Goal: Communication & Community: Answer question/provide support

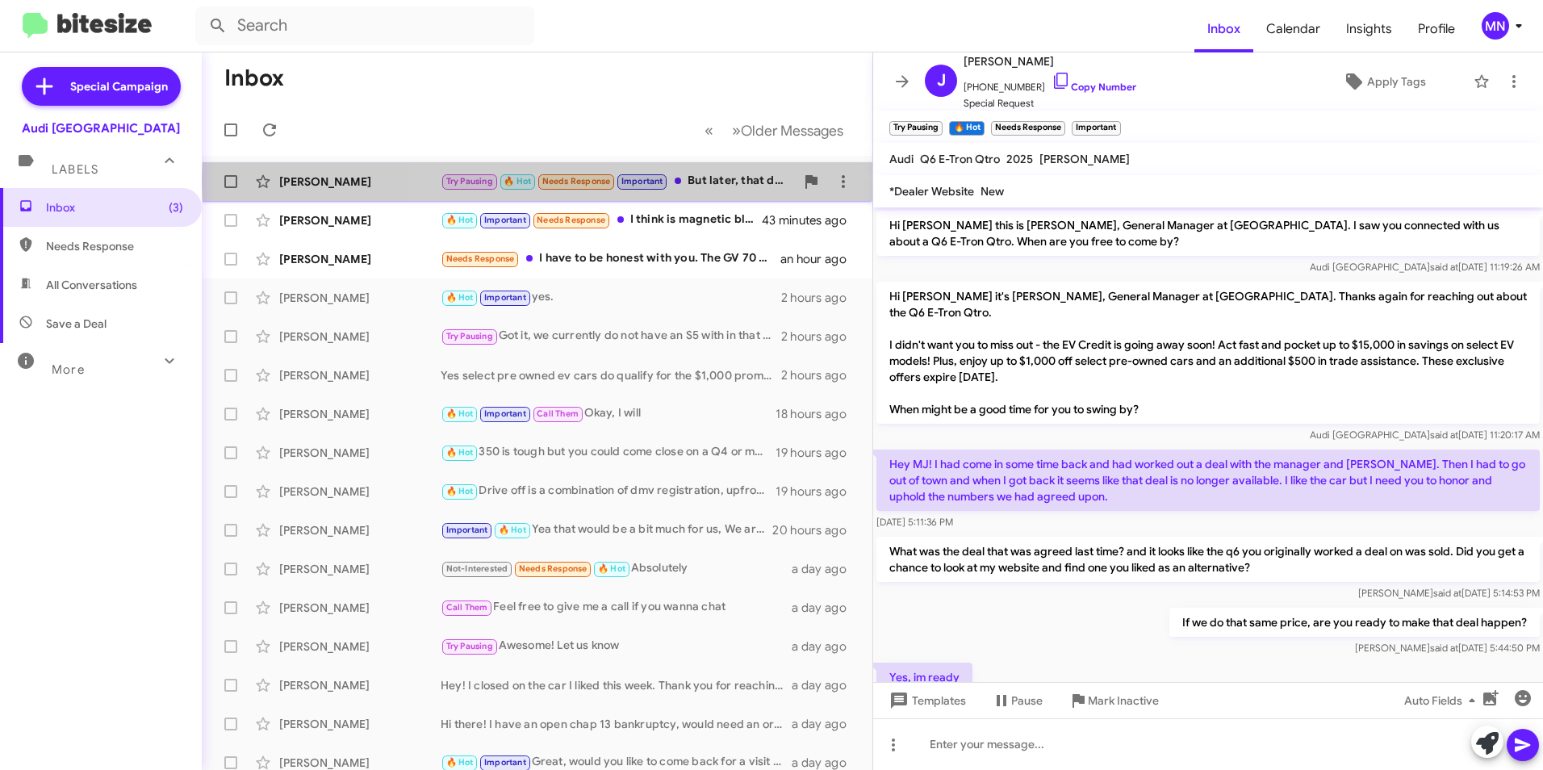
click at [726, 182] on div "Try Pausing 🔥 Hot Needs Response Important But later, that deal was not kept an…" at bounding box center [617, 181] width 354 height 19
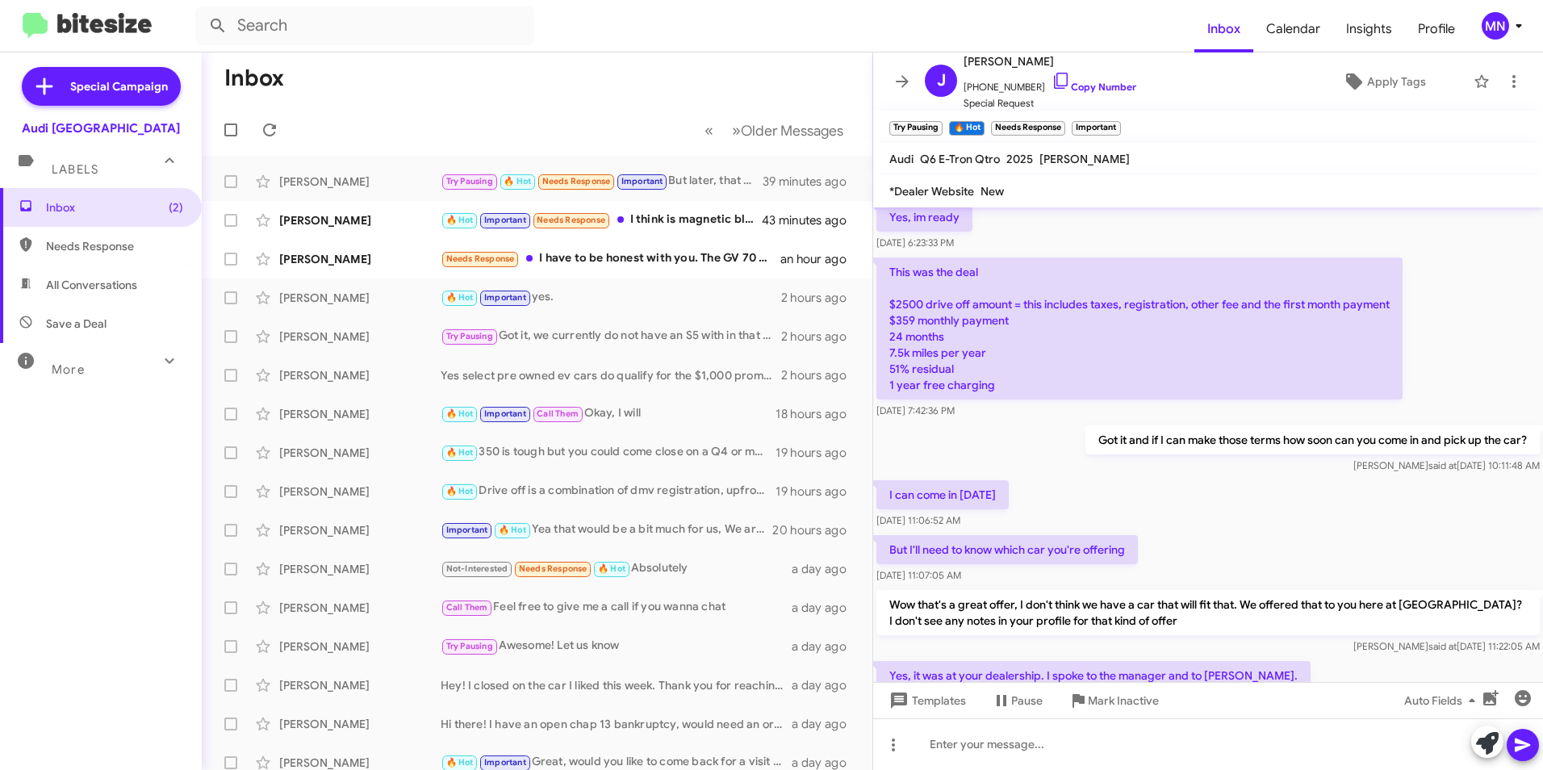
scroll to position [673, 0]
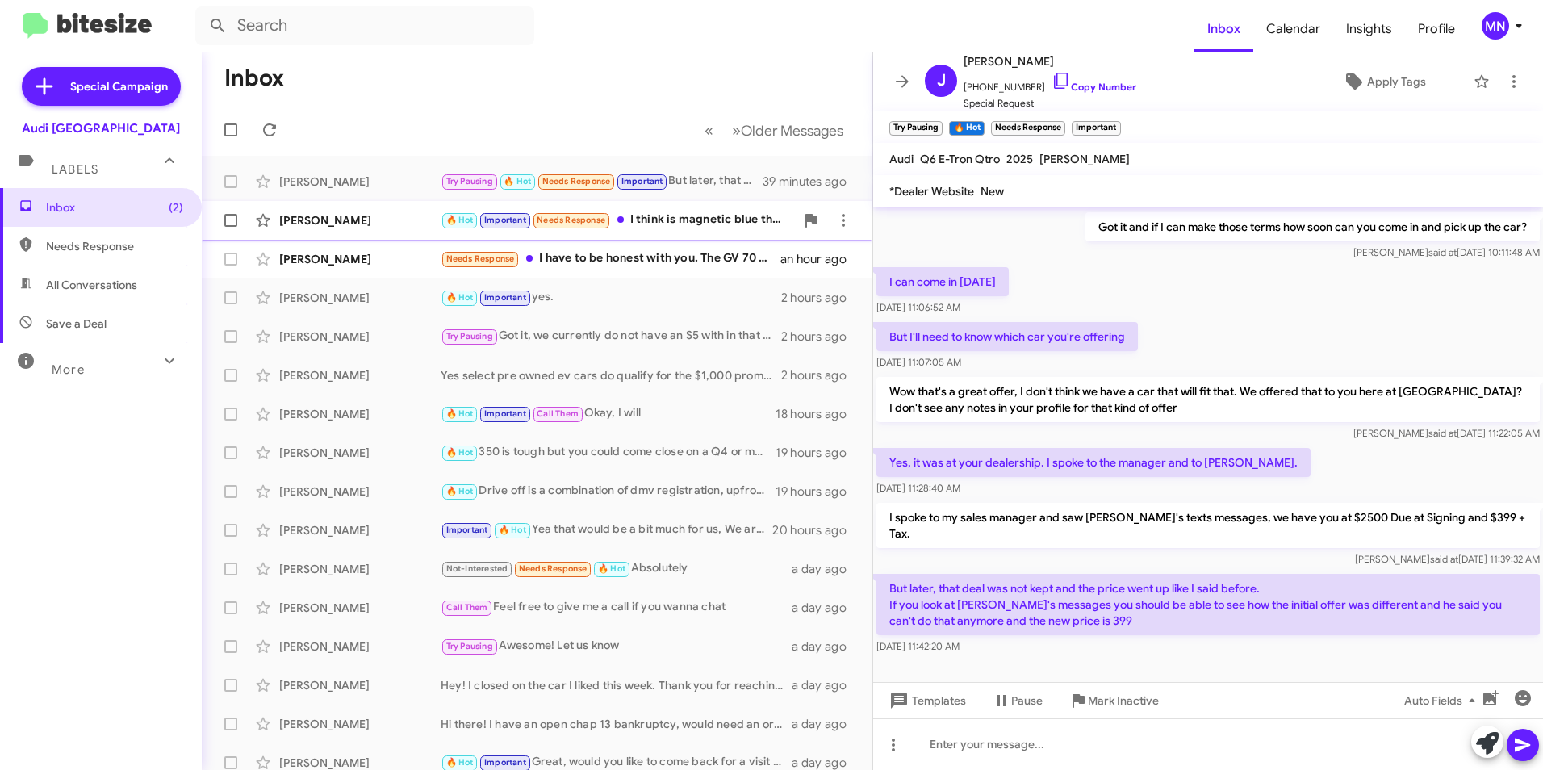
click at [715, 225] on div "🔥 Hot Important Needs Response I think is magnetic blue the color" at bounding box center [617, 220] width 354 height 19
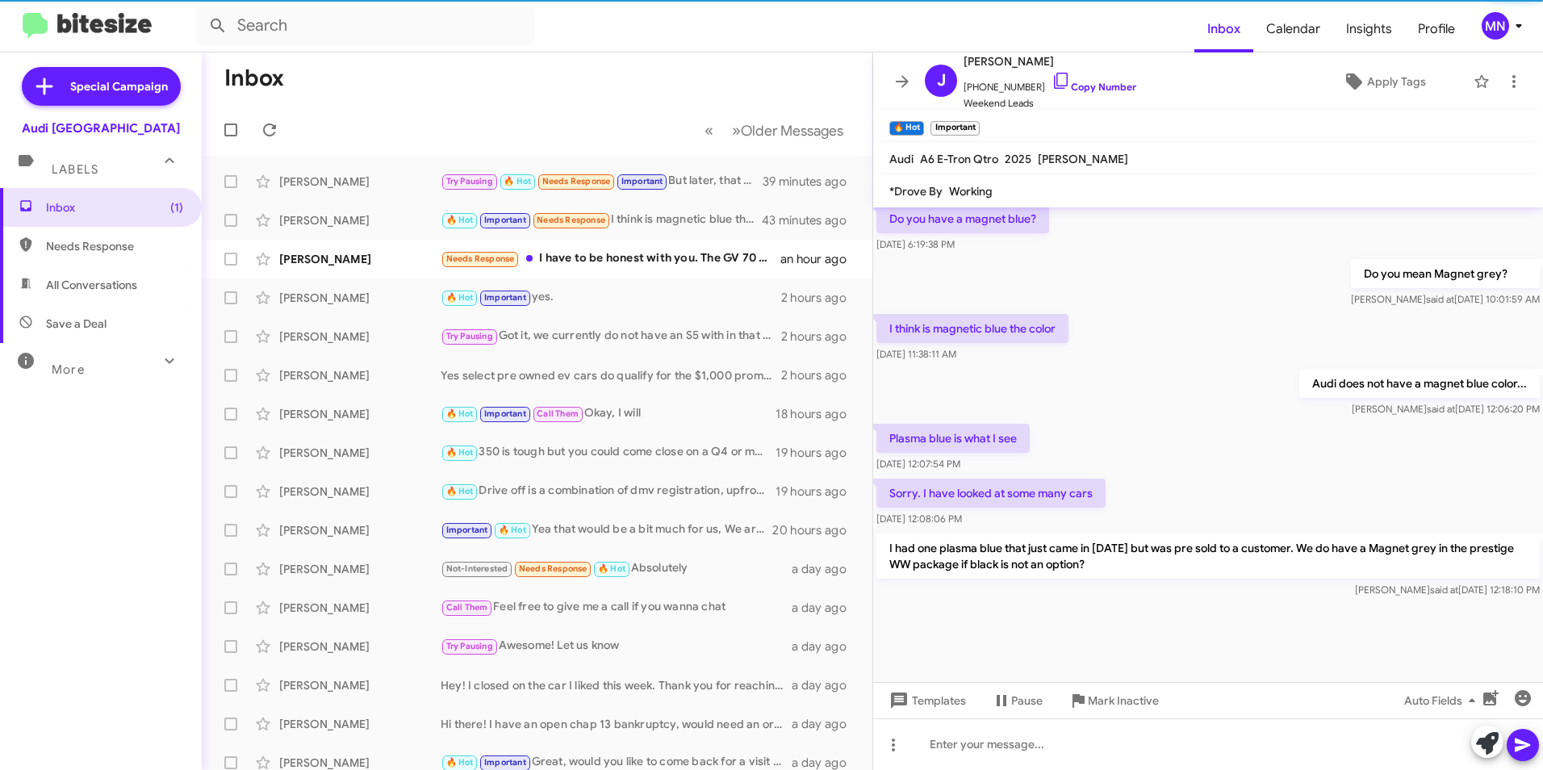
scroll to position [2204, 0]
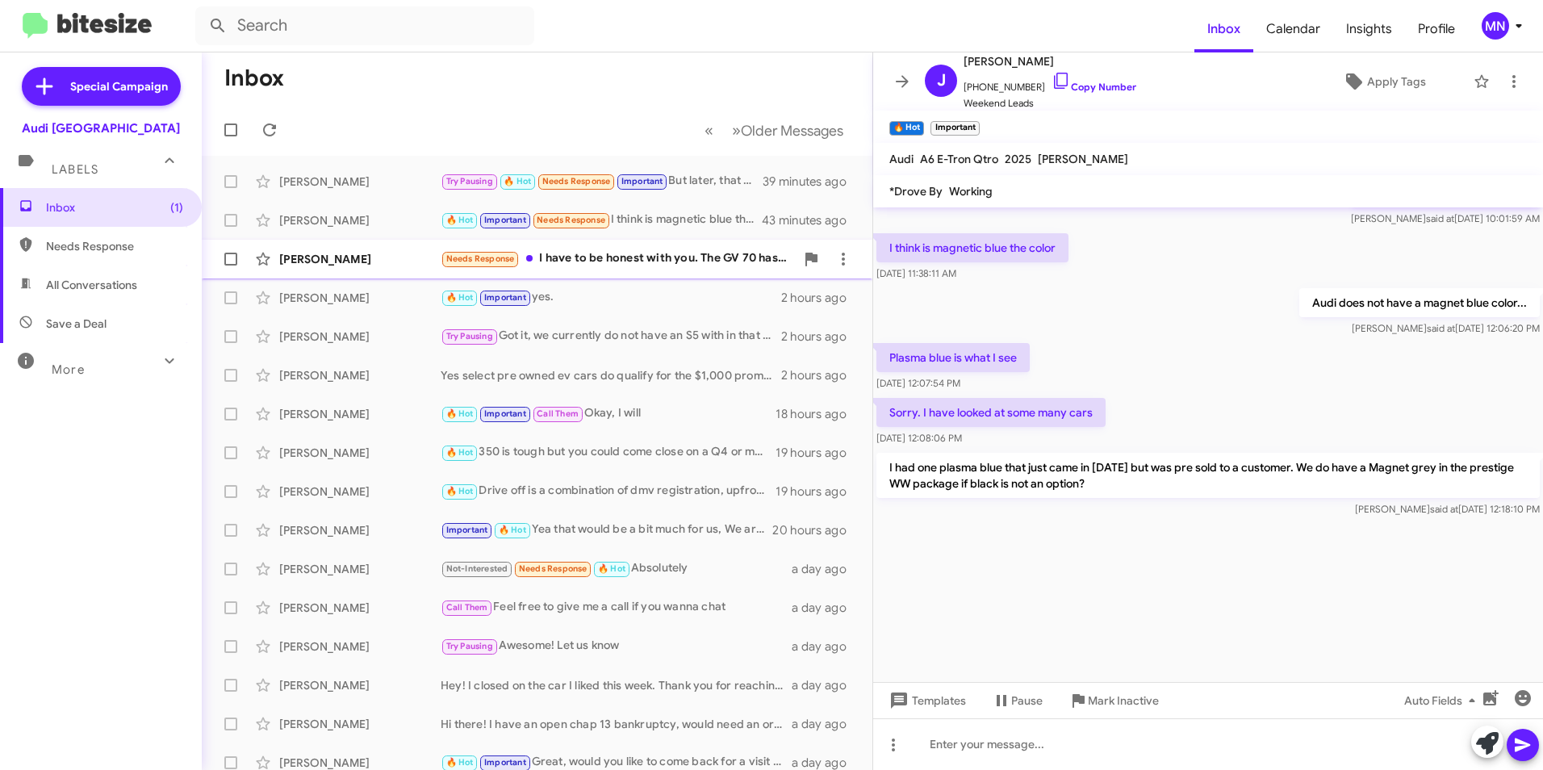
click at [632, 251] on div "Needs Response I have to be honest with you. The GV 70 has a lot of things that…" at bounding box center [617, 258] width 354 height 19
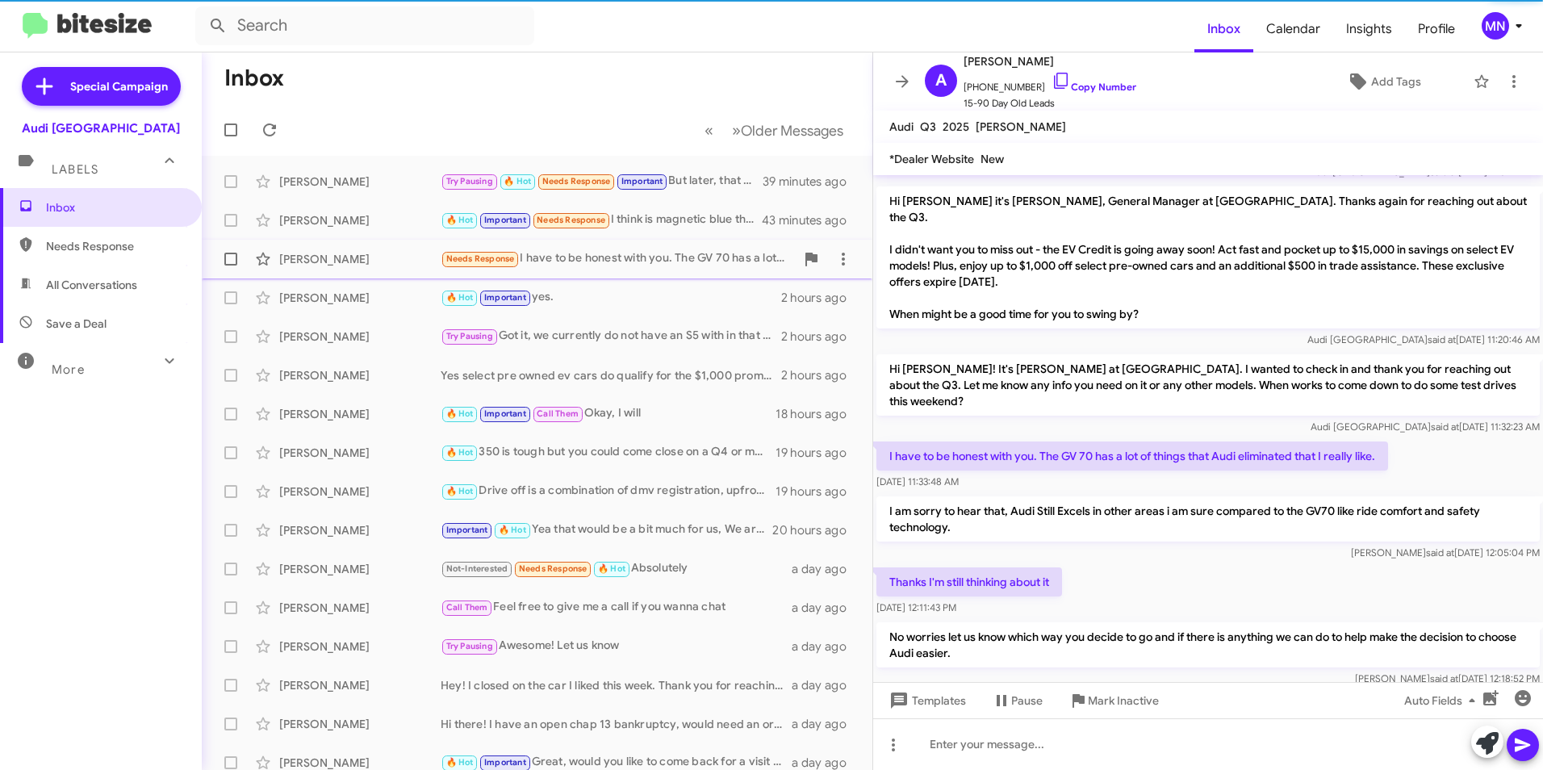
scroll to position [786, 0]
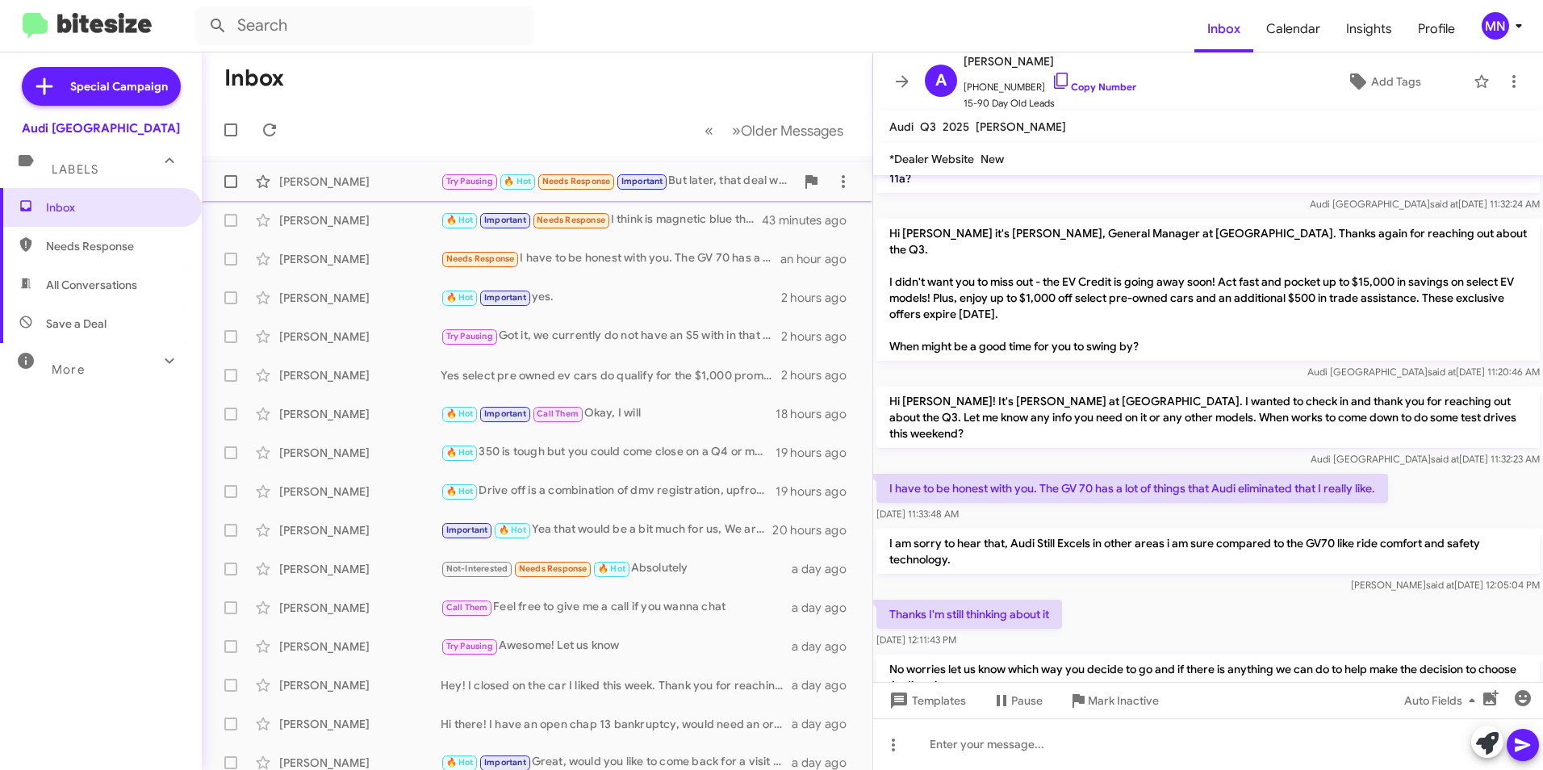
click at [711, 187] on div "Try Pausing 🔥 Hot Needs Response Important But later, that deal was not kept an…" at bounding box center [617, 181] width 354 height 19
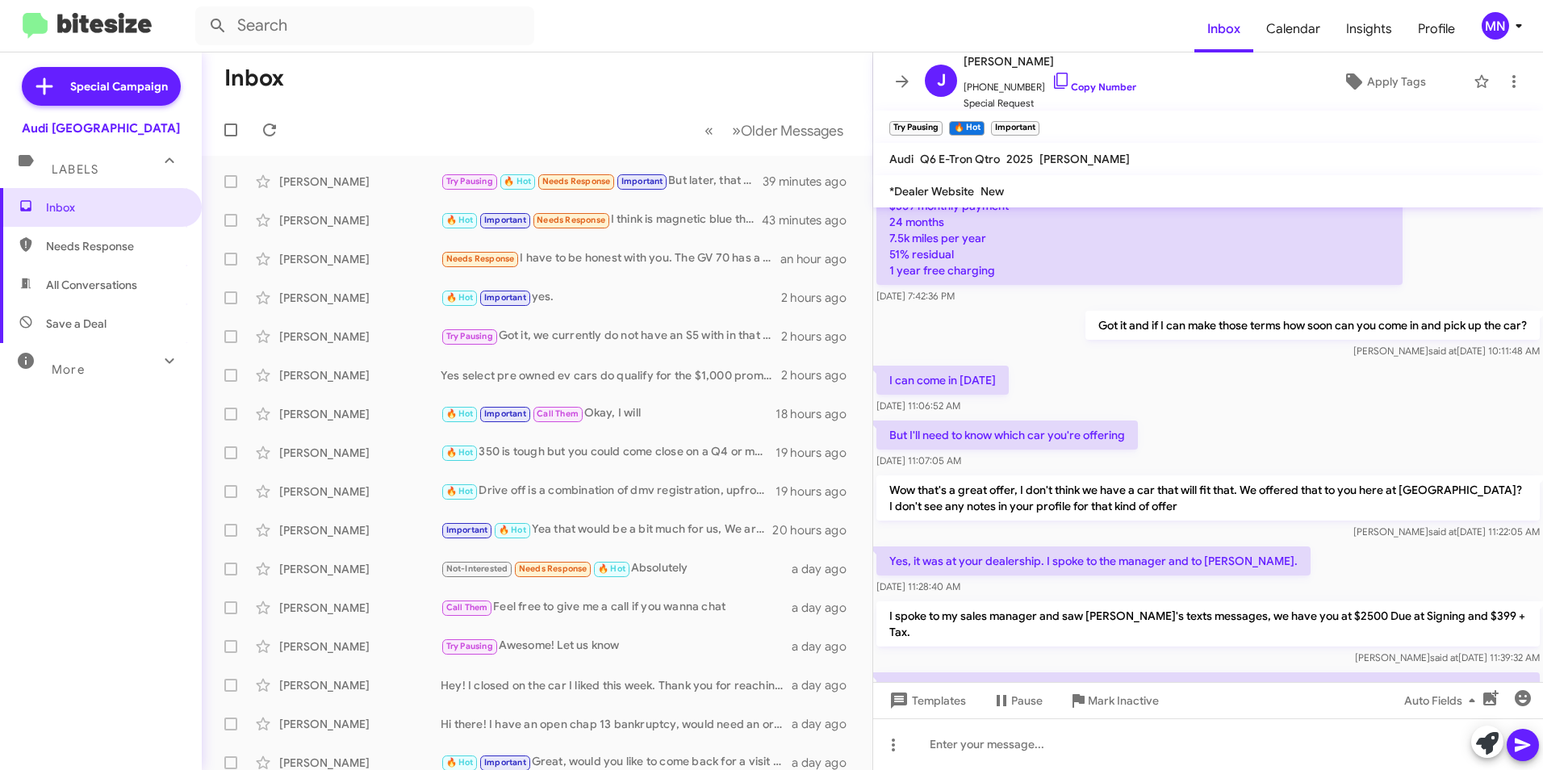
scroll to position [764, 0]
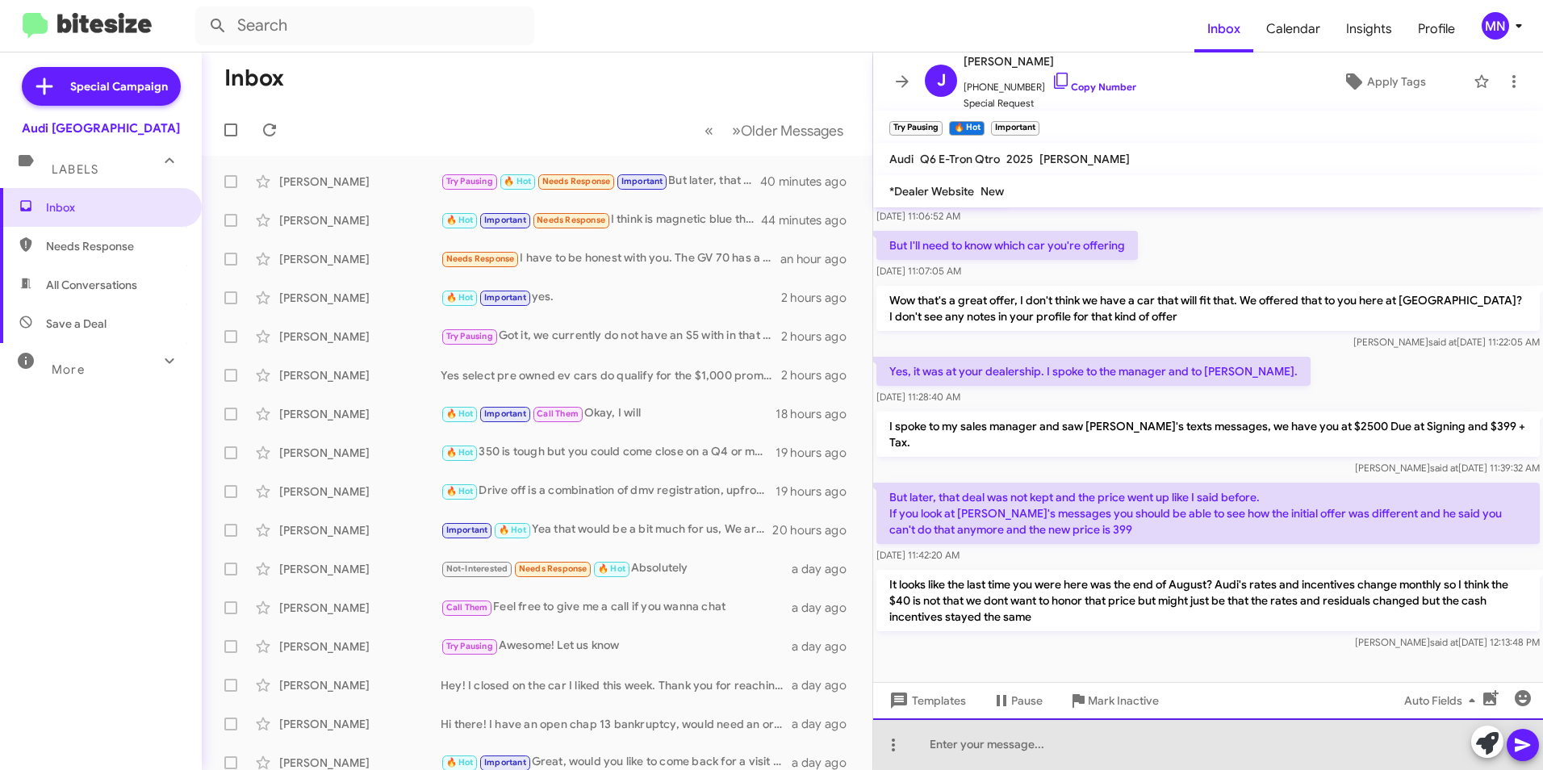
click at [1333, 741] on div at bounding box center [1208, 744] width 670 height 52
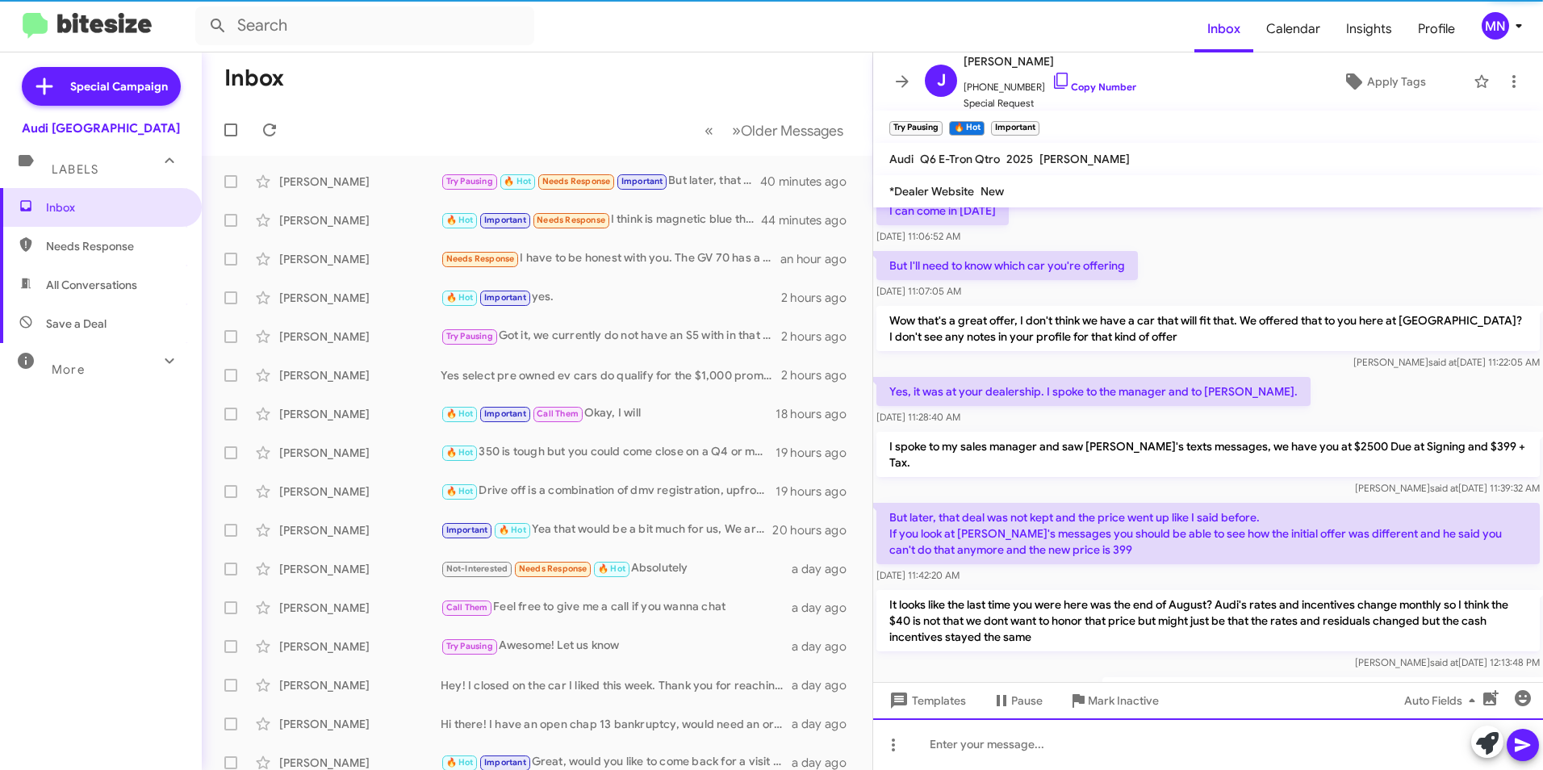
scroll to position [823, 0]
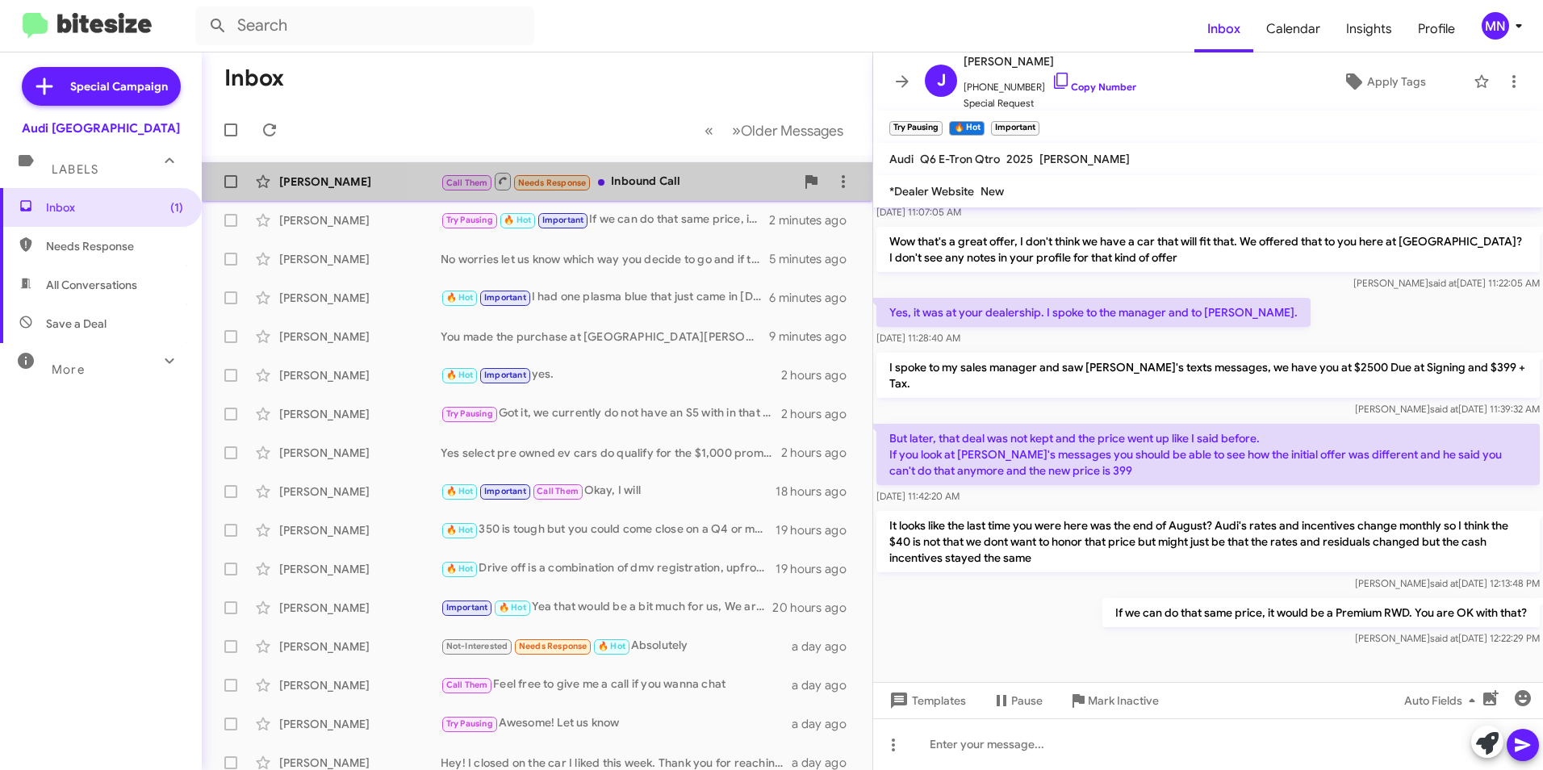
click at [686, 178] on div "Call Them Needs Response Inbound Call" at bounding box center [617, 181] width 354 height 20
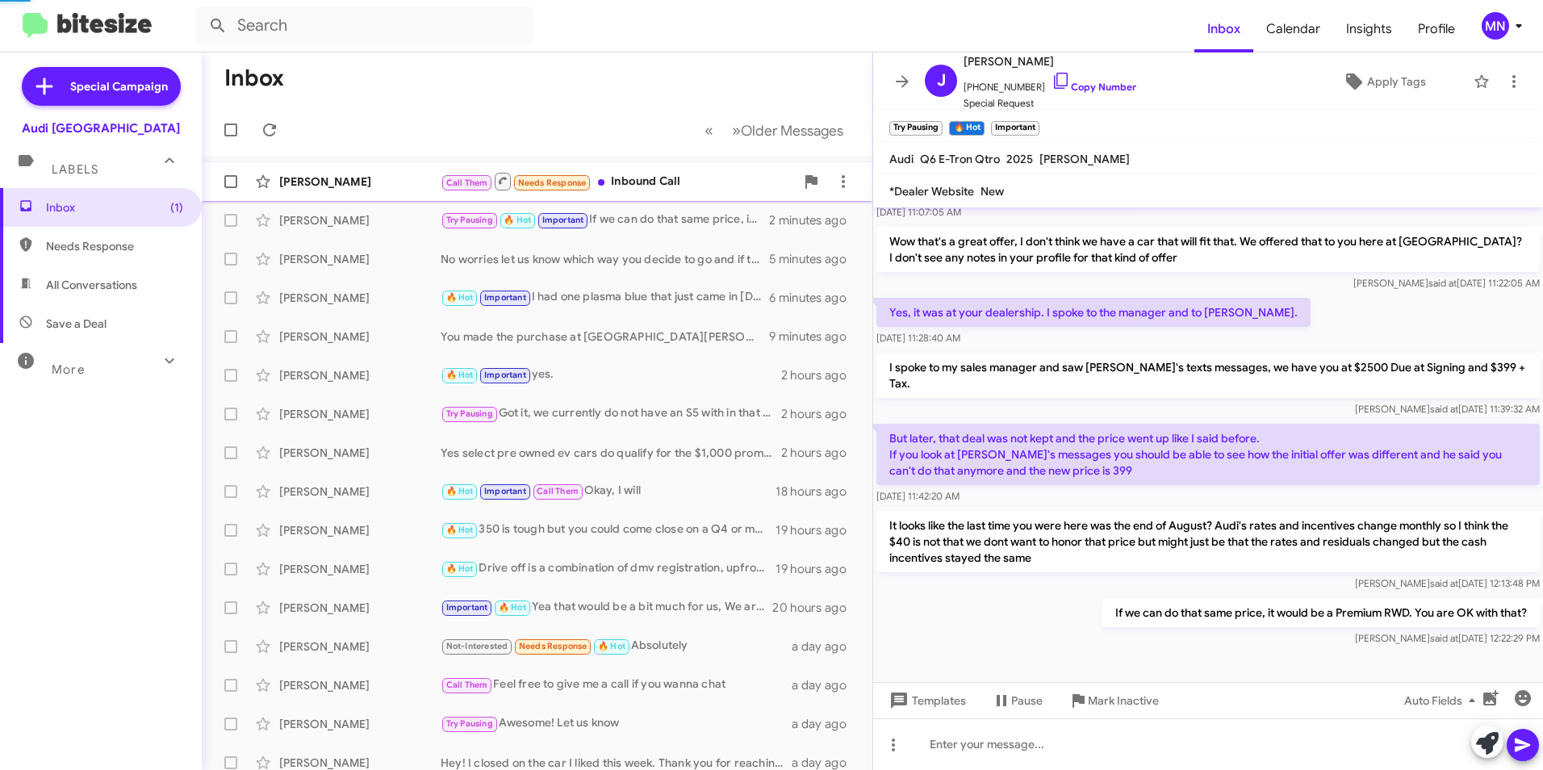
scroll to position [165, 0]
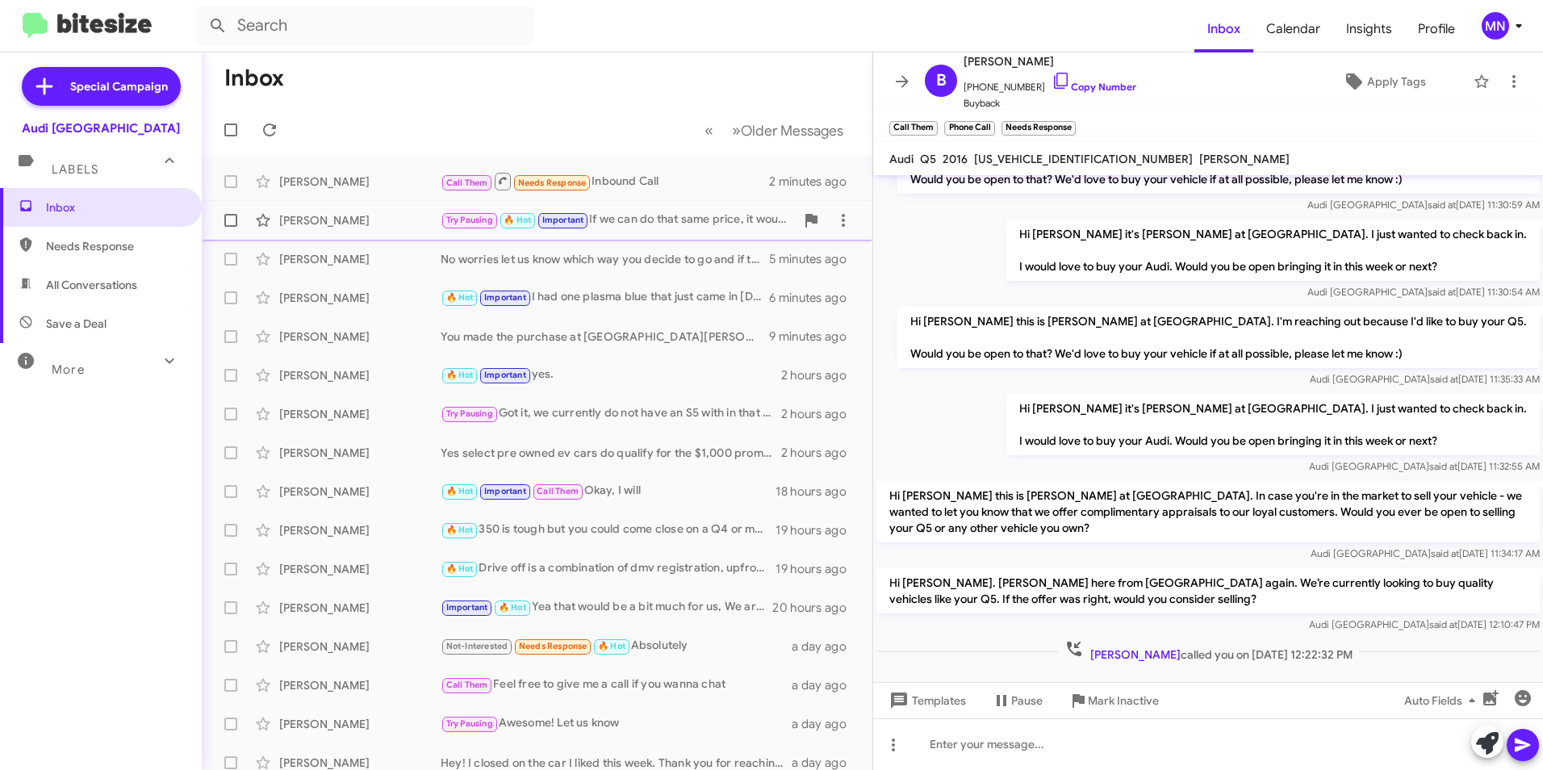
click at [618, 223] on div "Try Pausing 🔥 Hot Important If we can do that same price, it would be a Premium…" at bounding box center [617, 220] width 354 height 19
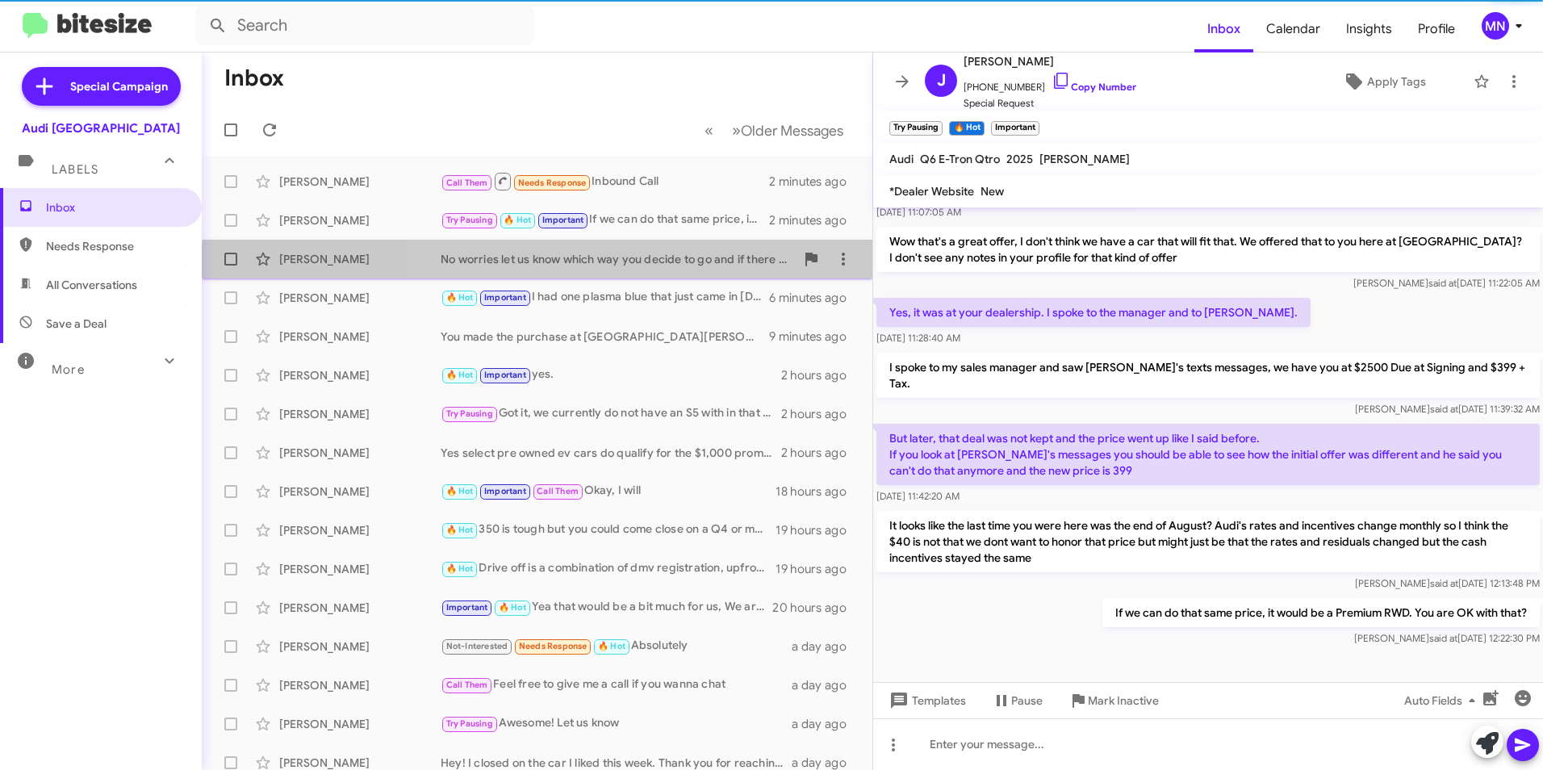
click at [658, 271] on div "[PERSON_NAME] No worries let us know which way you decide to go and if there is…" at bounding box center [537, 259] width 645 height 32
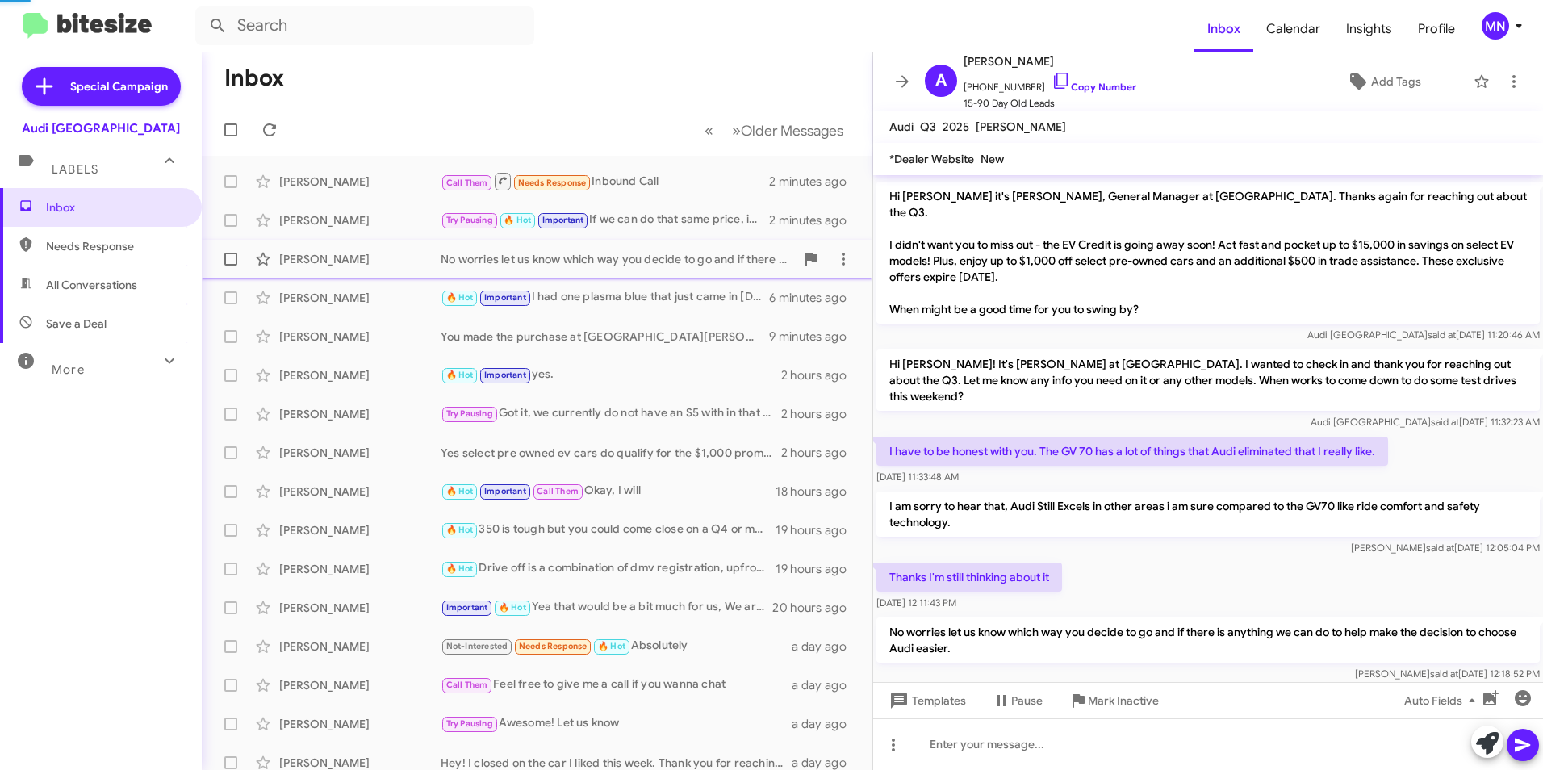
scroll to position [786, 0]
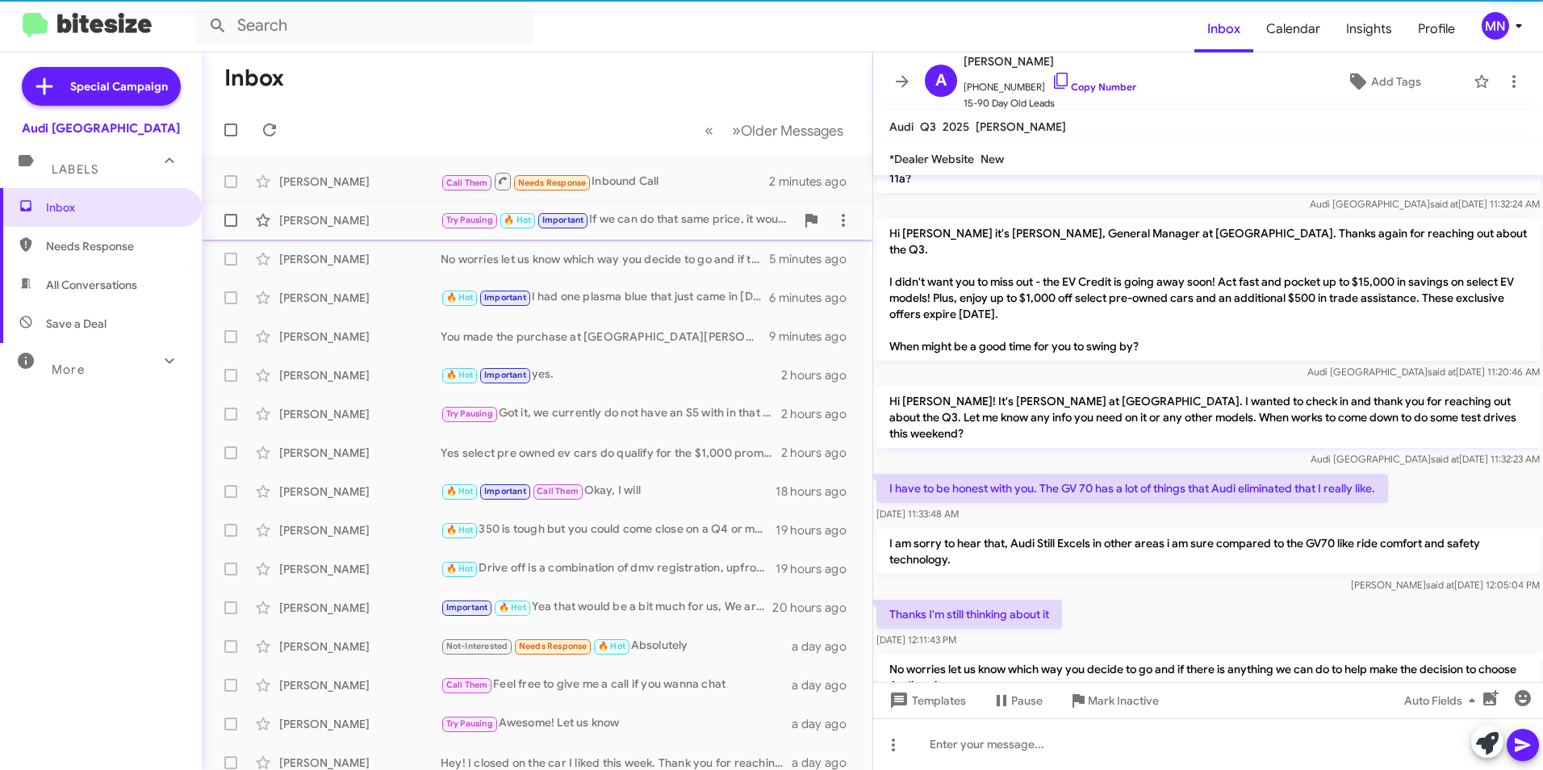
click at [675, 235] on div "[PERSON_NAME] Try Pausing 🔥 Hot Important If we can do that same price, it woul…" at bounding box center [537, 220] width 645 height 32
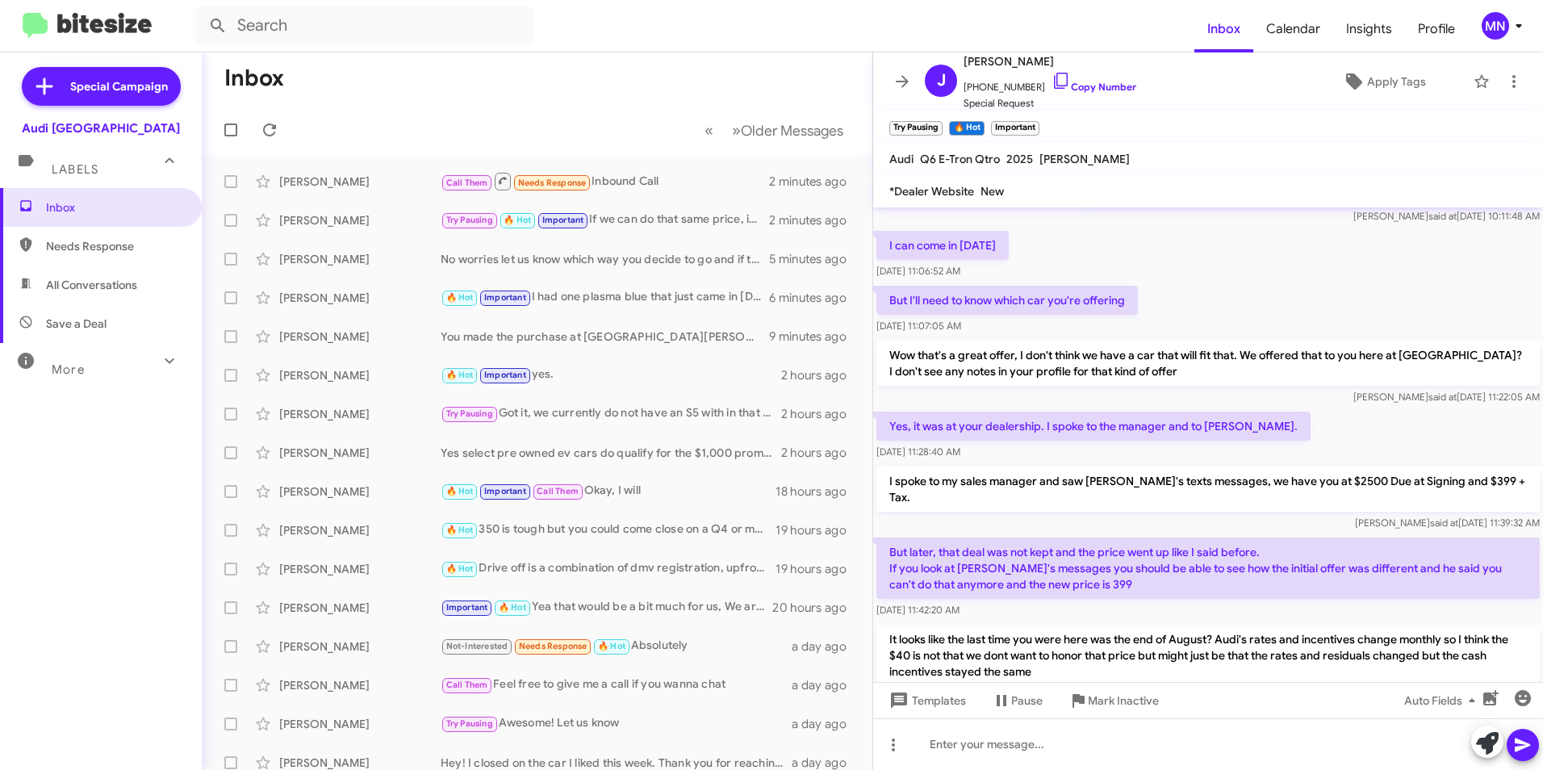
scroll to position [823, 0]
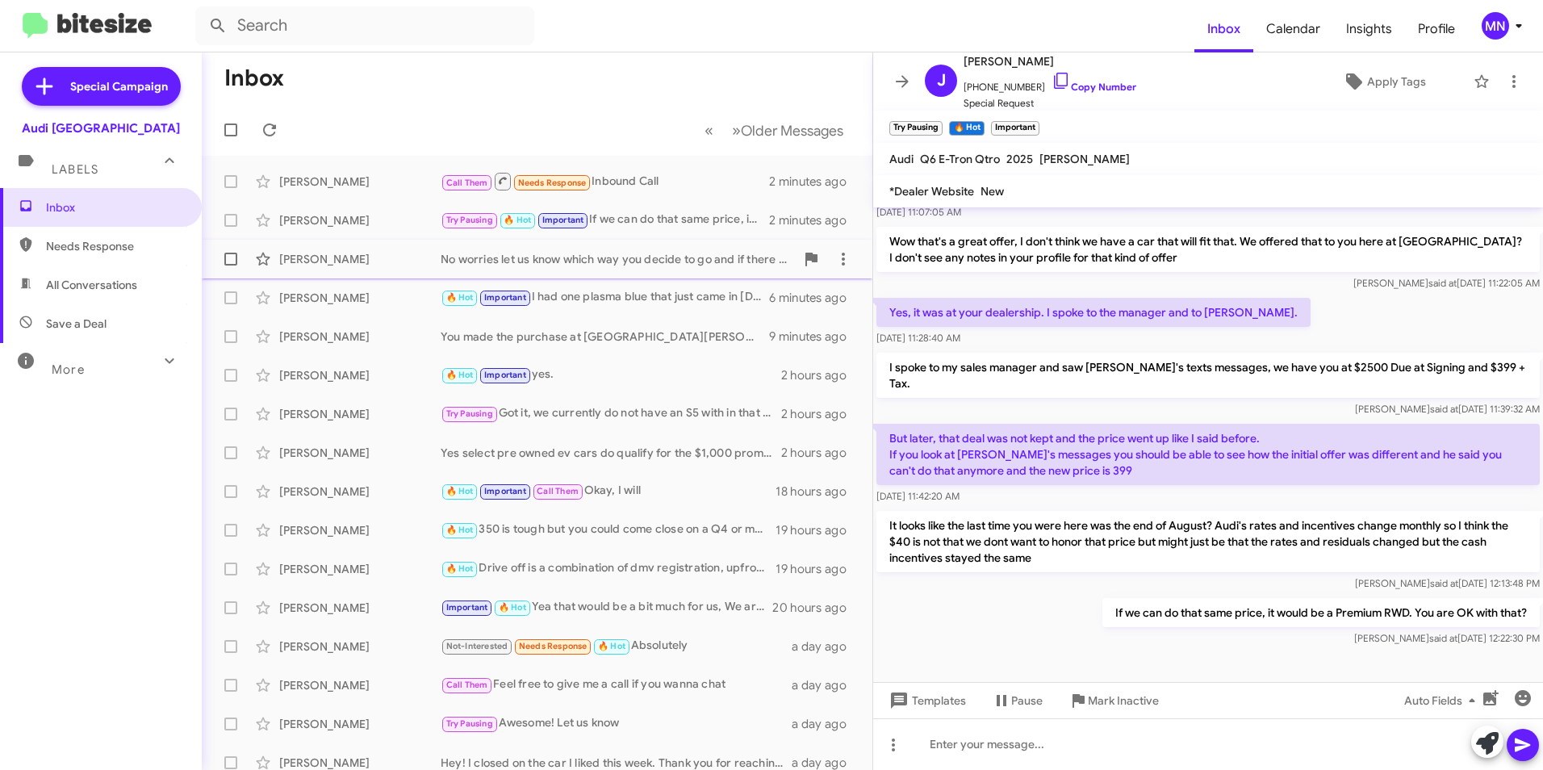
click at [687, 269] on div "[PERSON_NAME] No worries let us know which way you decide to go and if there is…" at bounding box center [537, 259] width 645 height 32
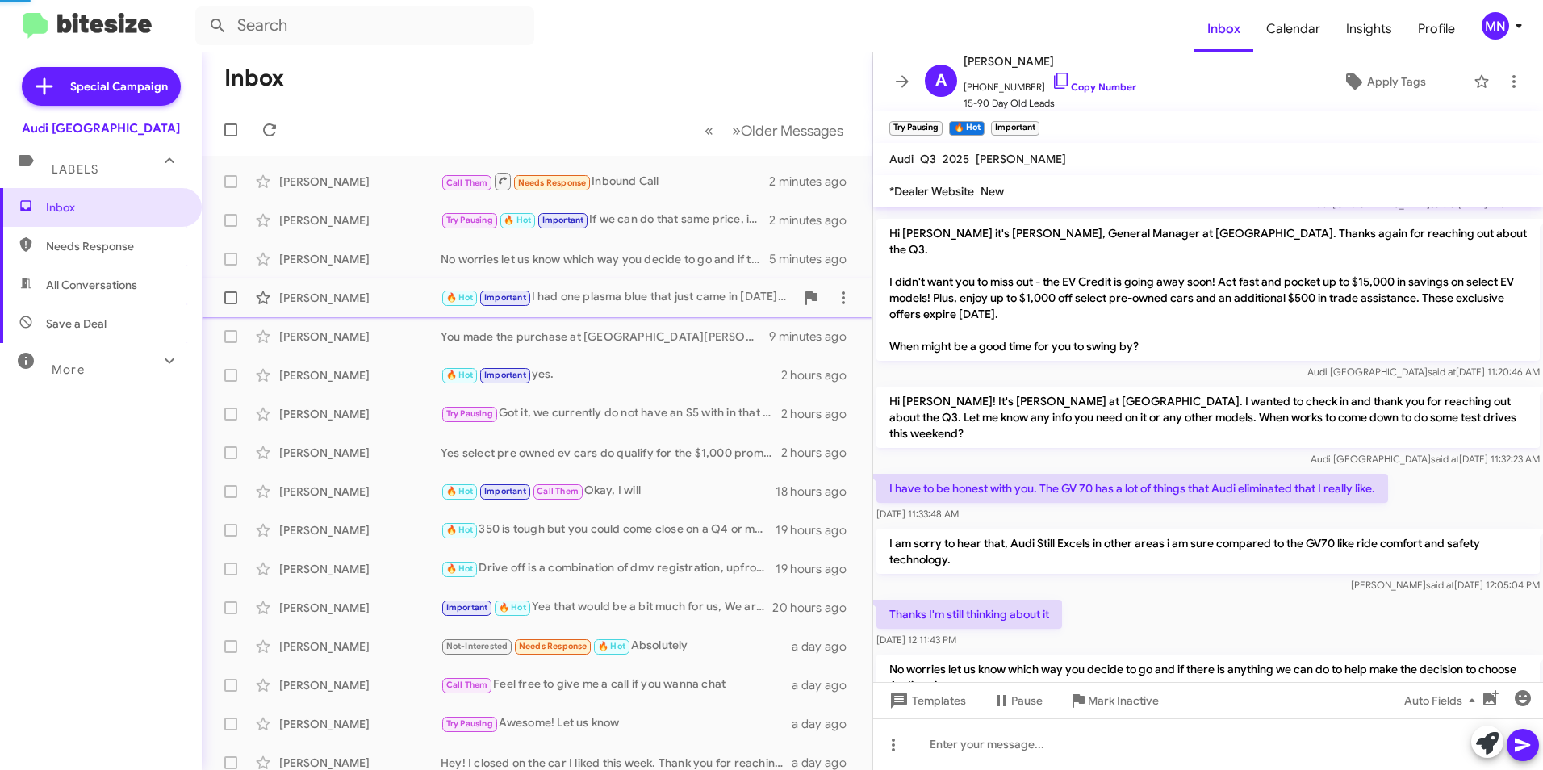
scroll to position [786, 0]
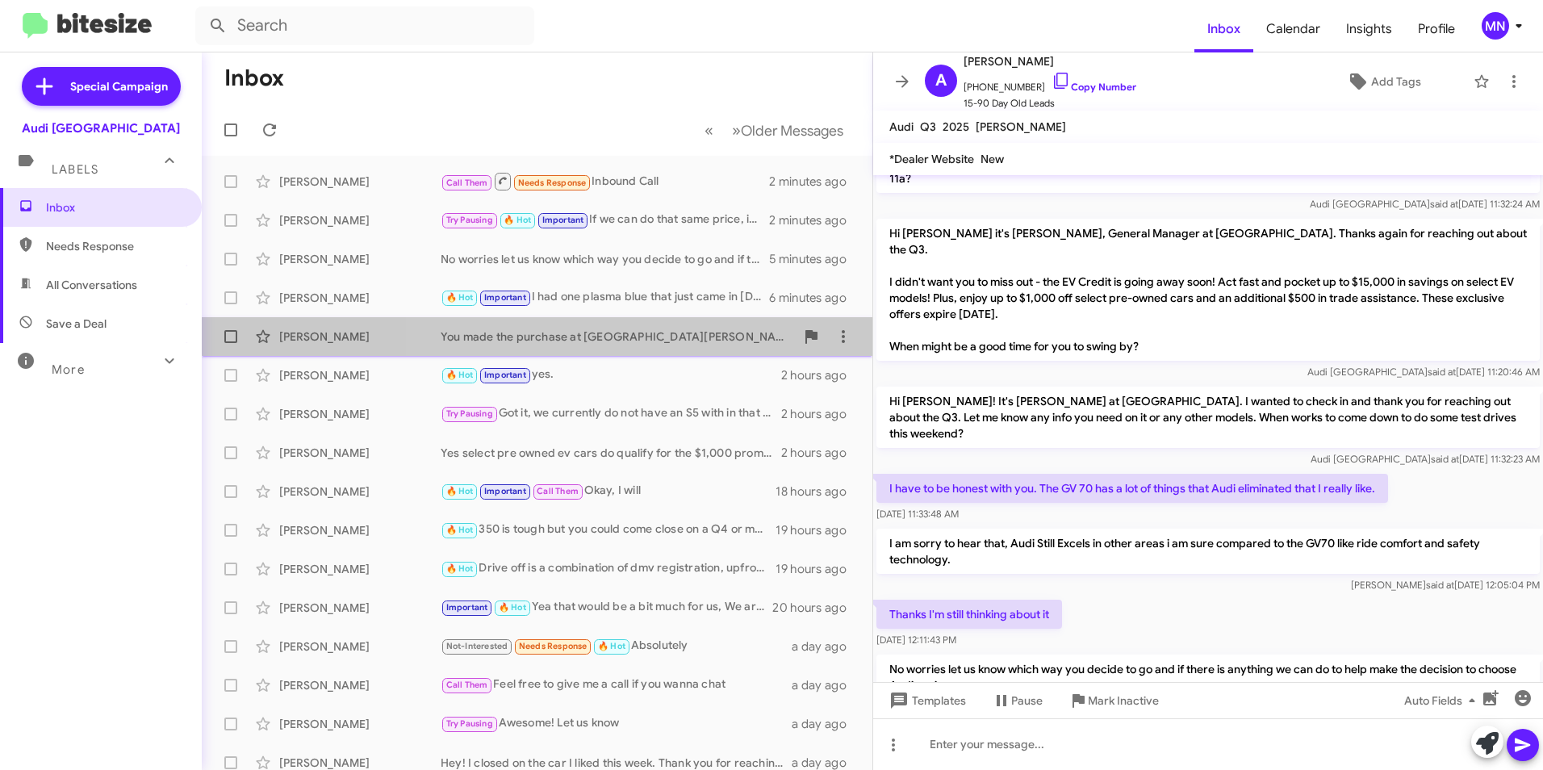
click at [676, 317] on span "[PERSON_NAME] You made the purchase at [GEOGRAPHIC_DATA][PERSON_NAME] already? …" at bounding box center [537, 336] width 670 height 39
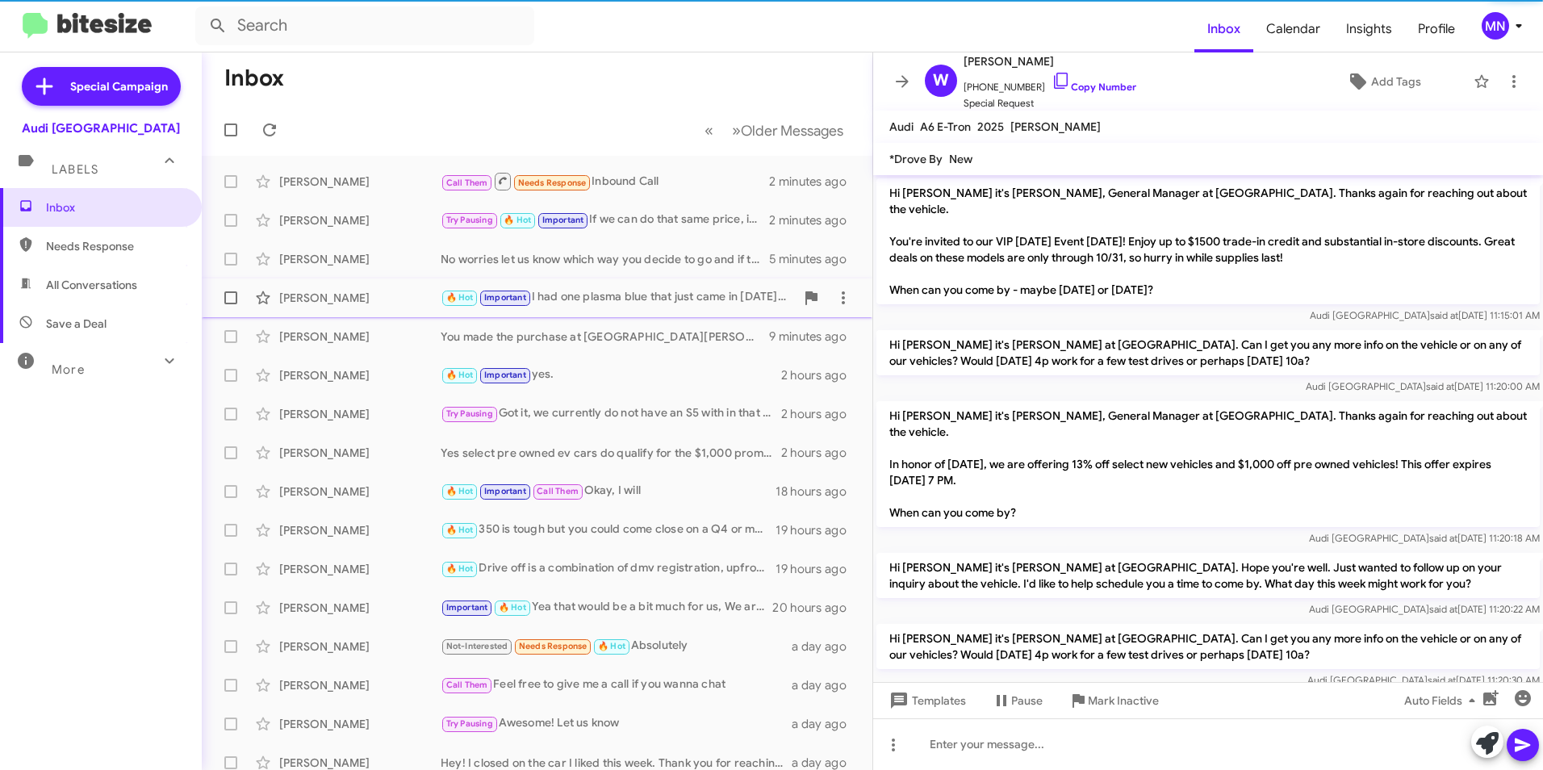
click at [678, 290] on div "🔥 Hot Important I had one plasma blue that just came in [DATE] but was pre sold…" at bounding box center [617, 297] width 354 height 19
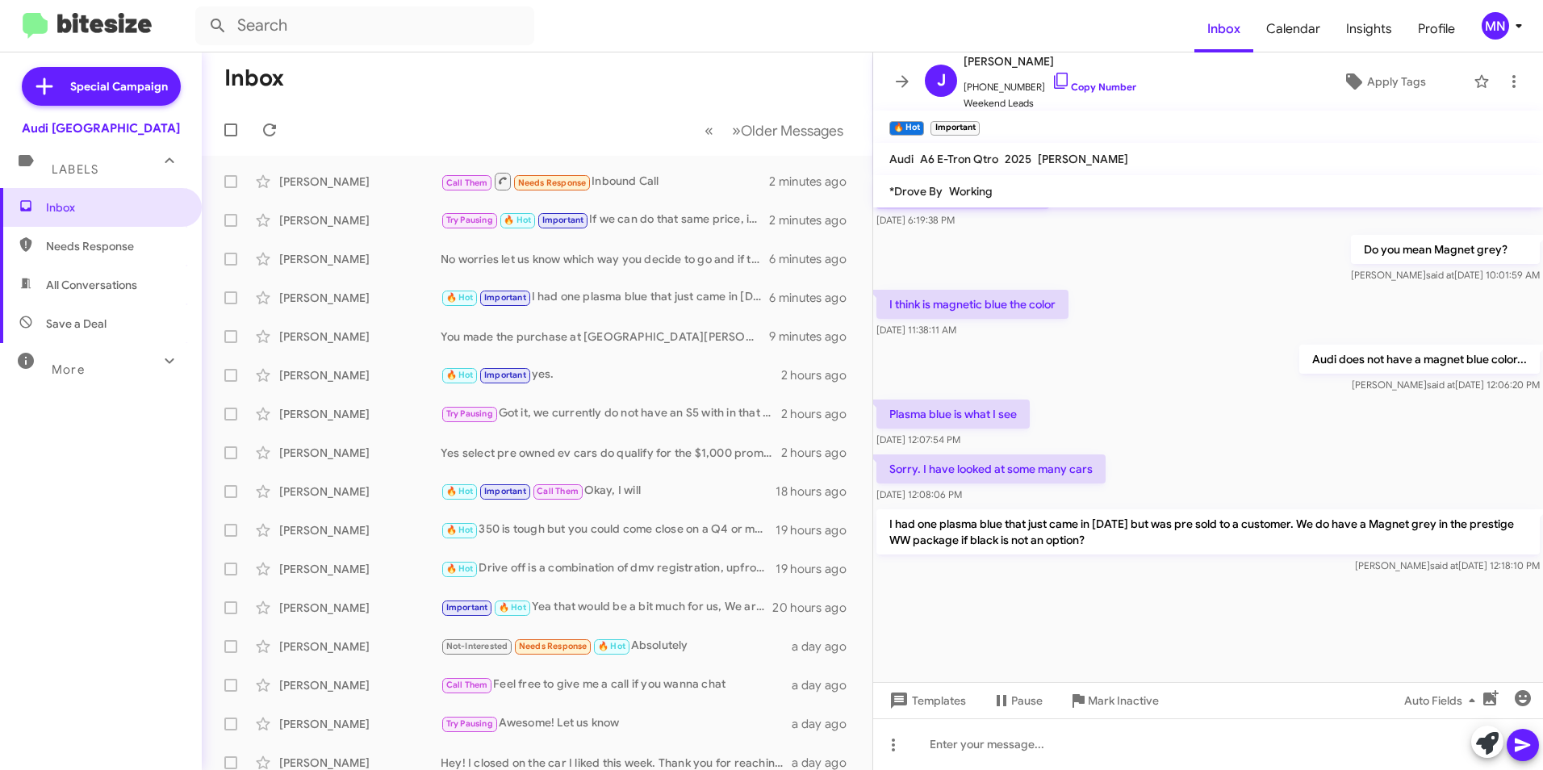
scroll to position [2204, 0]
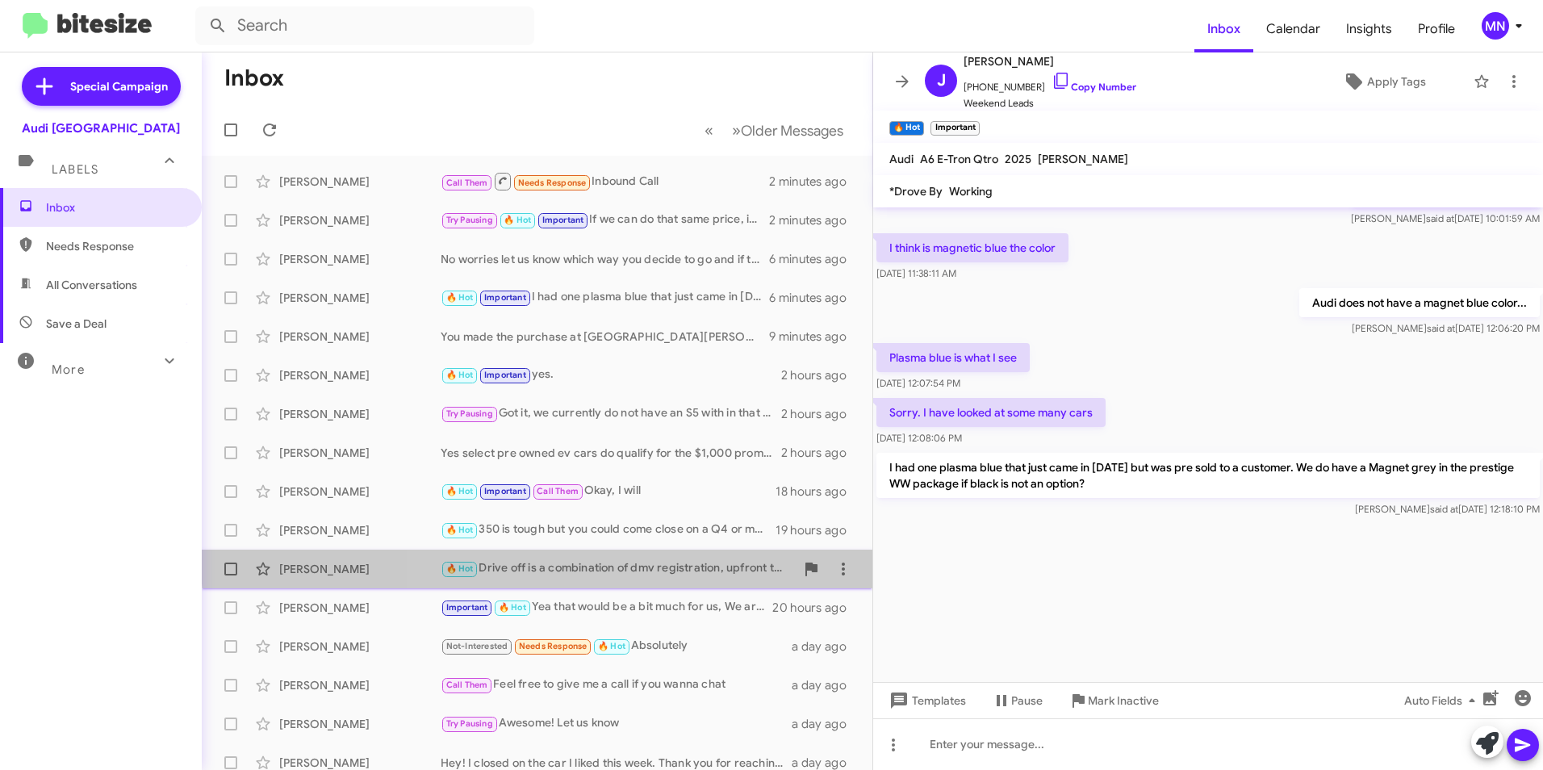
click at [668, 559] on div "[PERSON_NAME] S 🔥 Hot Drive off is a combination of dmv registration, upfront t…" at bounding box center [537, 569] width 645 height 32
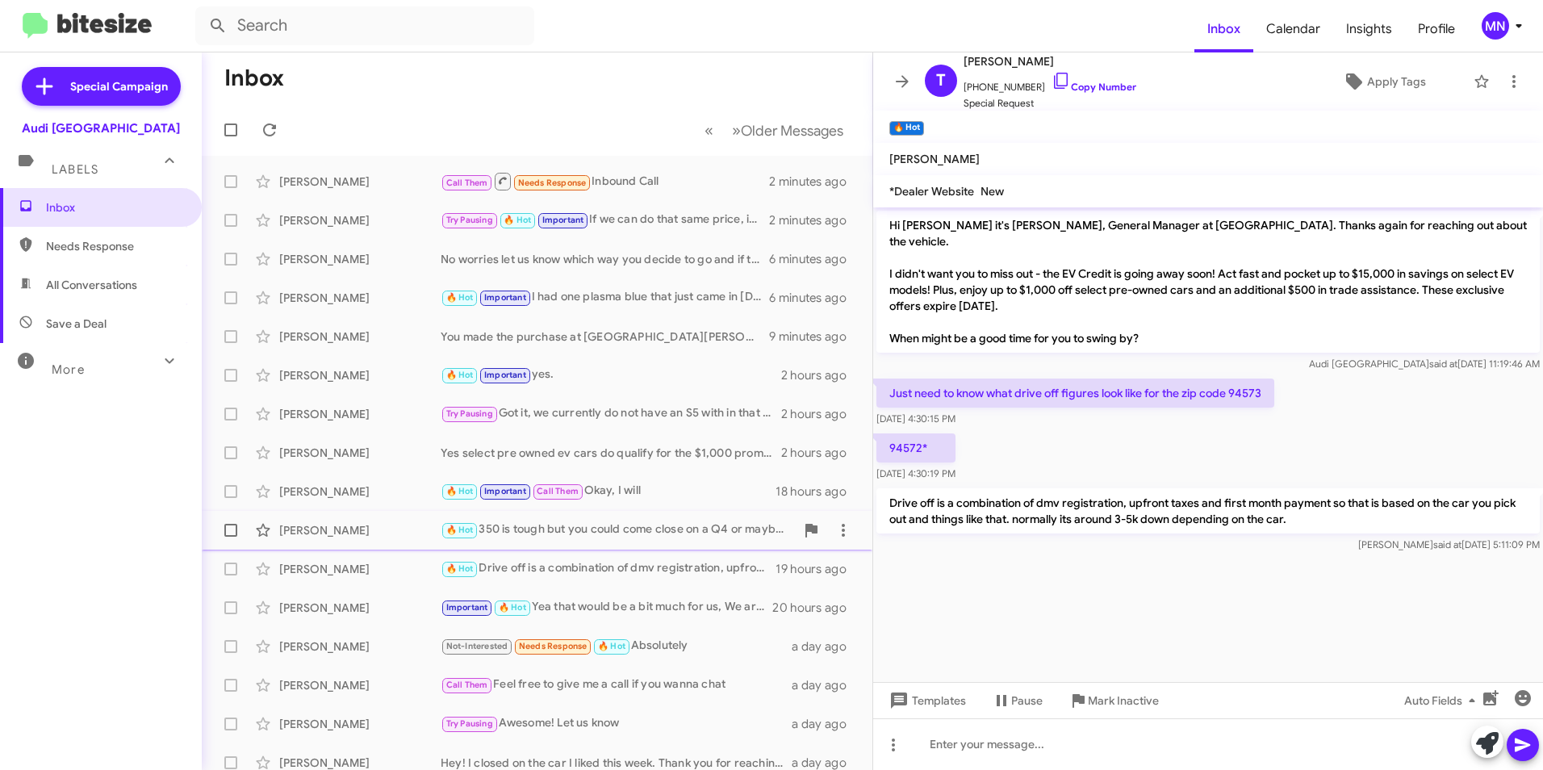
click at [683, 534] on div "🔥 Hot 350 is tough but you could come close on a Q4 or maybe even a A3" at bounding box center [617, 529] width 354 height 19
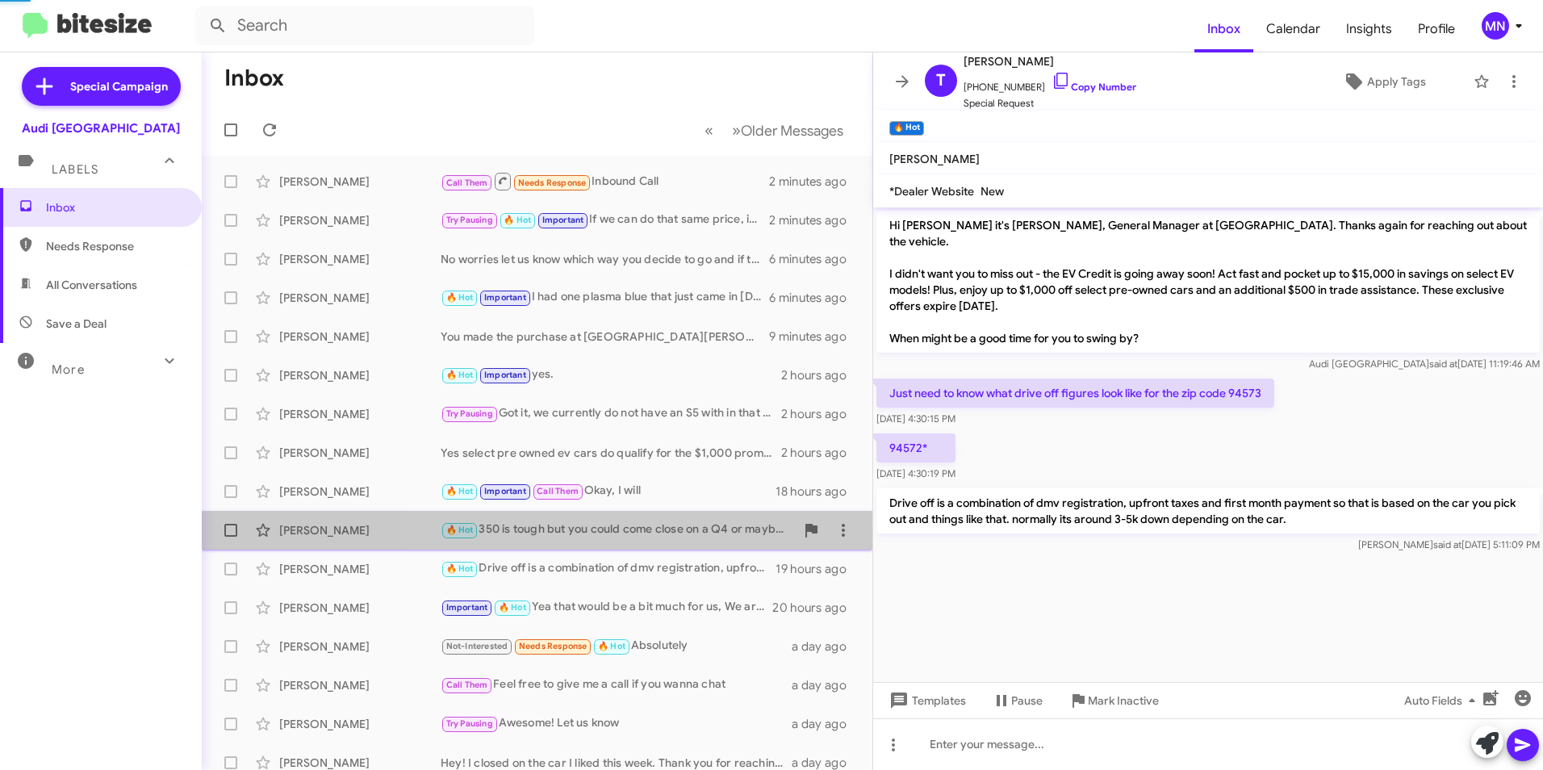
scroll to position [207, 0]
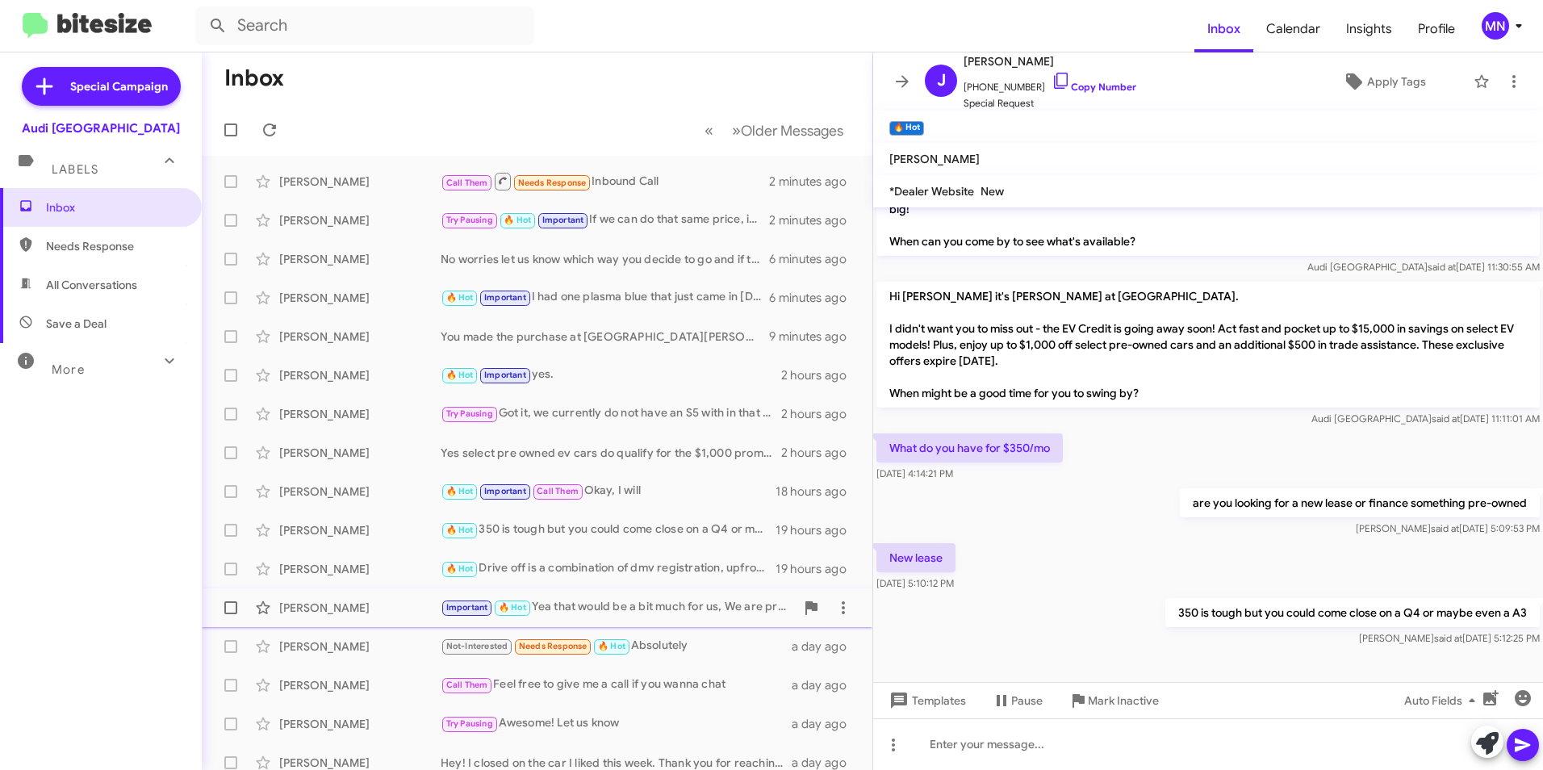
click at [675, 607] on div "Important 🔥 Hot Yea that would be a bit much for us, We are probably somewhere …" at bounding box center [617, 607] width 354 height 19
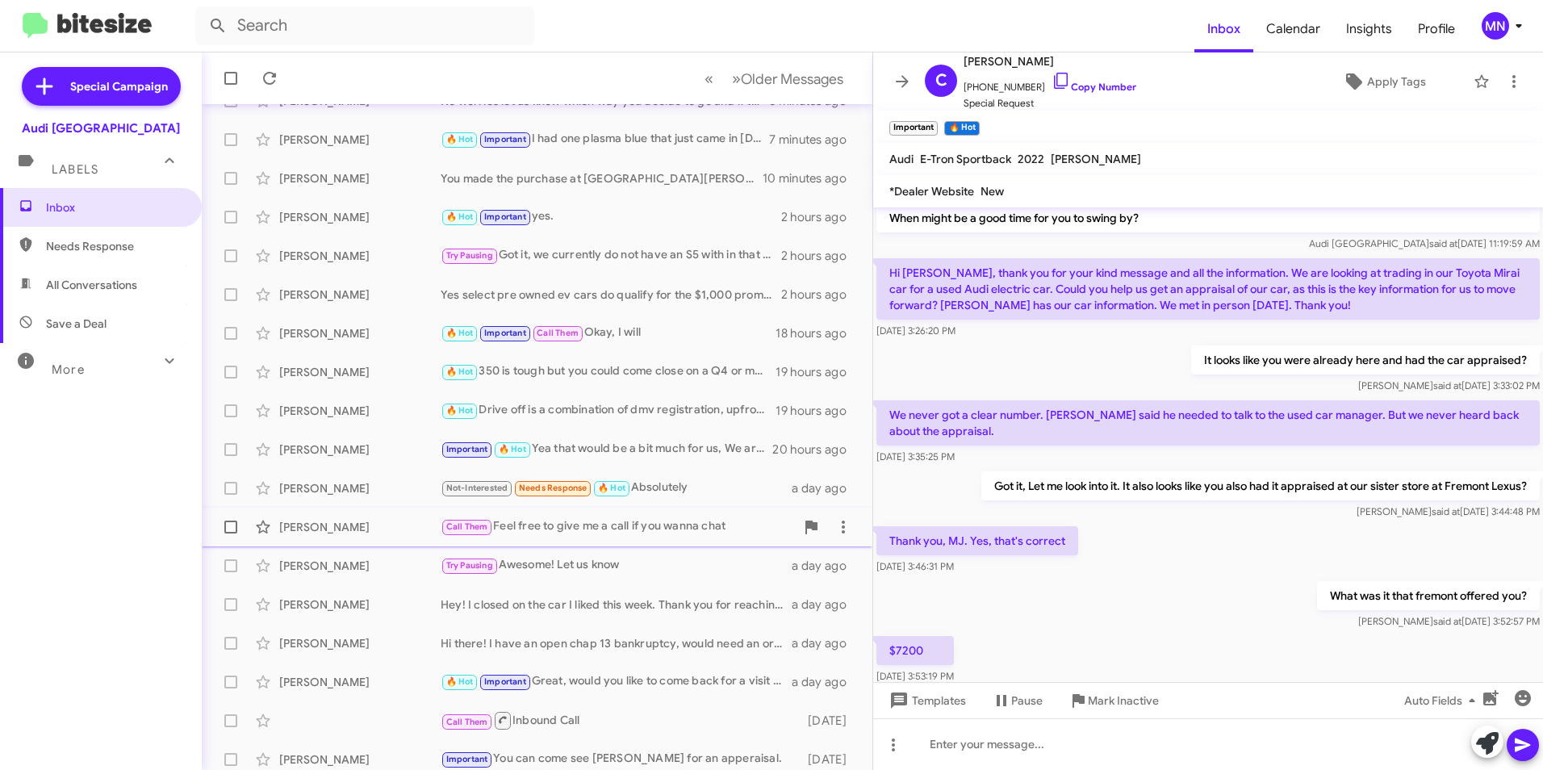
scroll to position [167, 0]
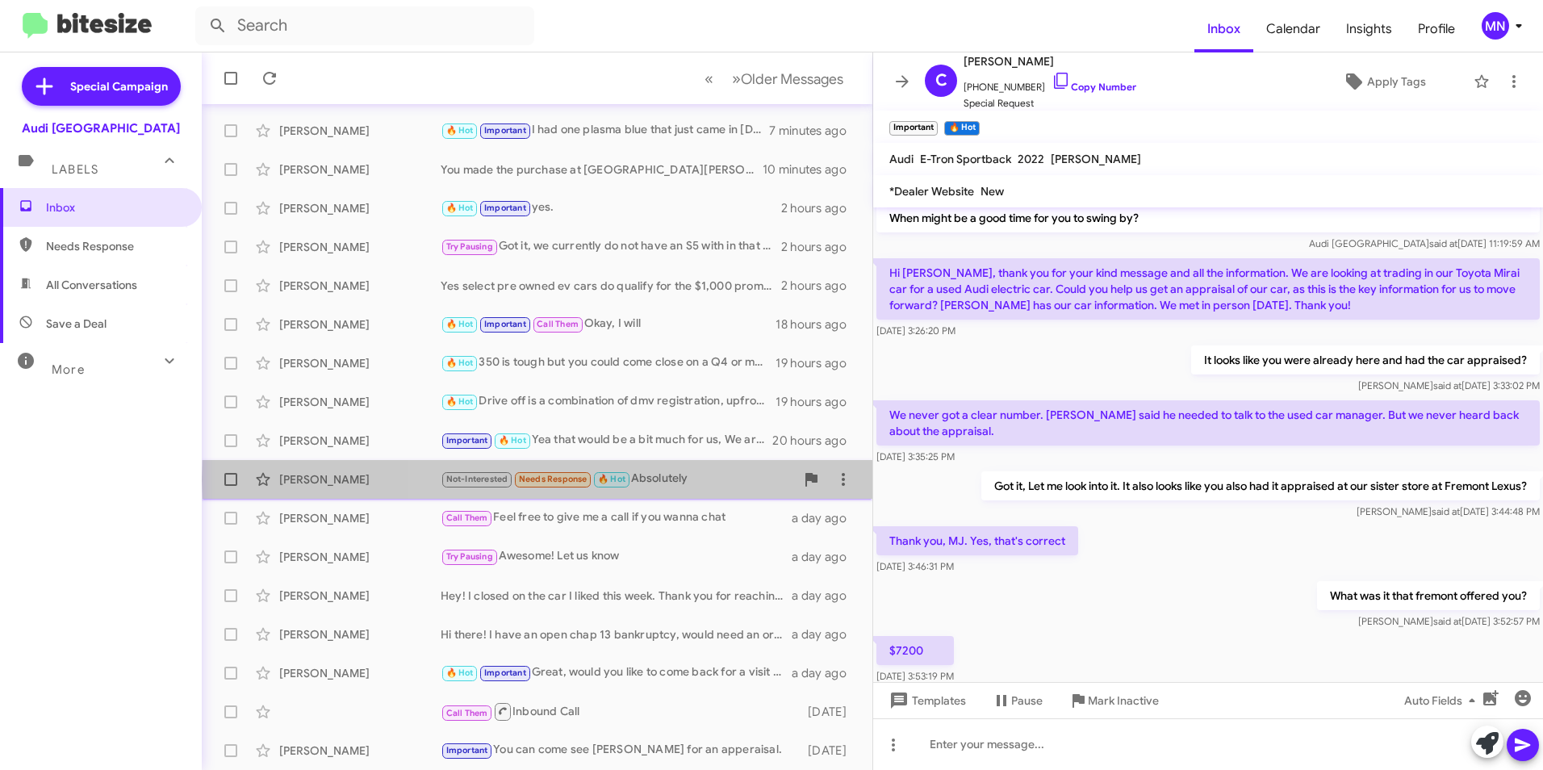
click at [730, 479] on div "Not-Interested Needs Response 🔥 Hot Absolutely" at bounding box center [617, 479] width 354 height 19
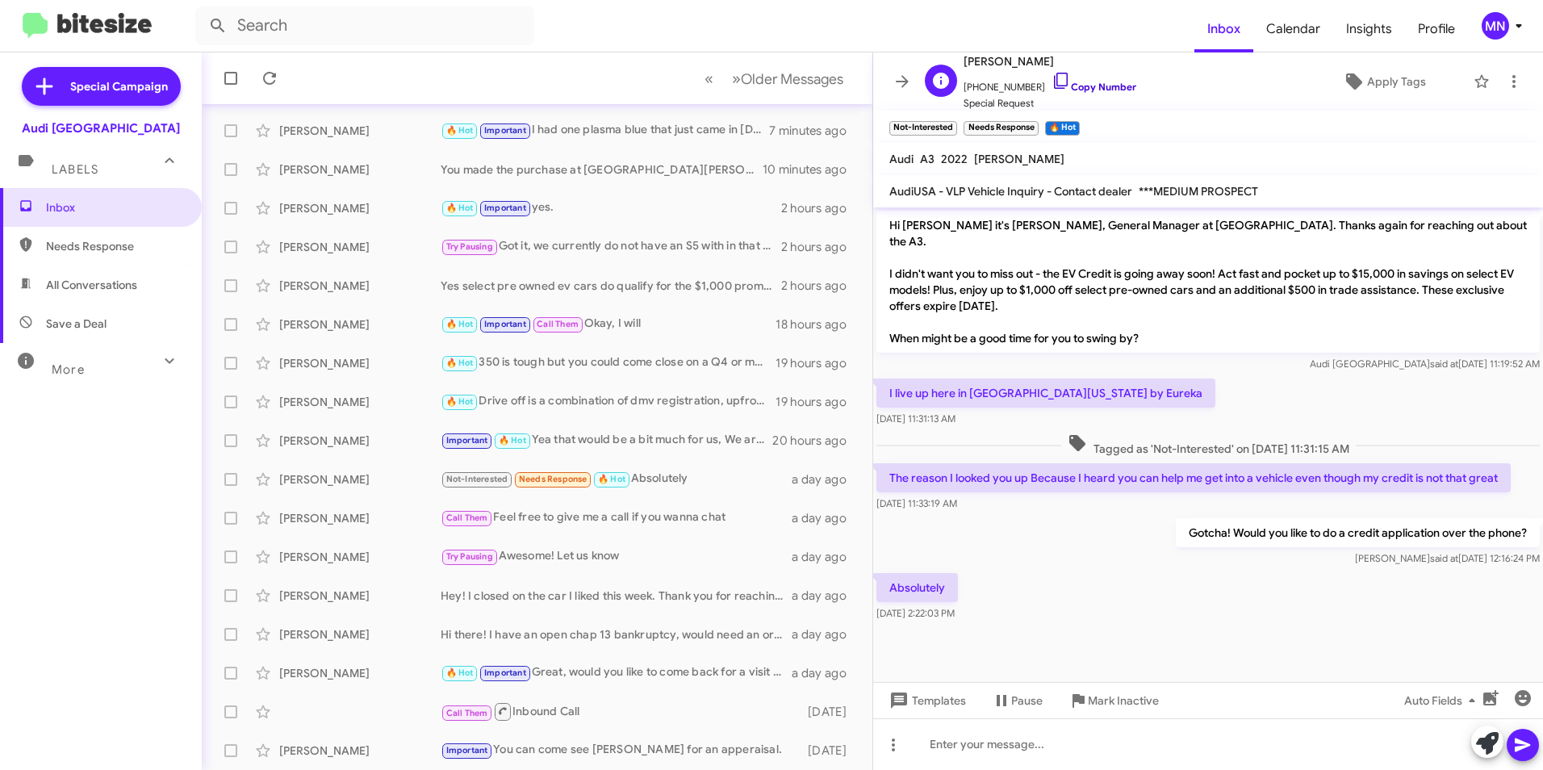
click at [1051, 80] on icon at bounding box center [1060, 80] width 19 height 19
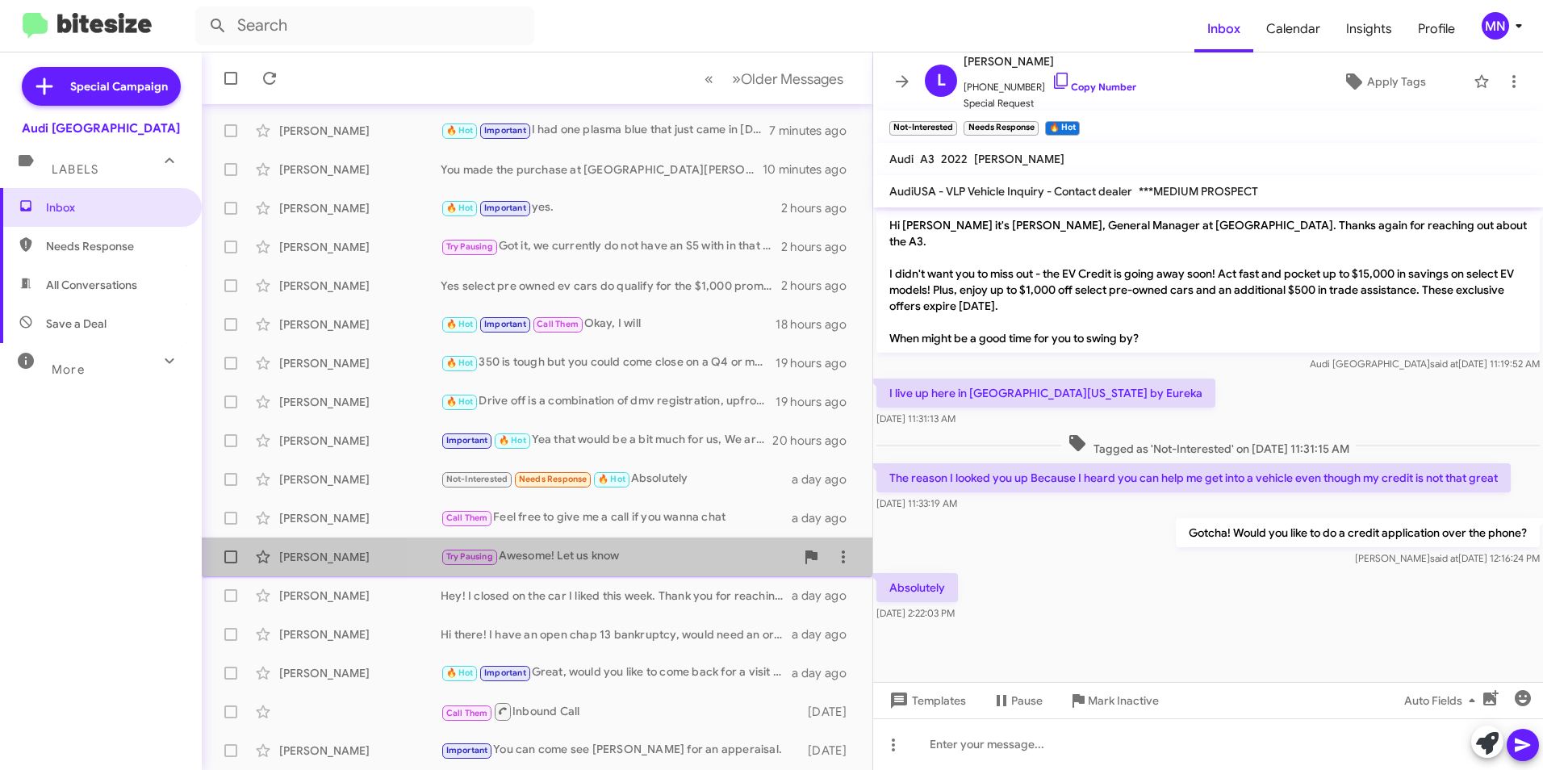
click at [720, 547] on div "Try Pausing Awesome! Let us know" at bounding box center [617, 556] width 354 height 19
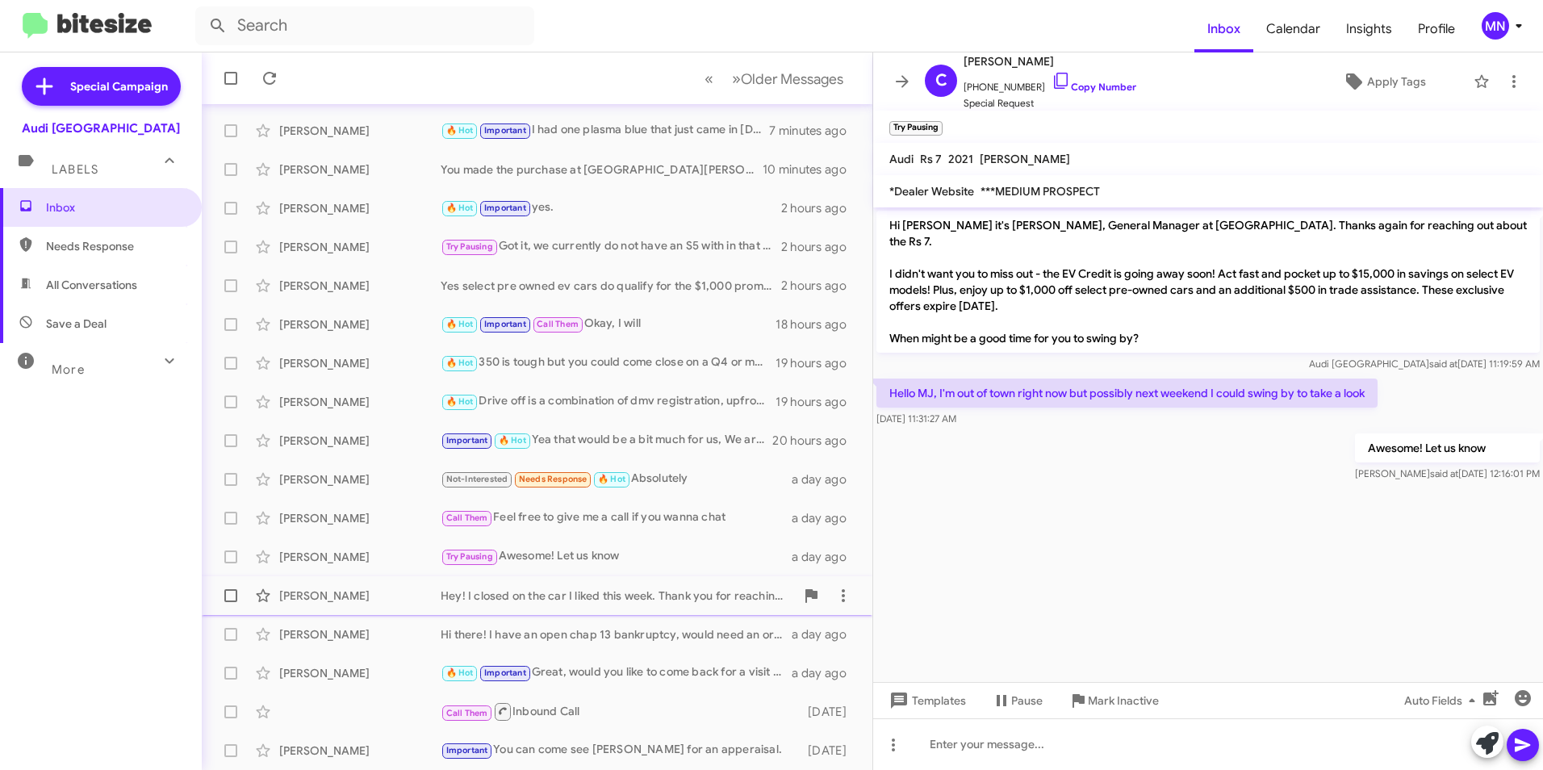
click at [749, 585] on div "[PERSON_NAME] Hey! I closed on the car I liked this week. Thank you for reachin…" at bounding box center [537, 595] width 645 height 32
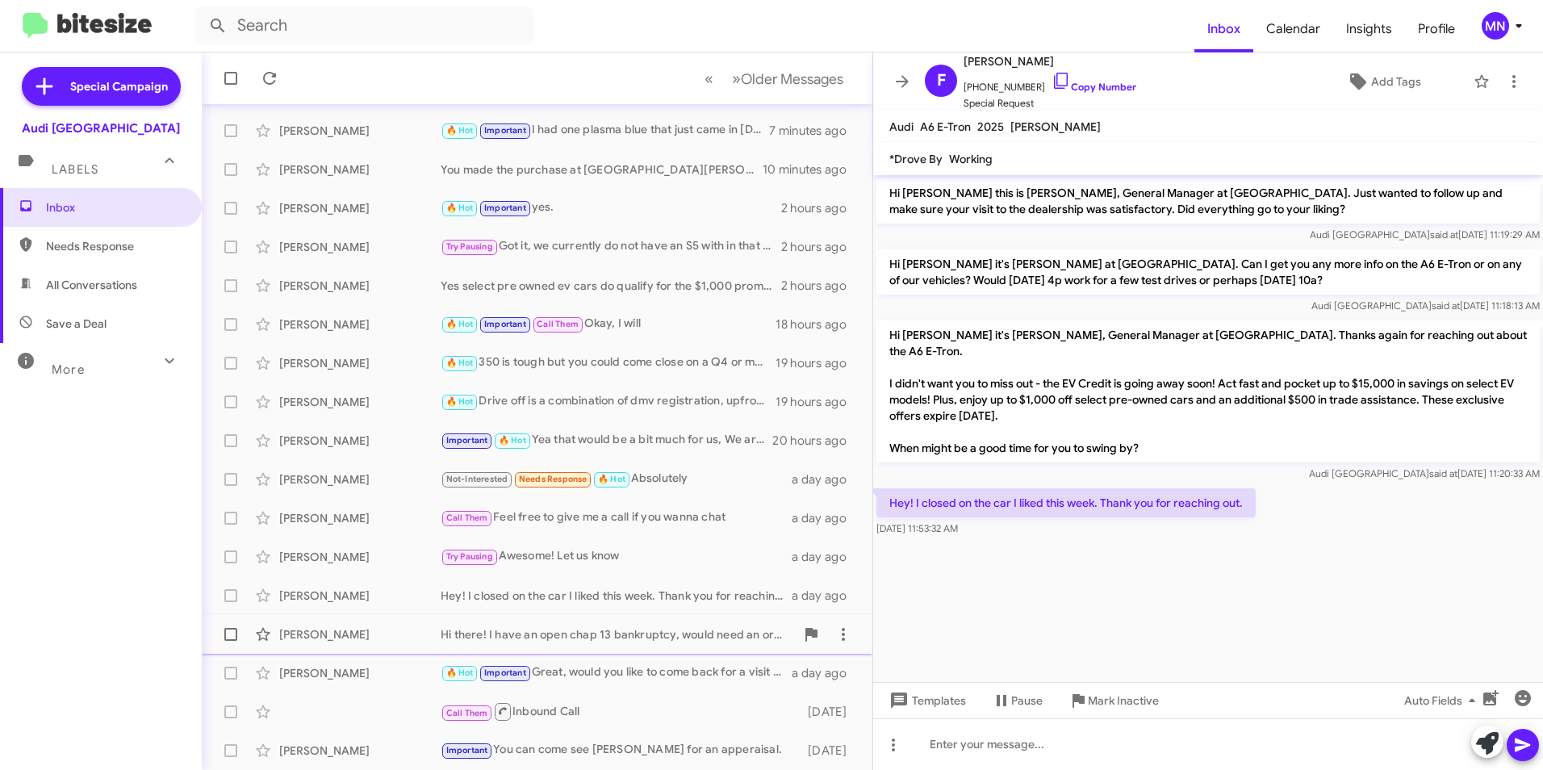
click at [735, 639] on div "Hi there! I have an open chap 13 bankruptcy, would need an order form to get ap…" at bounding box center [617, 634] width 354 height 16
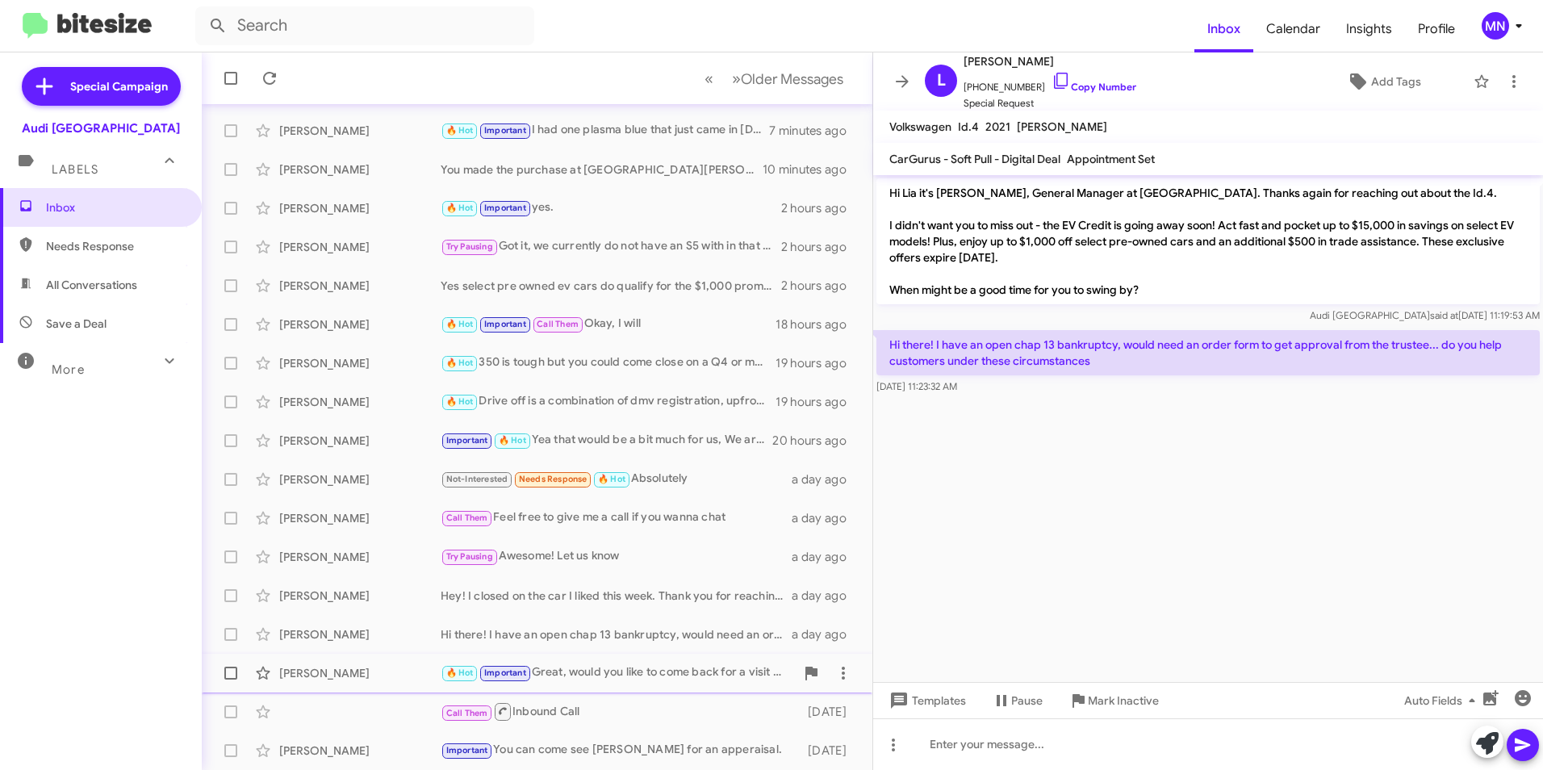
click at [716, 678] on div "🔥 Hot Important Great, would you like to come back for a visit so we can go ove…" at bounding box center [617, 672] width 354 height 19
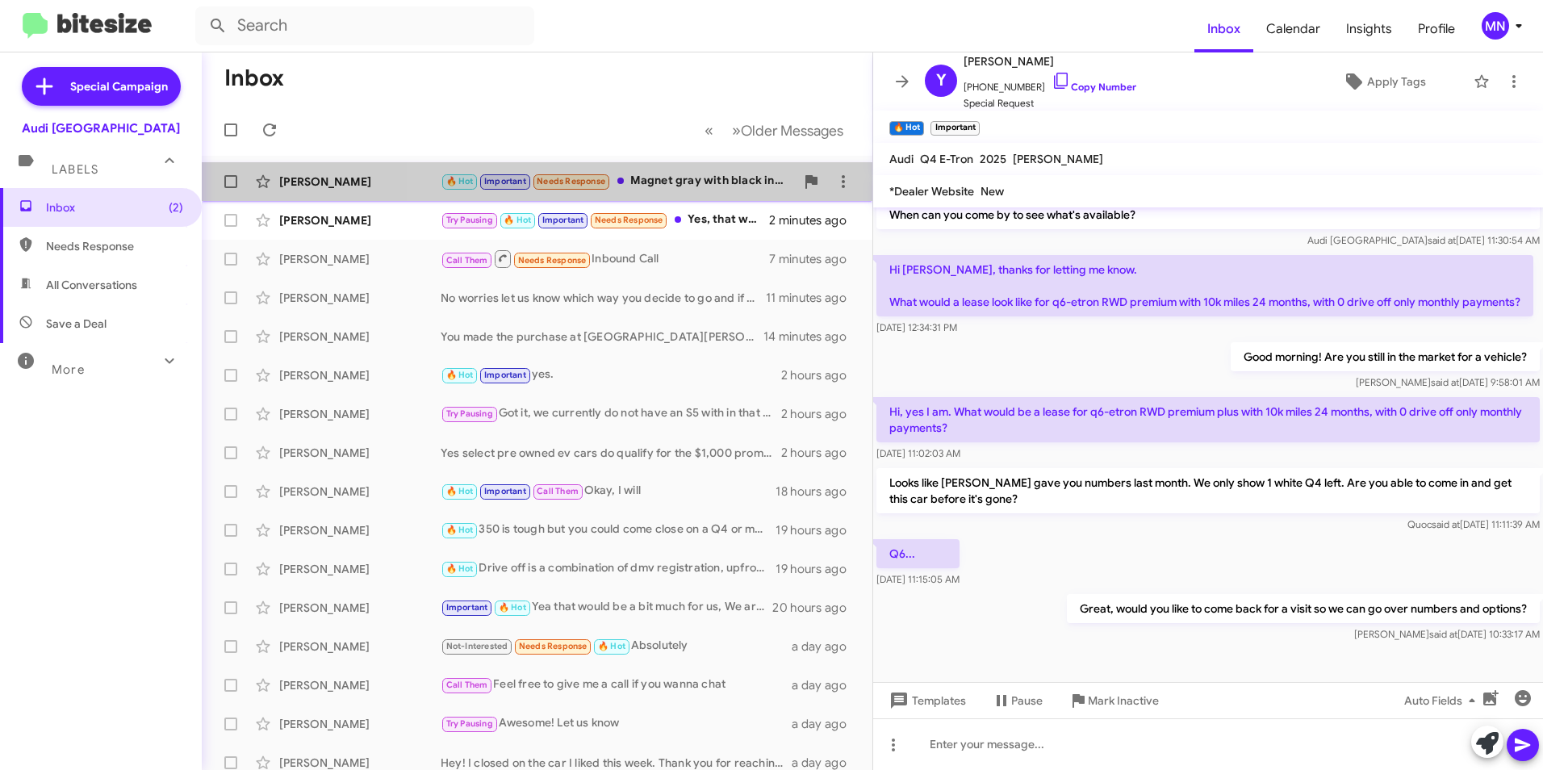
click at [714, 188] on div "🔥 Hot Important Needs Response Magnet gray with black interior?" at bounding box center [617, 181] width 354 height 19
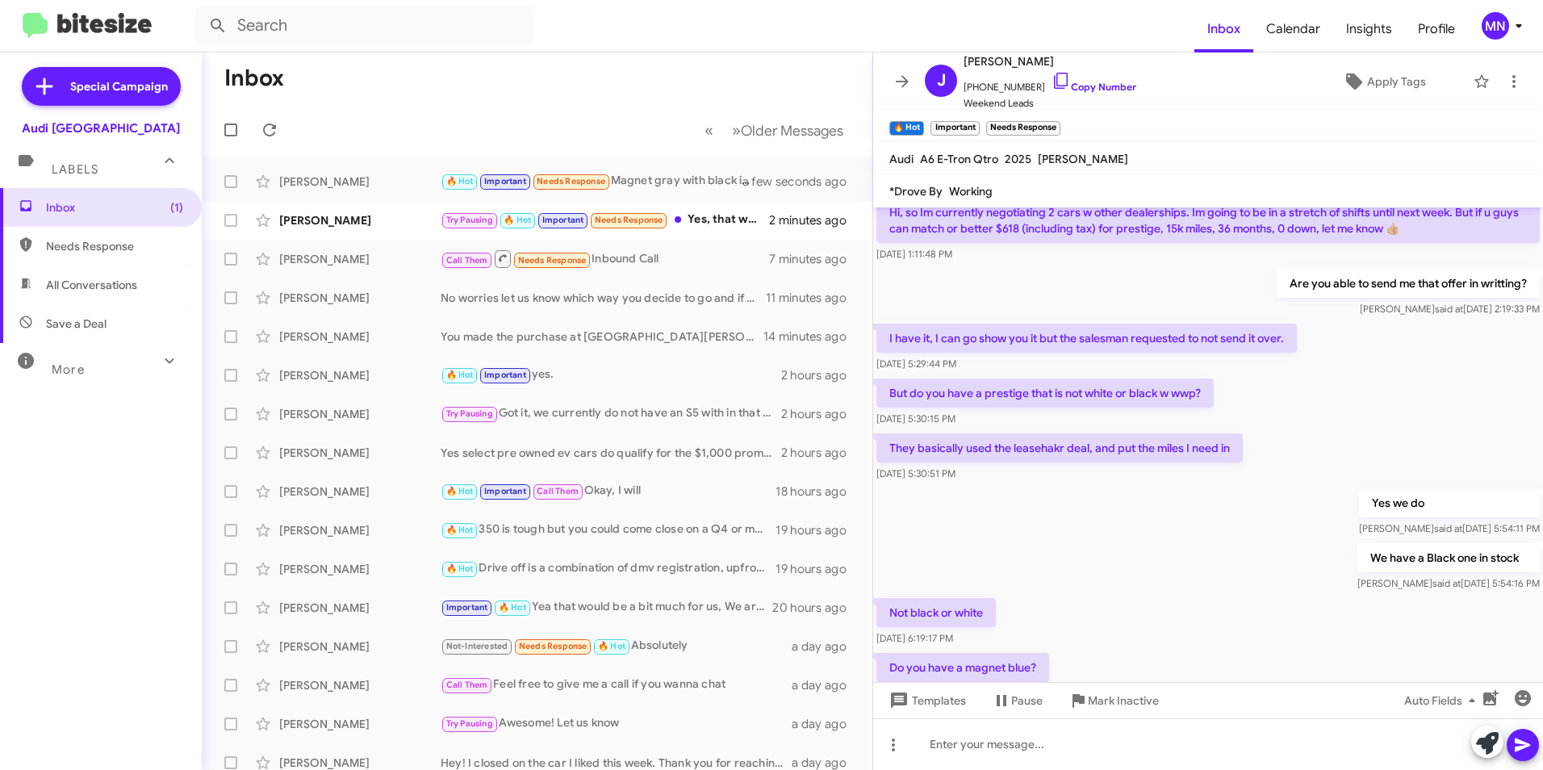
scroll to position [2172, 0]
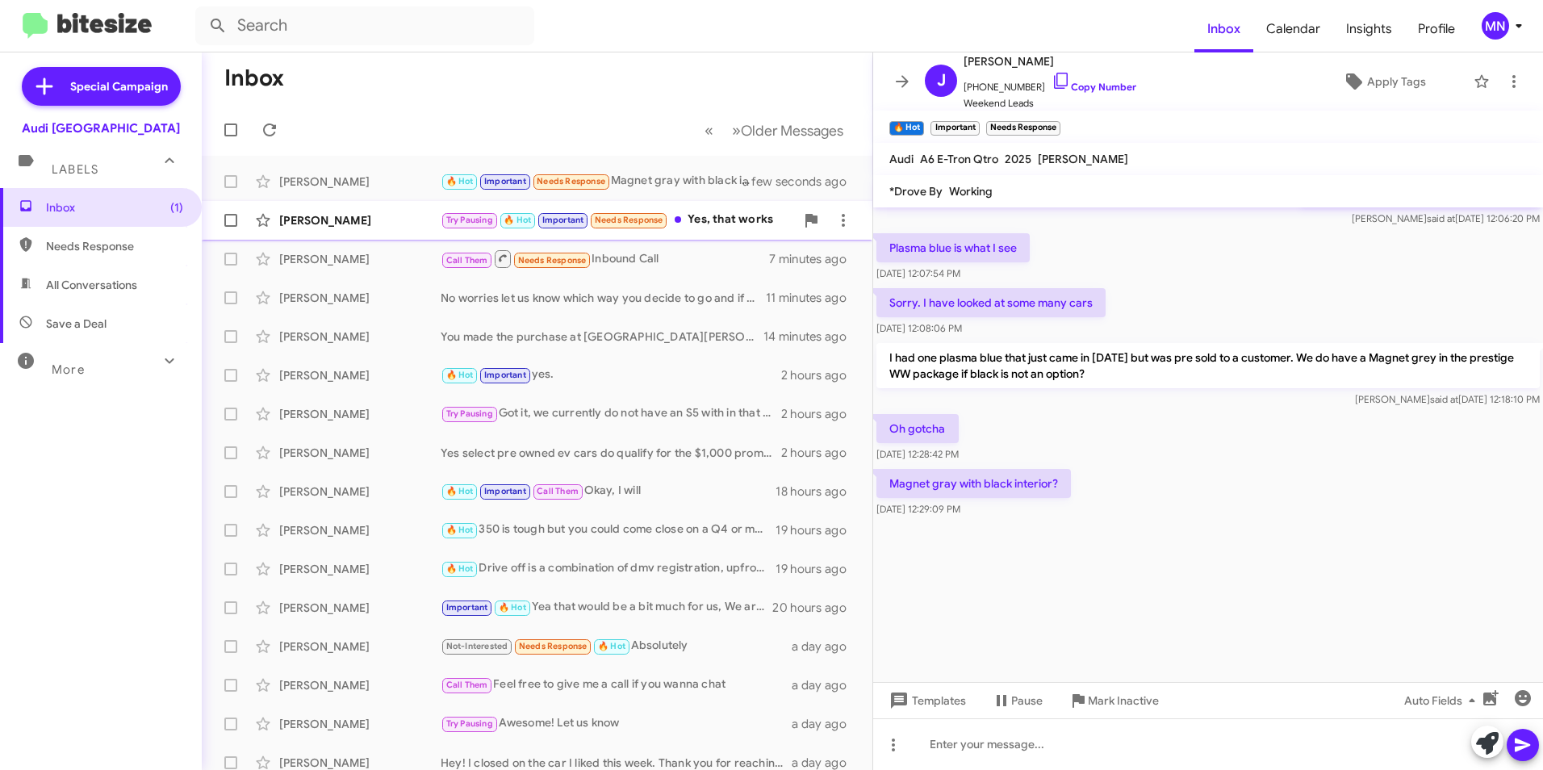
click at [710, 214] on div "Try Pausing 🔥 Hot Important Needs Response Yes, that works" at bounding box center [617, 220] width 354 height 19
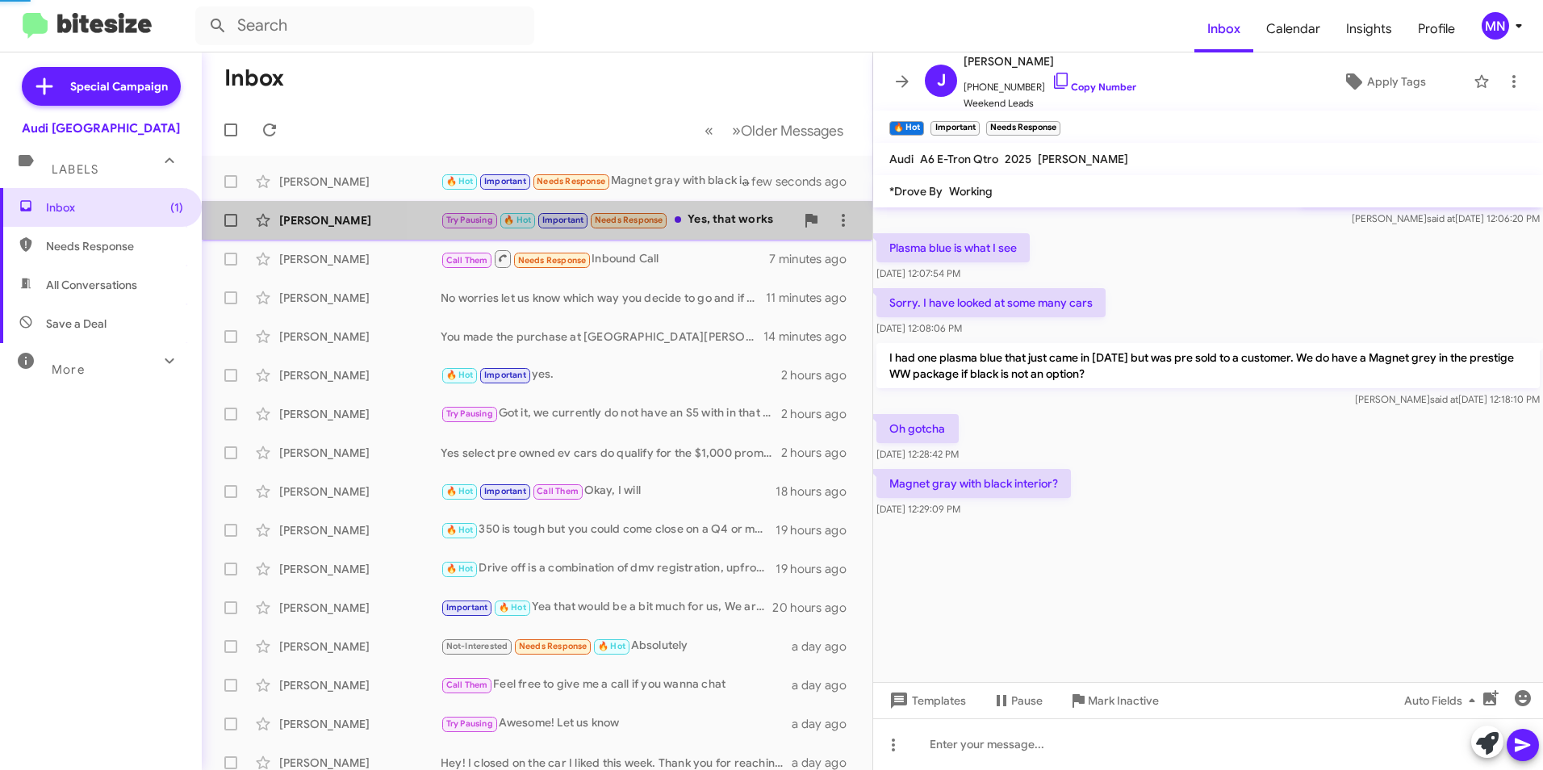
scroll to position [882, 0]
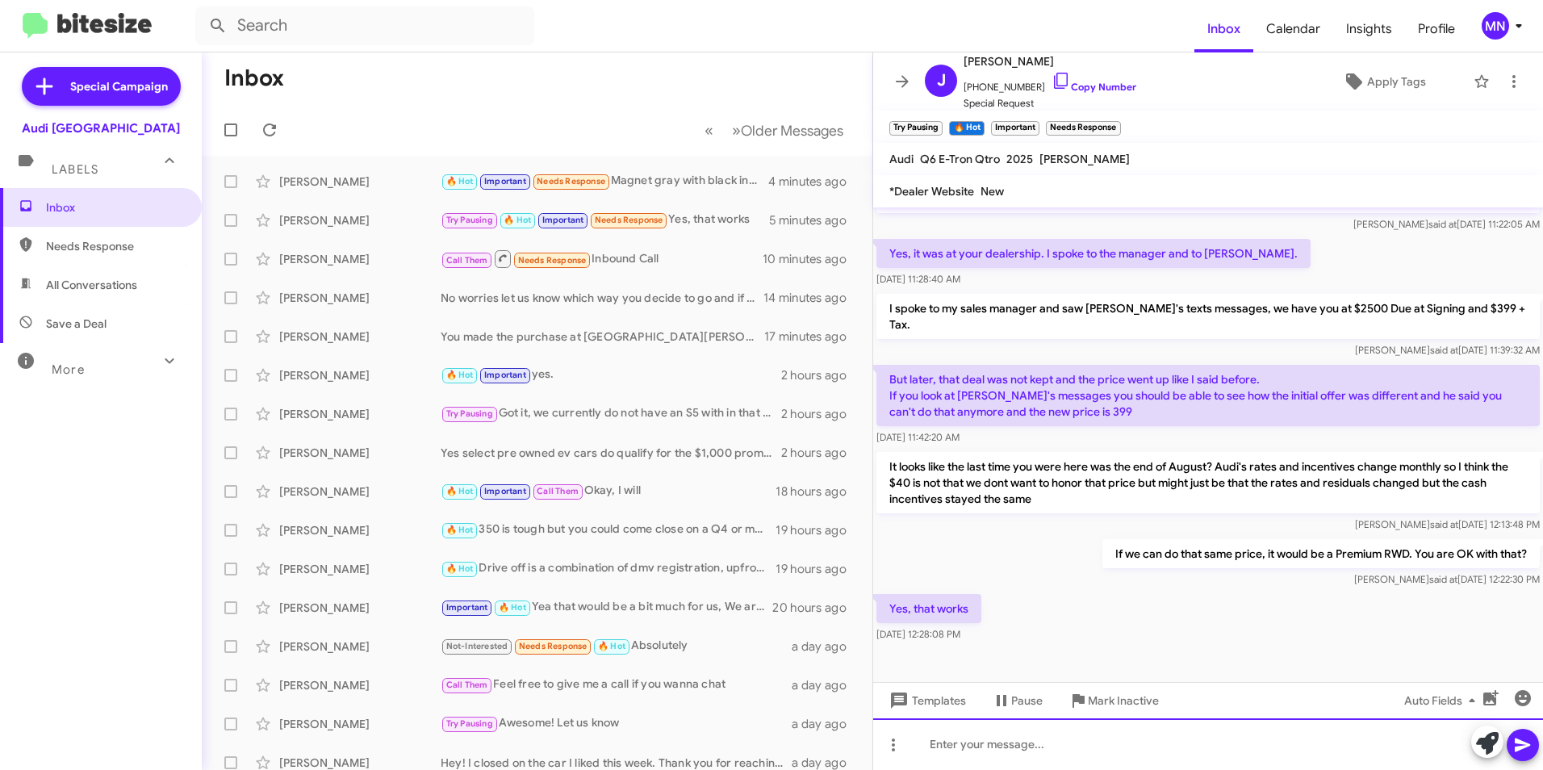
click at [1211, 734] on div at bounding box center [1208, 744] width 670 height 52
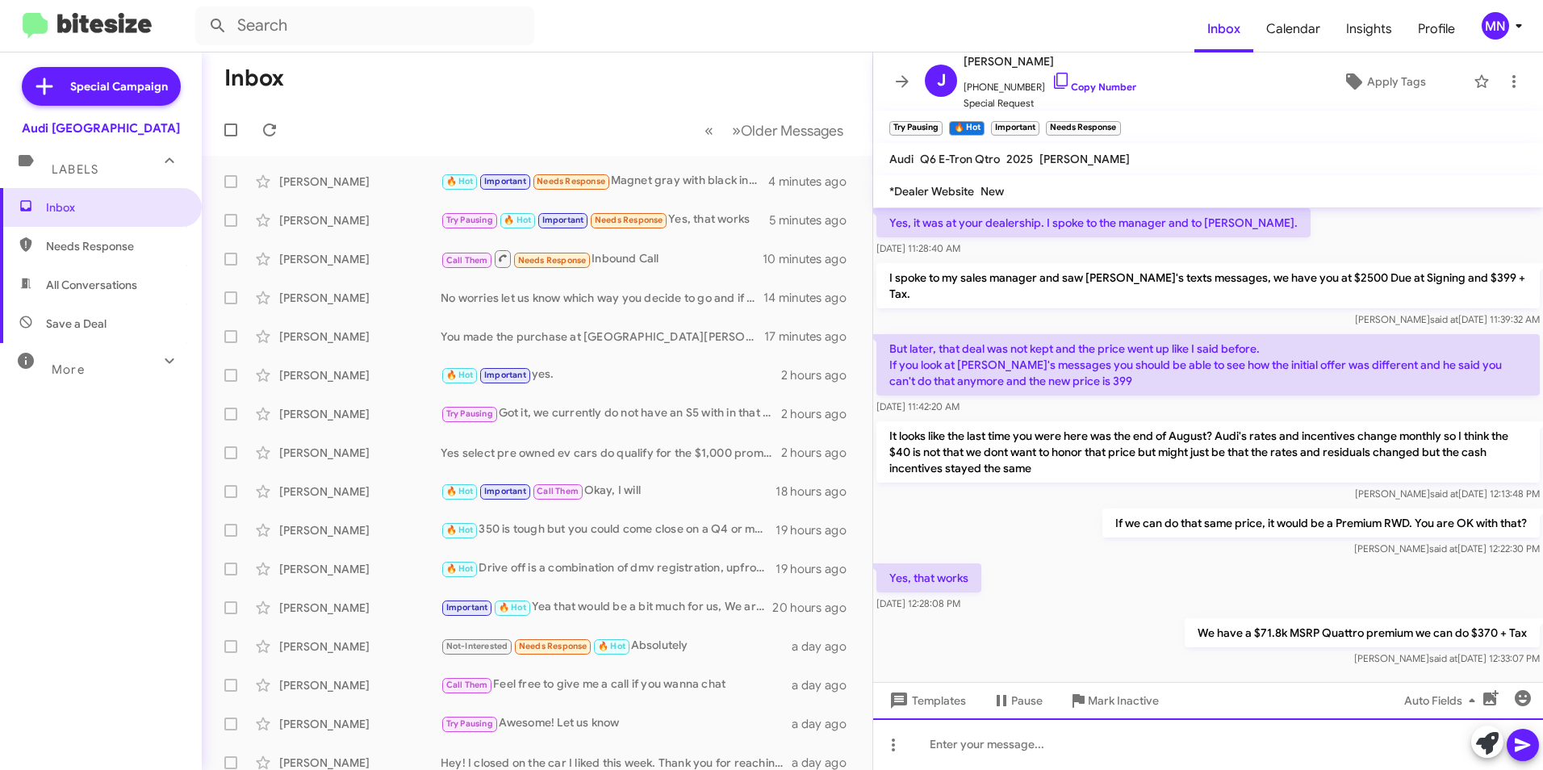
scroll to position [941, 0]
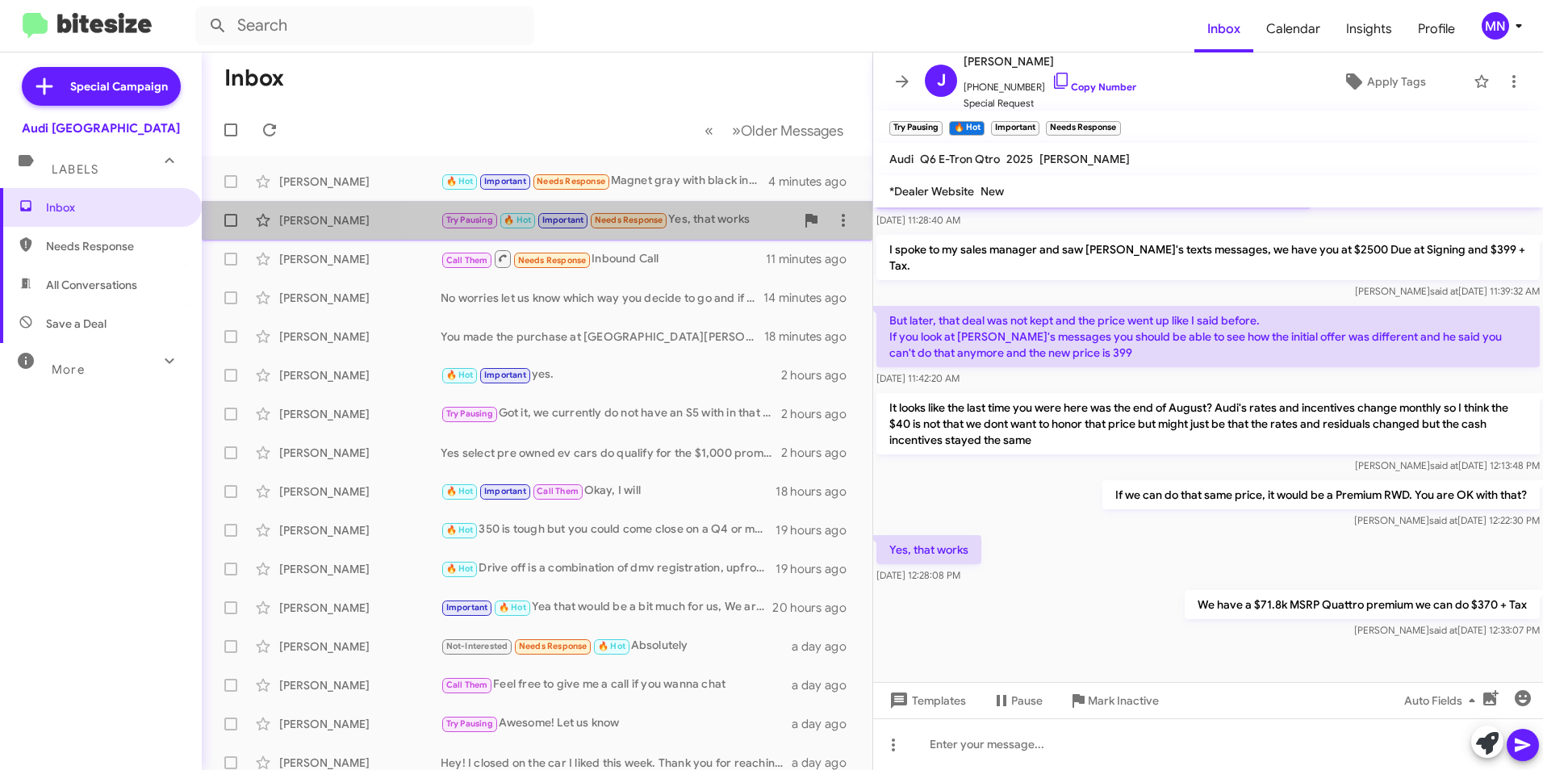
click at [704, 216] on div "Try Pausing 🔥 Hot Important Needs Response Yes, that works" at bounding box center [617, 220] width 354 height 19
click at [725, 232] on div "[PERSON_NAME] Try Pausing 🔥 Hot Important Needs Response Yes, that works 6 minu…" at bounding box center [537, 220] width 645 height 32
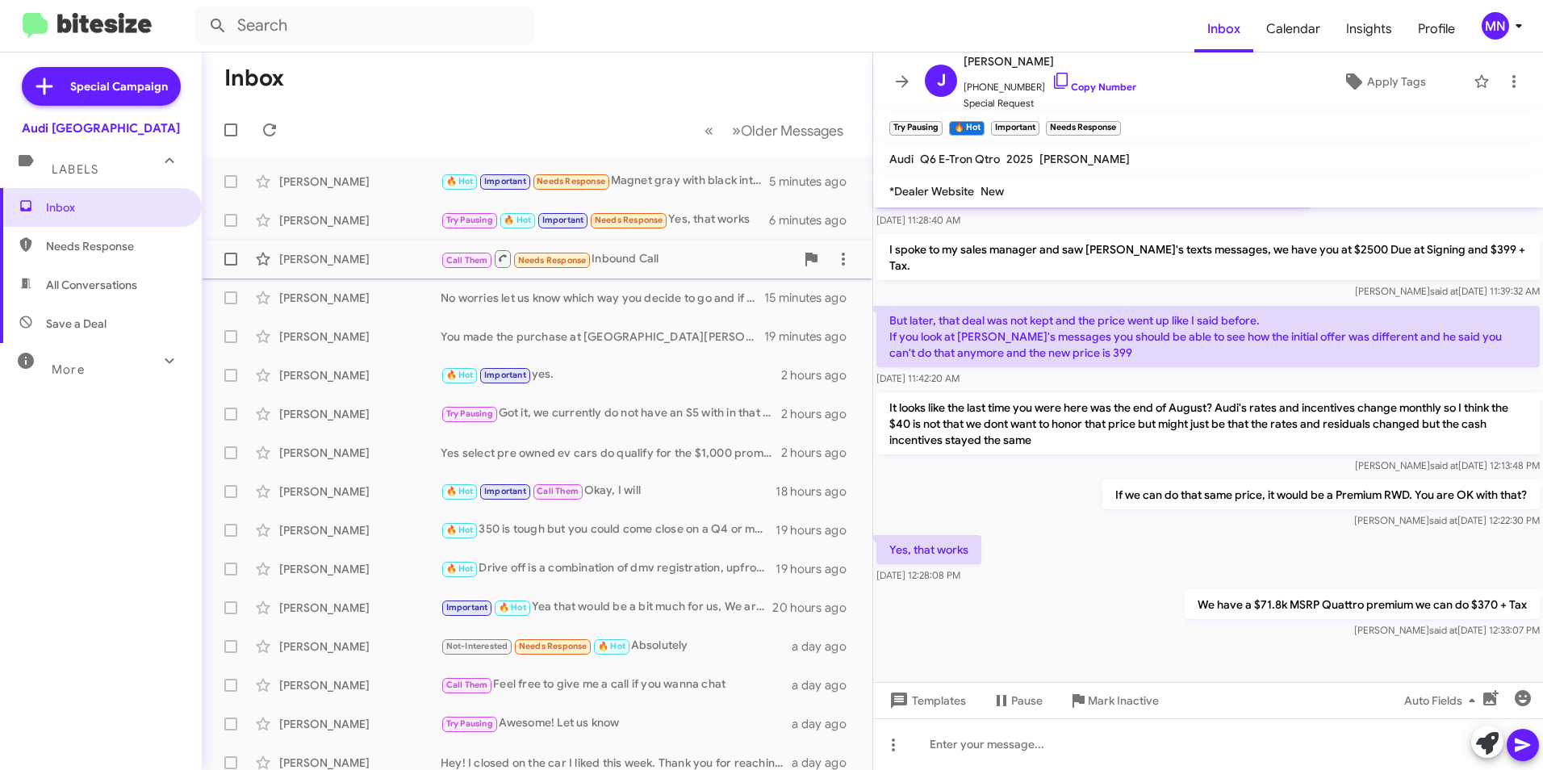
click at [720, 255] on div "Call Them Needs Response Inbound Call" at bounding box center [617, 258] width 354 height 20
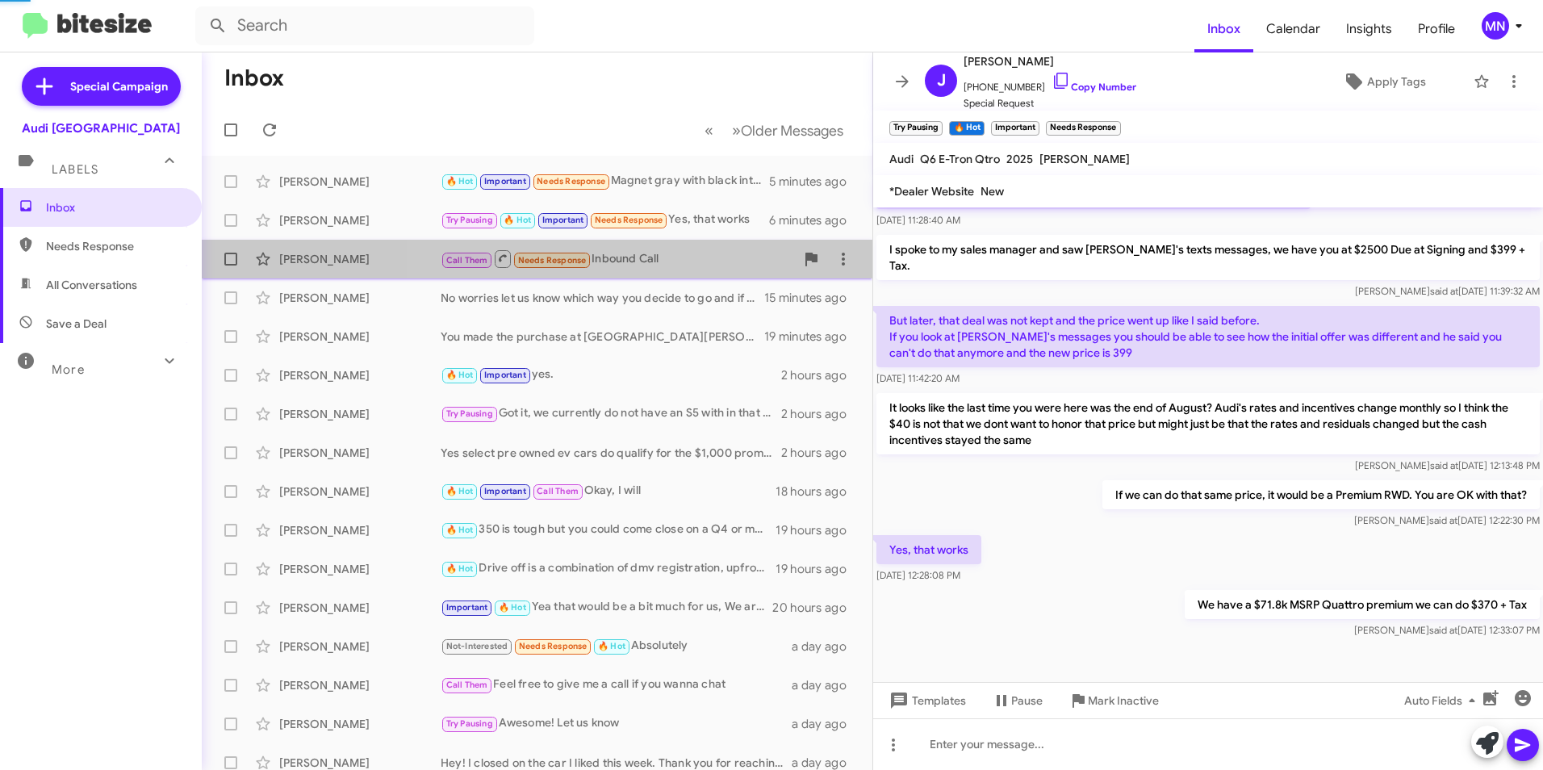
scroll to position [165, 0]
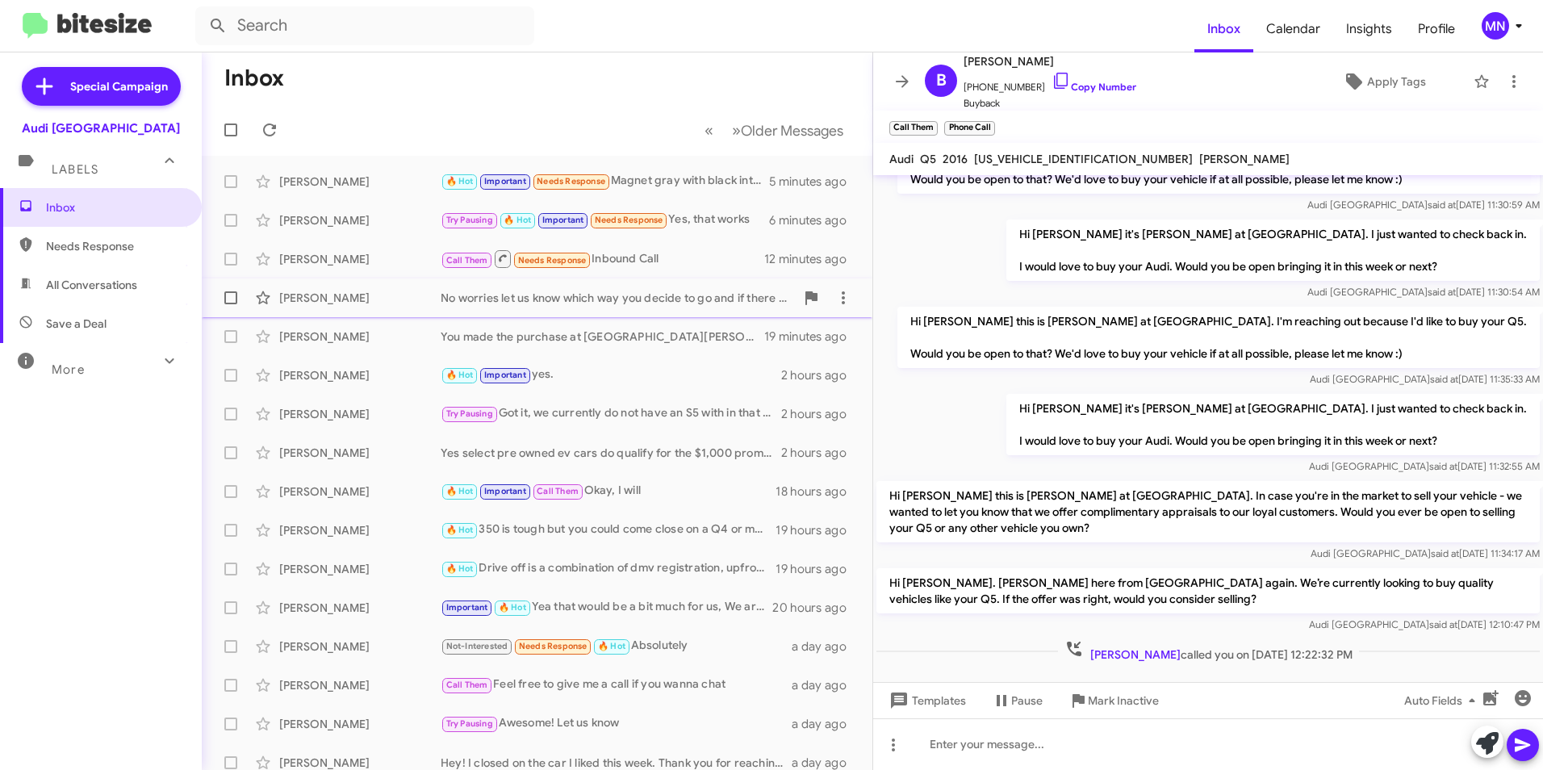
click at [687, 300] on div "No worries let us know which way you decide to go and if there is anything we c…" at bounding box center [617, 298] width 354 height 16
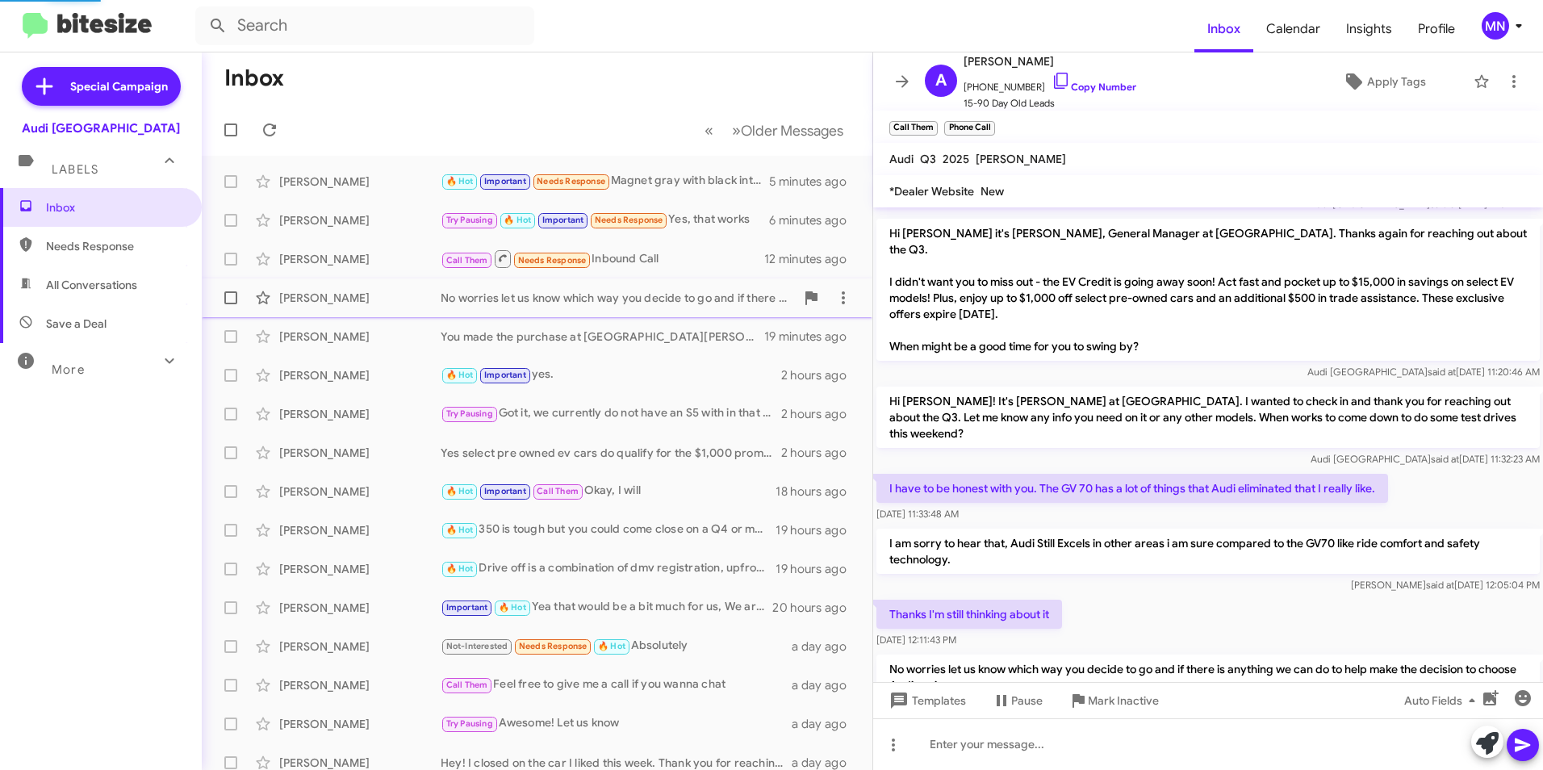
scroll to position [786, 0]
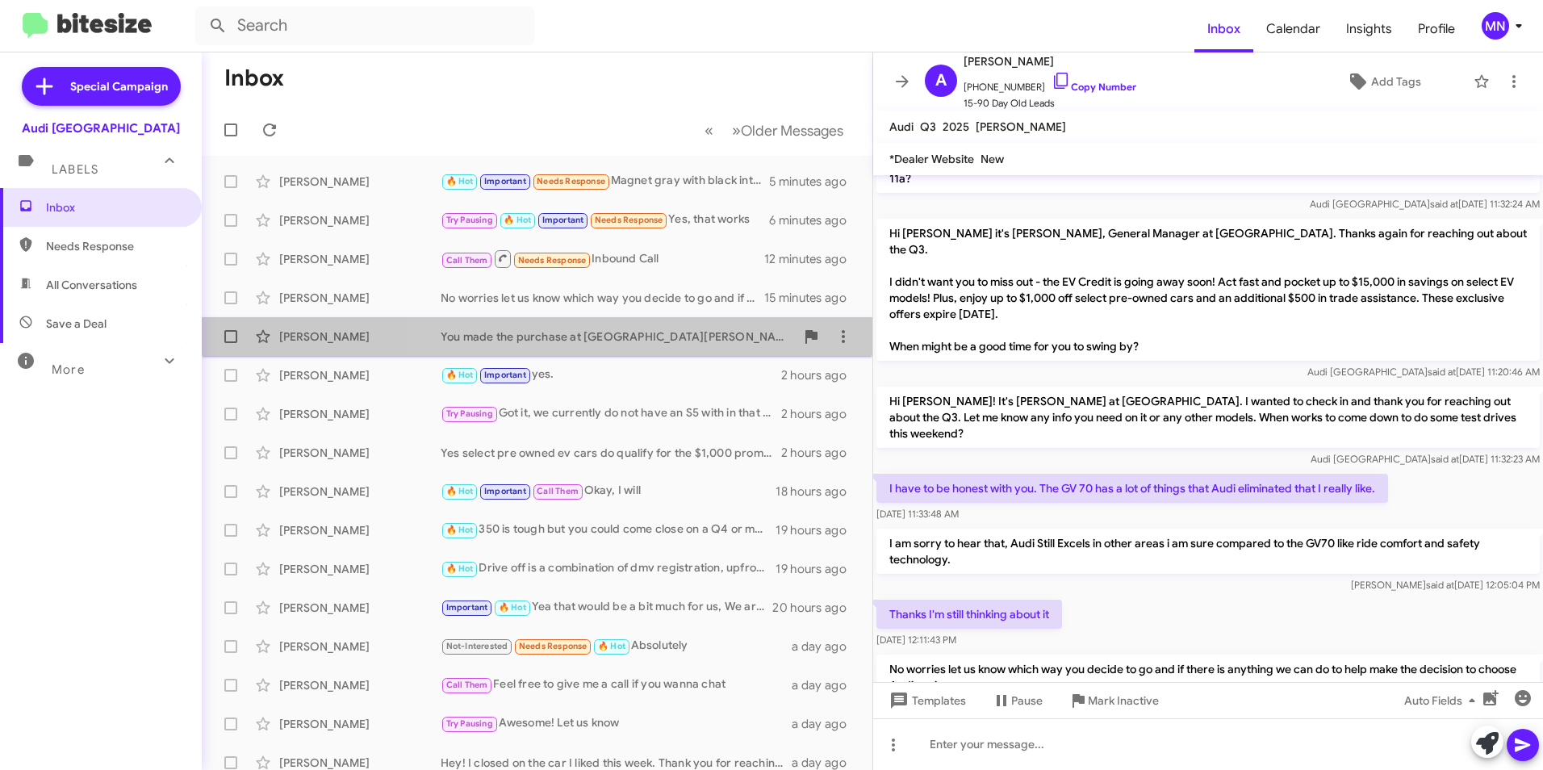
click at [691, 338] on div "You made the purchase at [GEOGRAPHIC_DATA][PERSON_NAME] already?" at bounding box center [617, 336] width 354 height 16
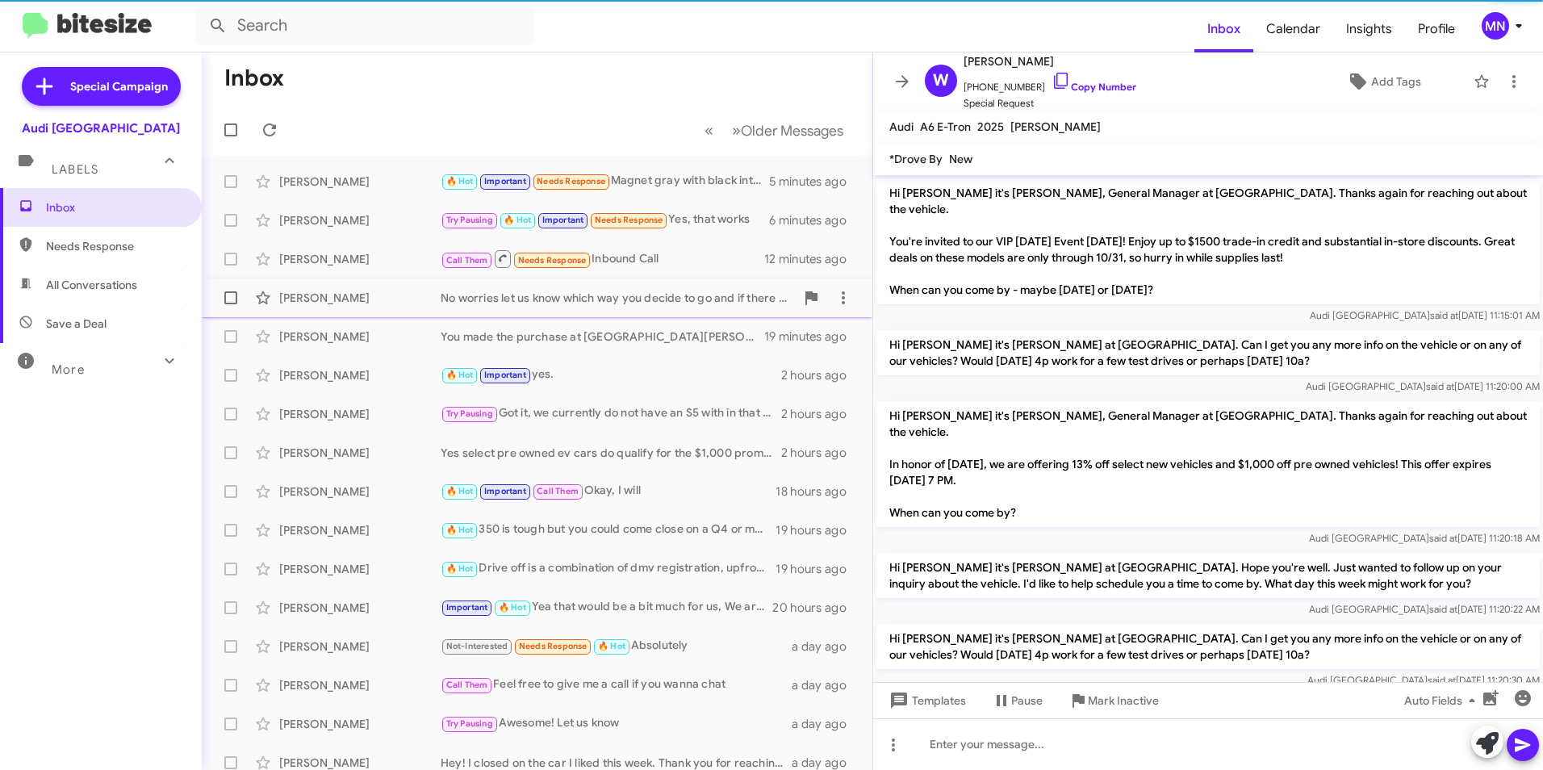
click at [695, 311] on div "[PERSON_NAME] No worries let us know which way you decide to go and if there is…" at bounding box center [537, 298] width 645 height 32
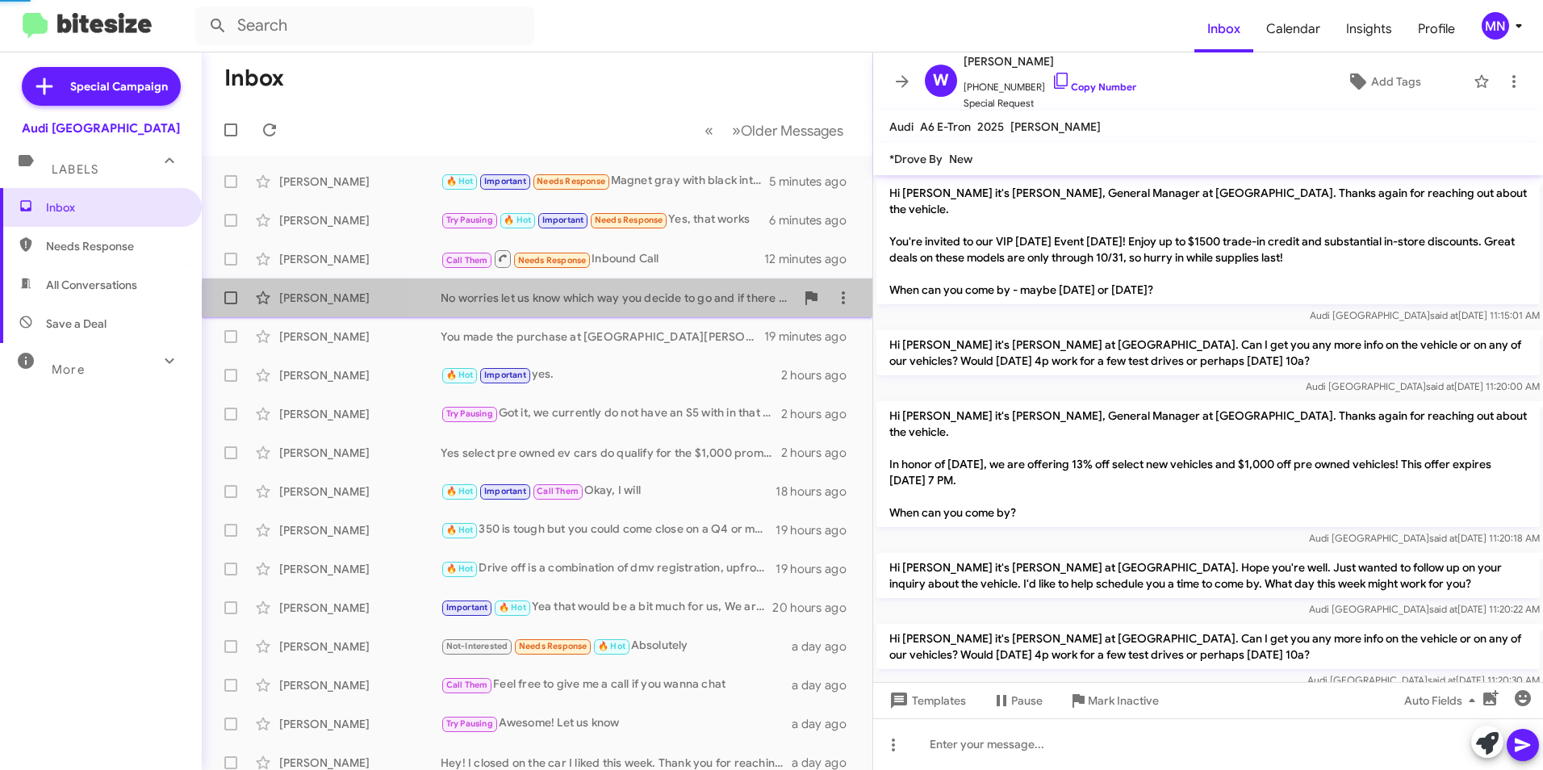
scroll to position [786, 0]
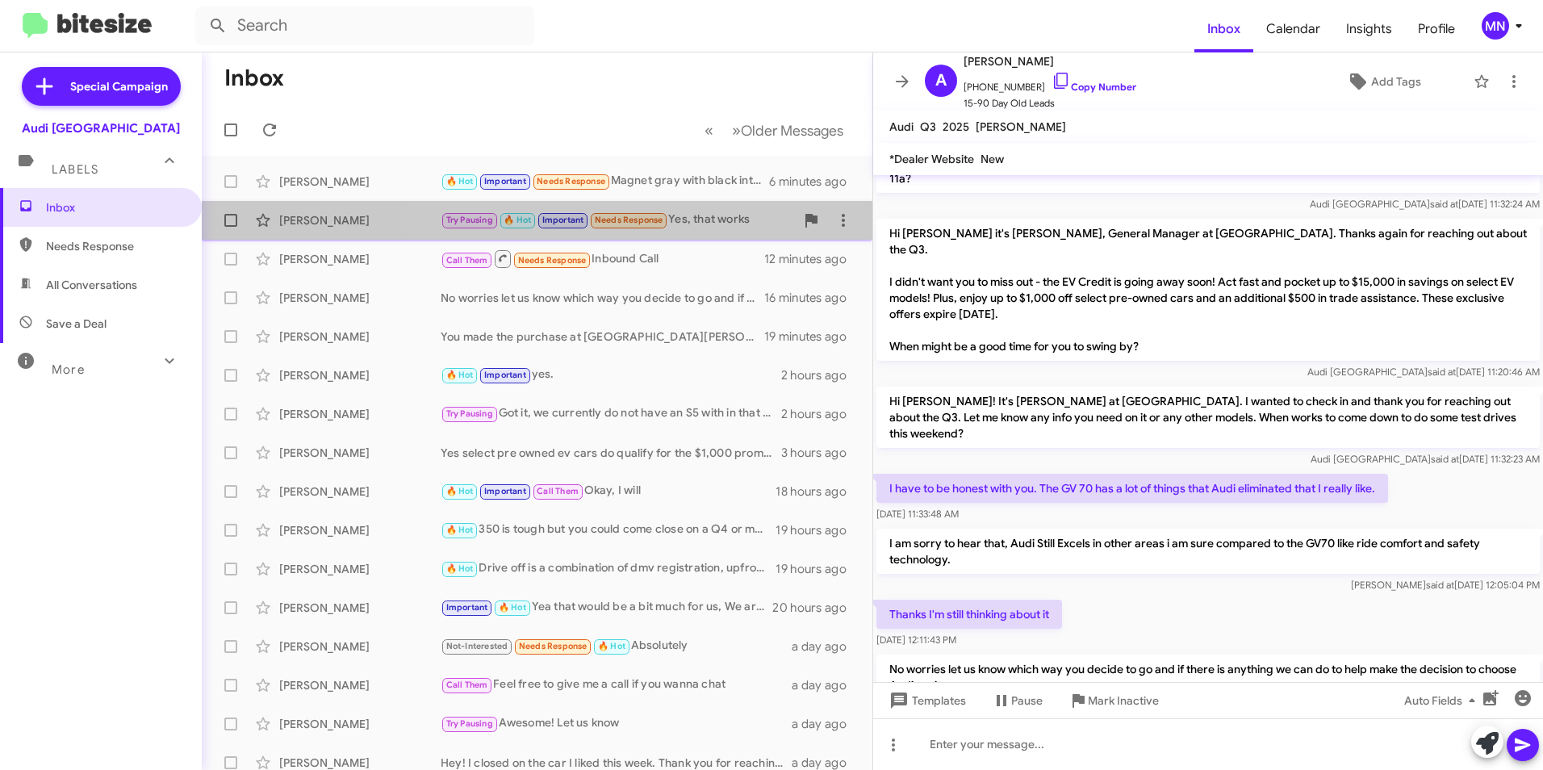
click at [722, 224] on div "Try Pausing 🔥 Hot Important Needs Response Yes, that works" at bounding box center [617, 220] width 354 height 19
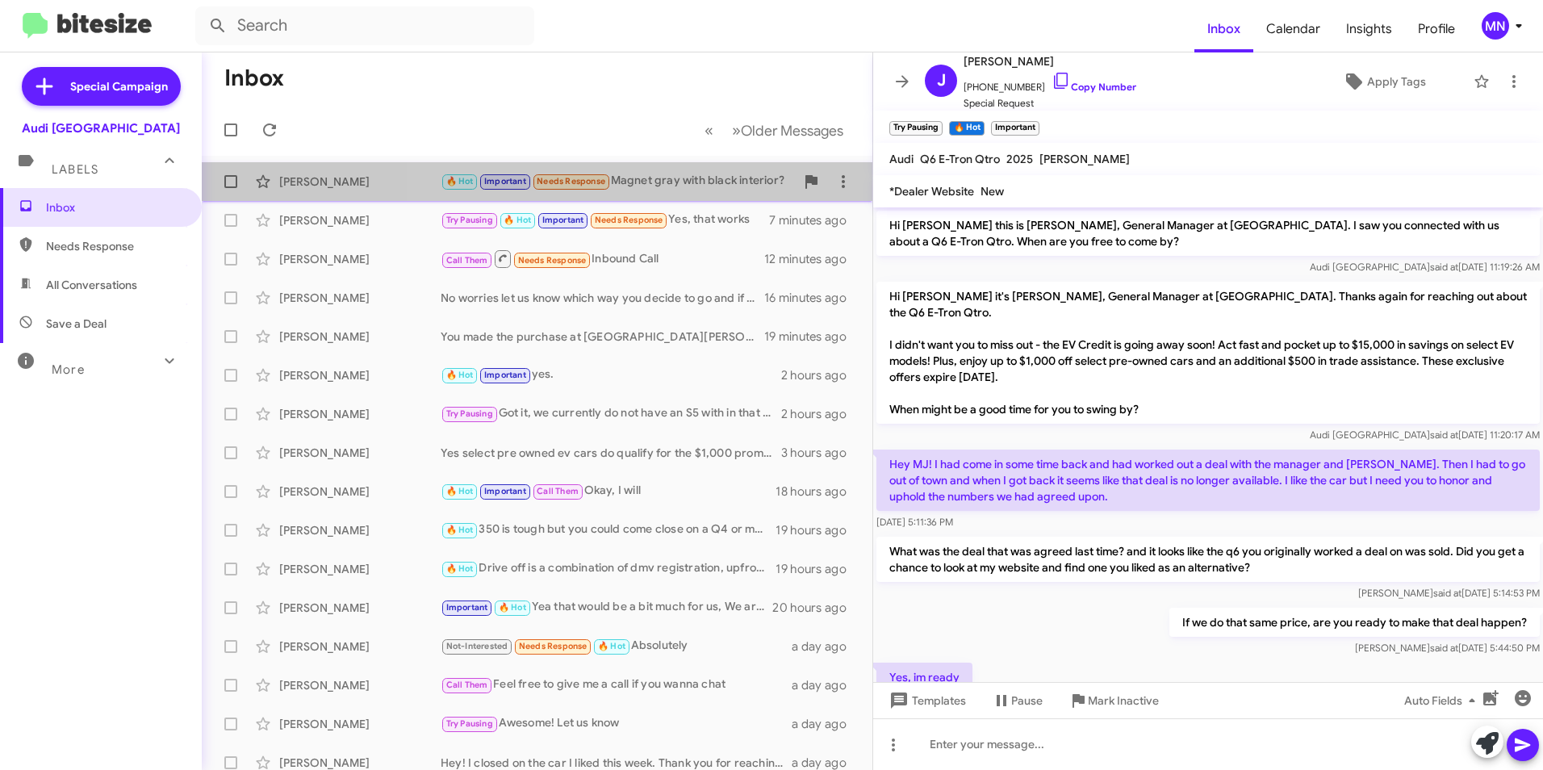
click at [711, 174] on div "🔥 Hot Important Needs Response Magnet gray with black interior?" at bounding box center [617, 181] width 354 height 19
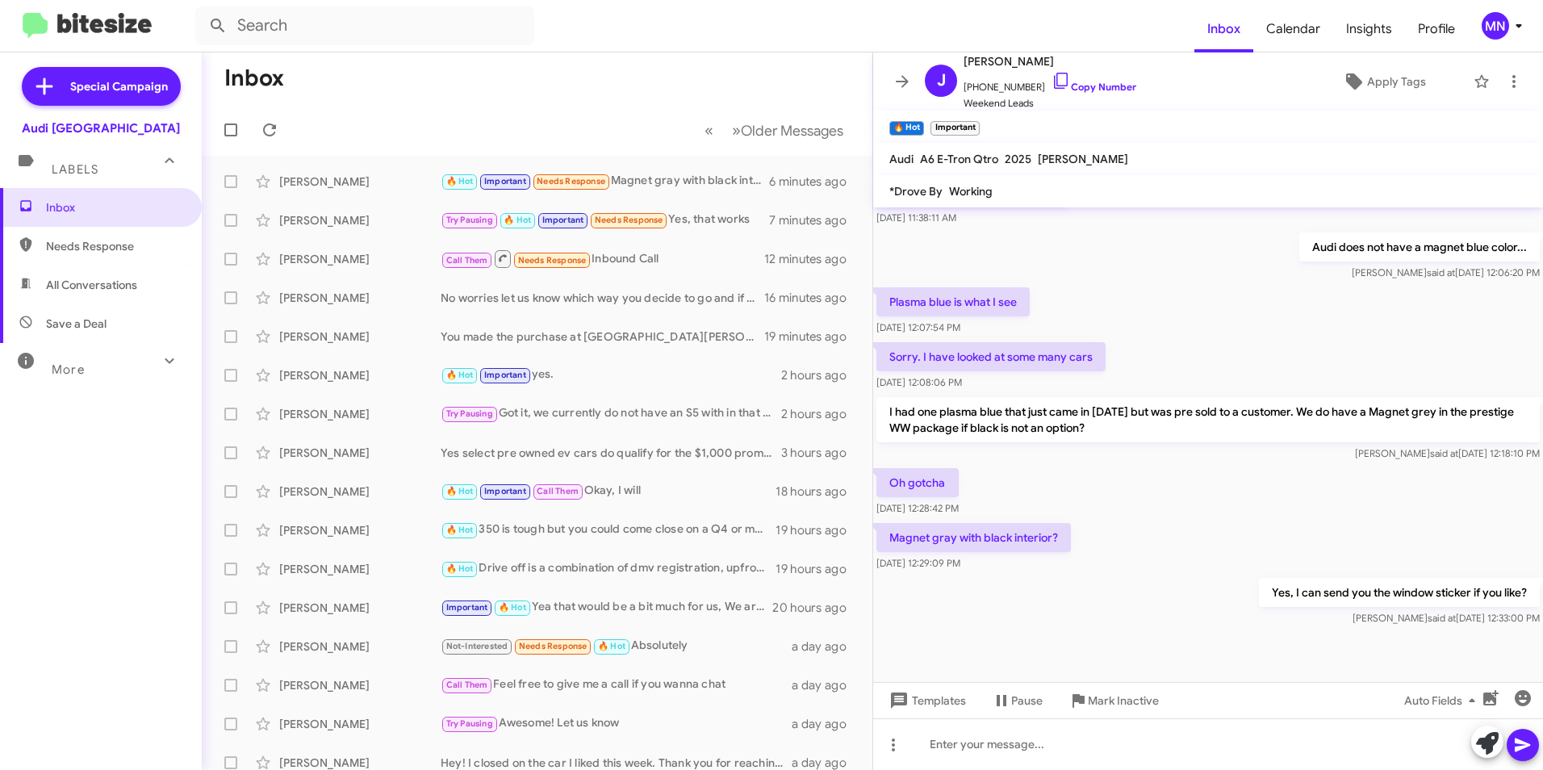
scroll to position [736, 0]
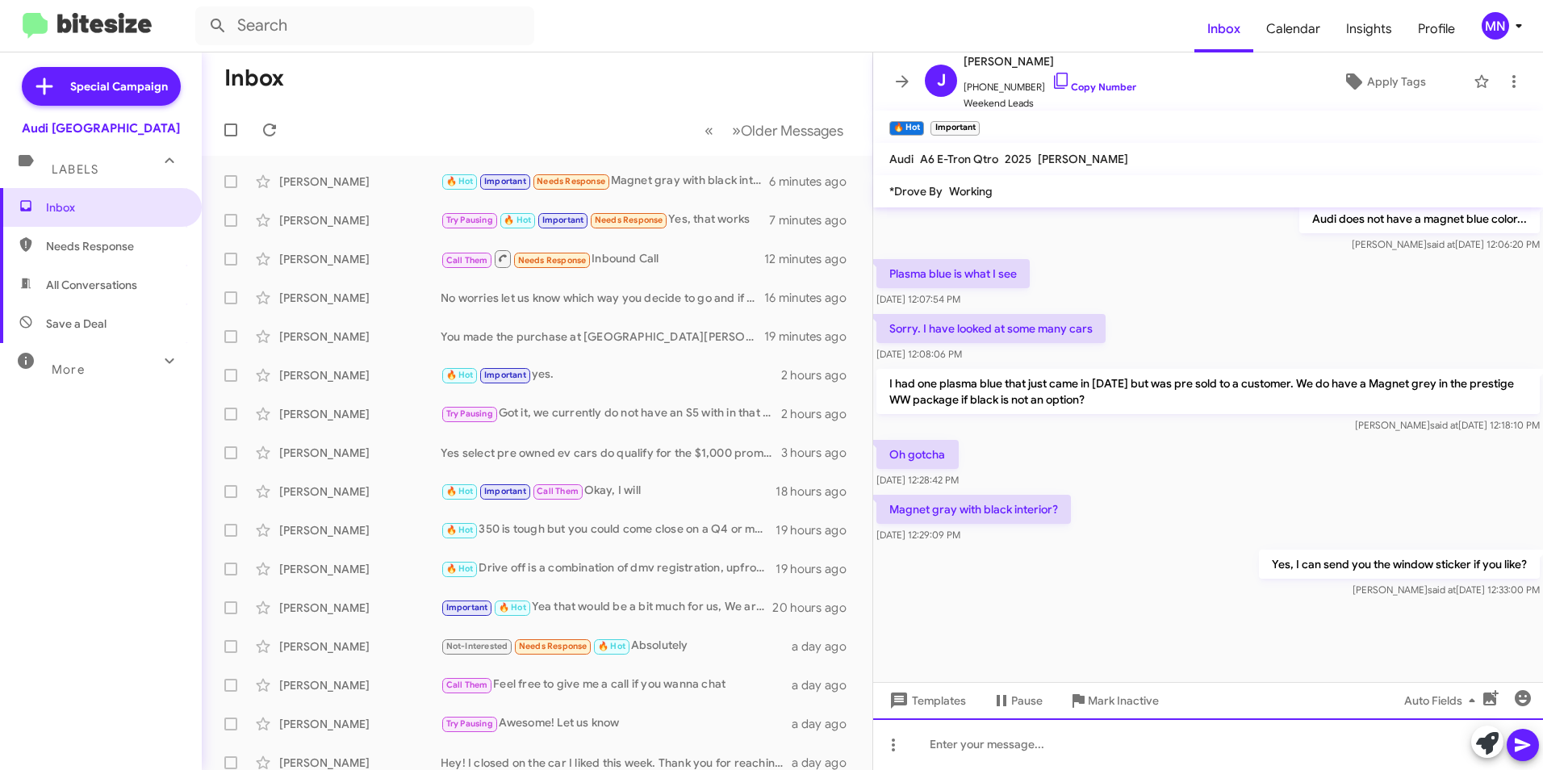
click at [1214, 726] on div at bounding box center [1208, 744] width 670 height 52
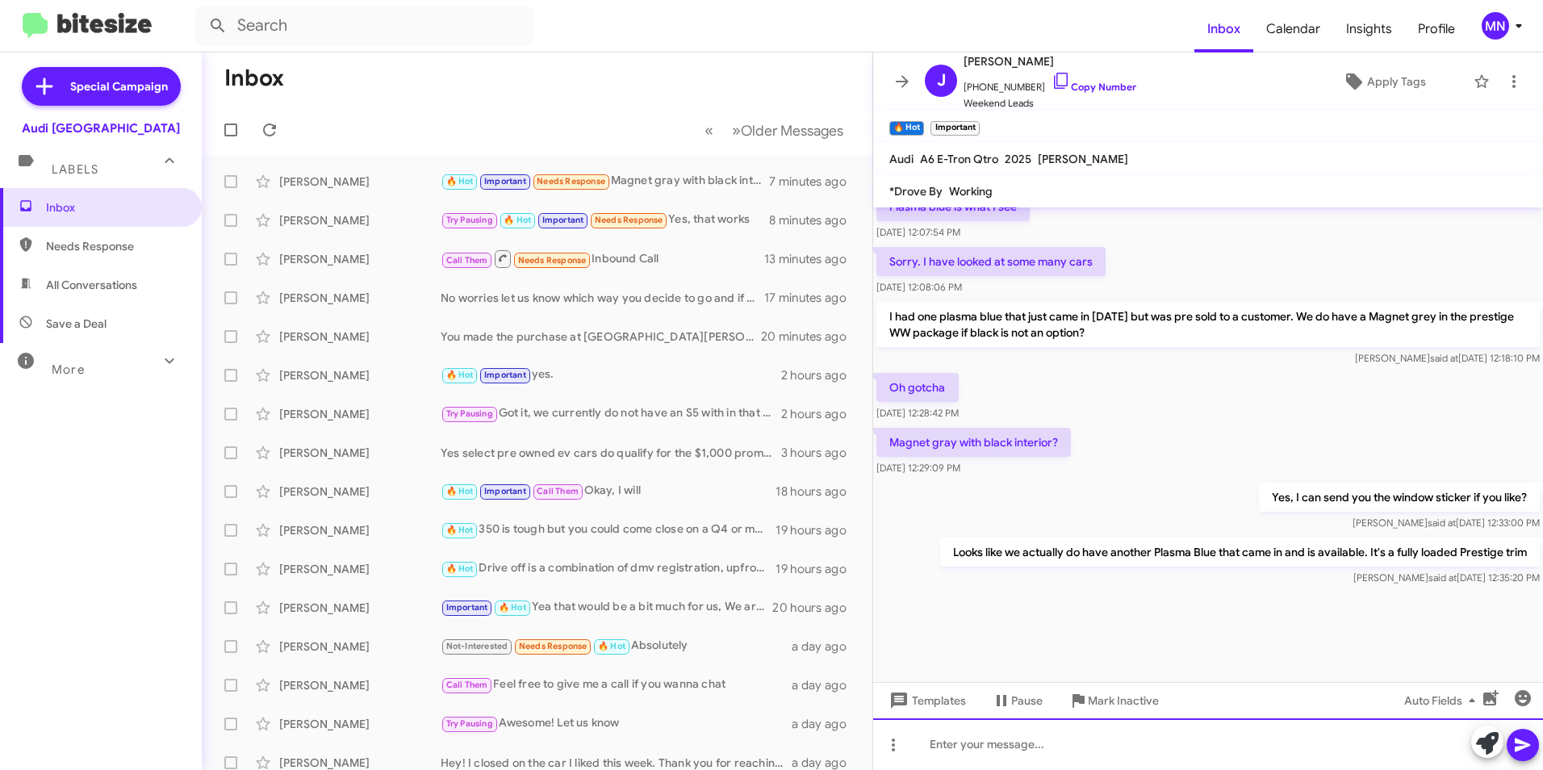
scroll to position [2231, 0]
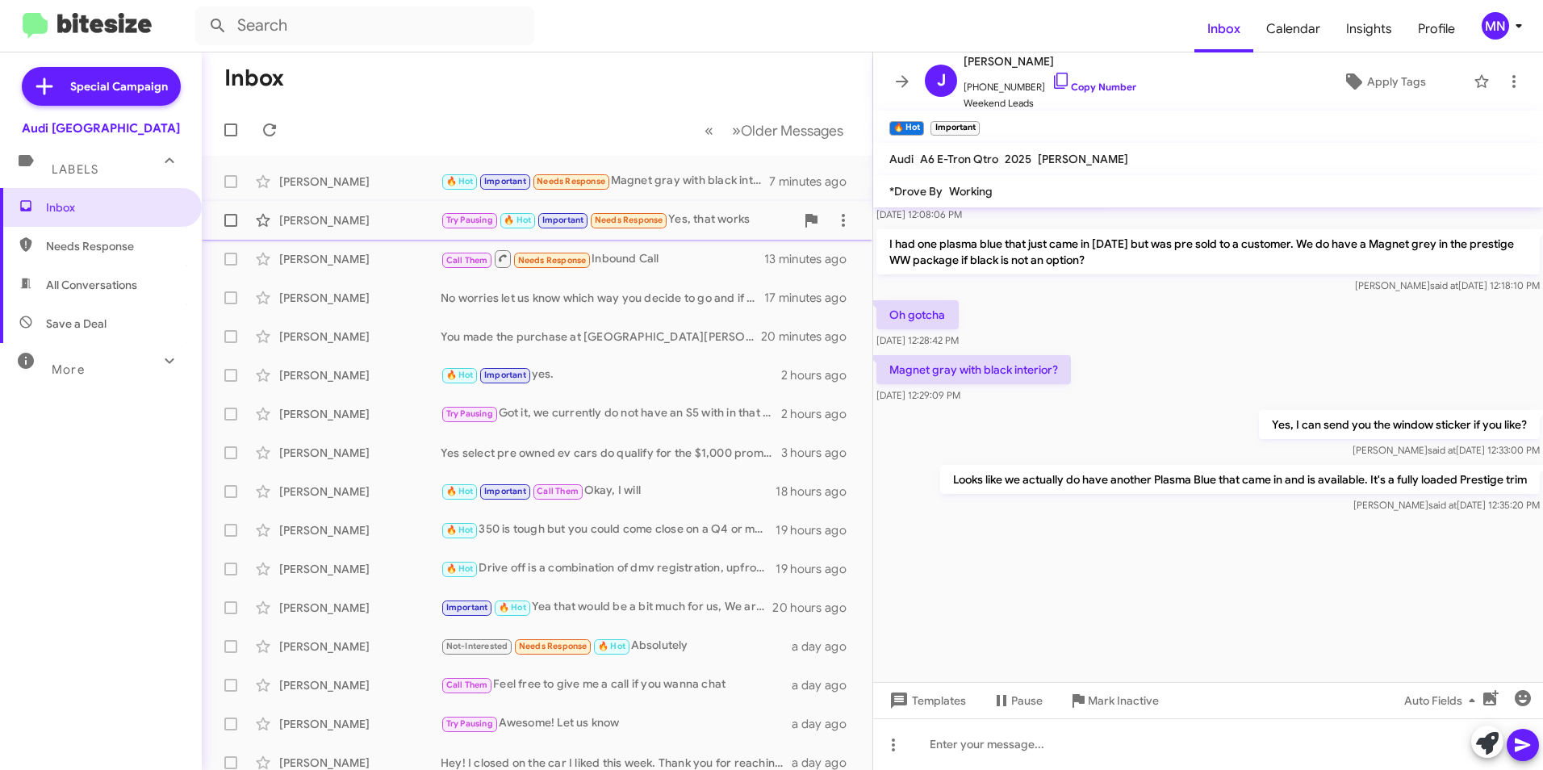
click at [714, 230] on div "[PERSON_NAME] Try Pausing 🔥 Hot Important Needs Response Yes, that works 8 minu…" at bounding box center [537, 220] width 645 height 32
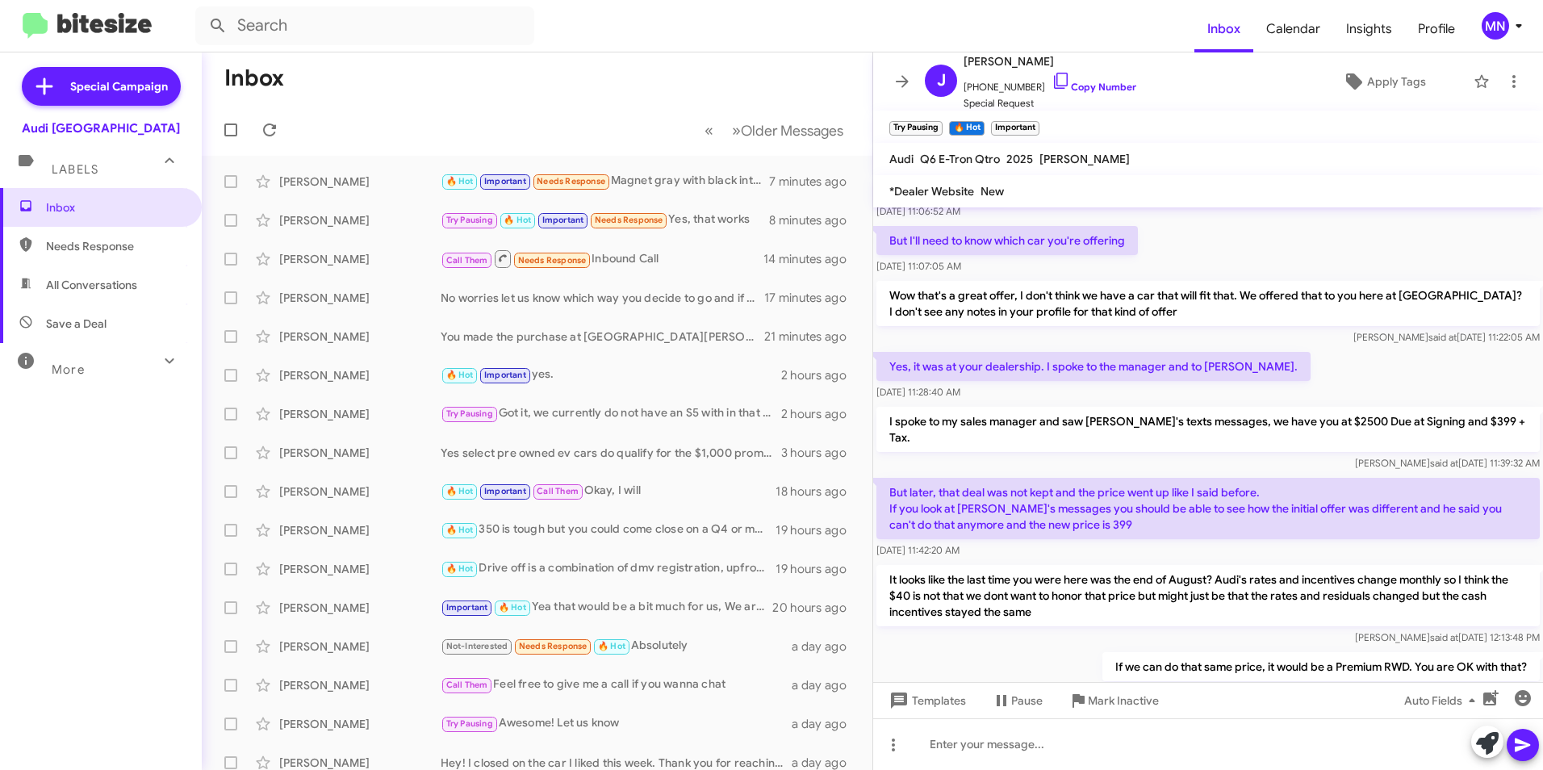
scroll to position [941, 0]
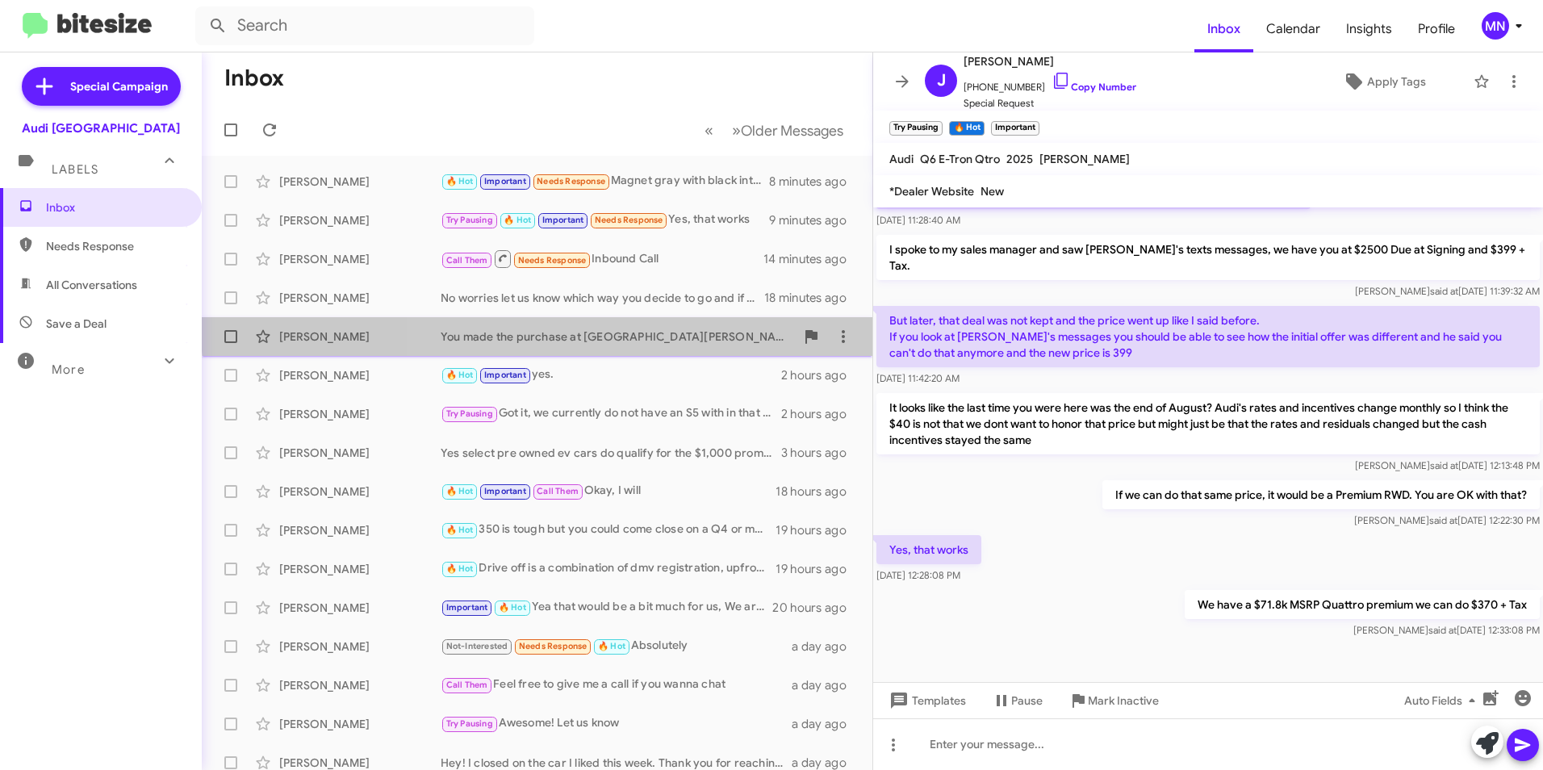
click at [669, 325] on div "[PERSON_NAME] You made the purchase at [GEOGRAPHIC_DATA][PERSON_NAME] already? …" at bounding box center [537, 336] width 645 height 32
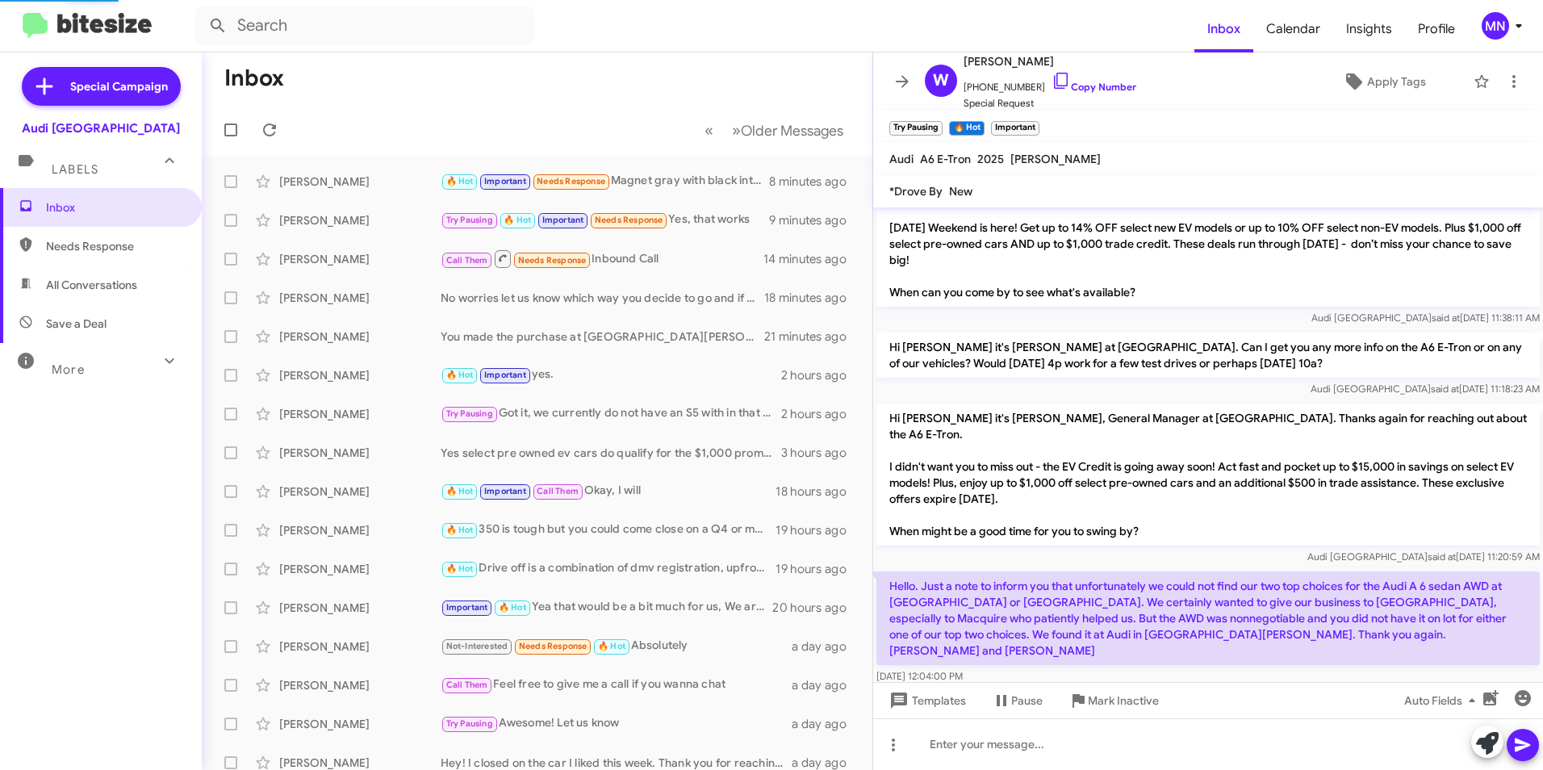
scroll to position [1205, 0]
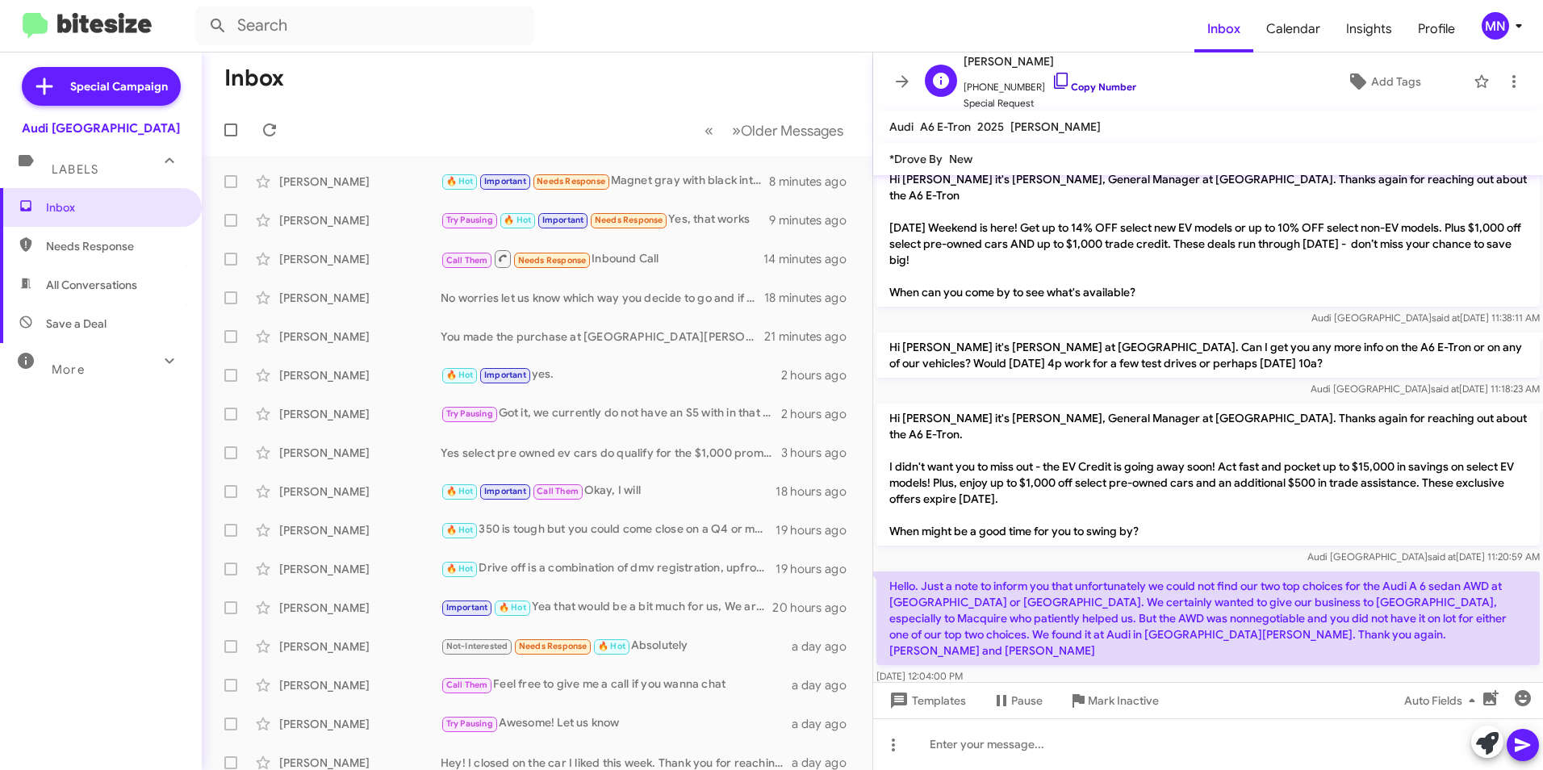
click at [1051, 81] on icon at bounding box center [1060, 80] width 19 height 19
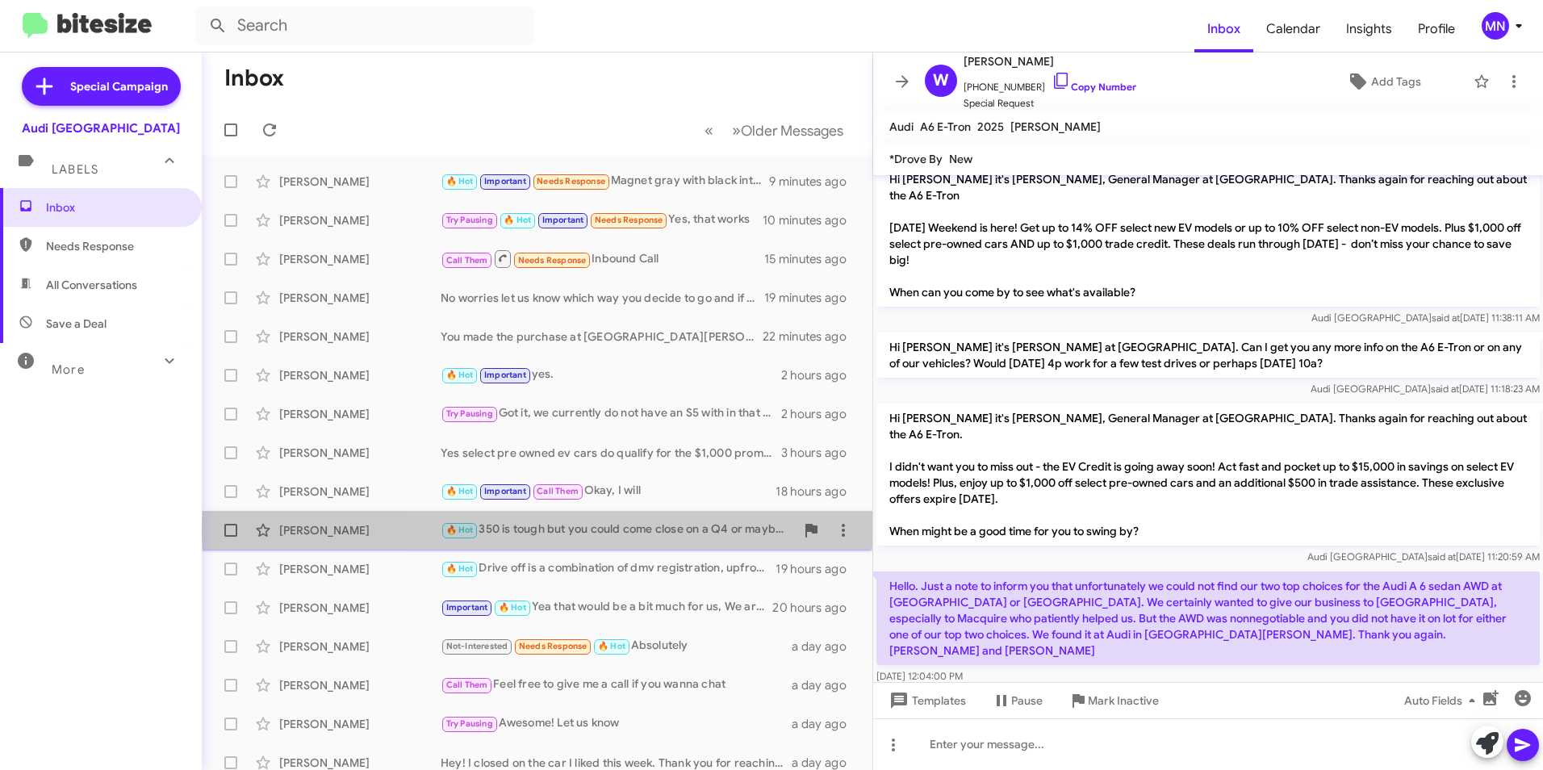
click at [681, 530] on div "🔥 Hot 350 is tough but you could come close on a Q4 or maybe even a A3" at bounding box center [617, 529] width 354 height 19
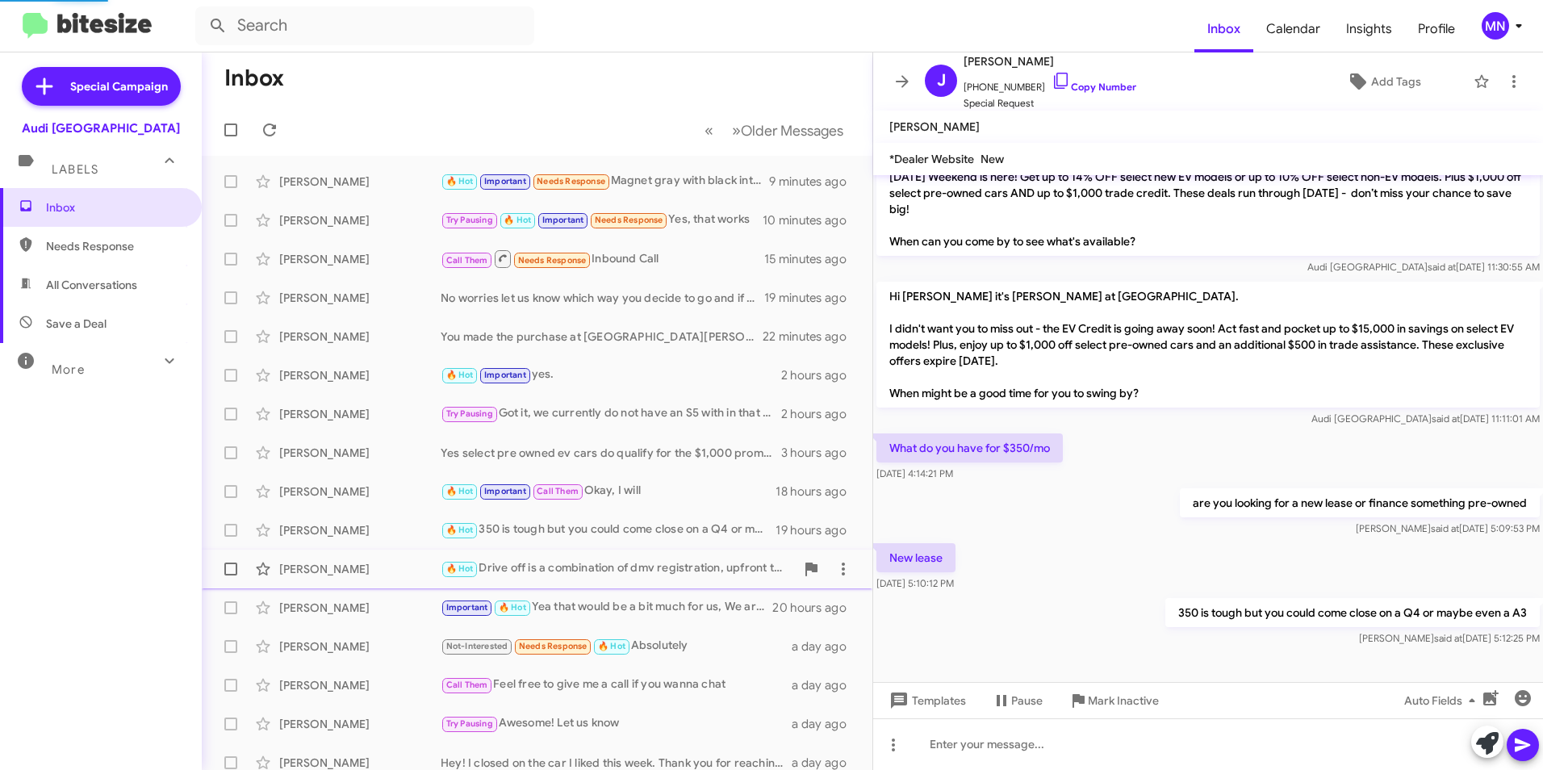
scroll to position [207, 0]
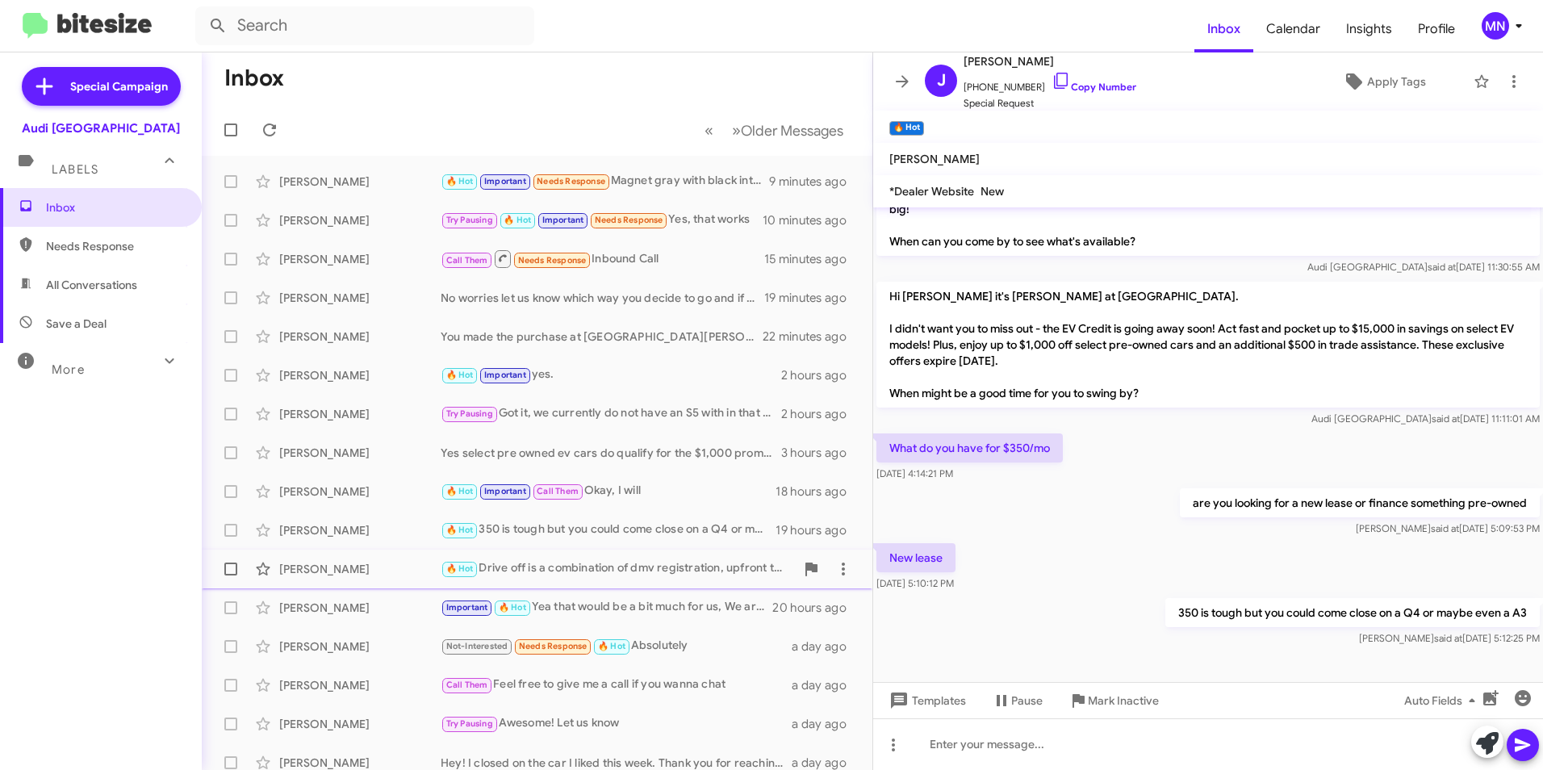
click at [682, 566] on div "🔥 Hot Drive off is a combination of dmv registration, upfront taxes and first m…" at bounding box center [617, 568] width 354 height 19
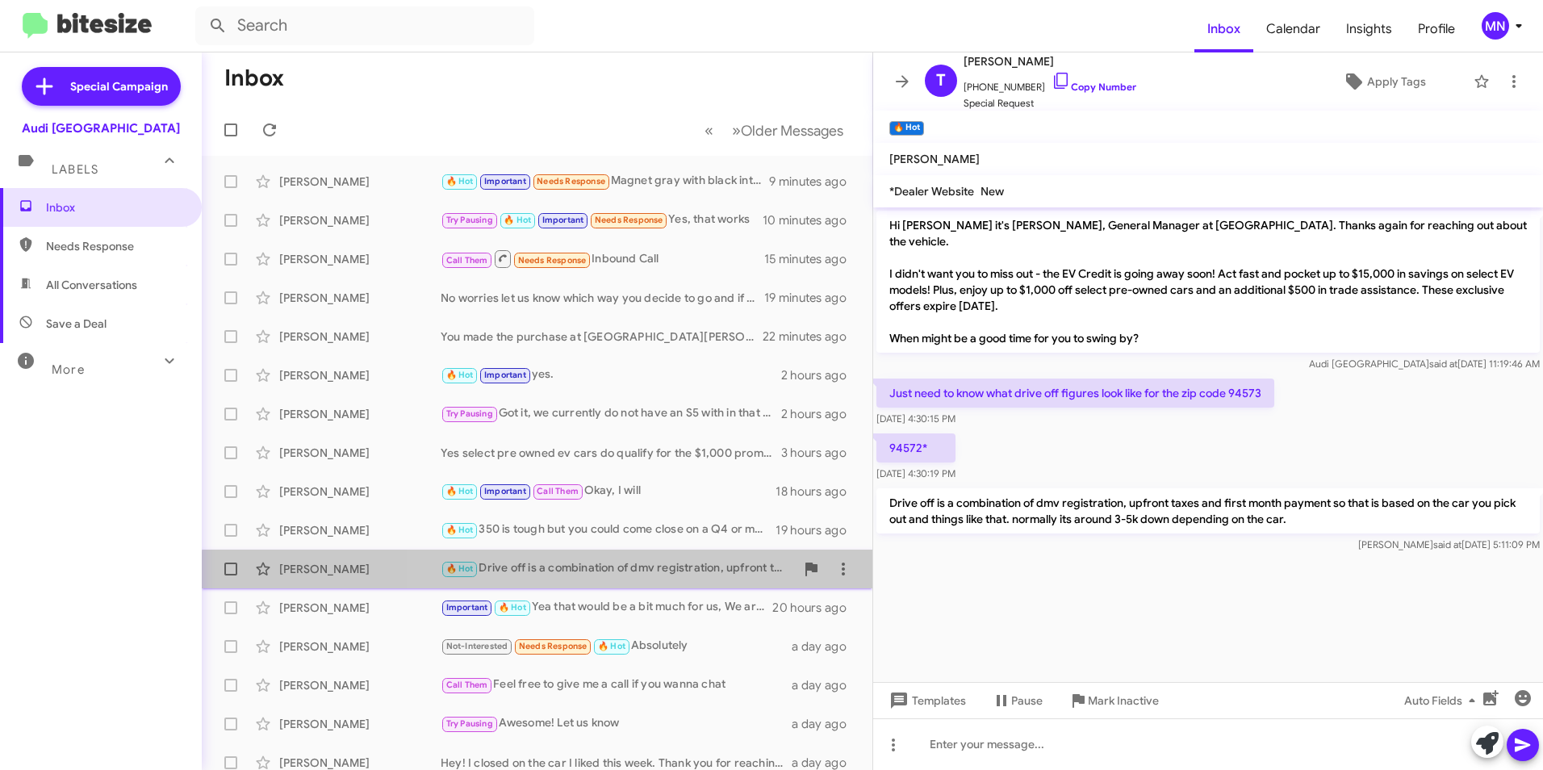
click at [677, 578] on div "[PERSON_NAME] S 🔥 Hot Drive off is a combination of dmv registration, upfront t…" at bounding box center [537, 569] width 645 height 32
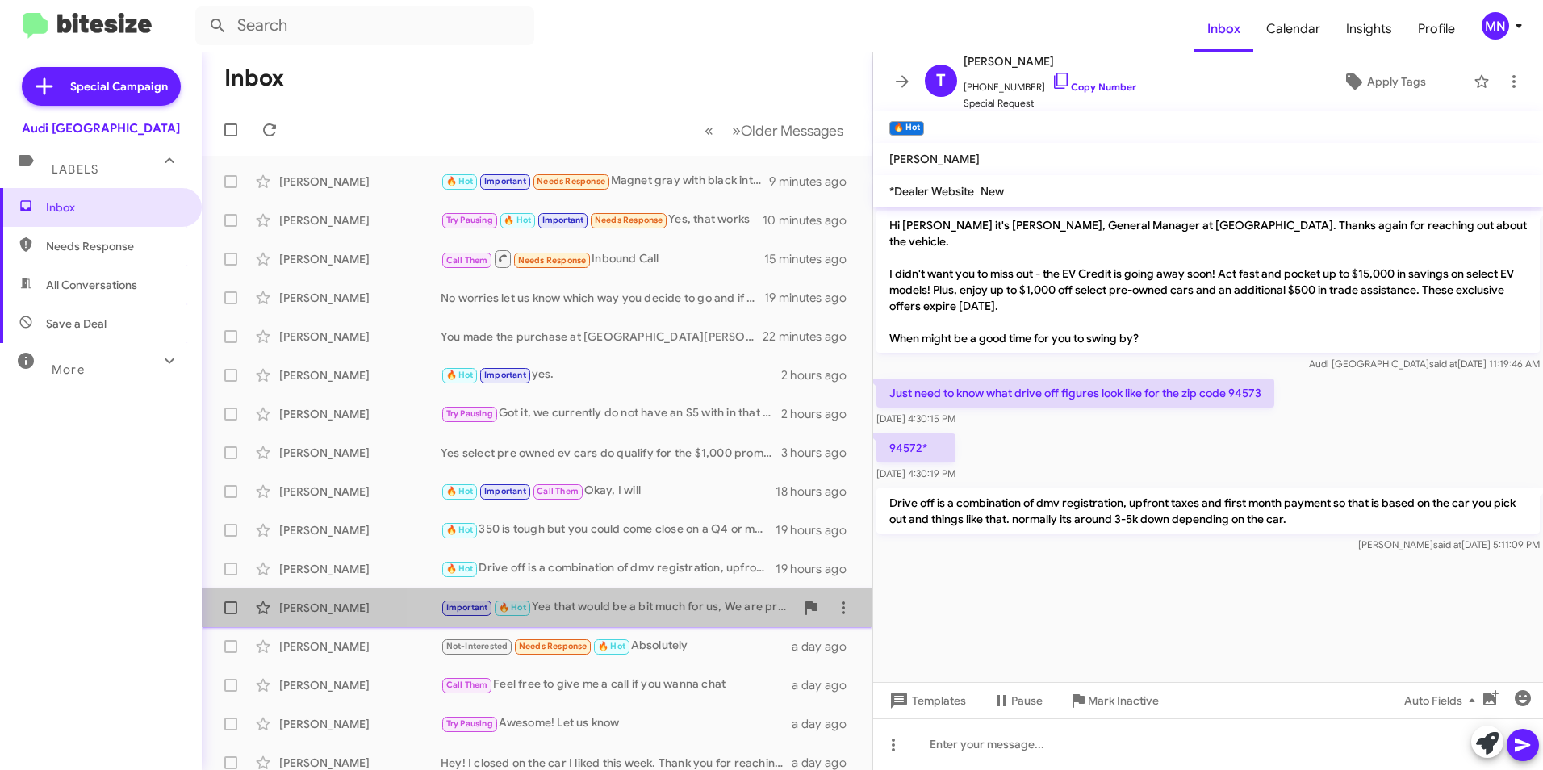
click at [680, 610] on div "Important 🔥 Hot Yea that would be a bit much for us, We are probably somewhere …" at bounding box center [617, 607] width 354 height 19
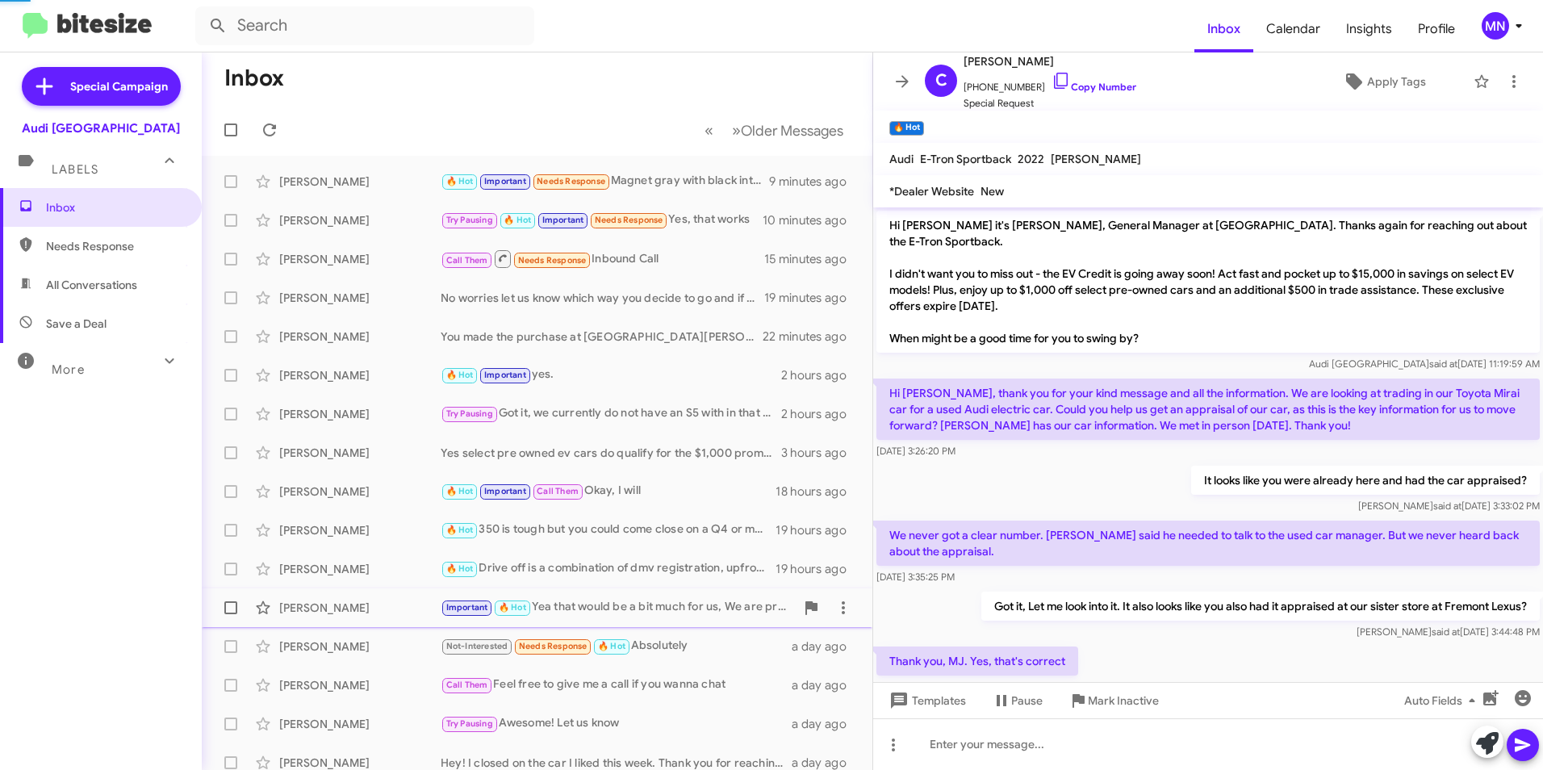
scroll to position [201, 0]
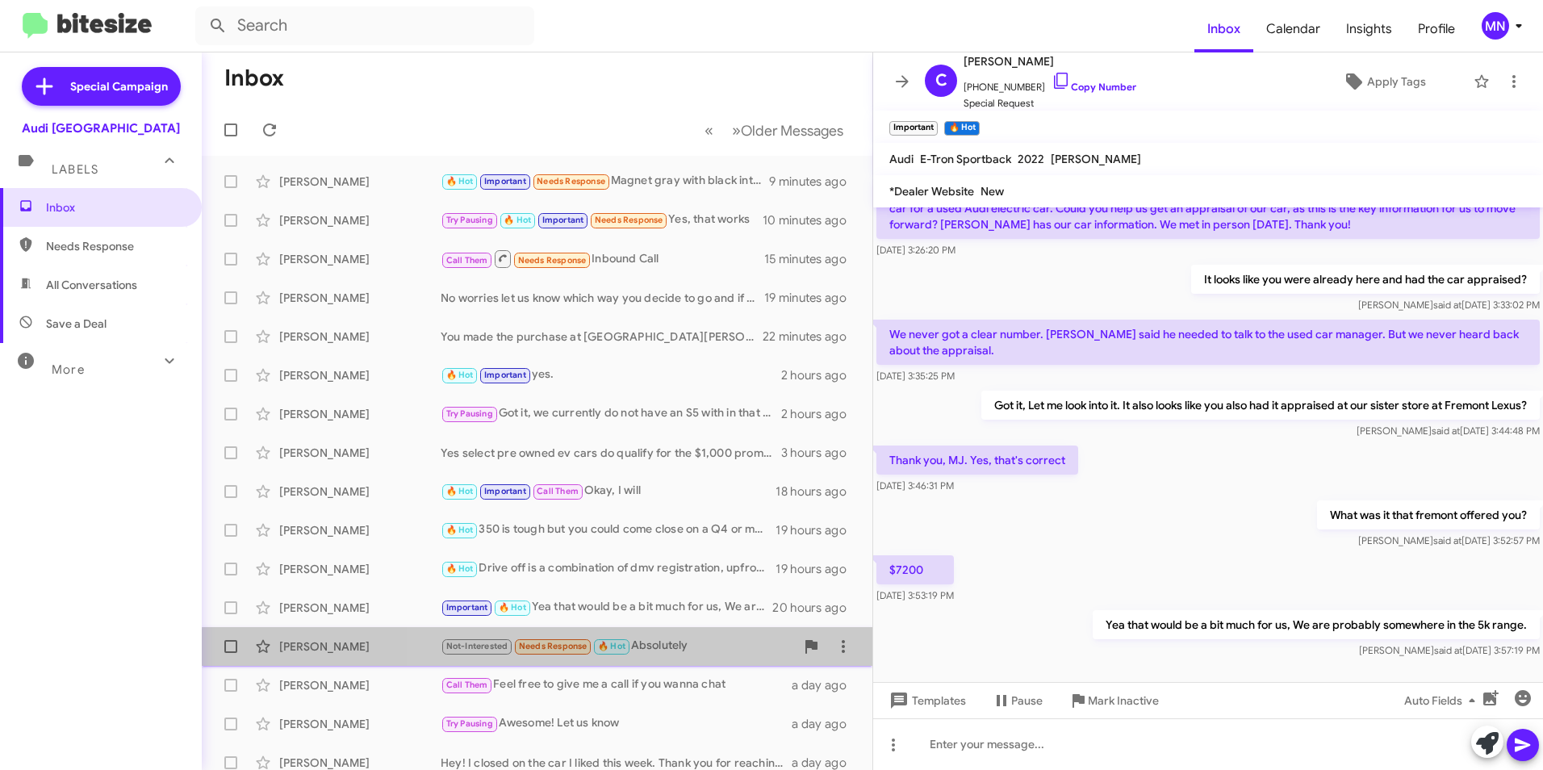
click at [691, 656] on div "[PERSON_NAME] Not-Interested Needs Response 🔥 Hot Absolutely a day ago" at bounding box center [537, 646] width 645 height 32
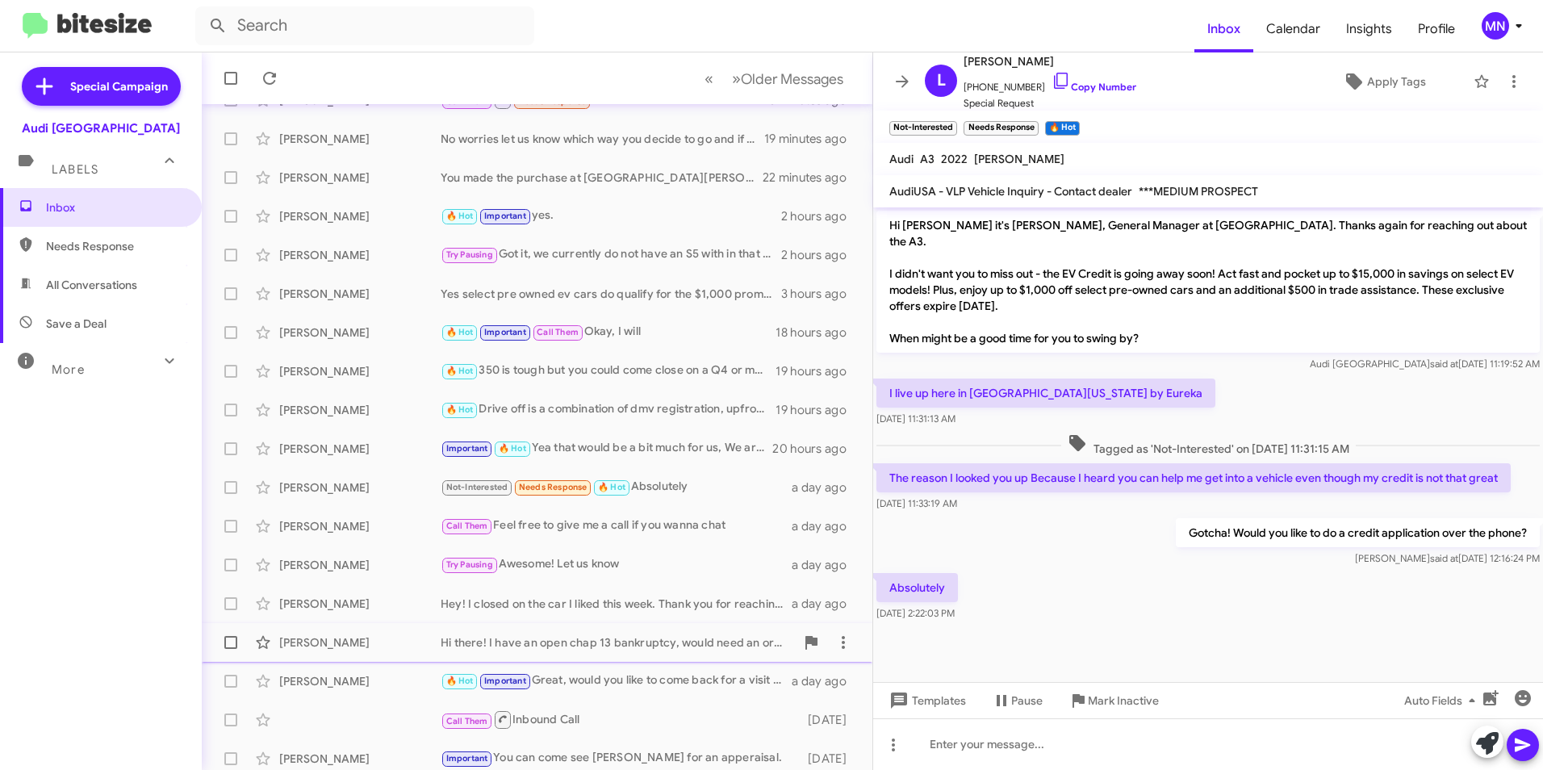
scroll to position [167, 0]
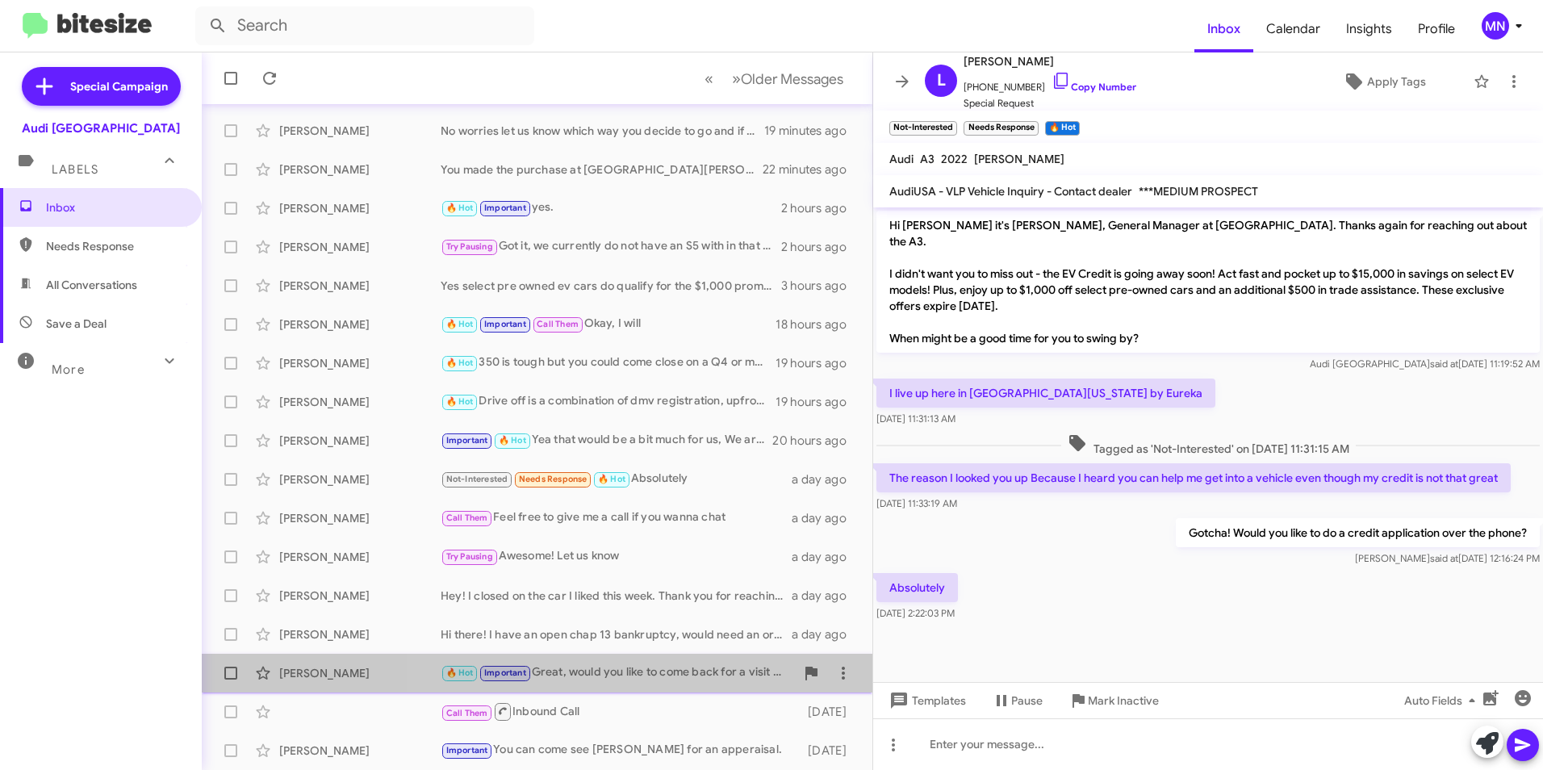
click at [687, 674] on div "🔥 Hot Important Great, would you like to come back for a visit so we can go ove…" at bounding box center [617, 672] width 354 height 19
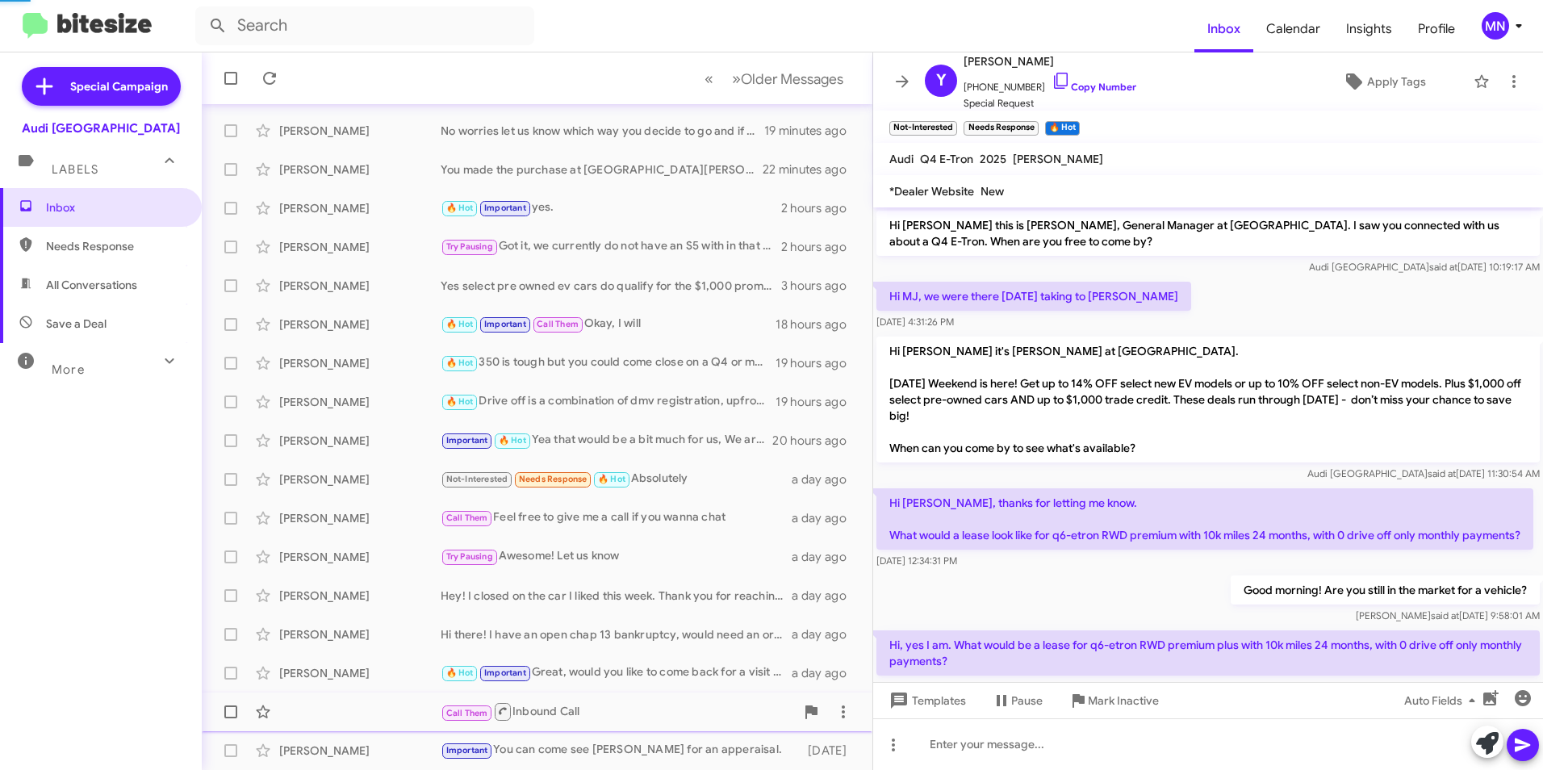
scroll to position [249, 0]
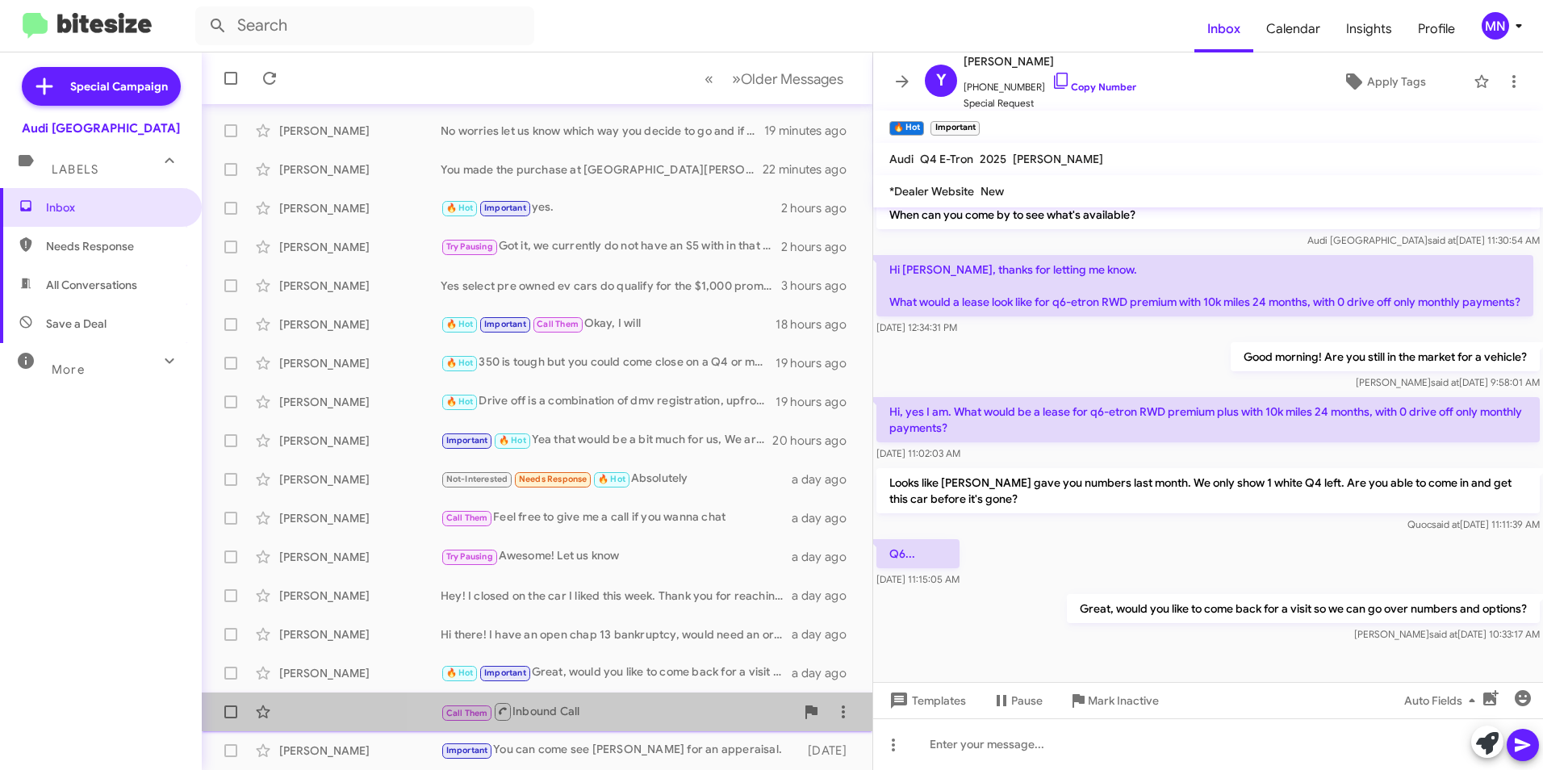
click at [690, 711] on div "Call Them Inbound Call" at bounding box center [617, 711] width 354 height 20
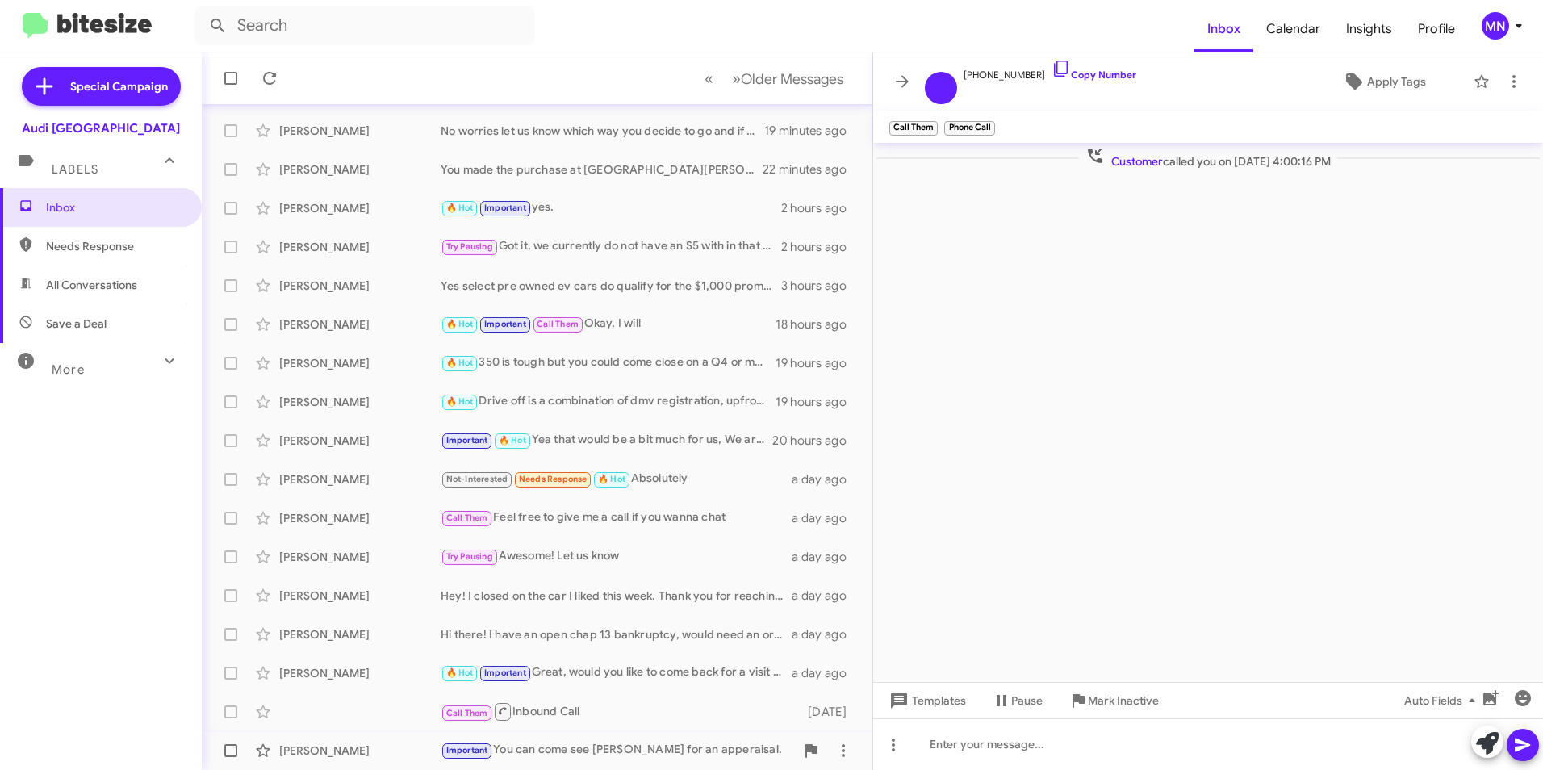
click at [687, 747] on div "Important You can come see [PERSON_NAME] for an apperaisal." at bounding box center [617, 750] width 354 height 19
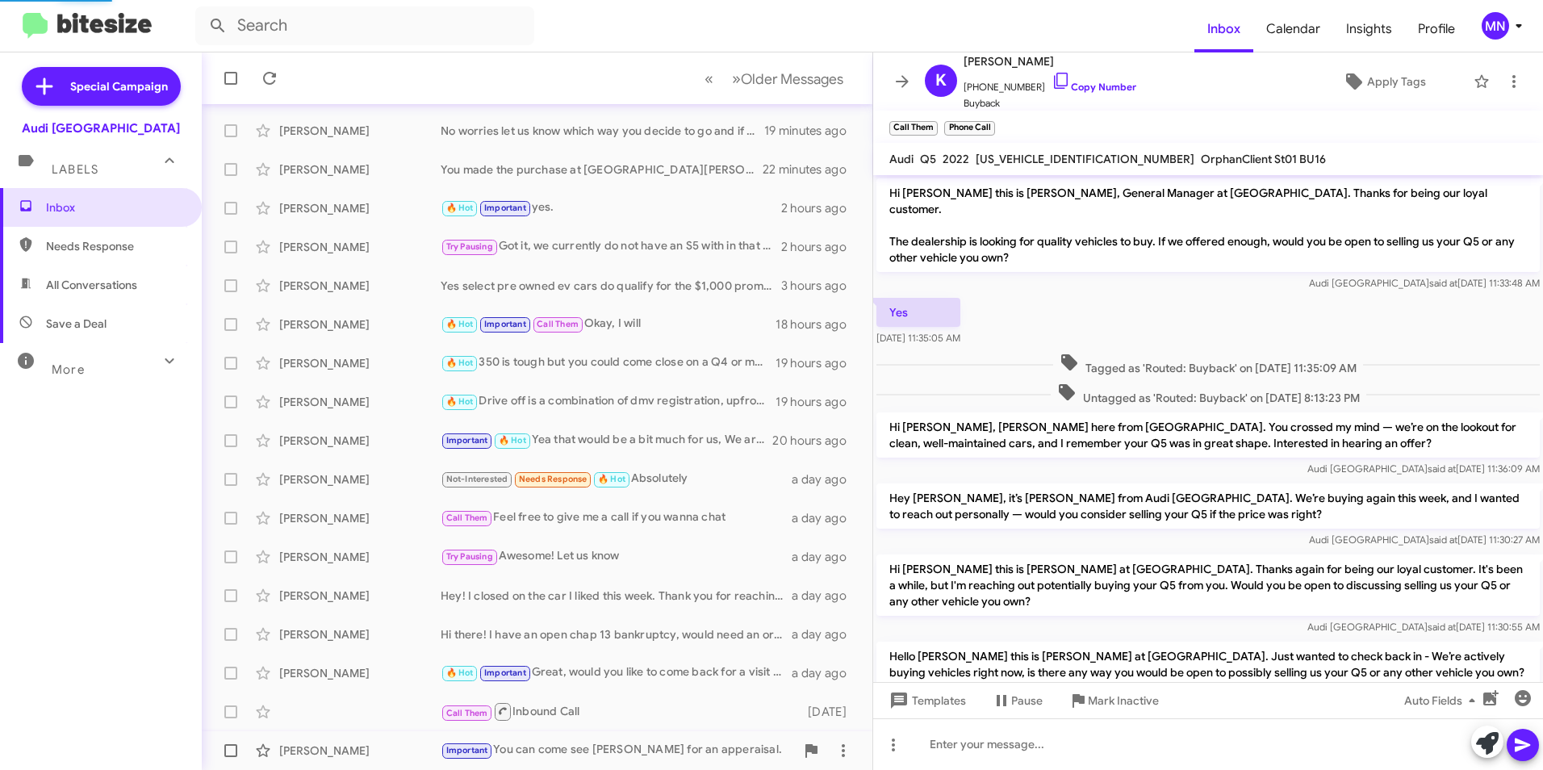
scroll to position [600, 0]
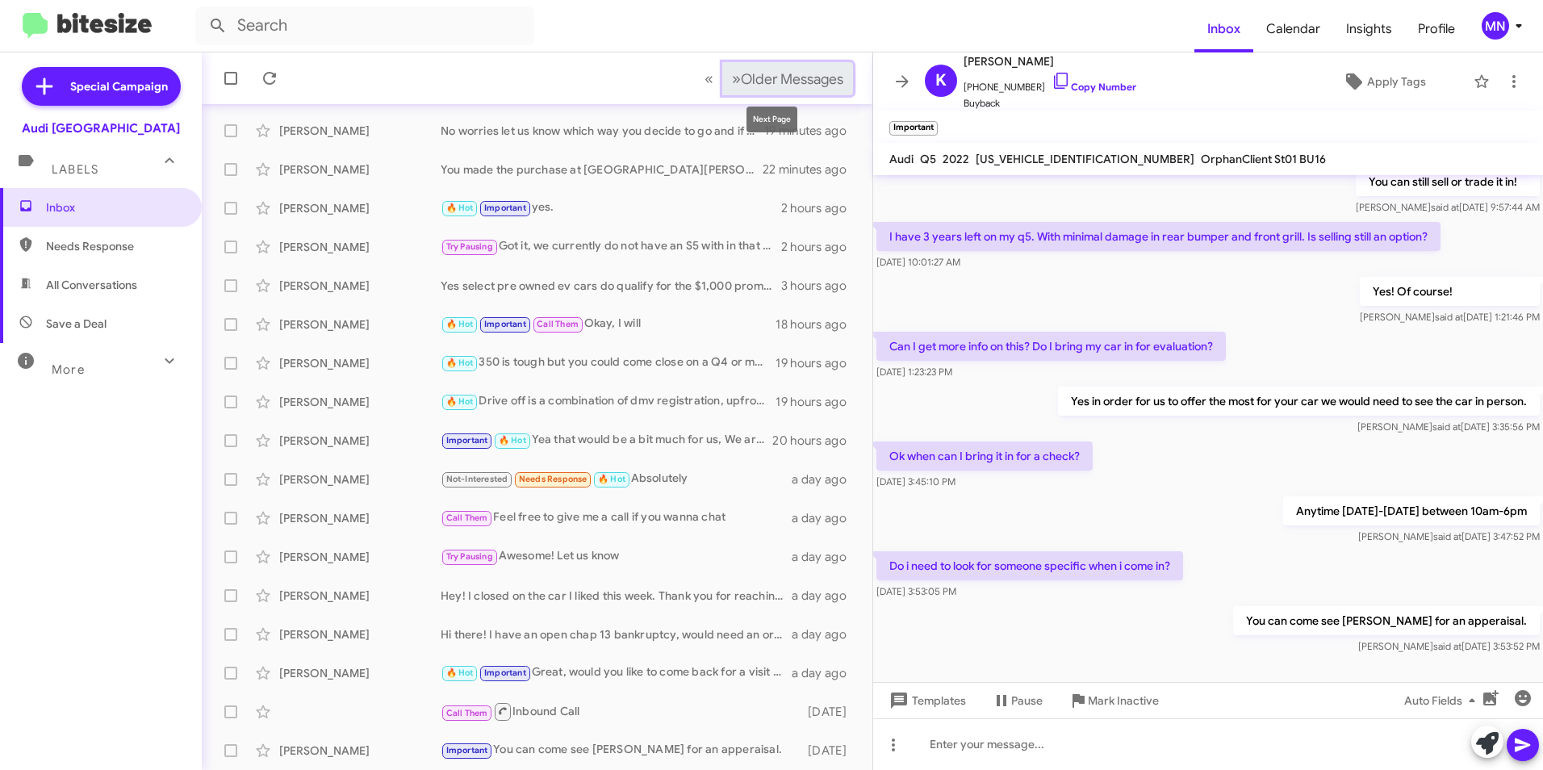
click at [807, 82] on span "Older Messages" at bounding box center [792, 79] width 102 height 18
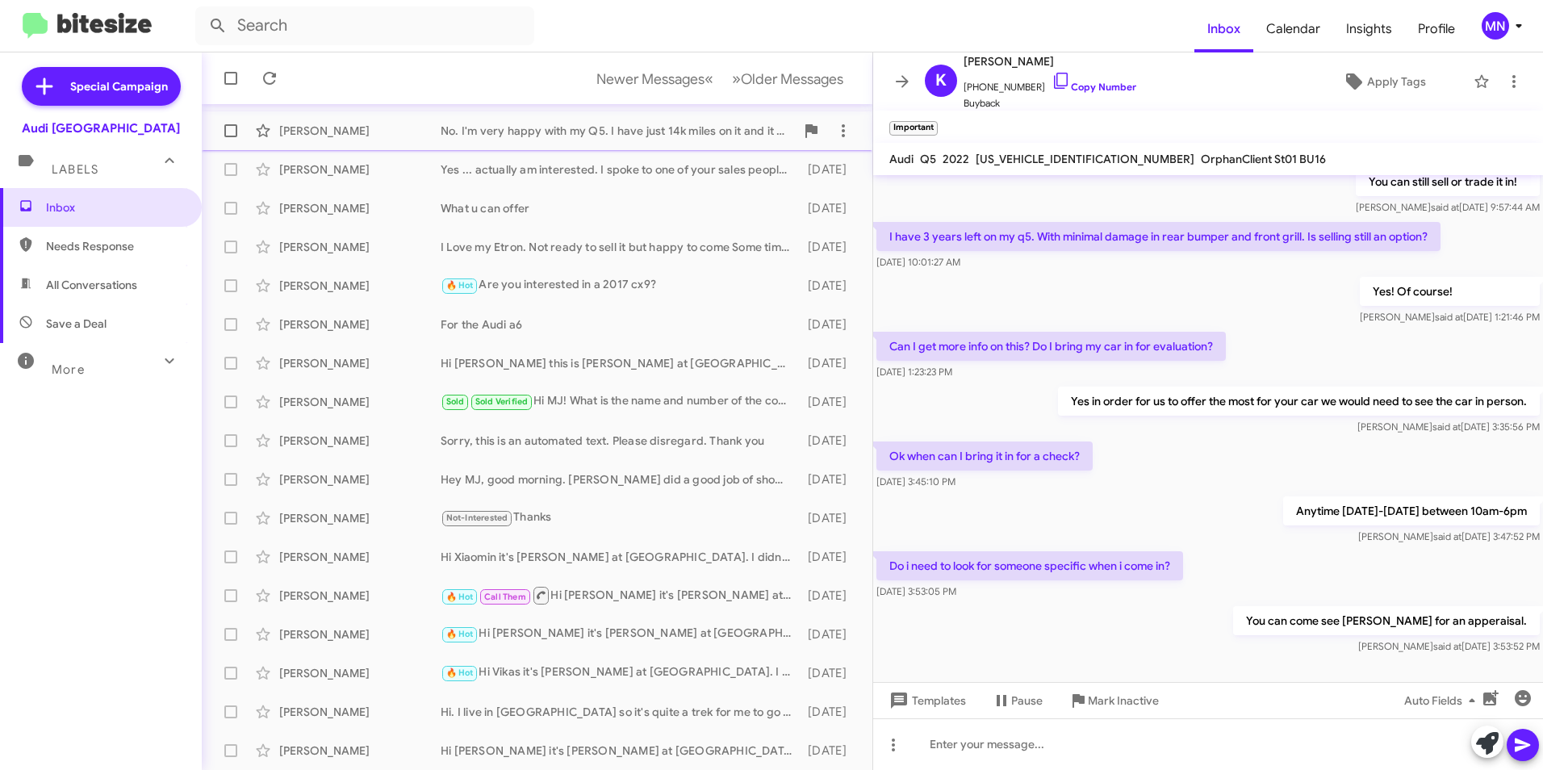
click at [670, 122] on div "[PERSON_NAME] No. I'm very happy with my Q5. I have just 14k miles on it and it…" at bounding box center [537, 131] width 645 height 32
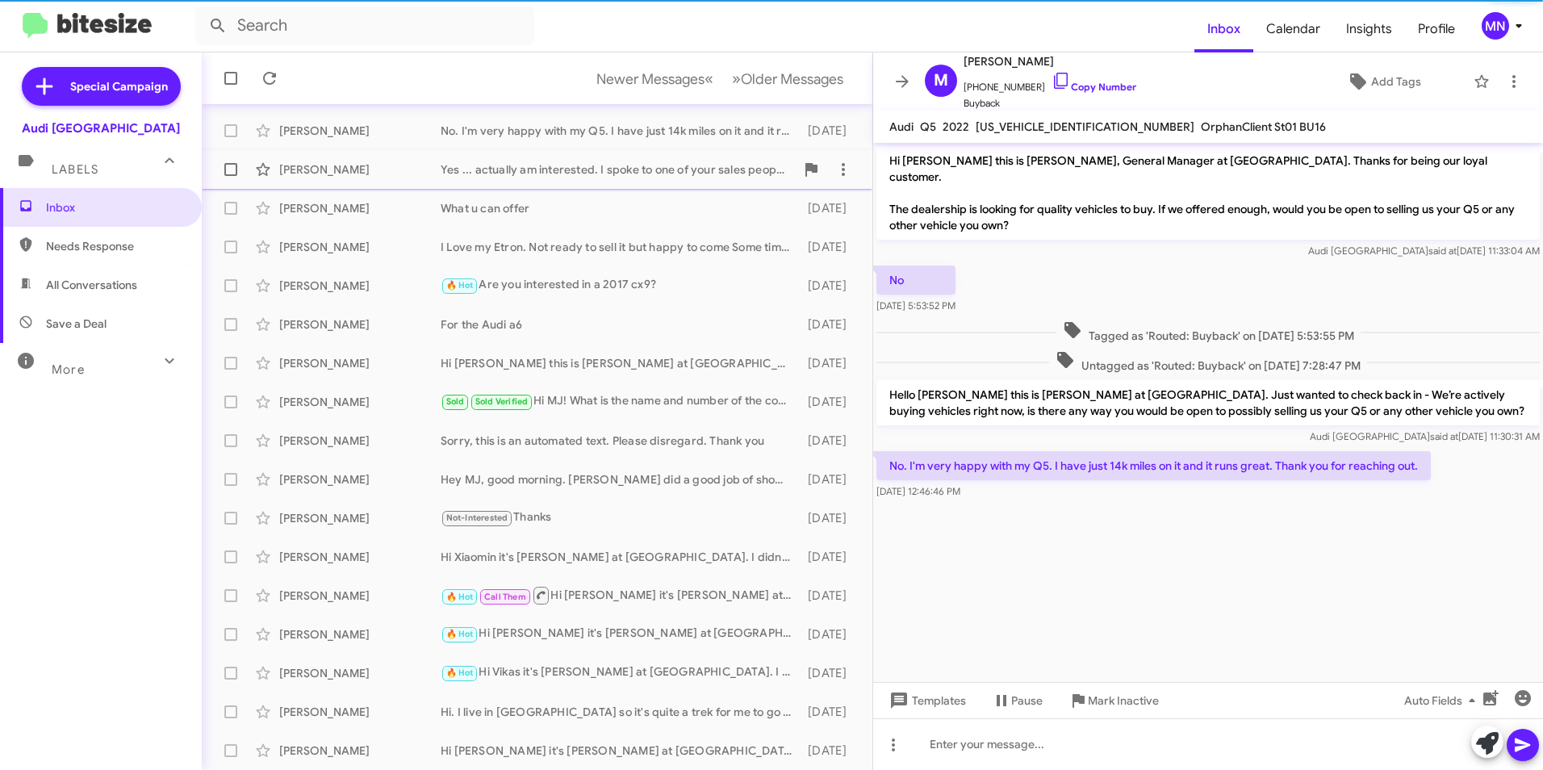
click at [682, 166] on div "Yes ... actually am interested. I spoke to one of your sales people there last …" at bounding box center [617, 169] width 354 height 16
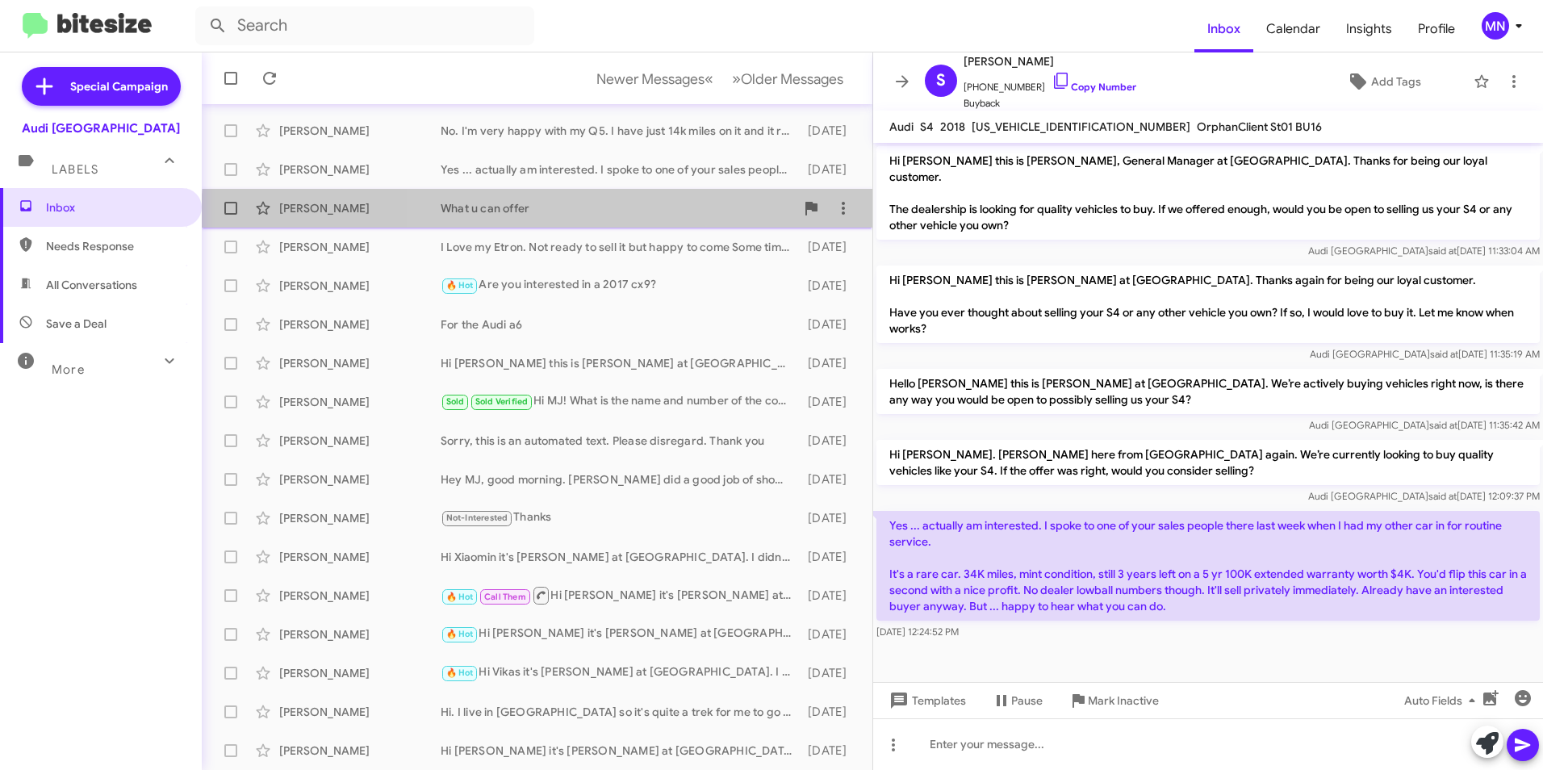
click at [670, 221] on div "[PERSON_NAME] What u can offer [DATE]" at bounding box center [537, 208] width 645 height 32
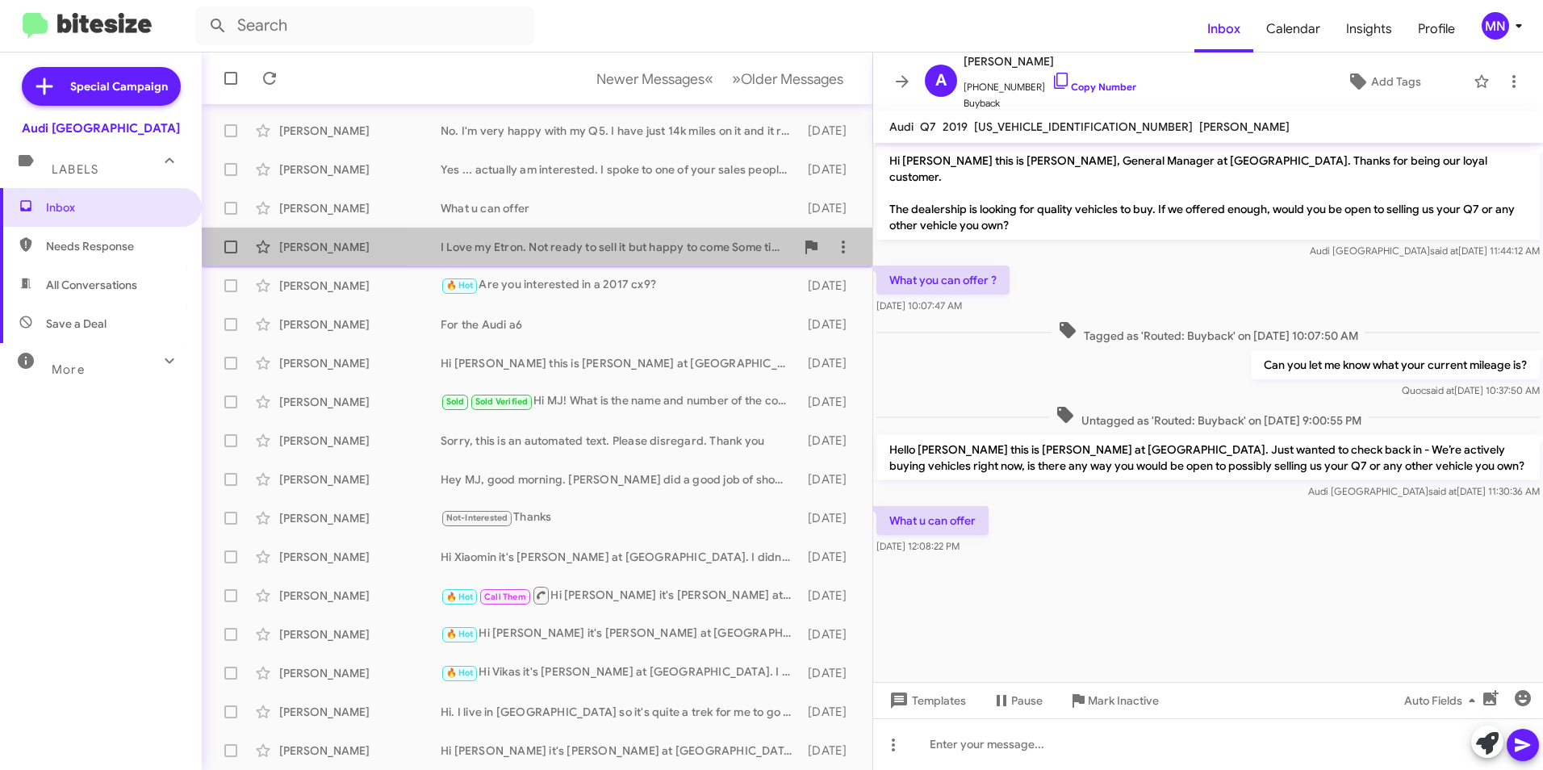
click at [667, 249] on div "I Love my Etron. Not ready to sell it but happy to come Some time to discuss an…" at bounding box center [617, 247] width 354 height 16
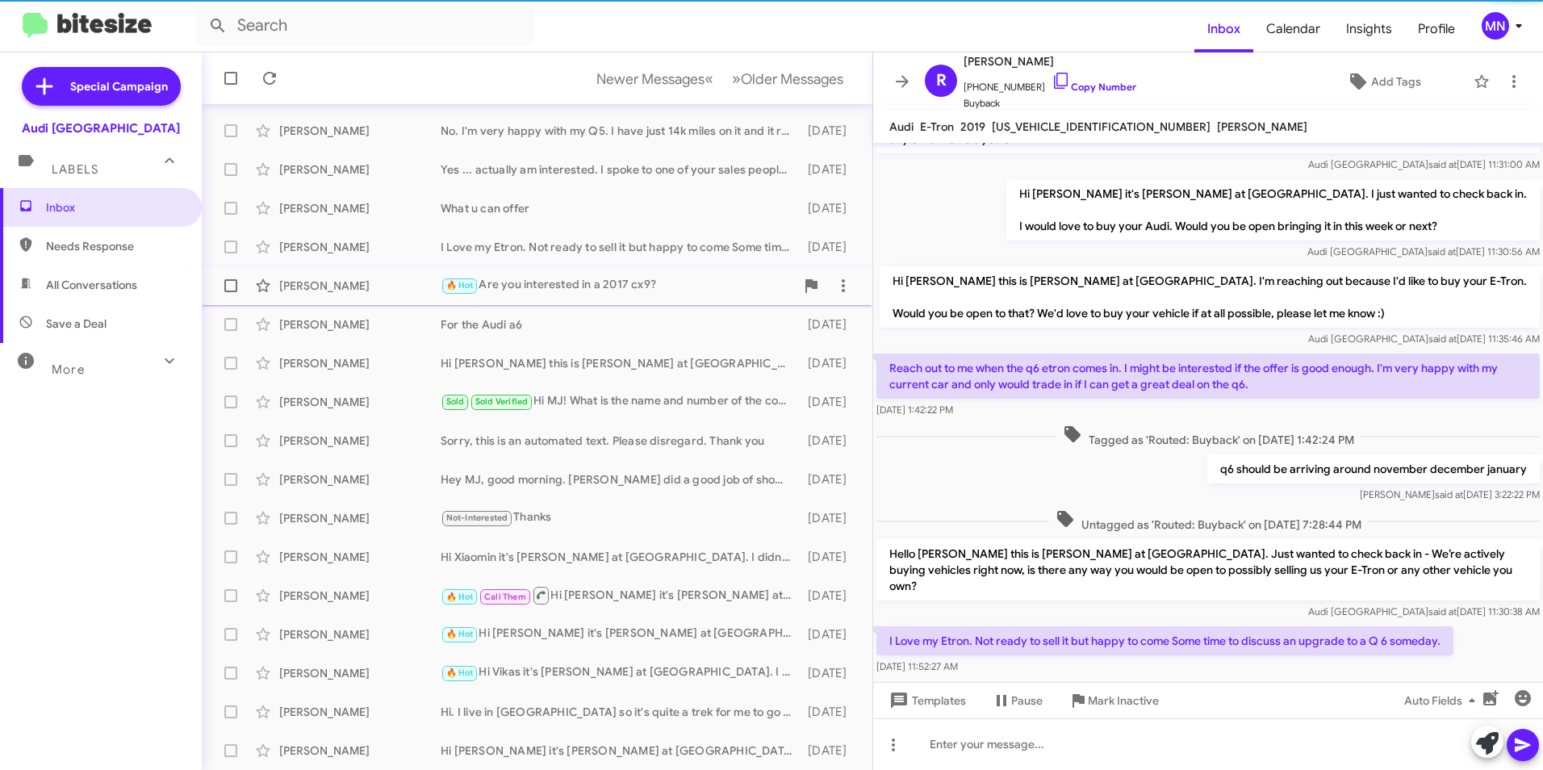
click at [668, 285] on div "🔥 Hot Are you interested in a 2017 cx9?" at bounding box center [617, 285] width 354 height 19
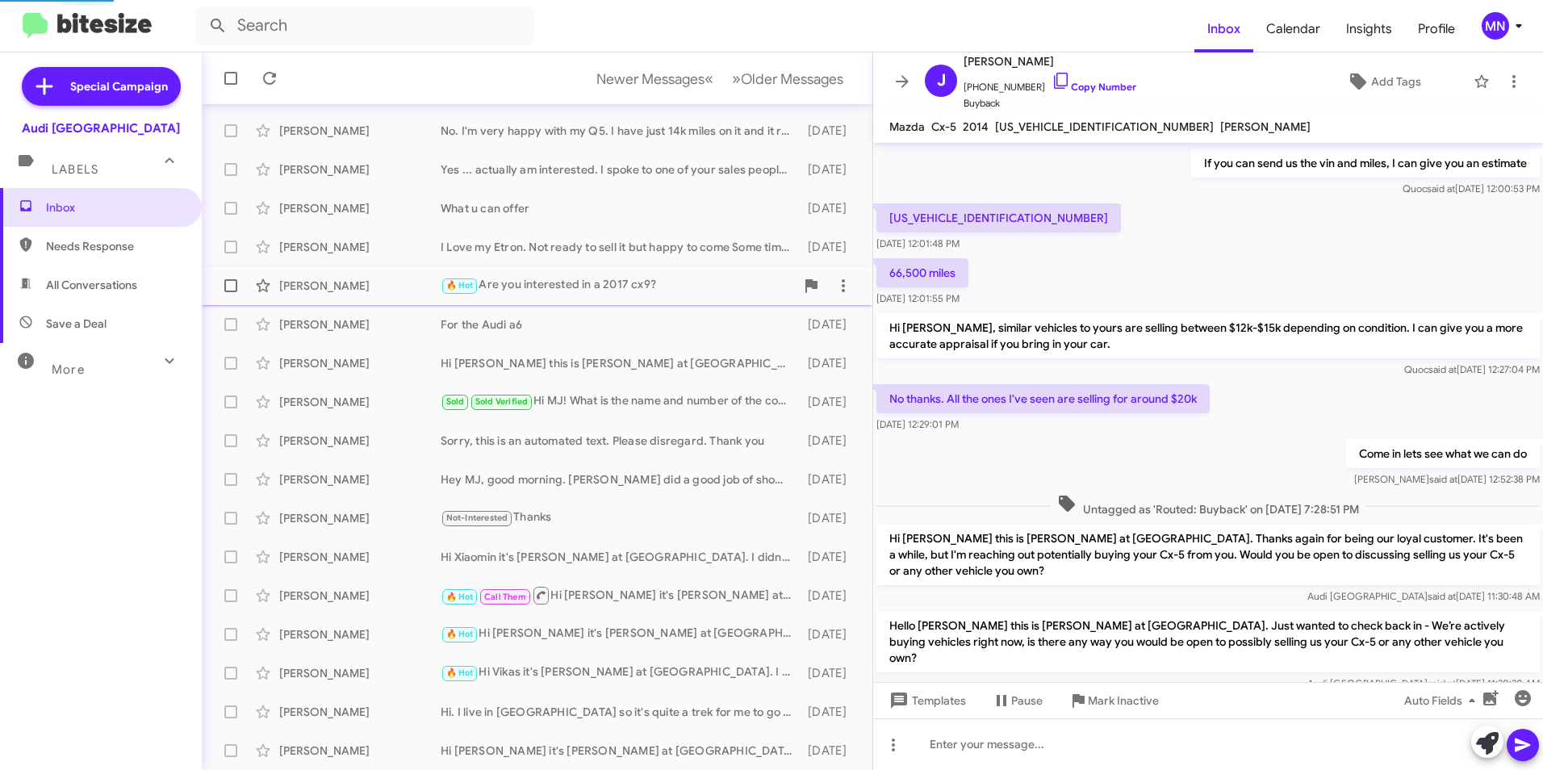
scroll to position [245, 0]
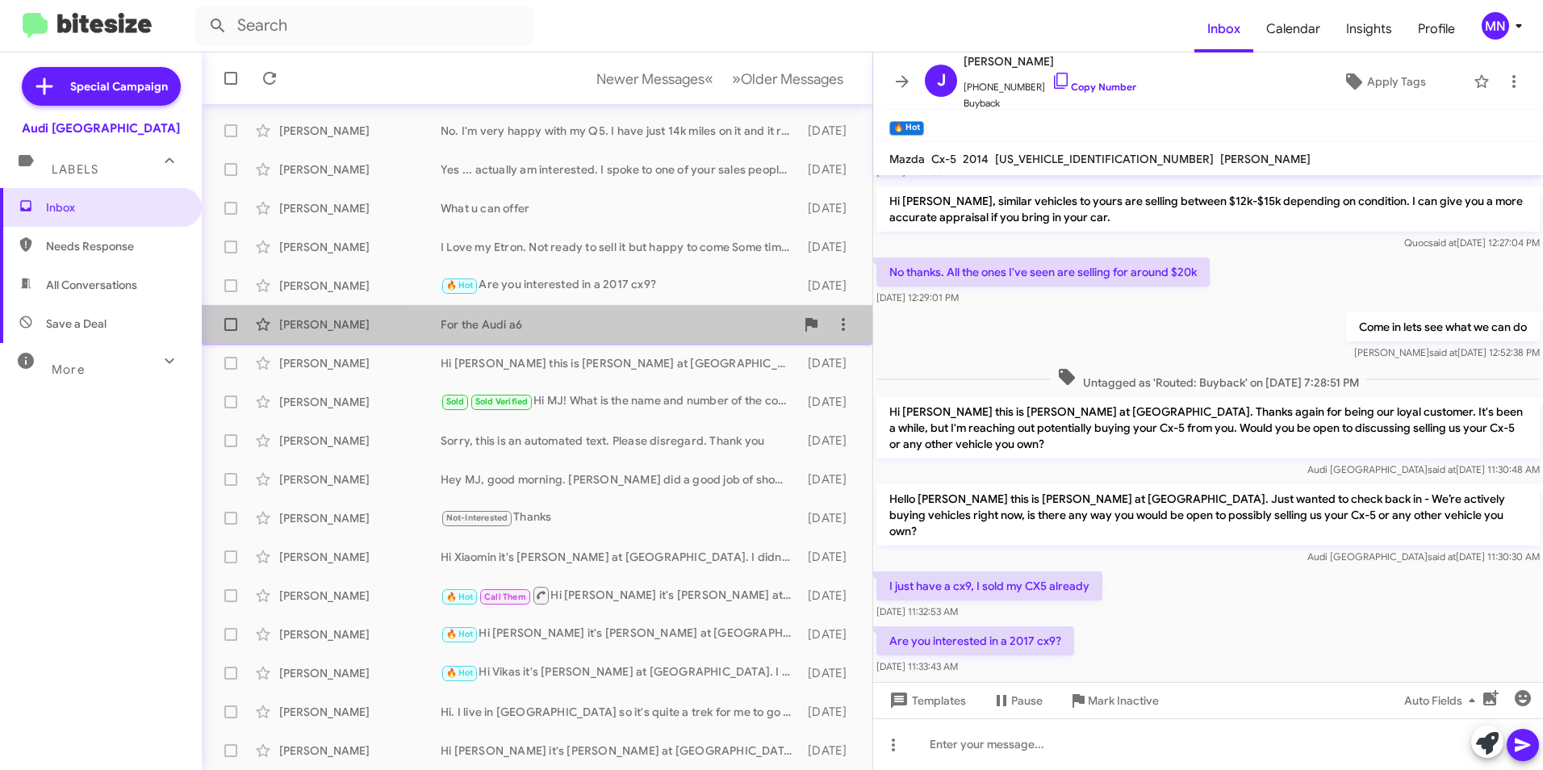
click at [664, 325] on div "For the Audi a6" at bounding box center [617, 324] width 354 height 16
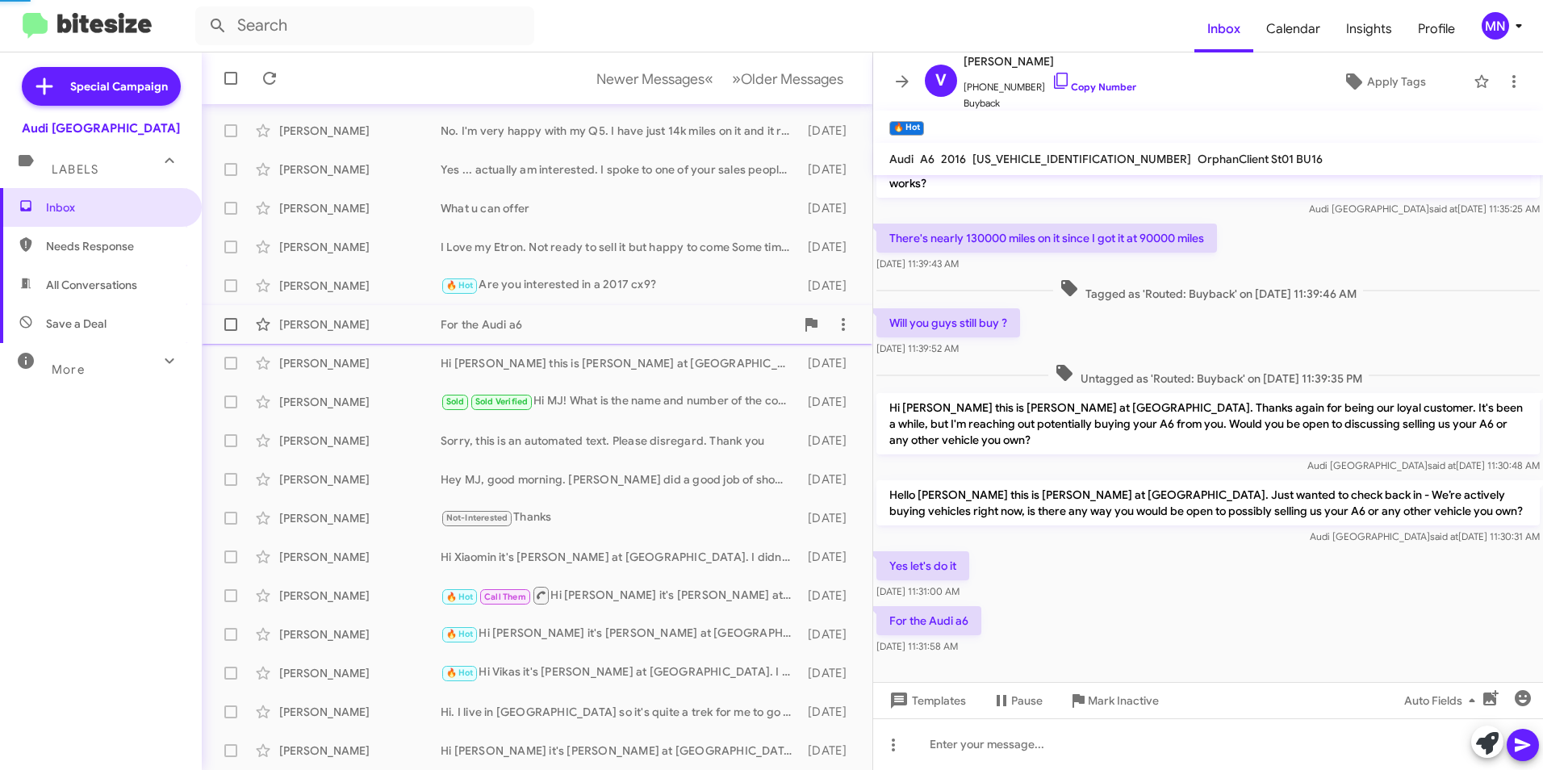
scroll to position [145, 0]
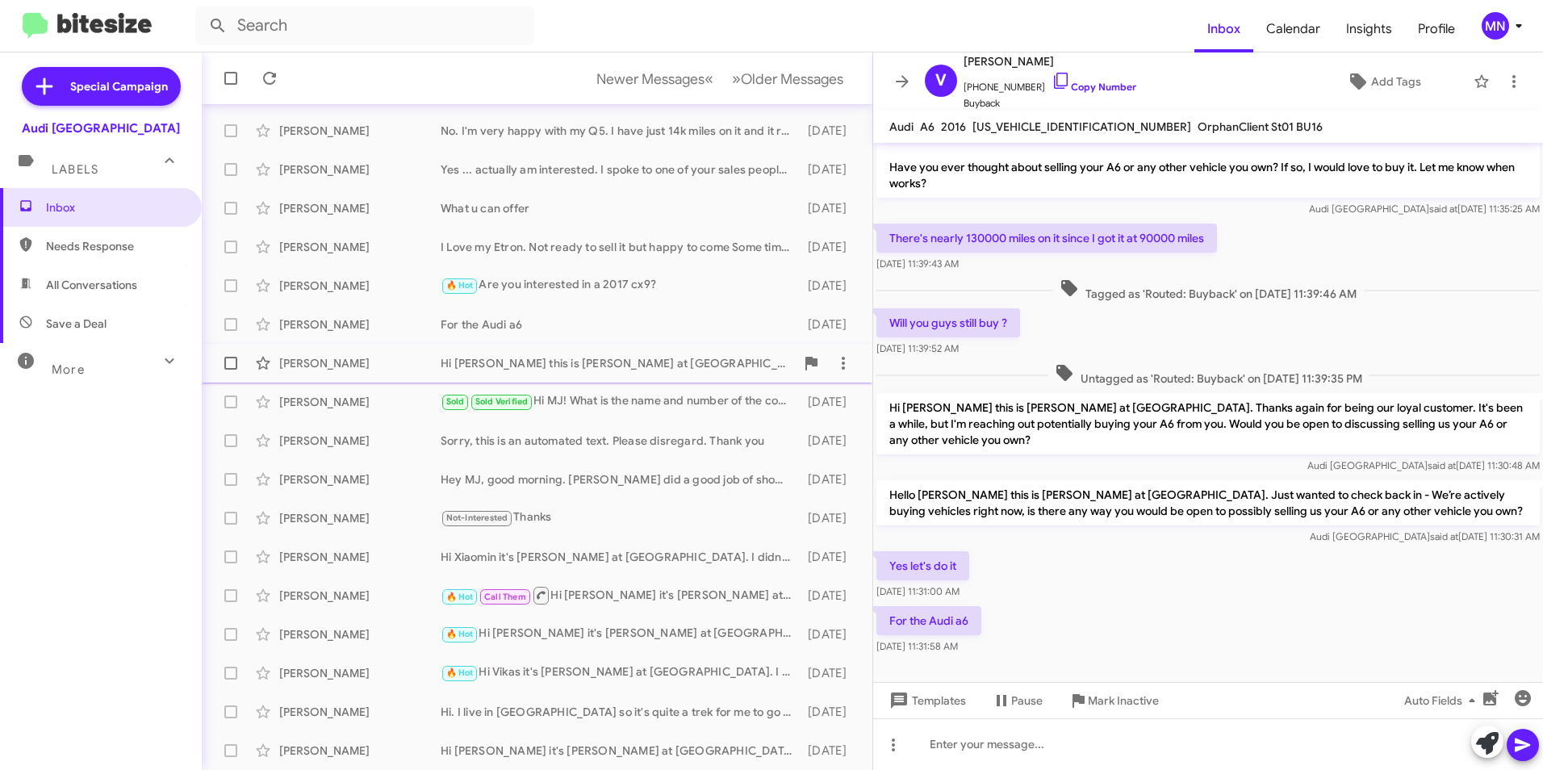
click at [651, 371] on div "[PERSON_NAME] Hi [PERSON_NAME] this is [PERSON_NAME] at [GEOGRAPHIC_DATA]. Just…" at bounding box center [537, 363] width 645 height 32
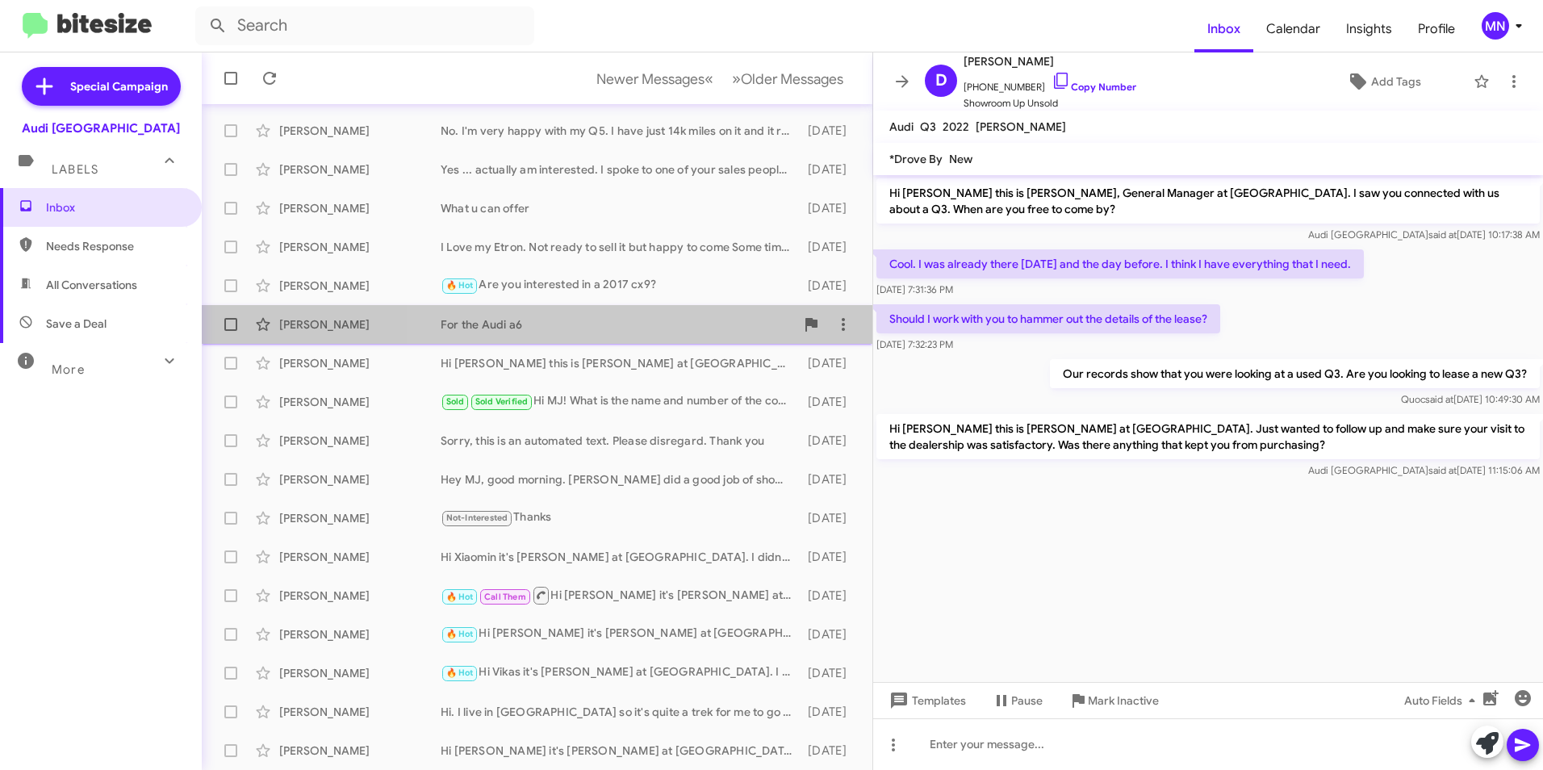
click at [663, 319] on div "For the Audi a6" at bounding box center [617, 324] width 354 height 16
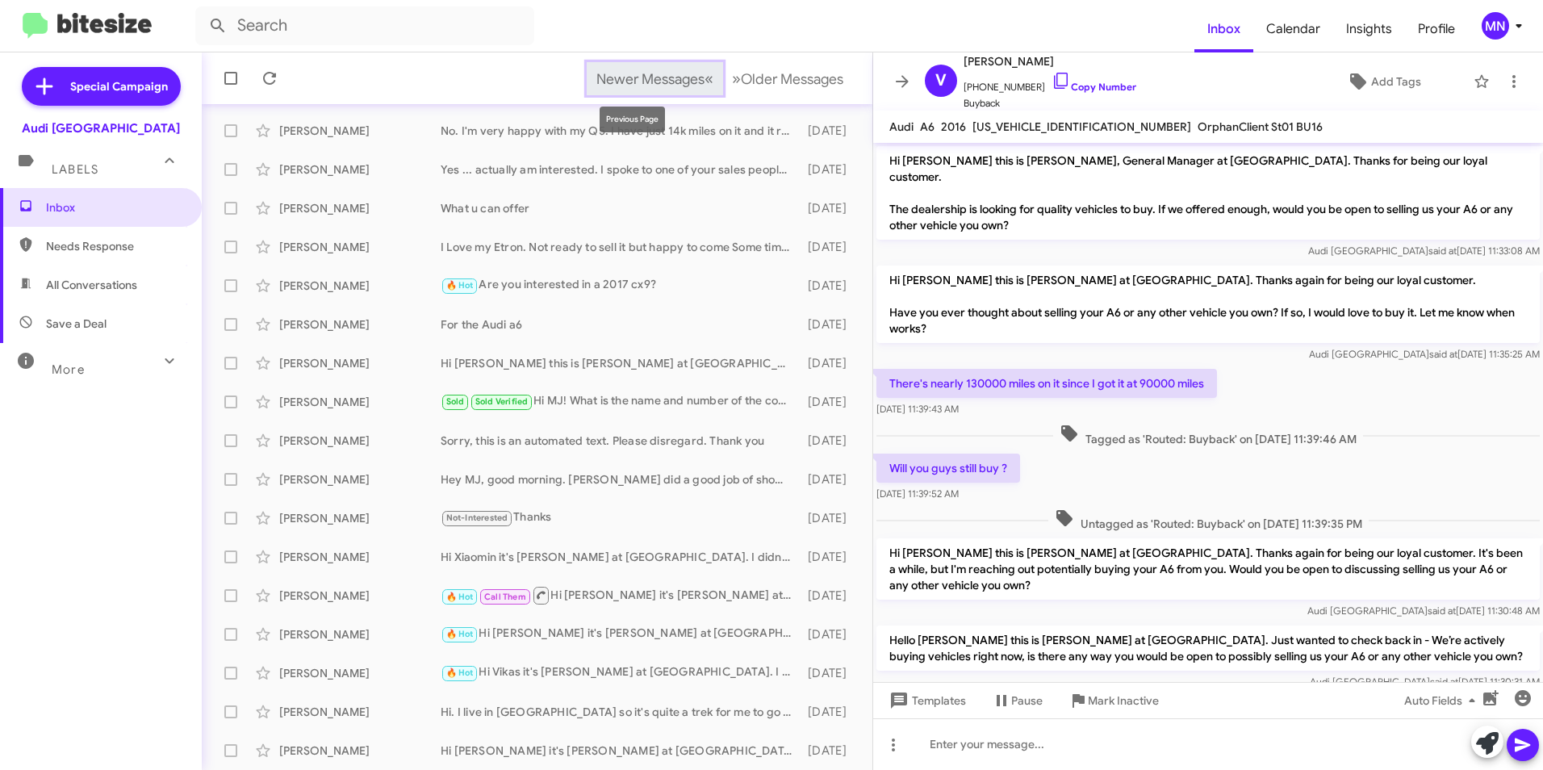
click at [645, 75] on span "Newer Messages" at bounding box center [650, 79] width 108 height 18
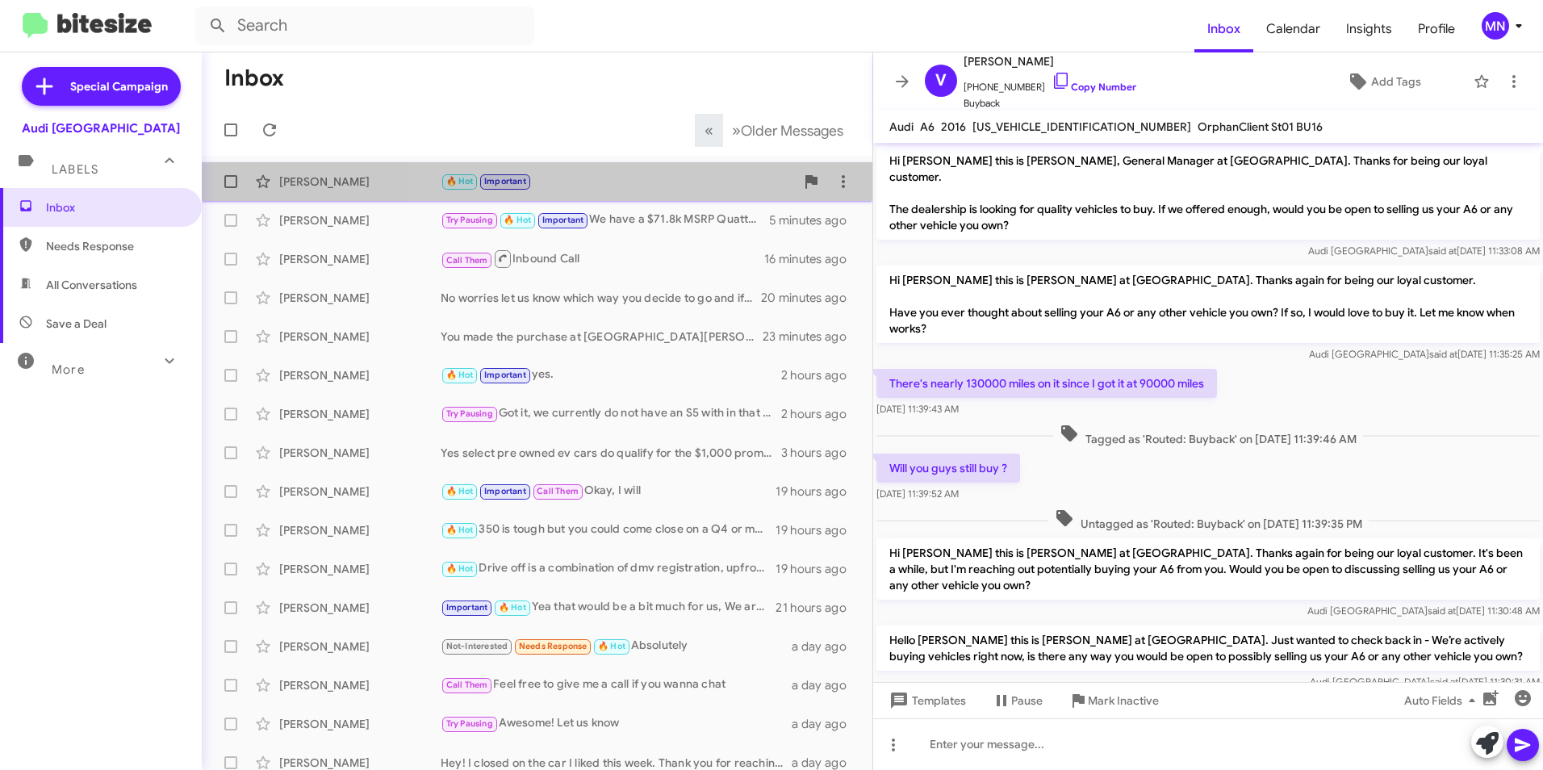
click at [681, 188] on div "🔥 Hot Important" at bounding box center [617, 181] width 354 height 19
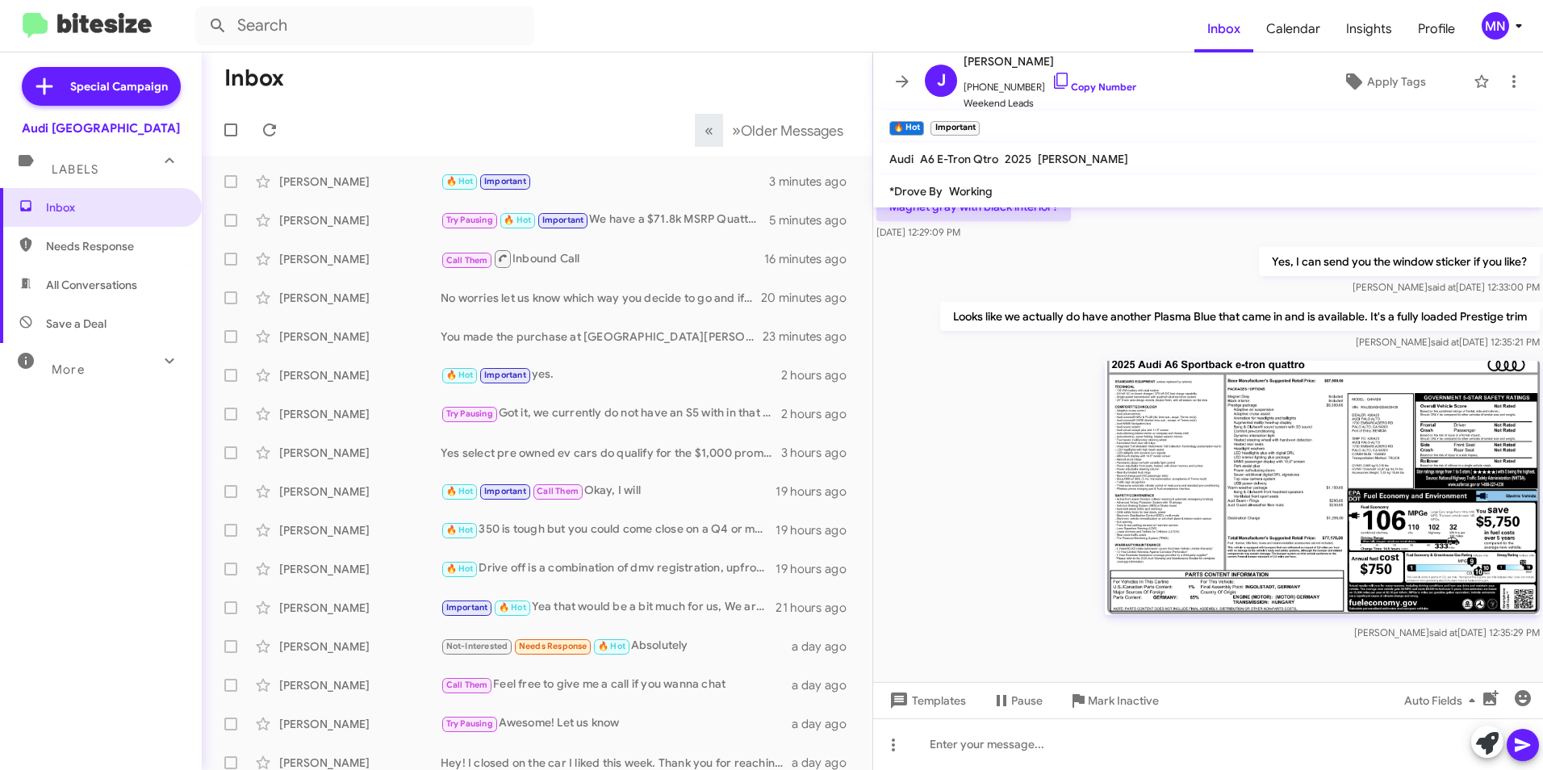
scroll to position [891, 0]
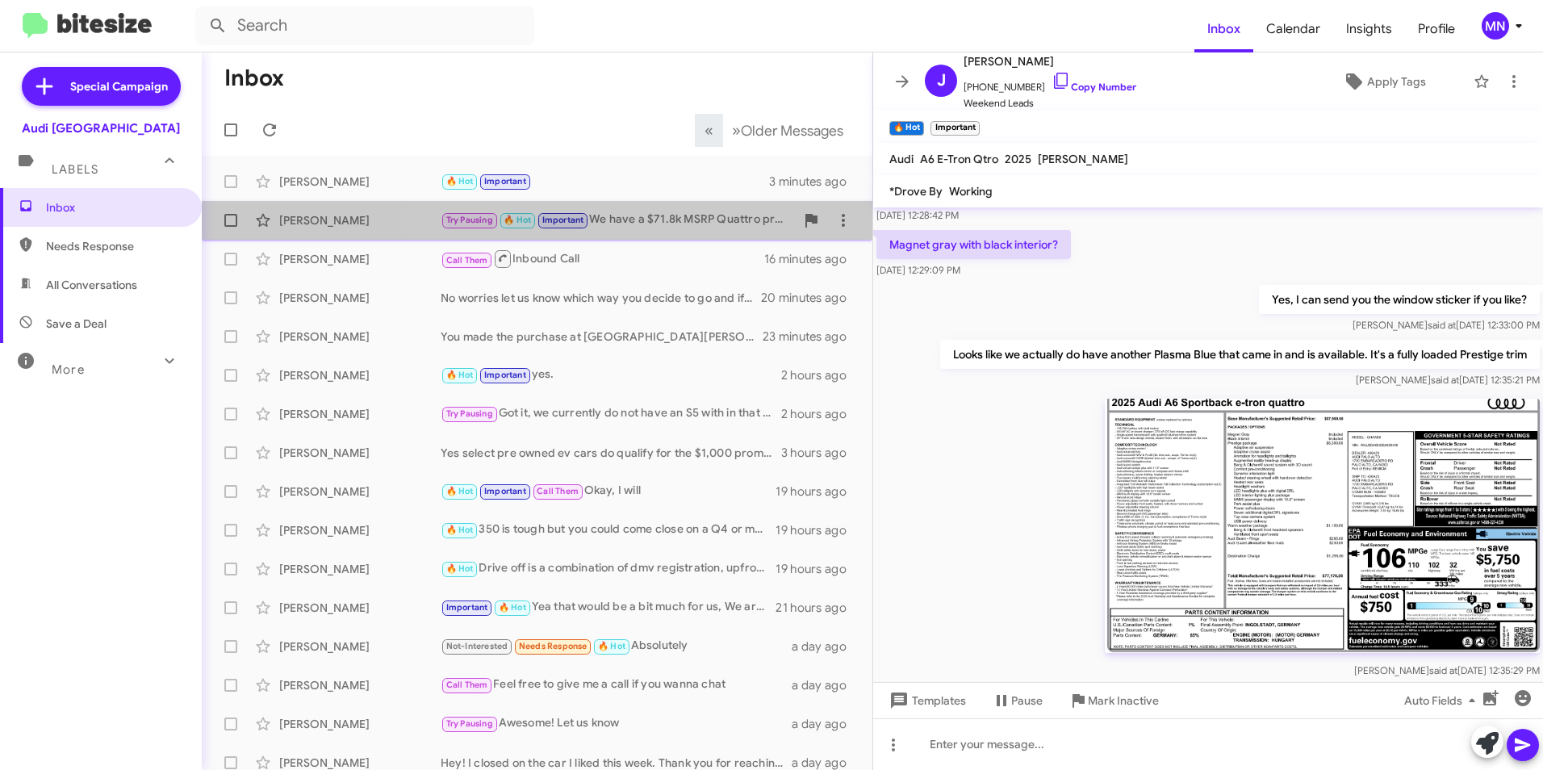
click at [680, 231] on div "[PERSON_NAME] Try Pausing 🔥 Hot Important We have a $71.8k MSRP Quattro premium…" at bounding box center [537, 220] width 645 height 32
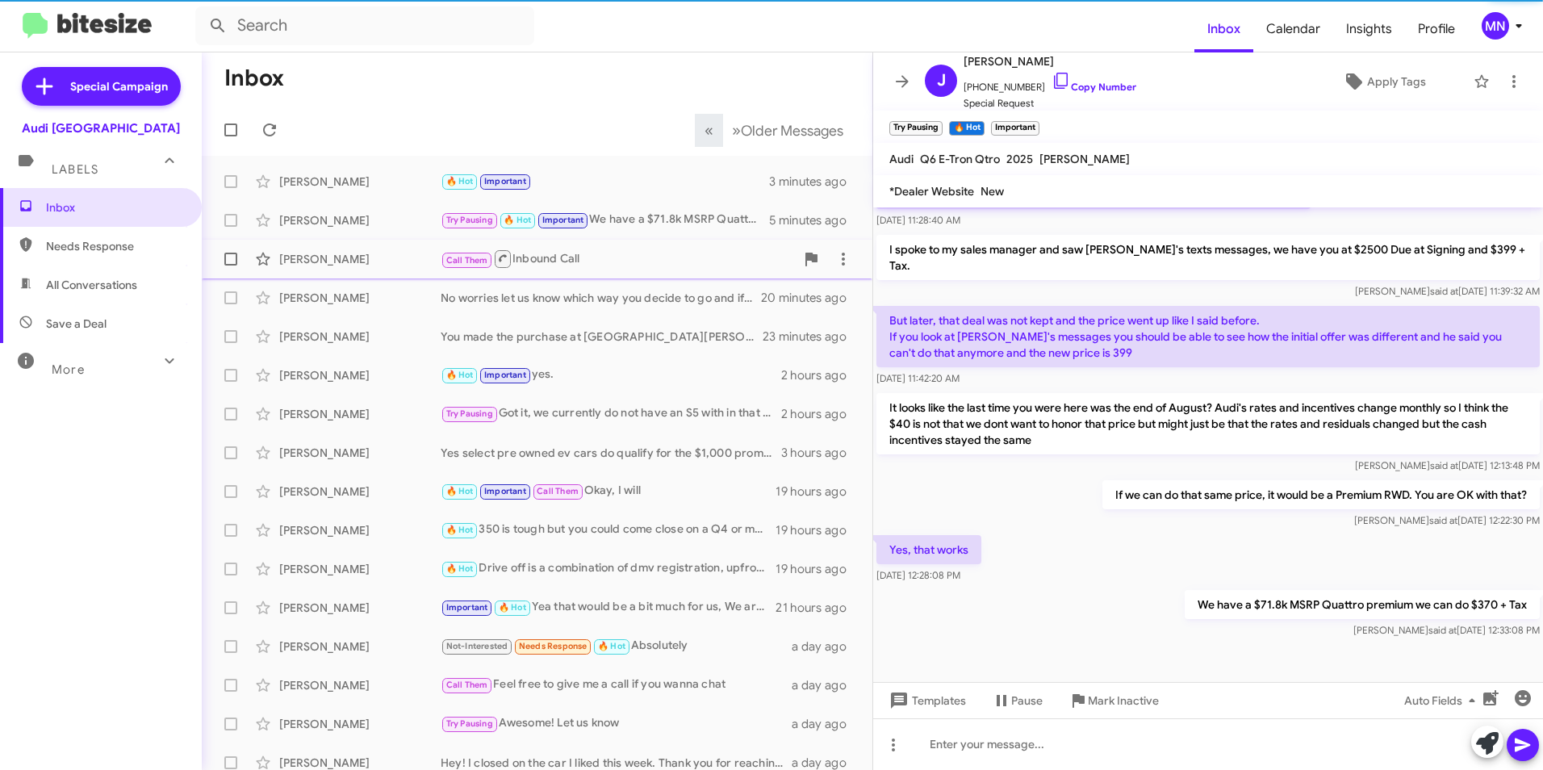
click at [683, 265] on div "Call Them Inbound Call" at bounding box center [617, 258] width 354 height 20
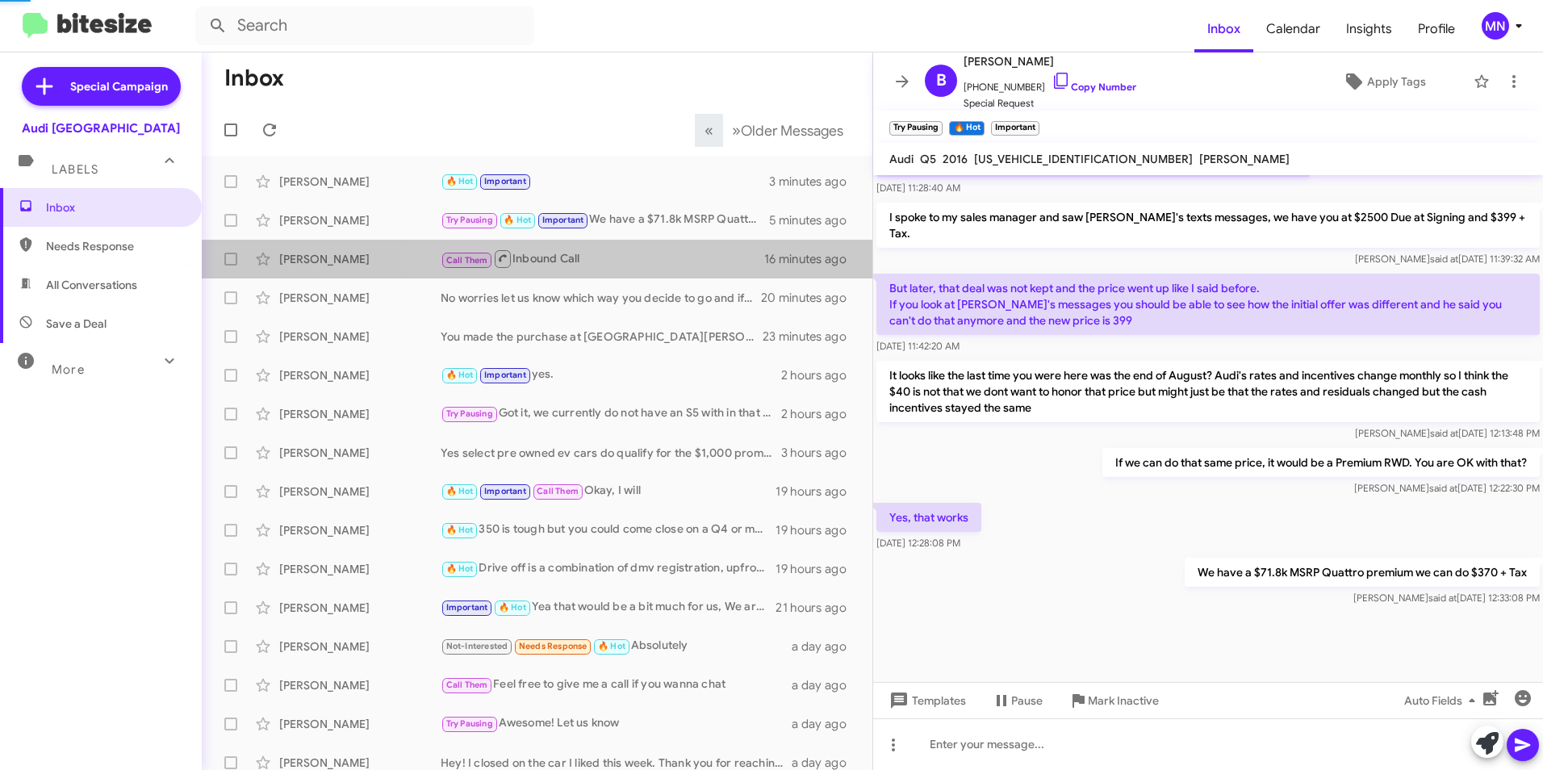
scroll to position [165, 0]
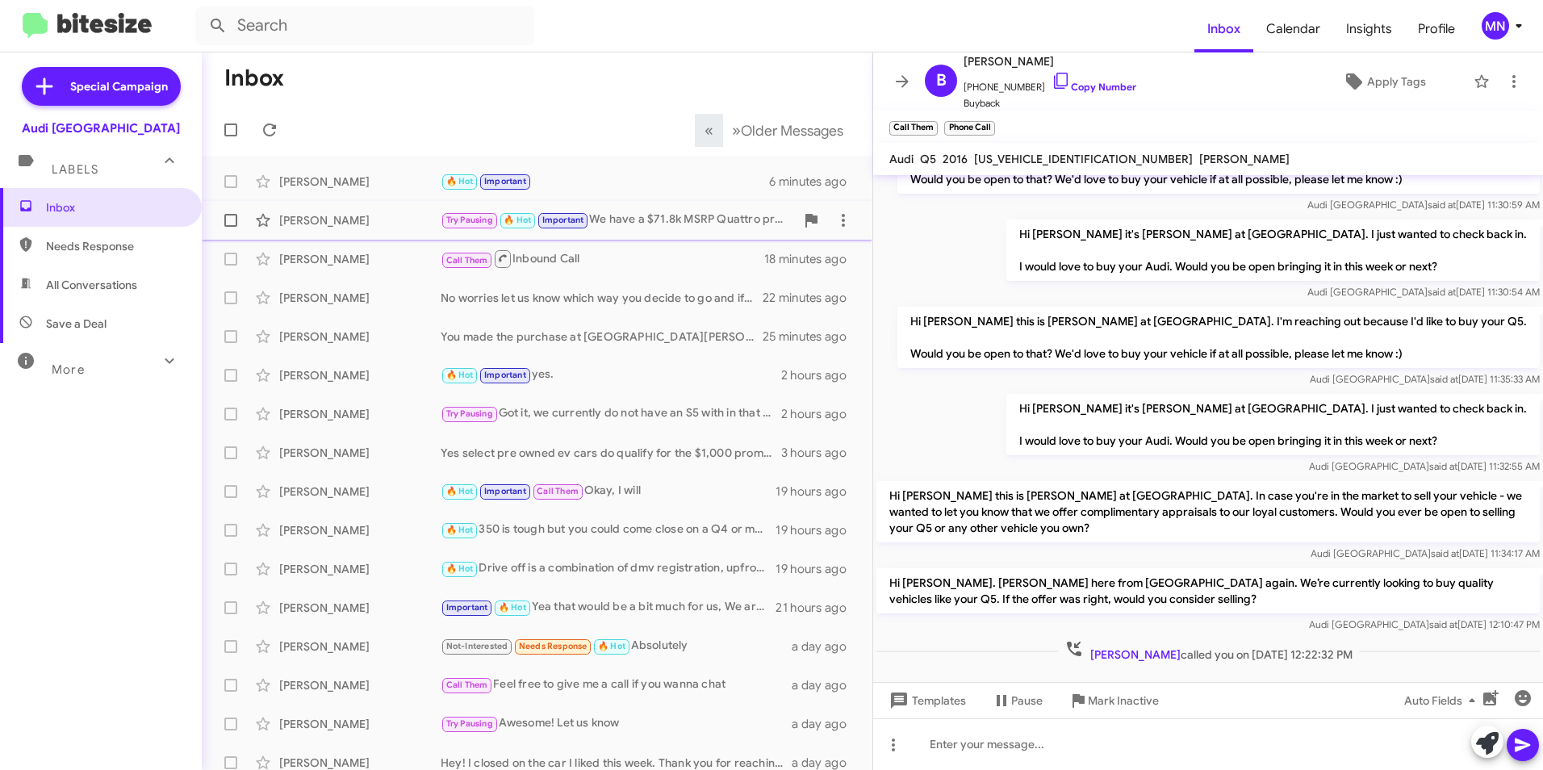
click at [582, 230] on div "[PERSON_NAME] Try Pausing 🔥 Hot Important We have a $71.8k MSRP Quattro premium…" at bounding box center [537, 220] width 645 height 32
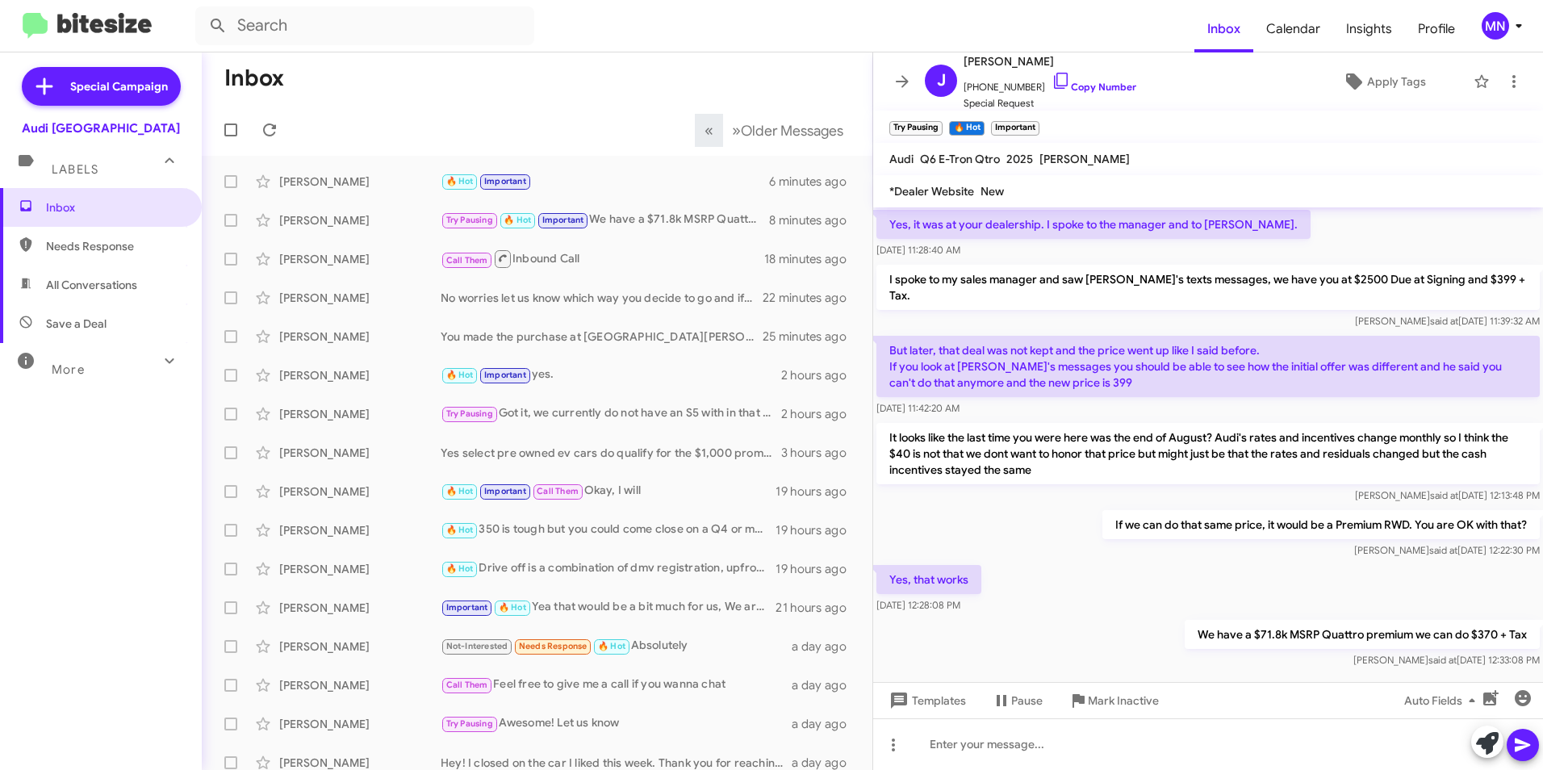
scroll to position [941, 0]
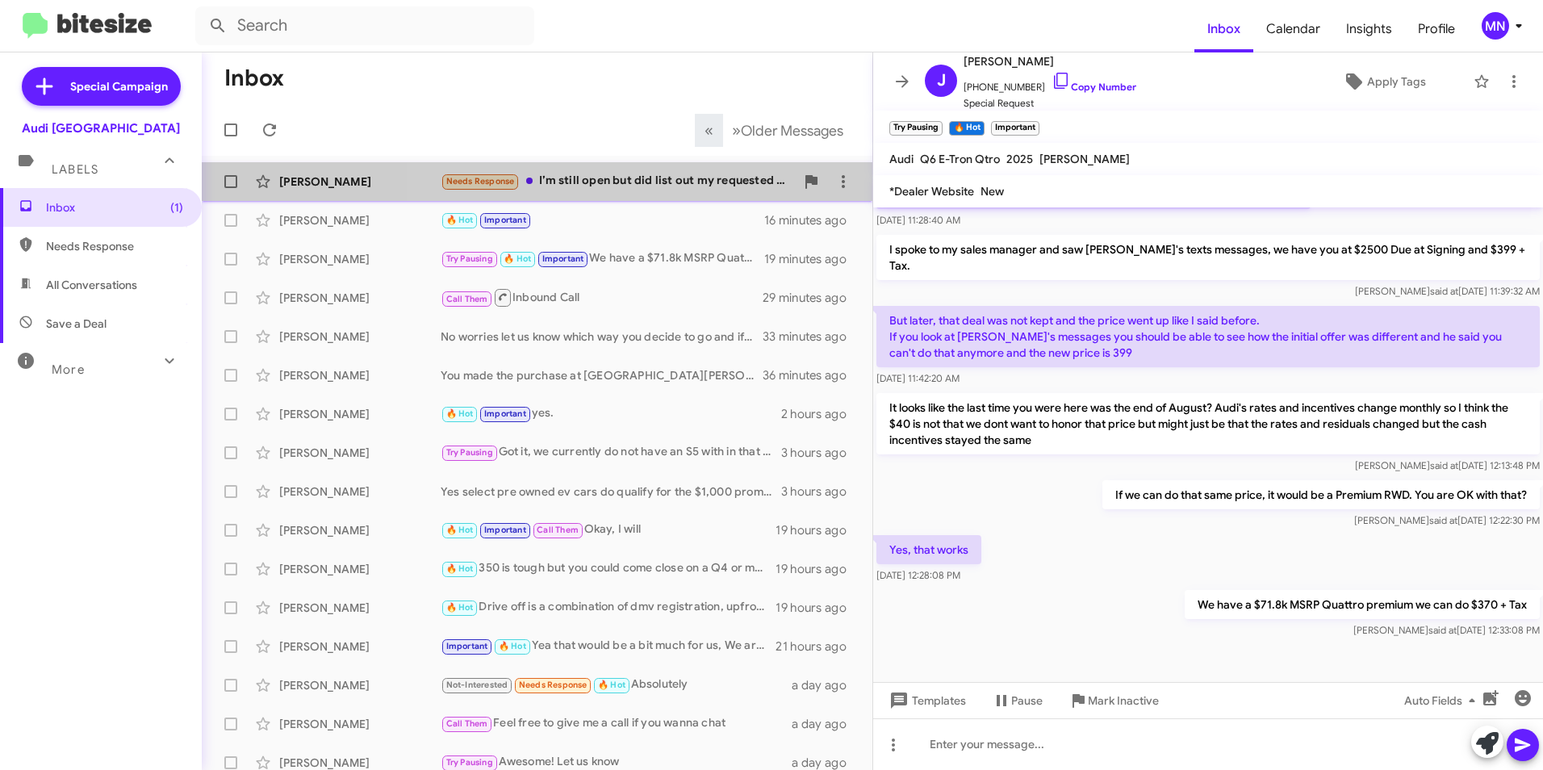
click at [662, 183] on div "Needs Response I’m still open but did list out my requested conditions with [PE…" at bounding box center [617, 181] width 354 height 19
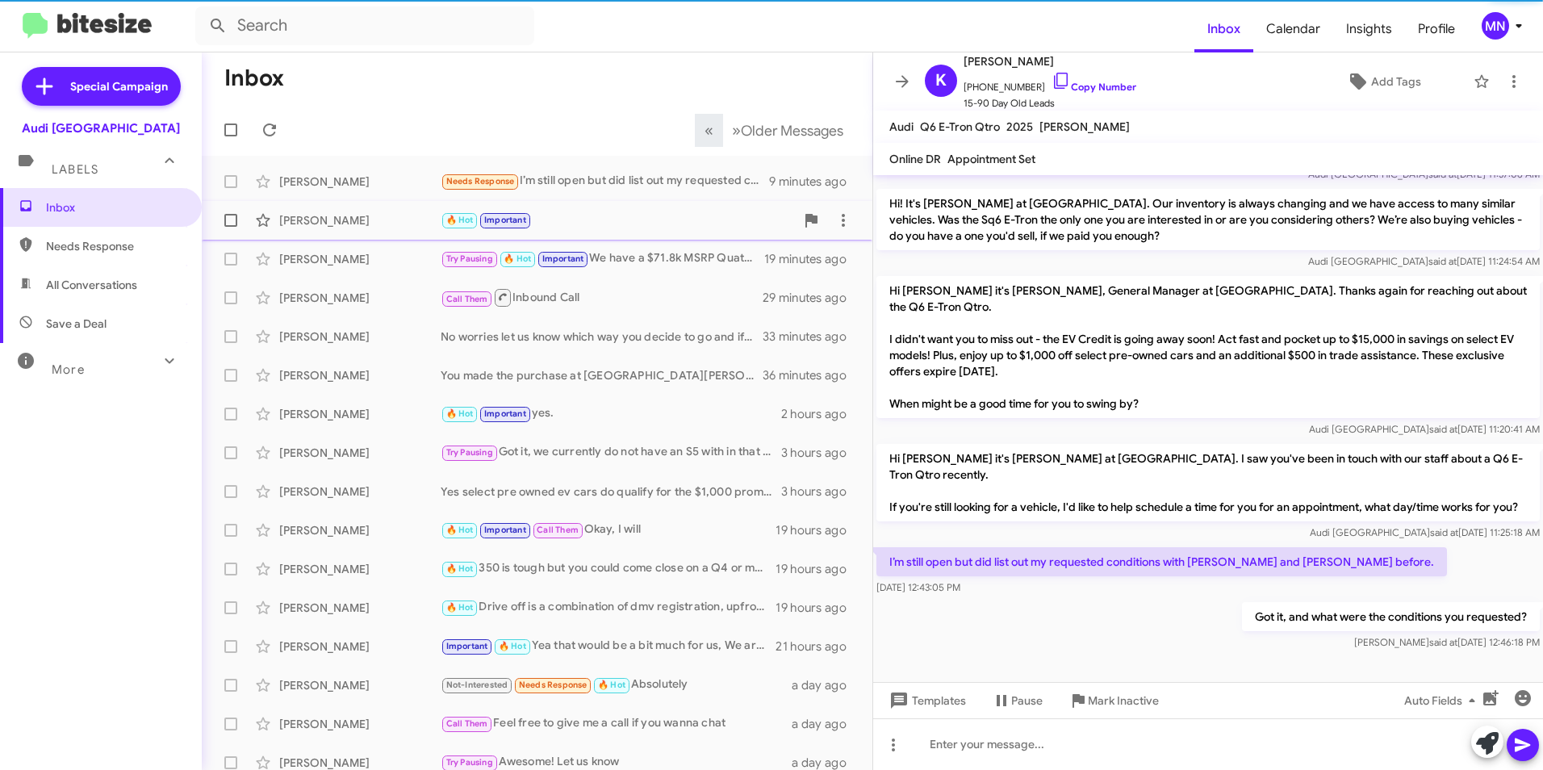
scroll to position [577, 0]
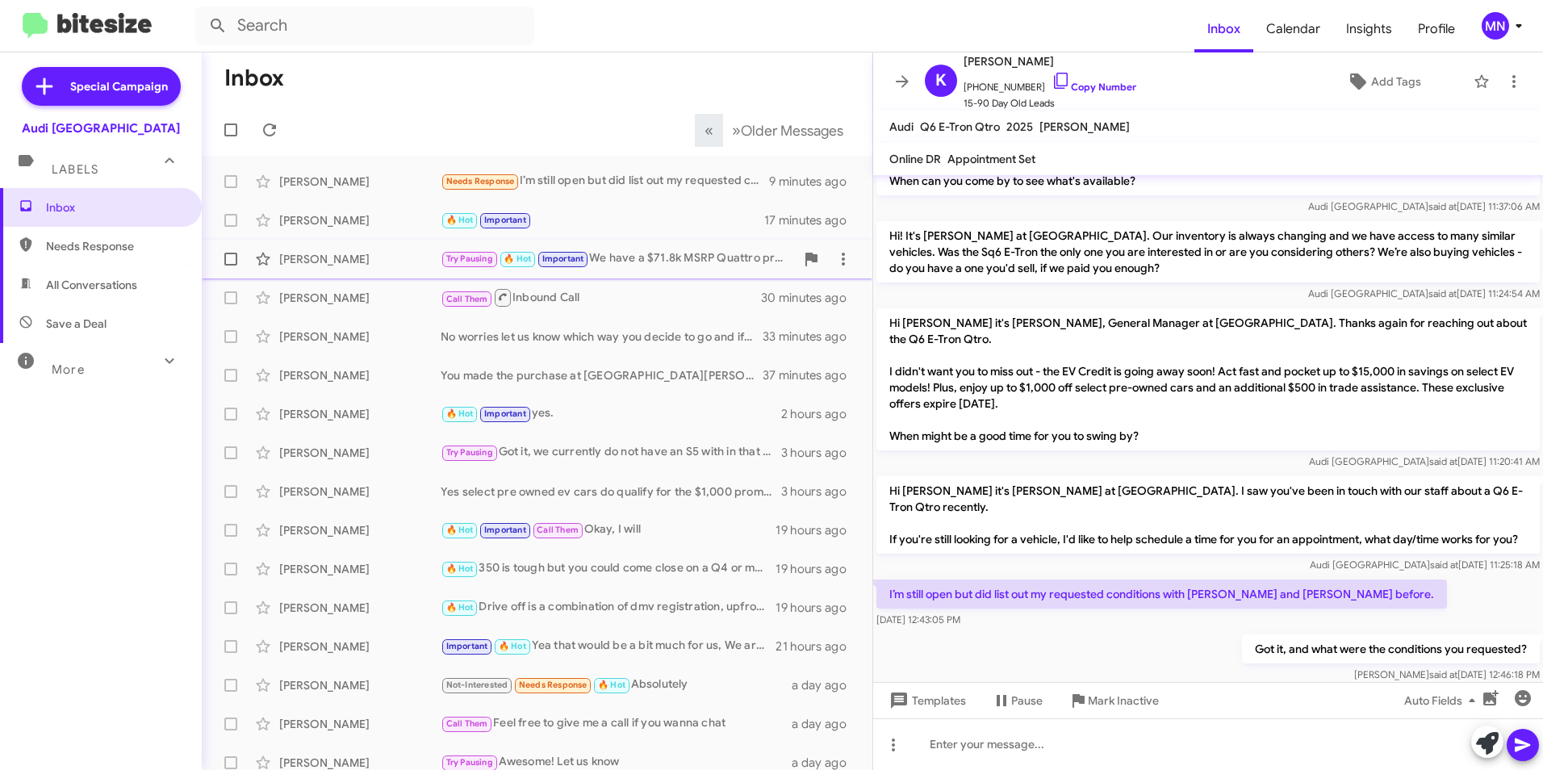
click at [638, 261] on div "Try Pausing 🔥 Hot Important We have a $71.8k MSRP Quattro premium we can do $37…" at bounding box center [617, 258] width 354 height 19
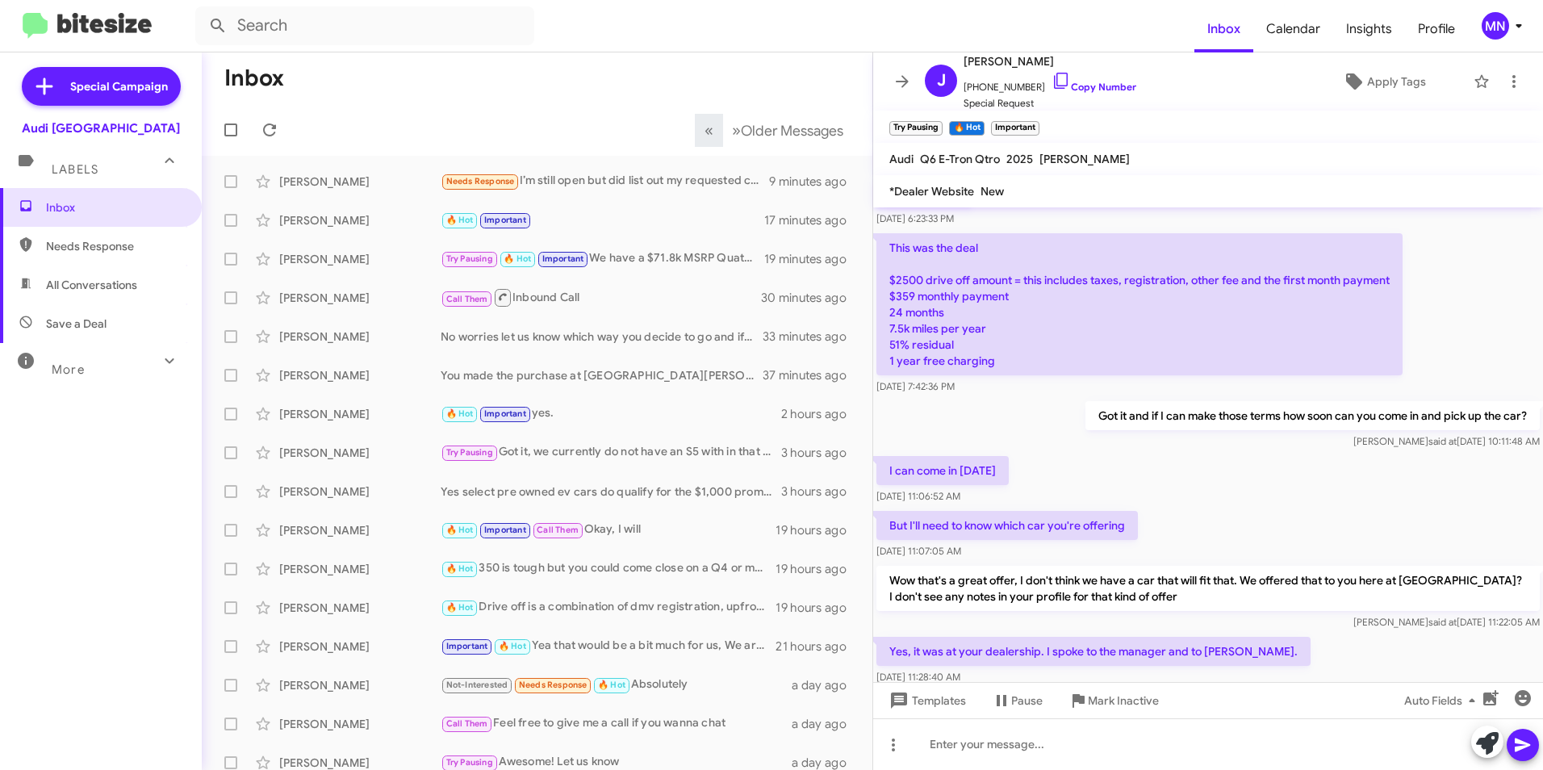
scroll to position [941, 0]
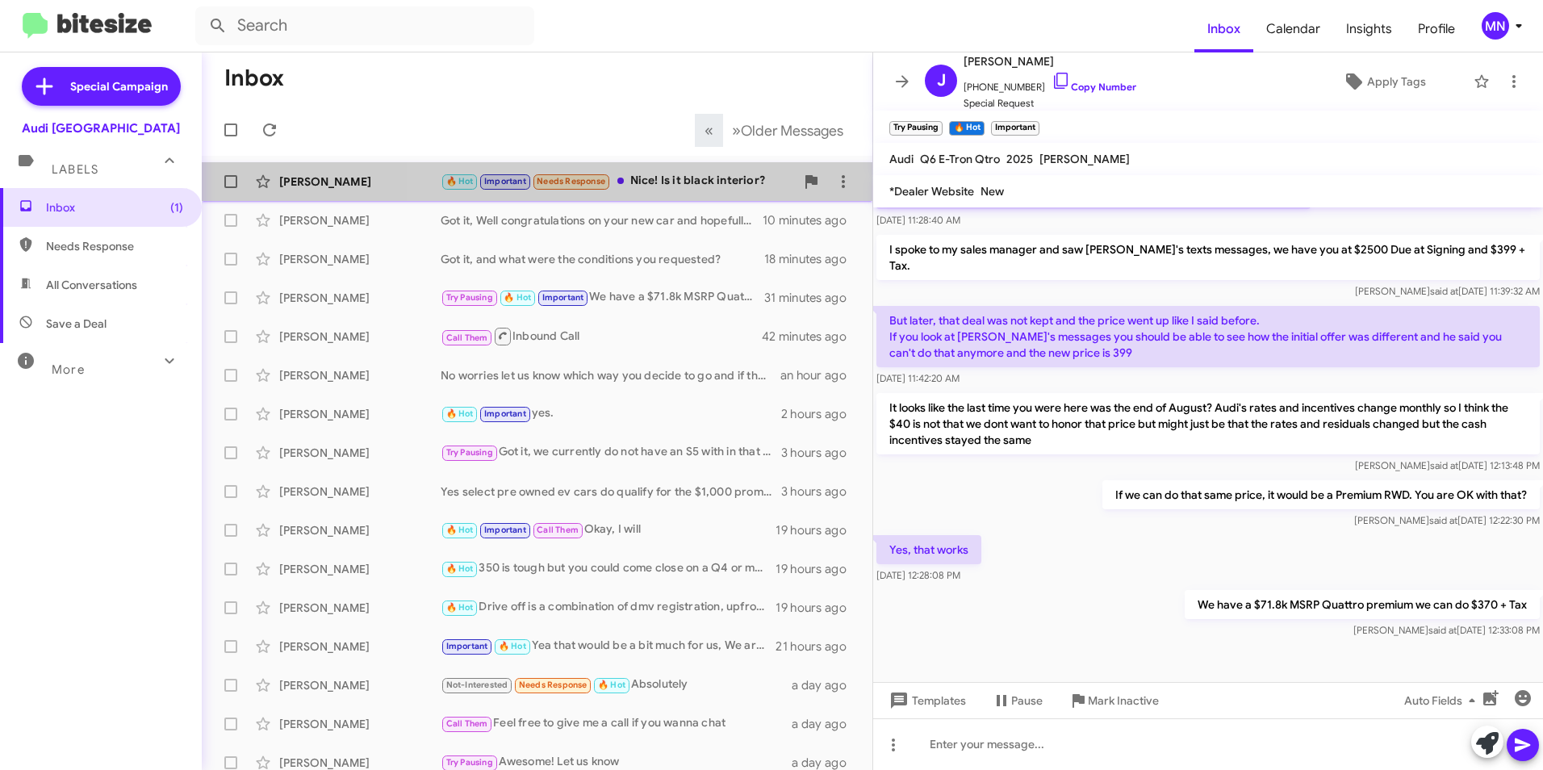
click at [720, 187] on div "🔥 Hot Important Needs Response Nice! Is it black interior?" at bounding box center [617, 181] width 354 height 19
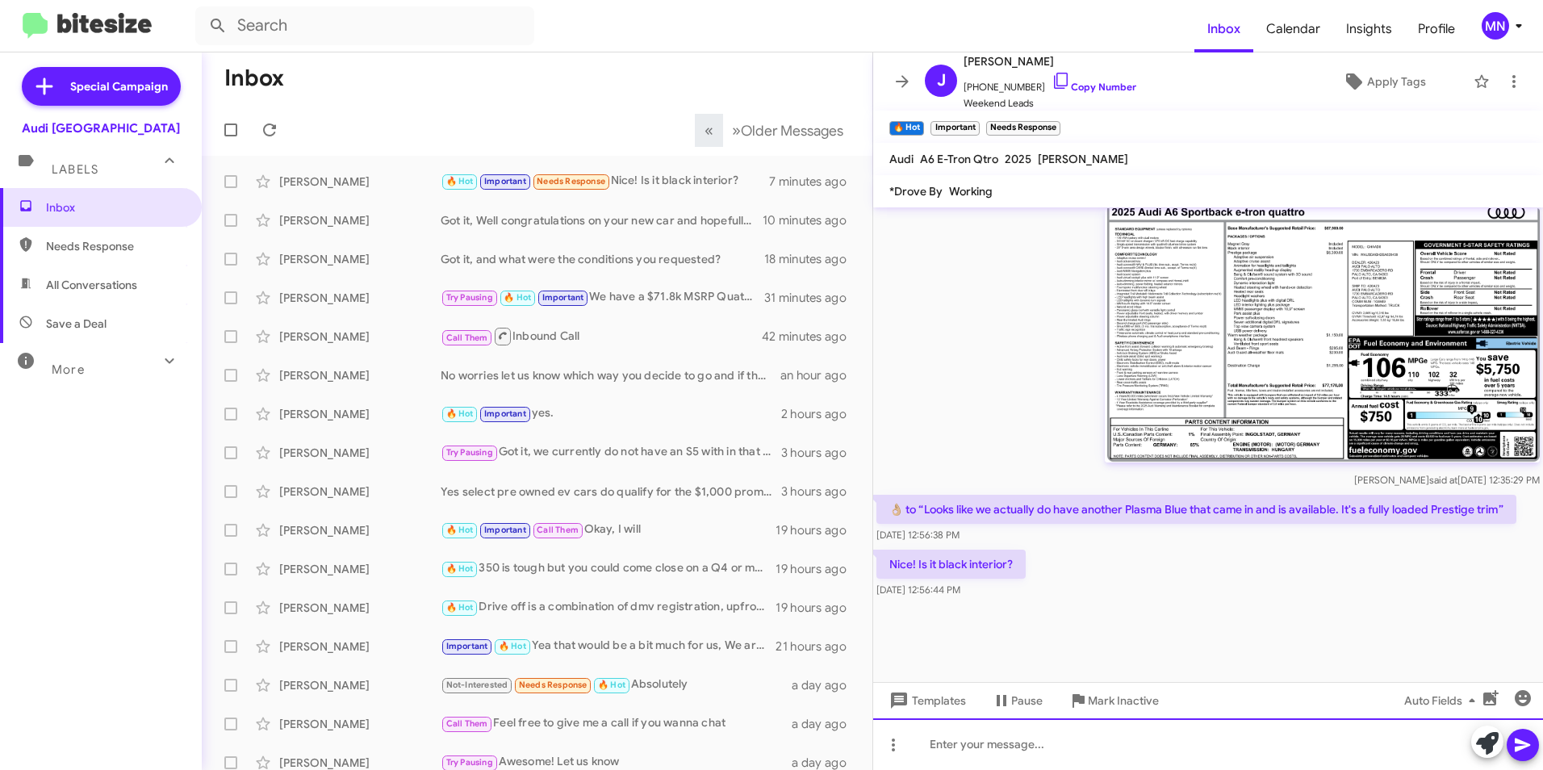
click at [1035, 741] on div at bounding box center [1208, 744] width 670 height 52
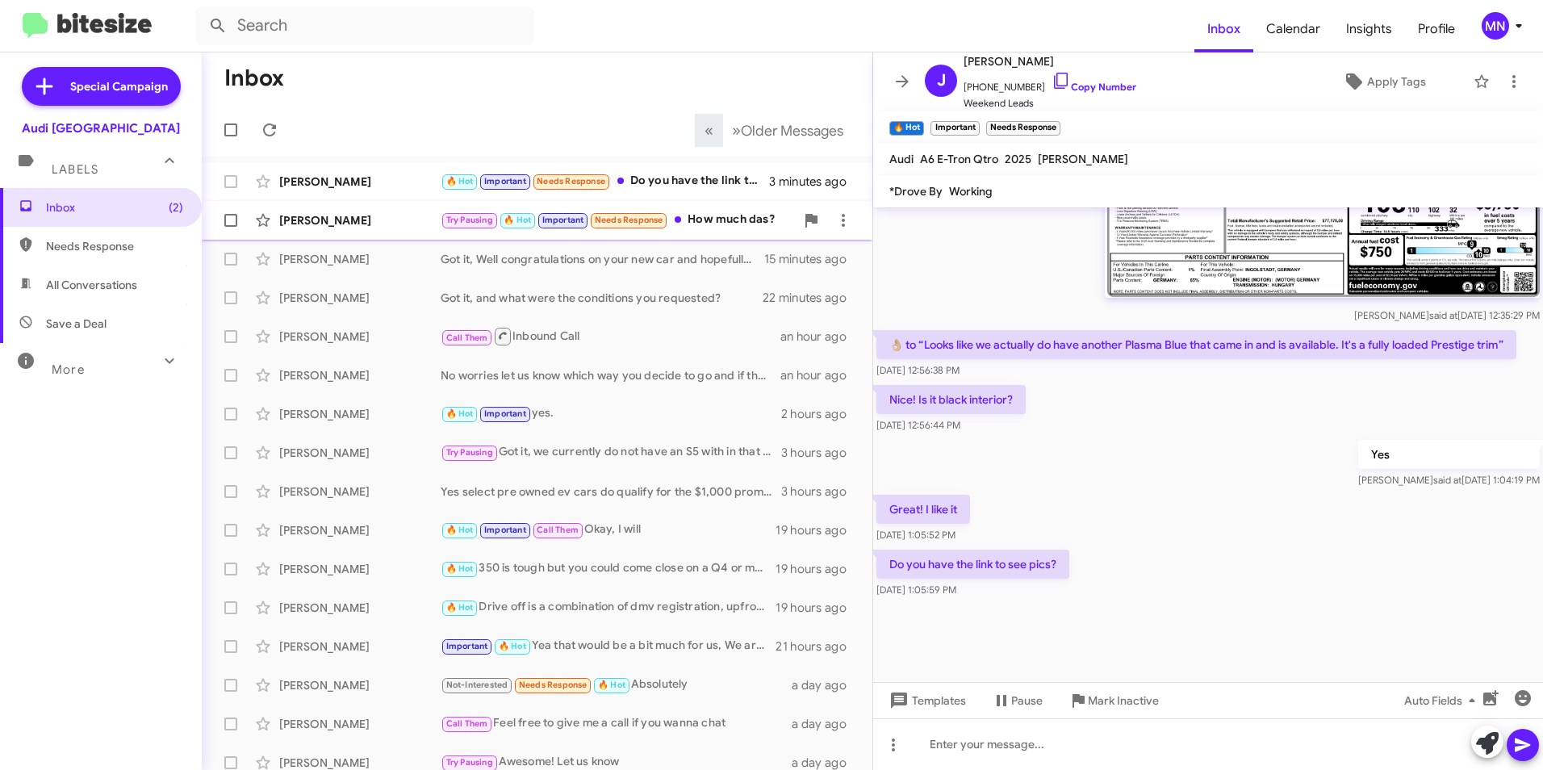
click at [720, 223] on div "Try Pausing 🔥 Hot Important Needs Response How much das?" at bounding box center [617, 220] width 354 height 19
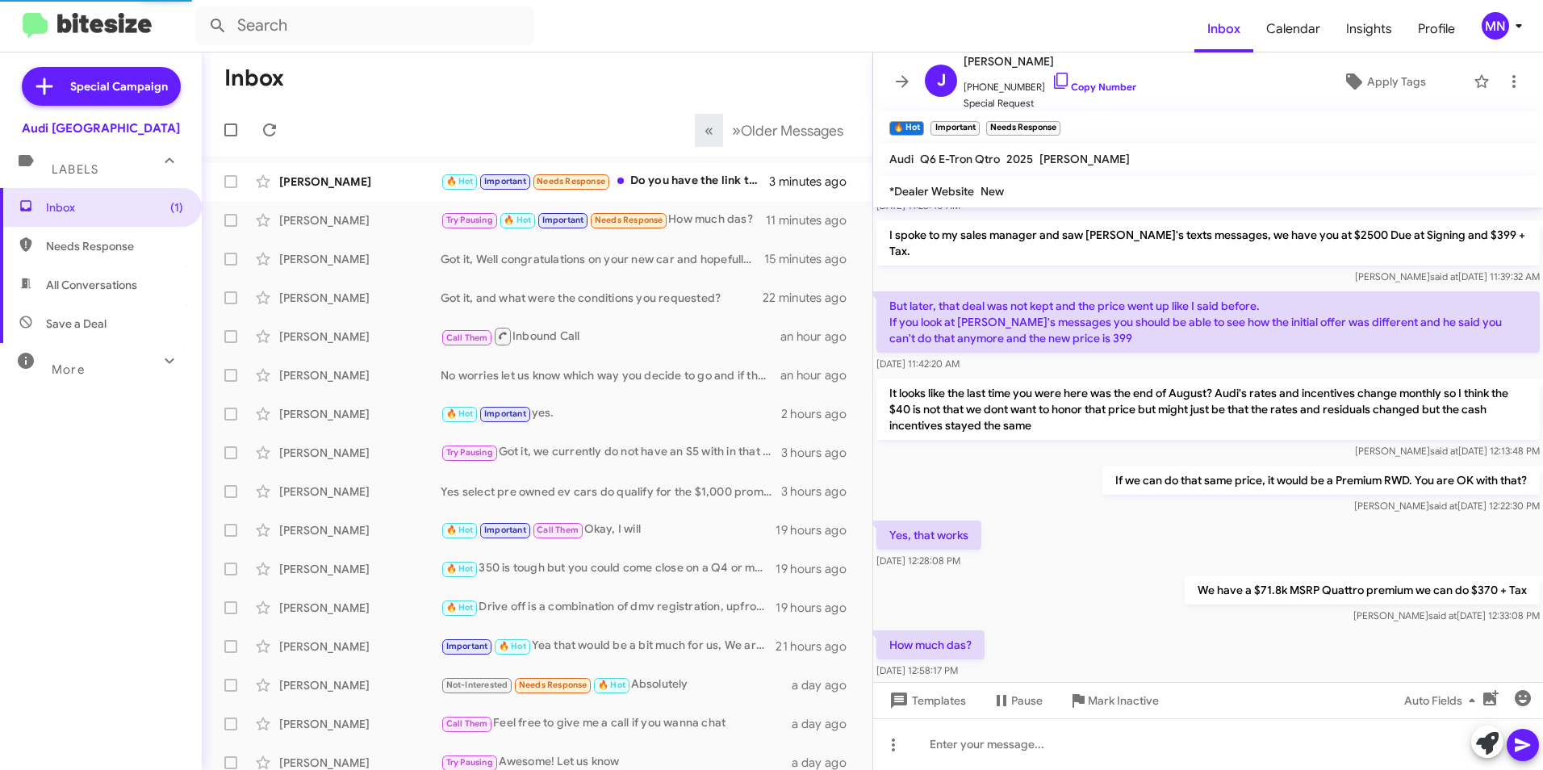
scroll to position [1000, 0]
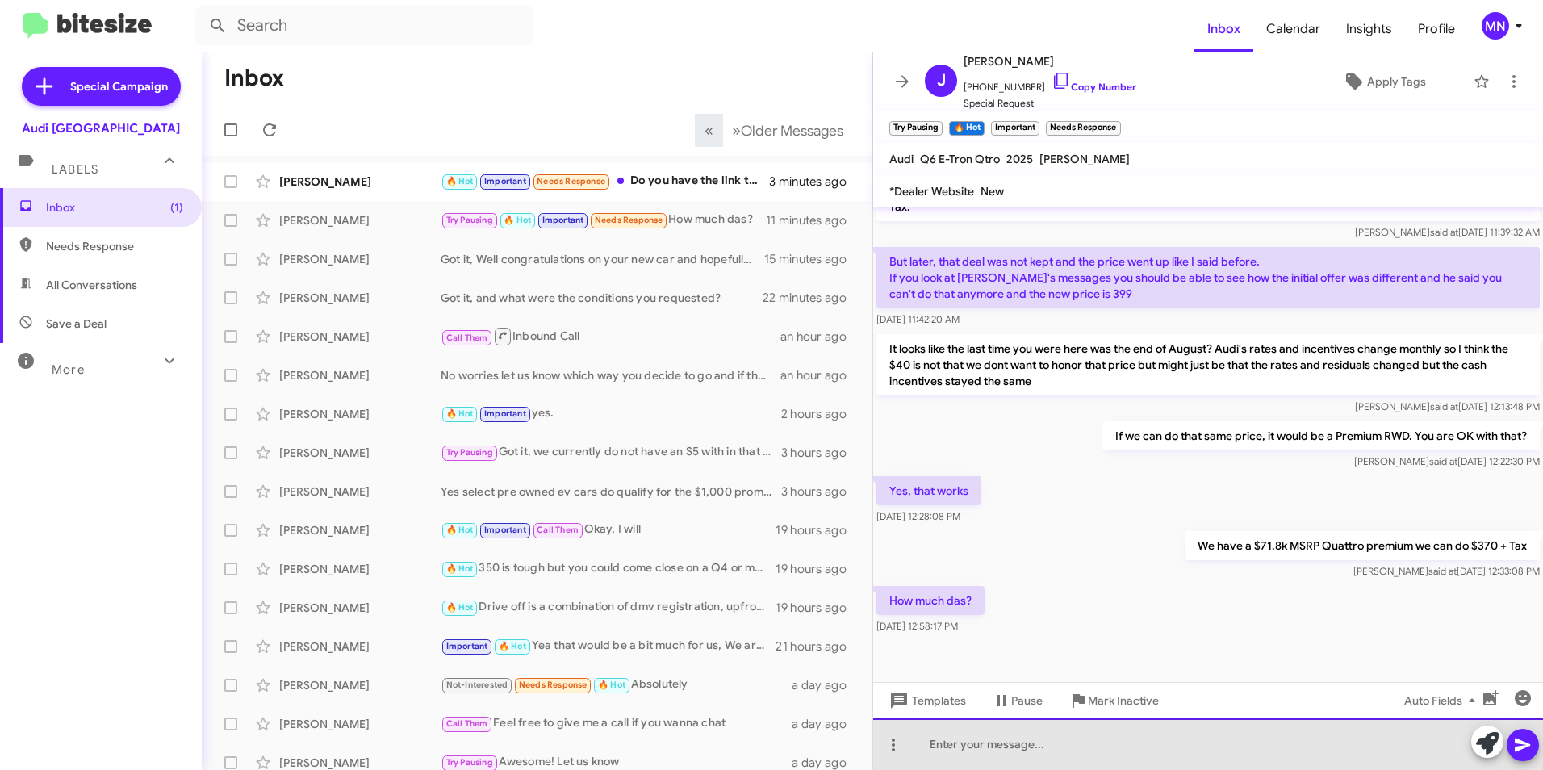
click at [1079, 732] on div at bounding box center [1208, 744] width 670 height 52
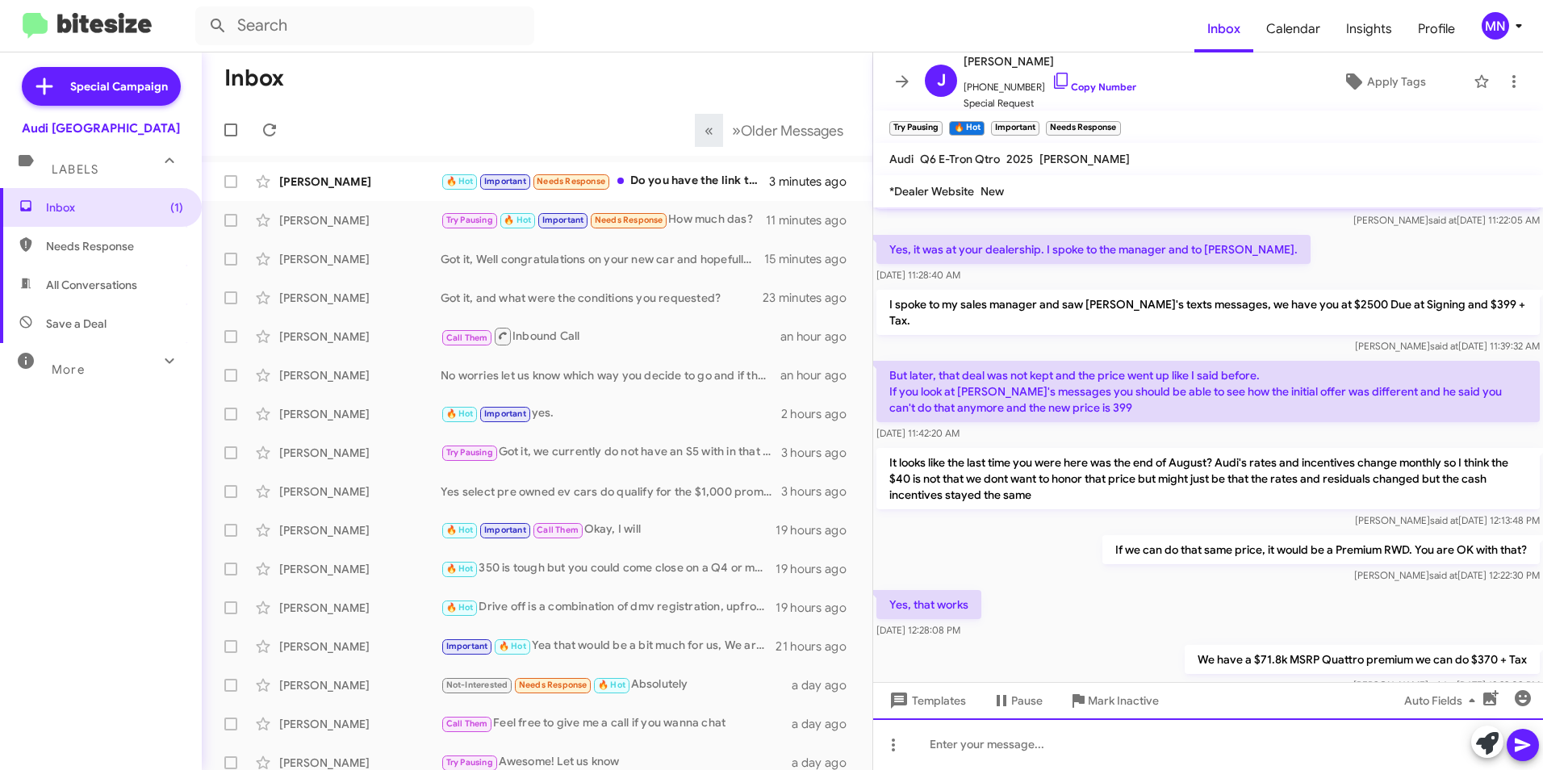
scroll to position [1058, 0]
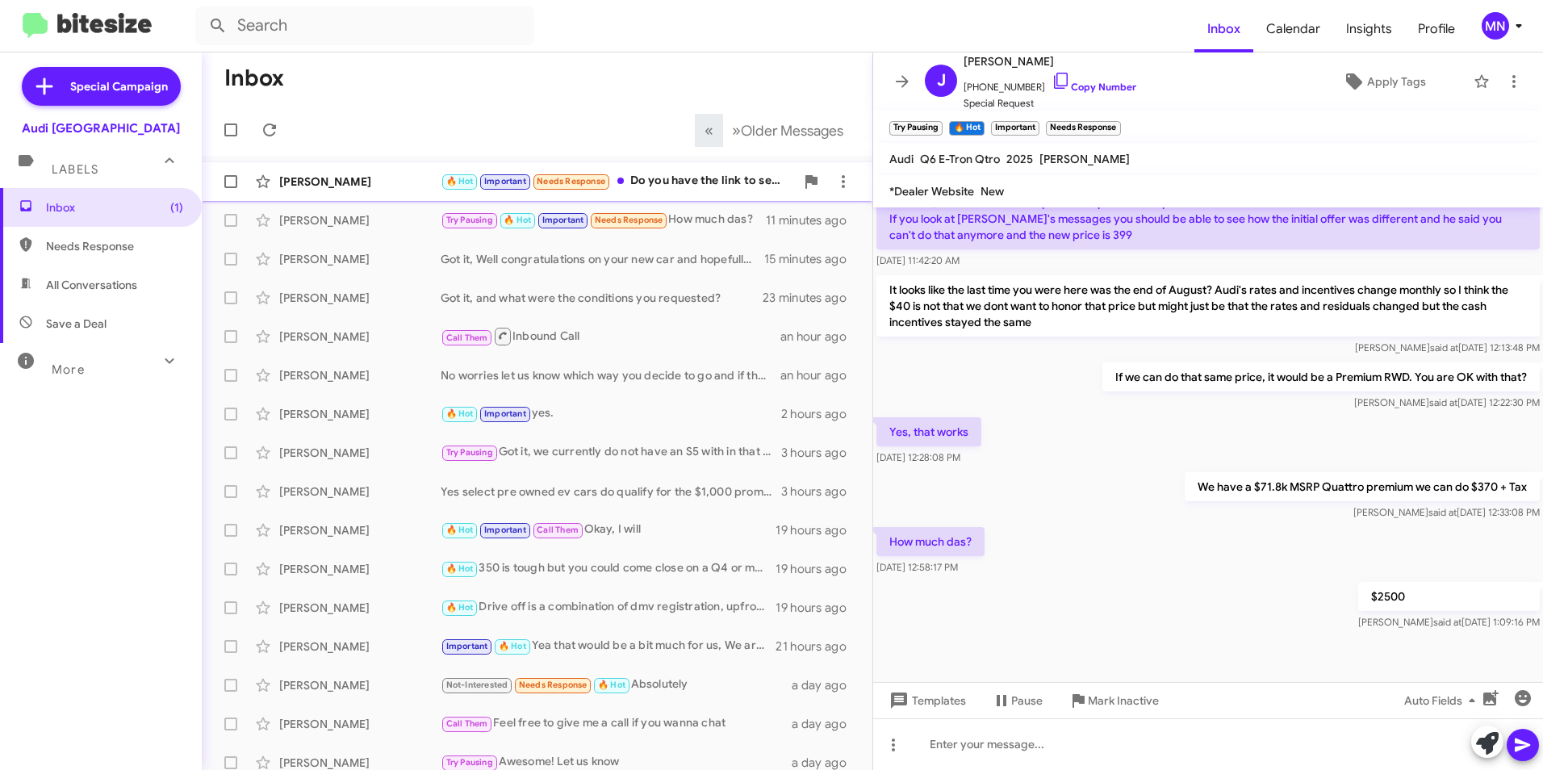
click at [699, 183] on div "🔥 Hot Important Needs Response Do you have the link to see pics?" at bounding box center [617, 181] width 354 height 19
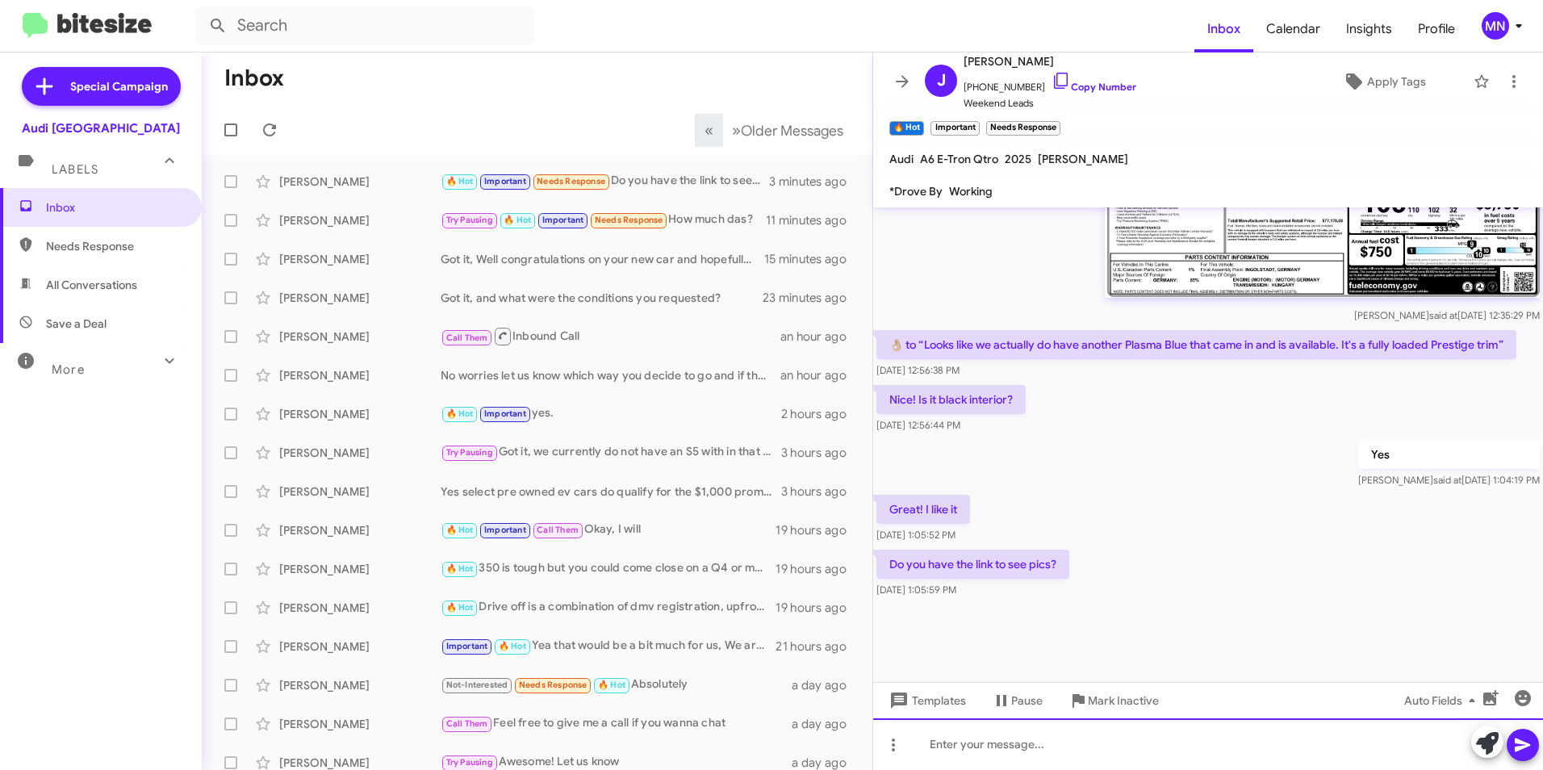
click at [1132, 748] on div at bounding box center [1208, 744] width 670 height 52
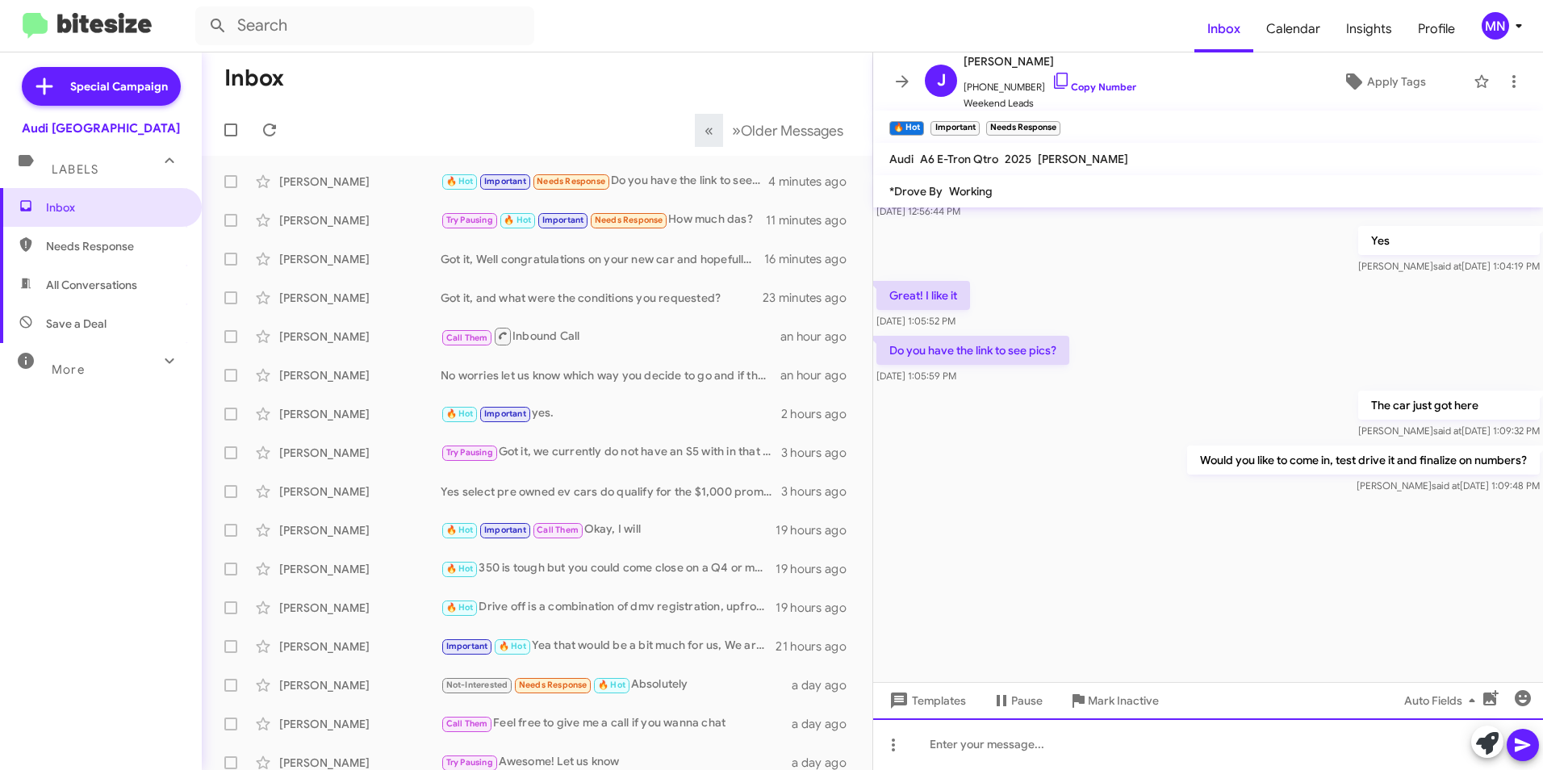
scroll to position [3355, 0]
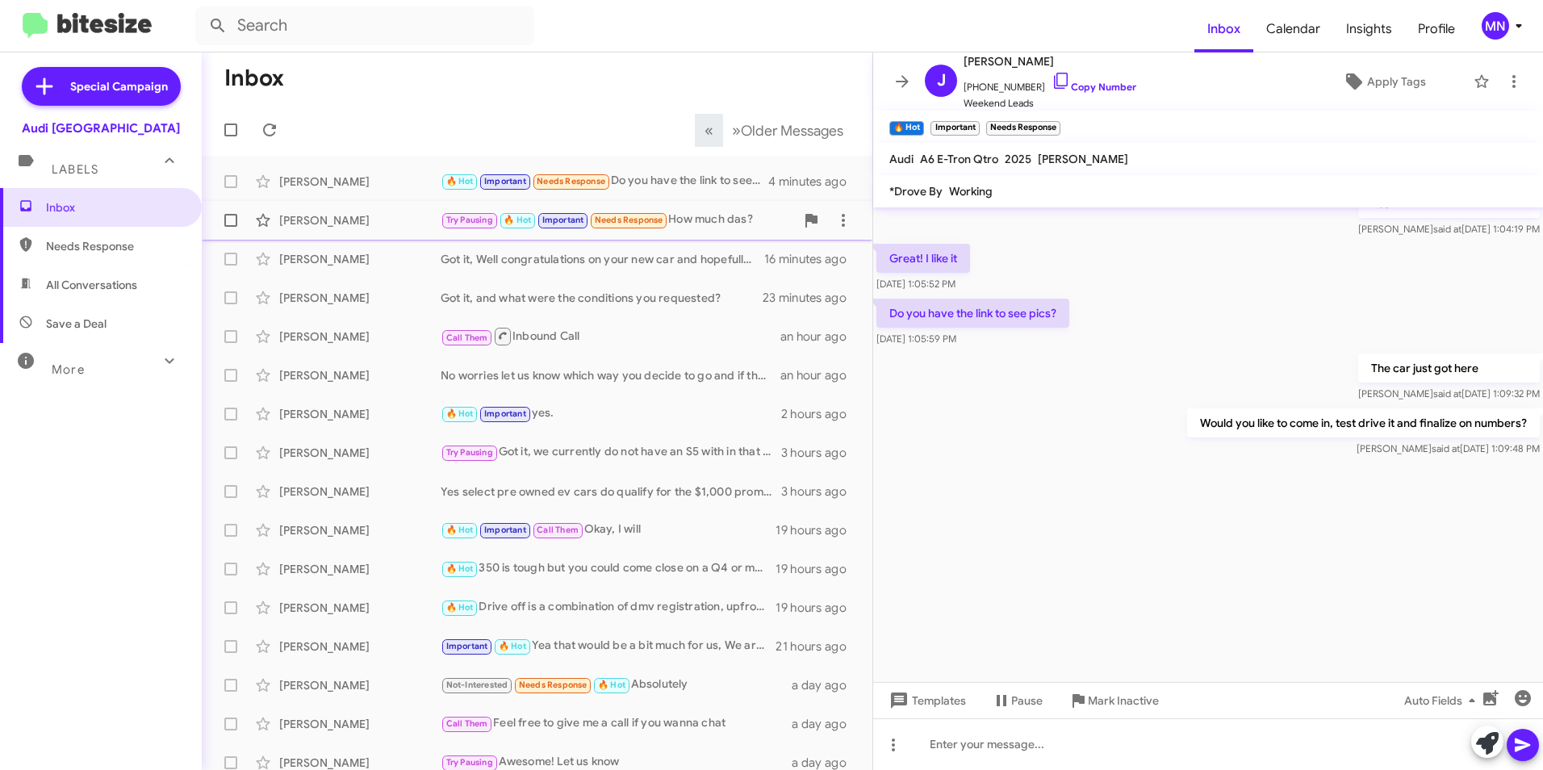
click at [490, 216] on span "Try Pausing" at bounding box center [469, 220] width 47 height 10
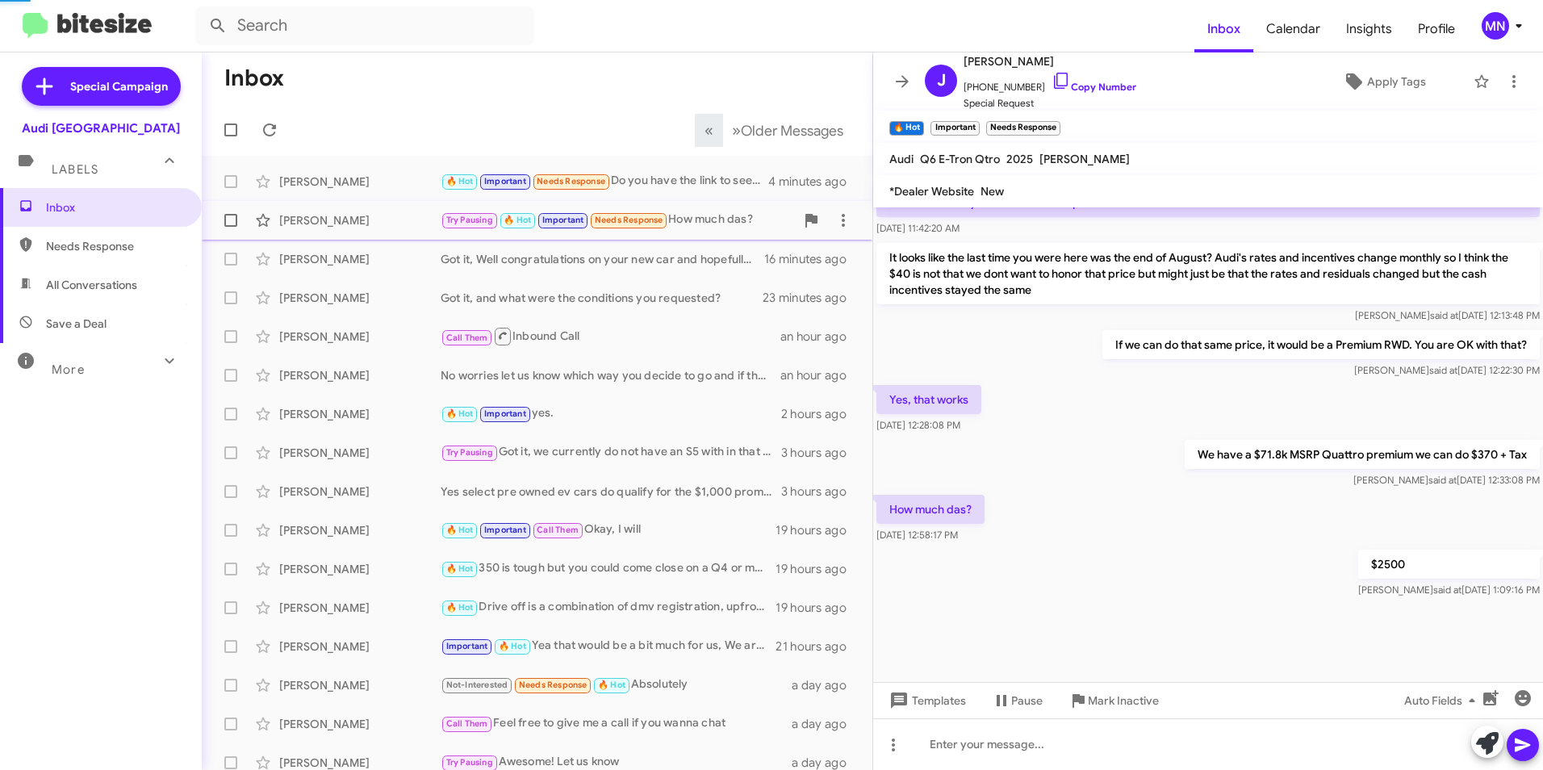
scroll to position [1058, 0]
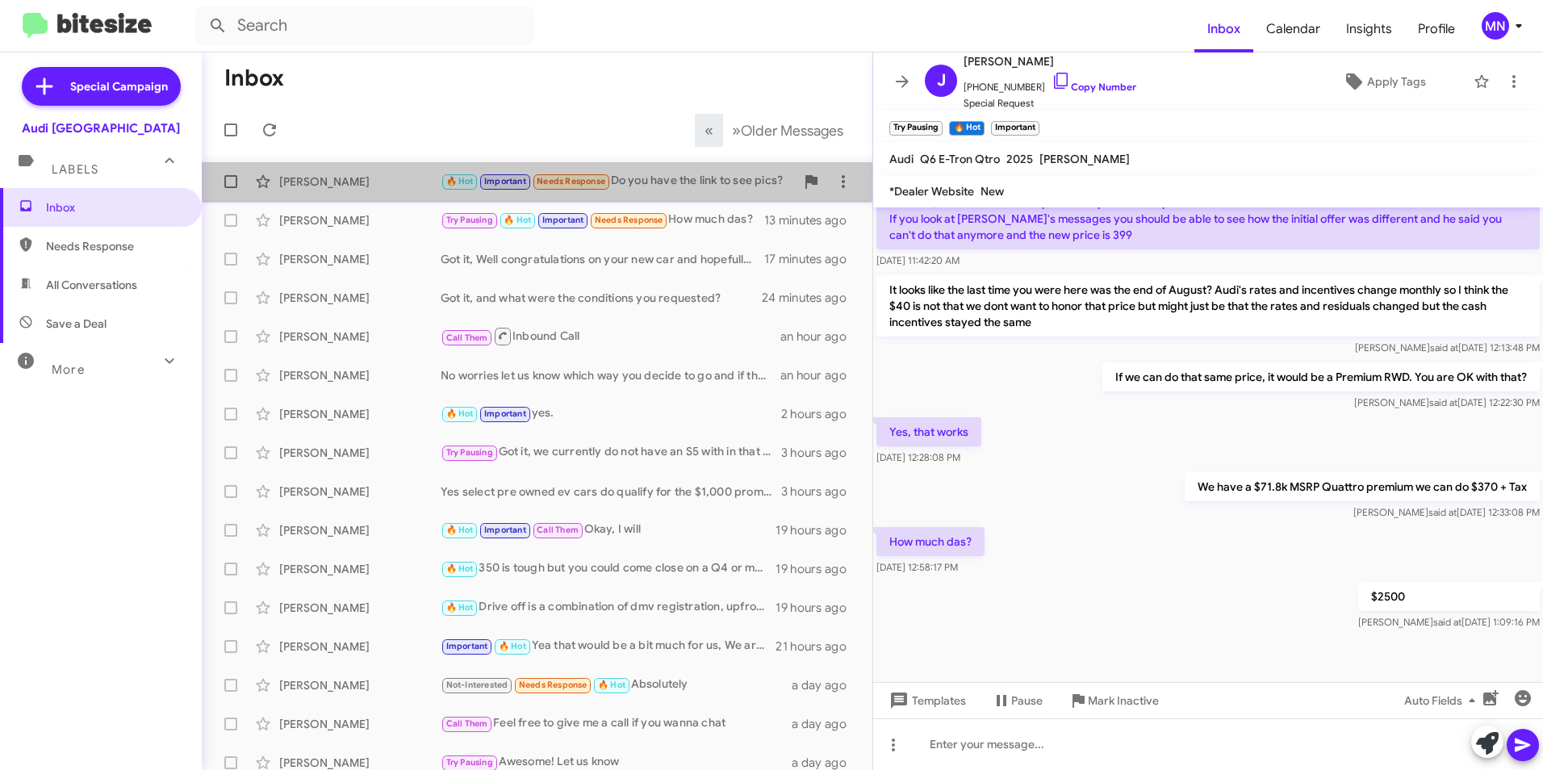
click at [721, 185] on div "🔥 Hot Important Needs Response Do you have the link to see pics?" at bounding box center [617, 181] width 354 height 19
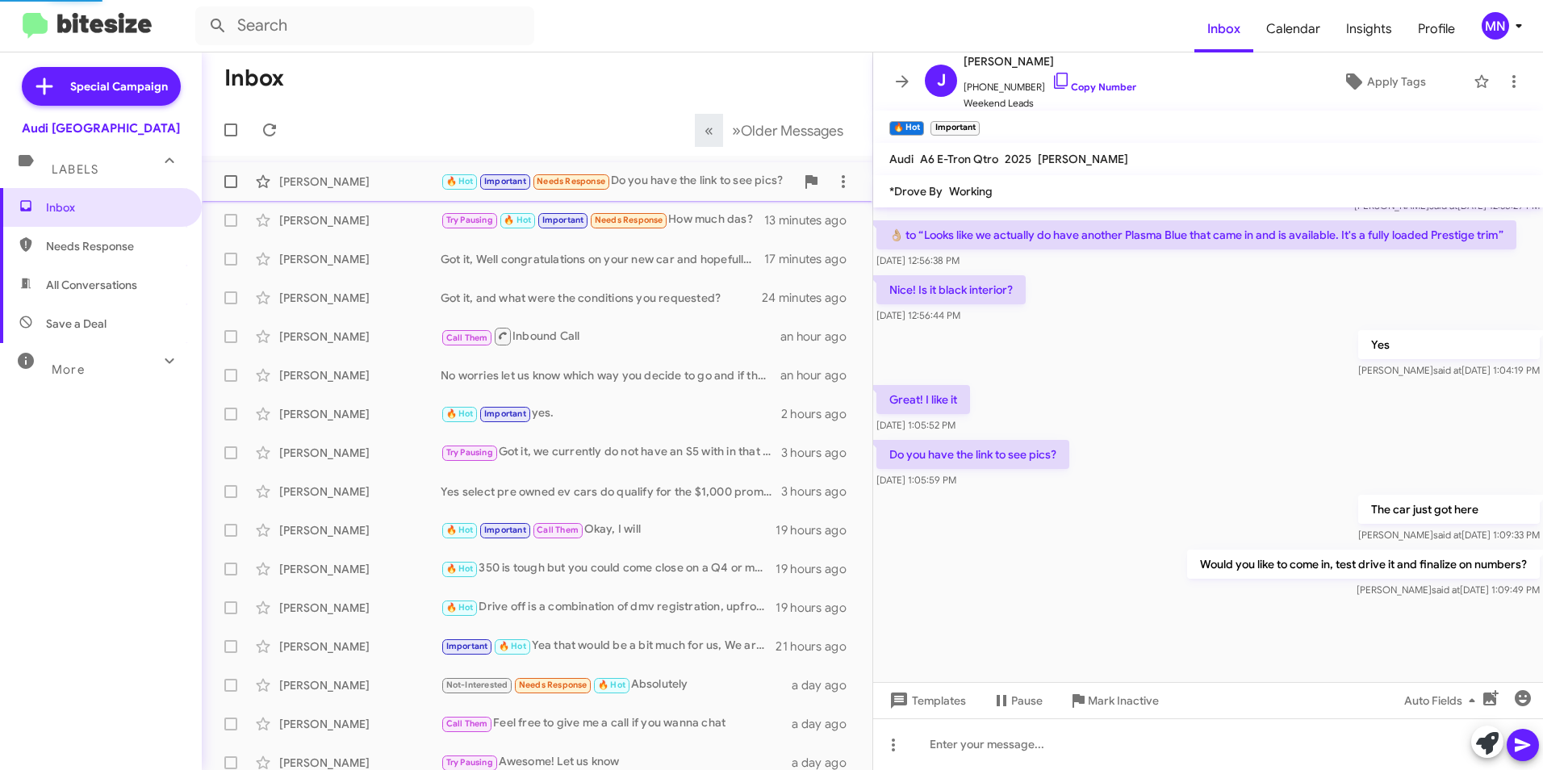
scroll to position [955, 0]
click at [717, 218] on div "Try Pausing 🔥 Hot Important Needs Response How much das?" at bounding box center [617, 220] width 354 height 19
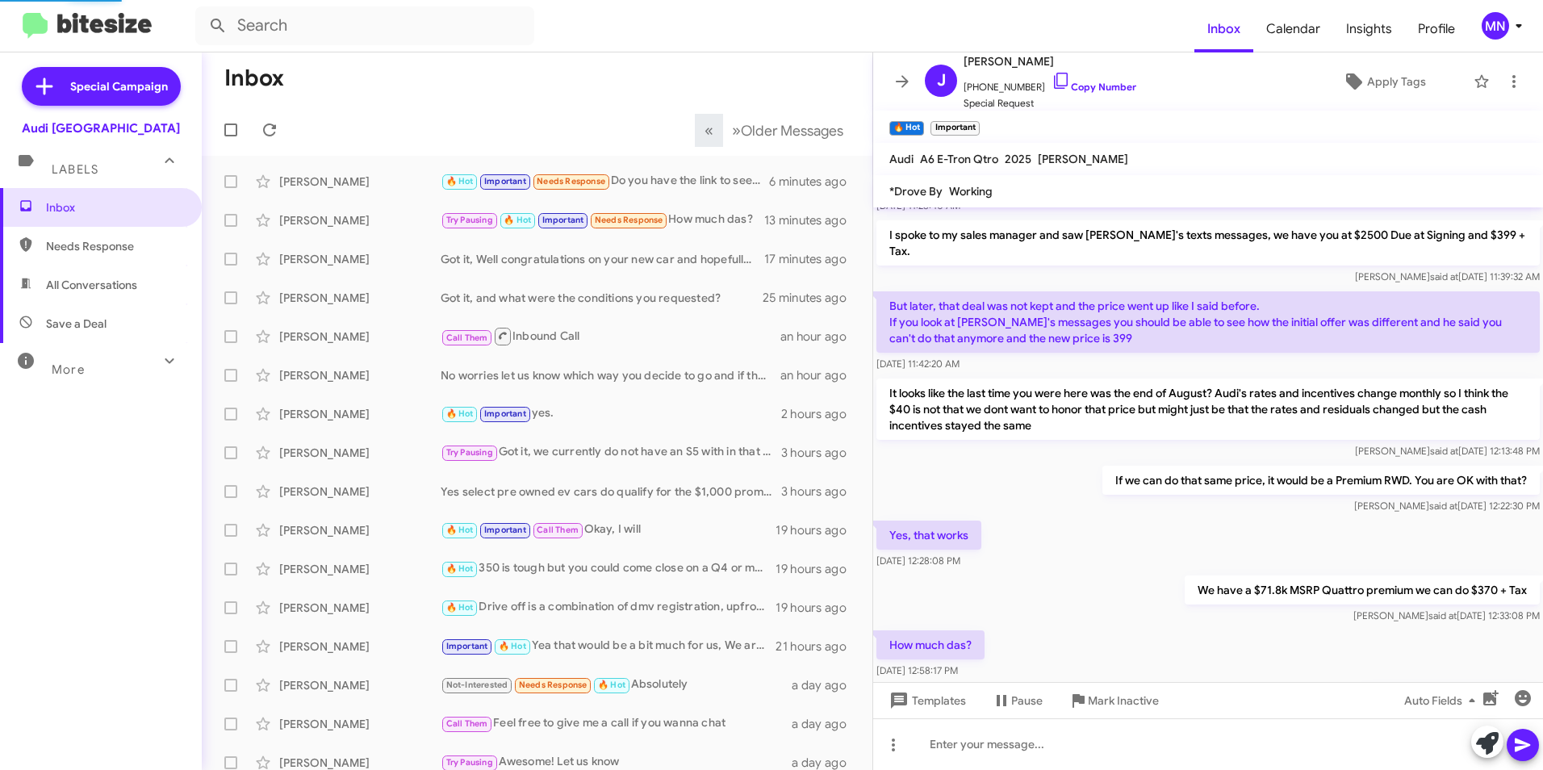
scroll to position [1058, 0]
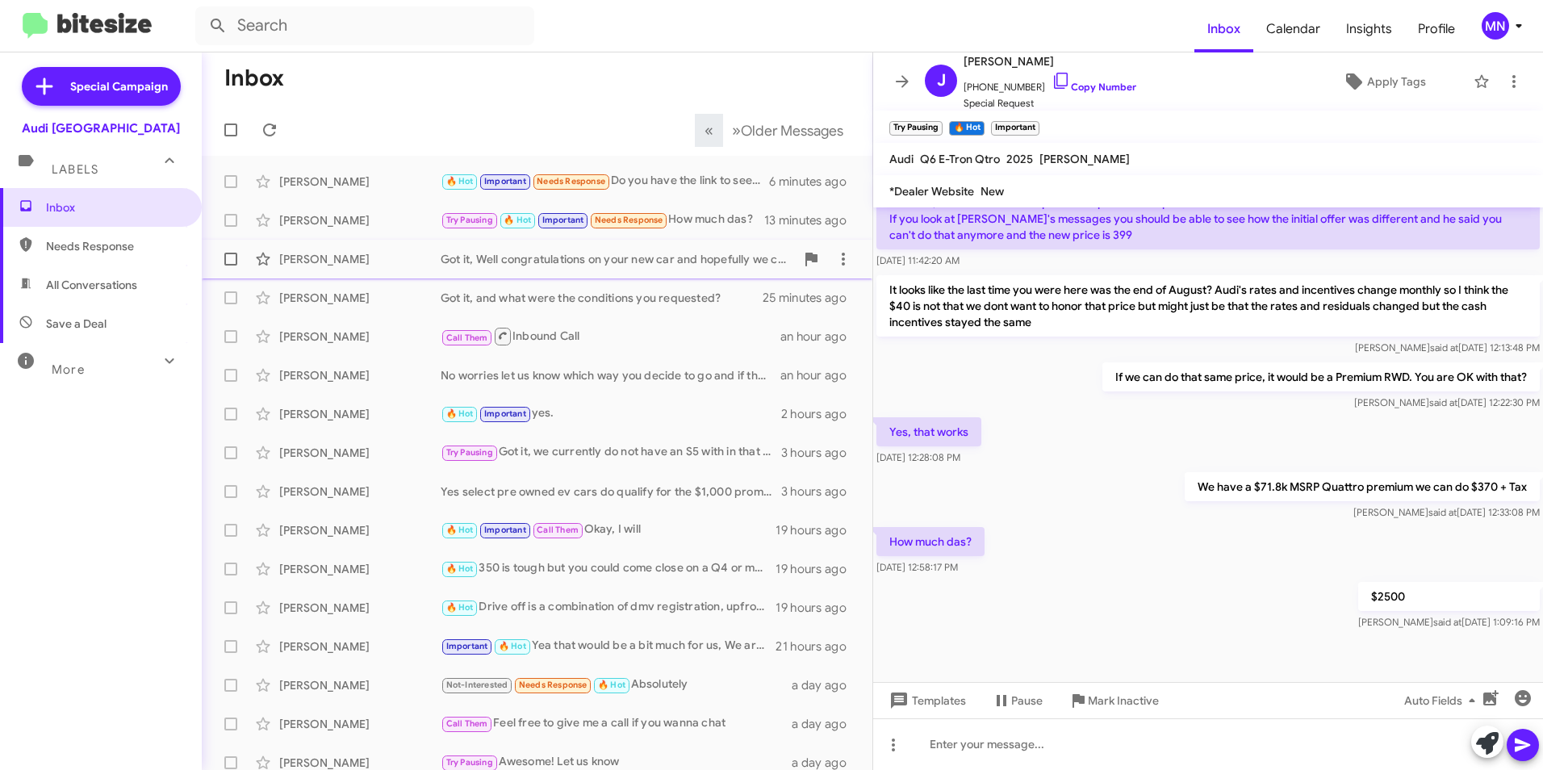
click at [666, 257] on div "Got it, Well congratulations on your new car and hopefully we can still see you…" at bounding box center [617, 259] width 354 height 16
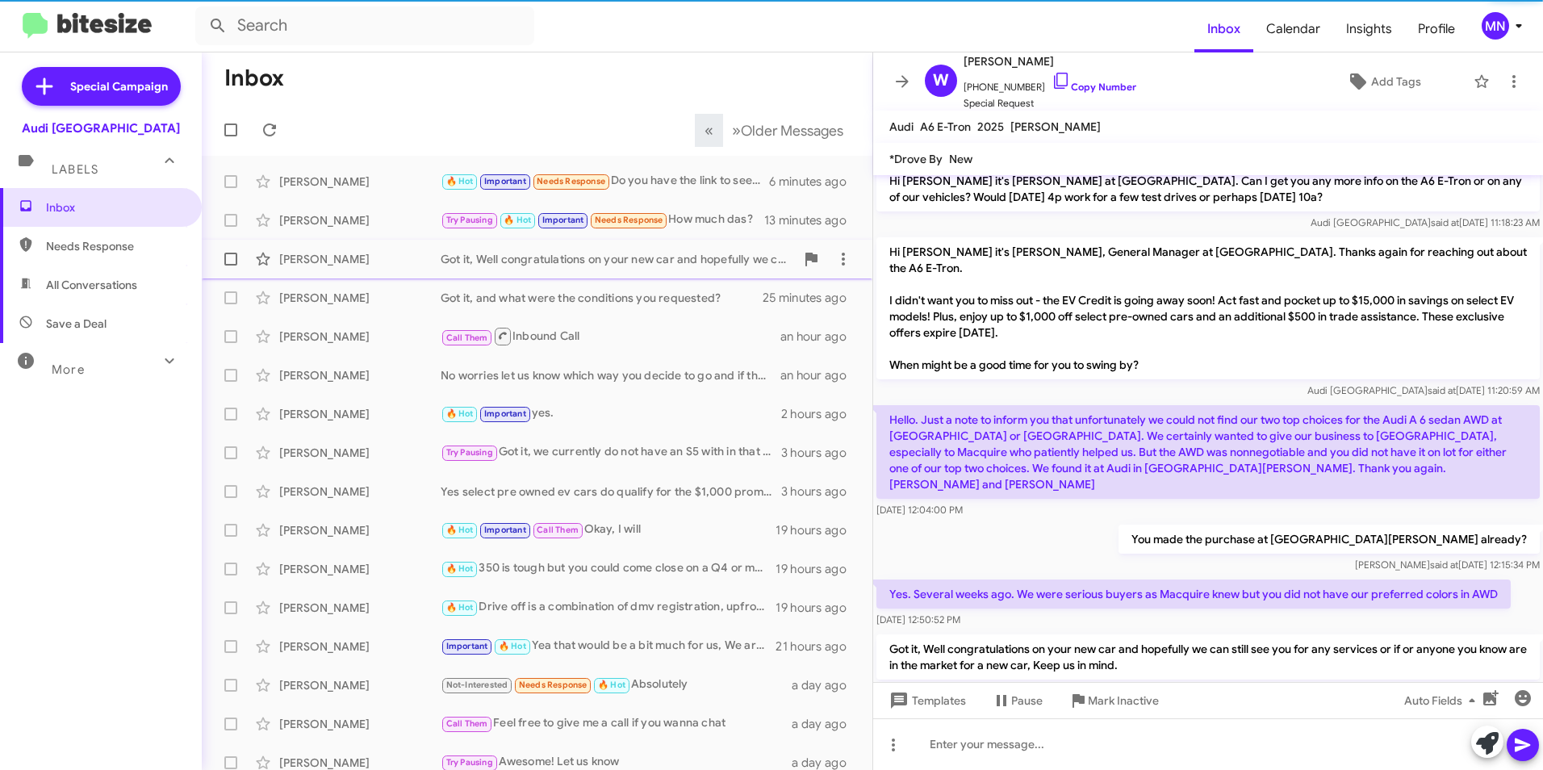
scroll to position [1338, 0]
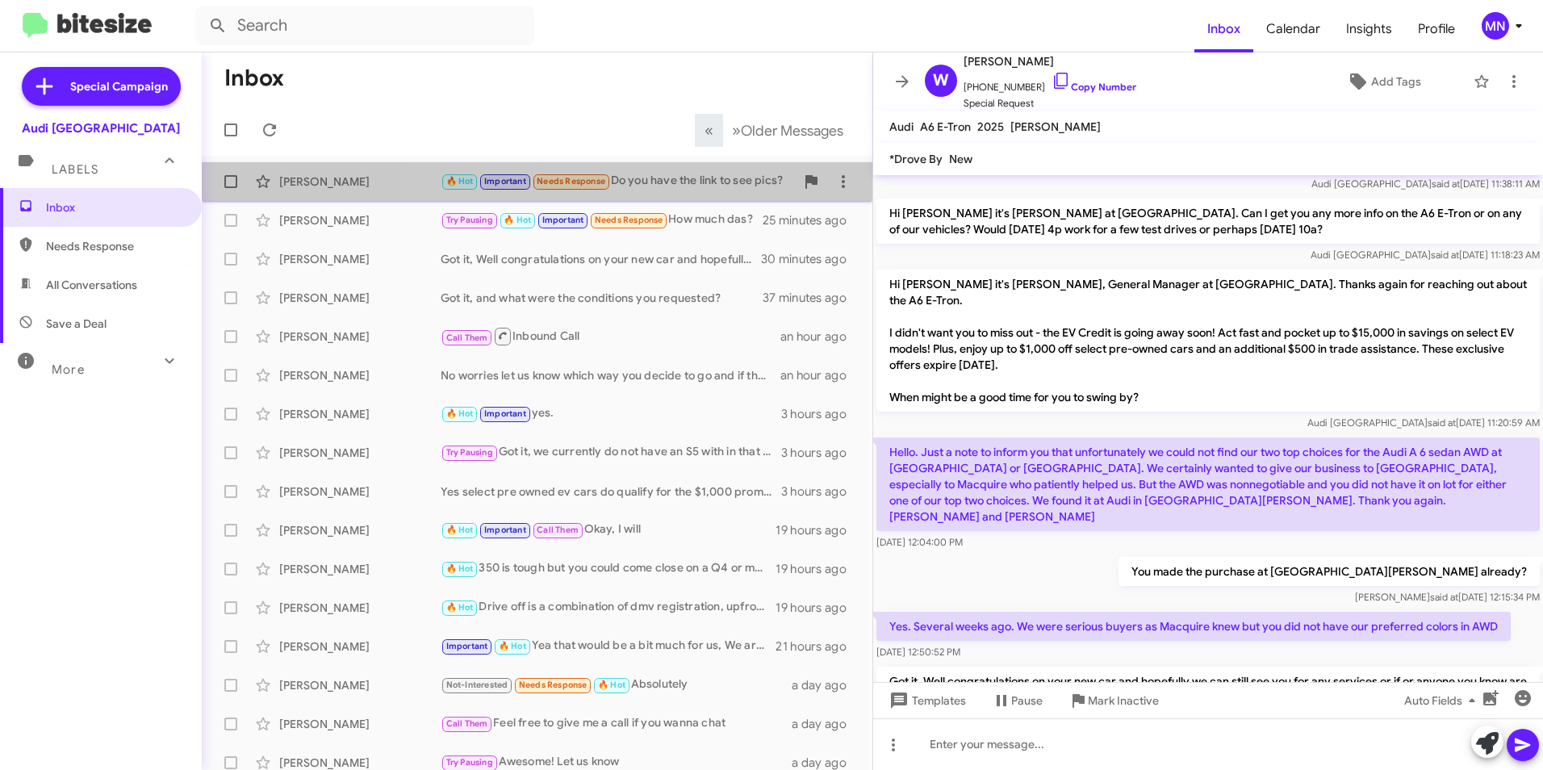
click at [738, 179] on div "🔥 Hot Important Needs Response Do you have the link to see pics?" at bounding box center [617, 181] width 354 height 19
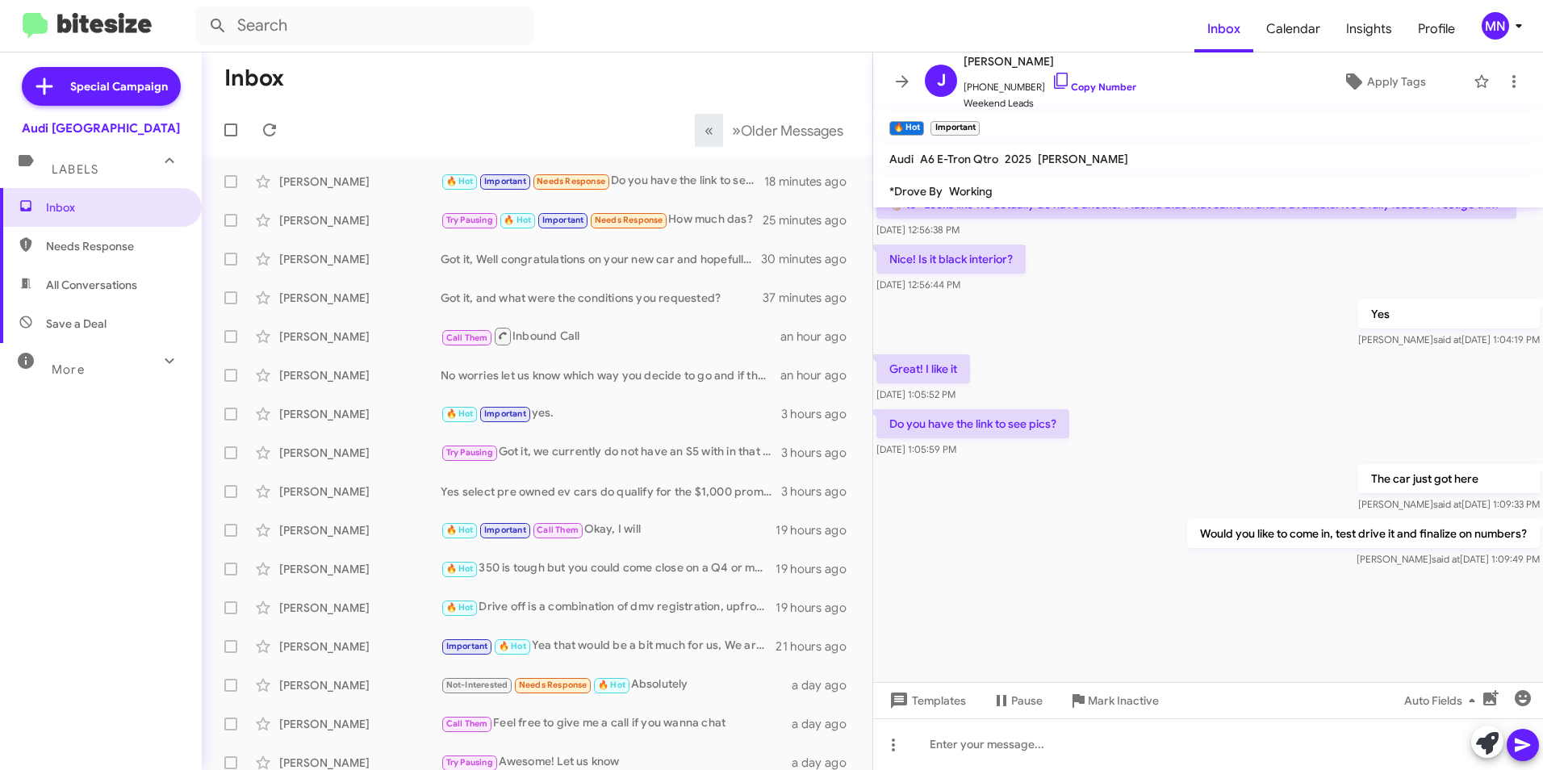
scroll to position [2359, 0]
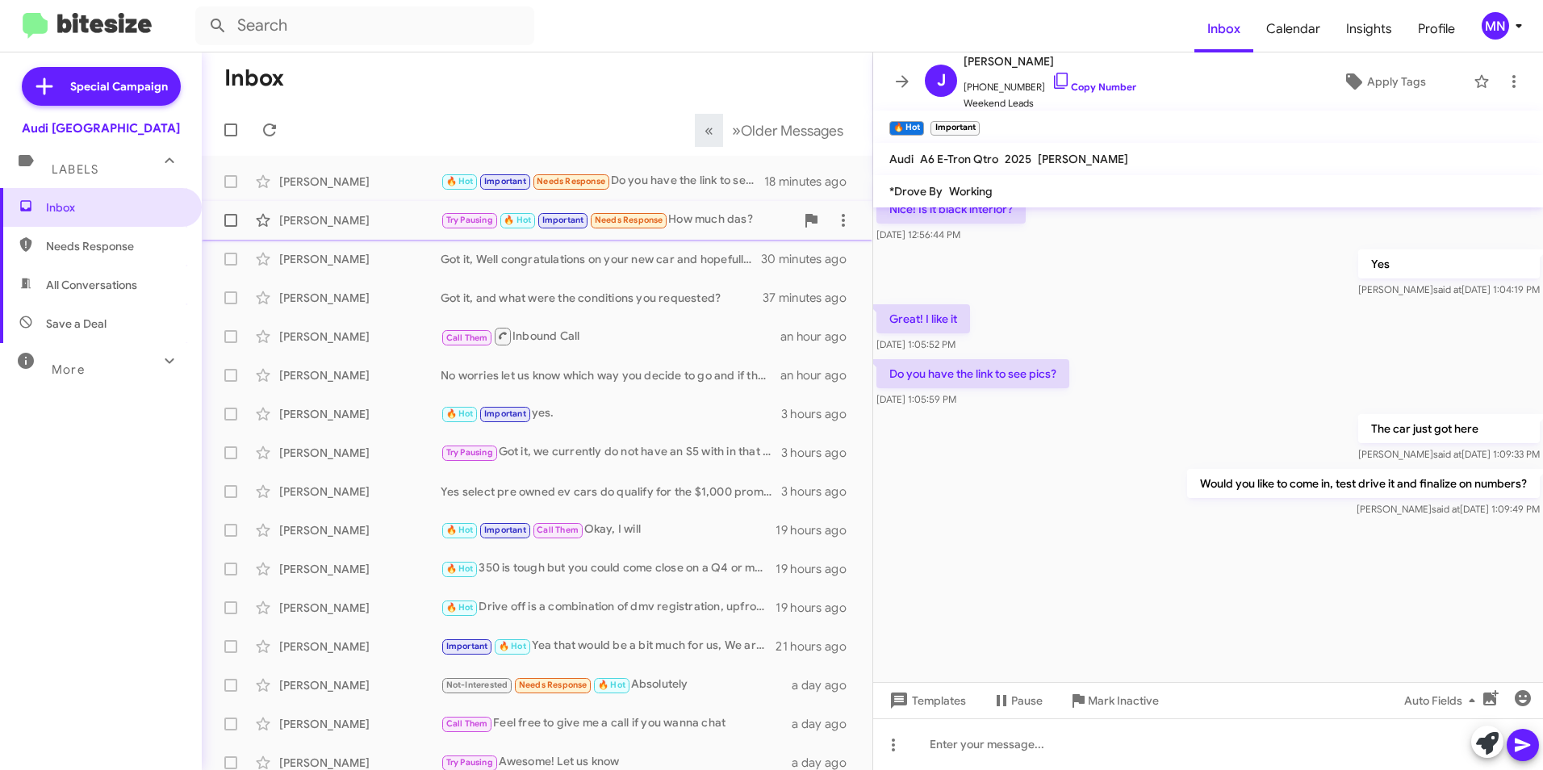
click at [699, 215] on div "Try Pausing 🔥 Hot Important Needs Response How much das?" at bounding box center [617, 220] width 354 height 19
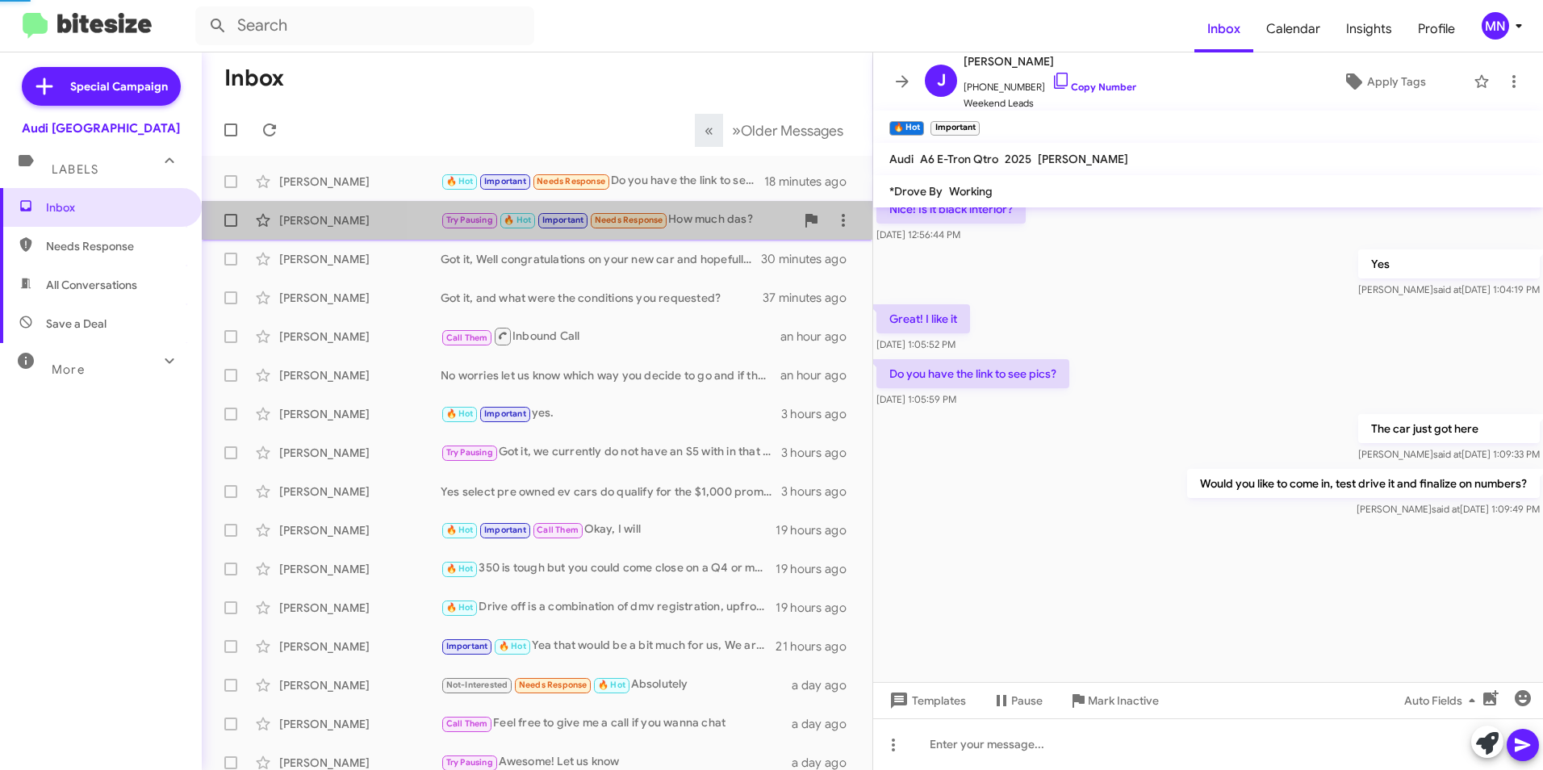
scroll to position [896, 0]
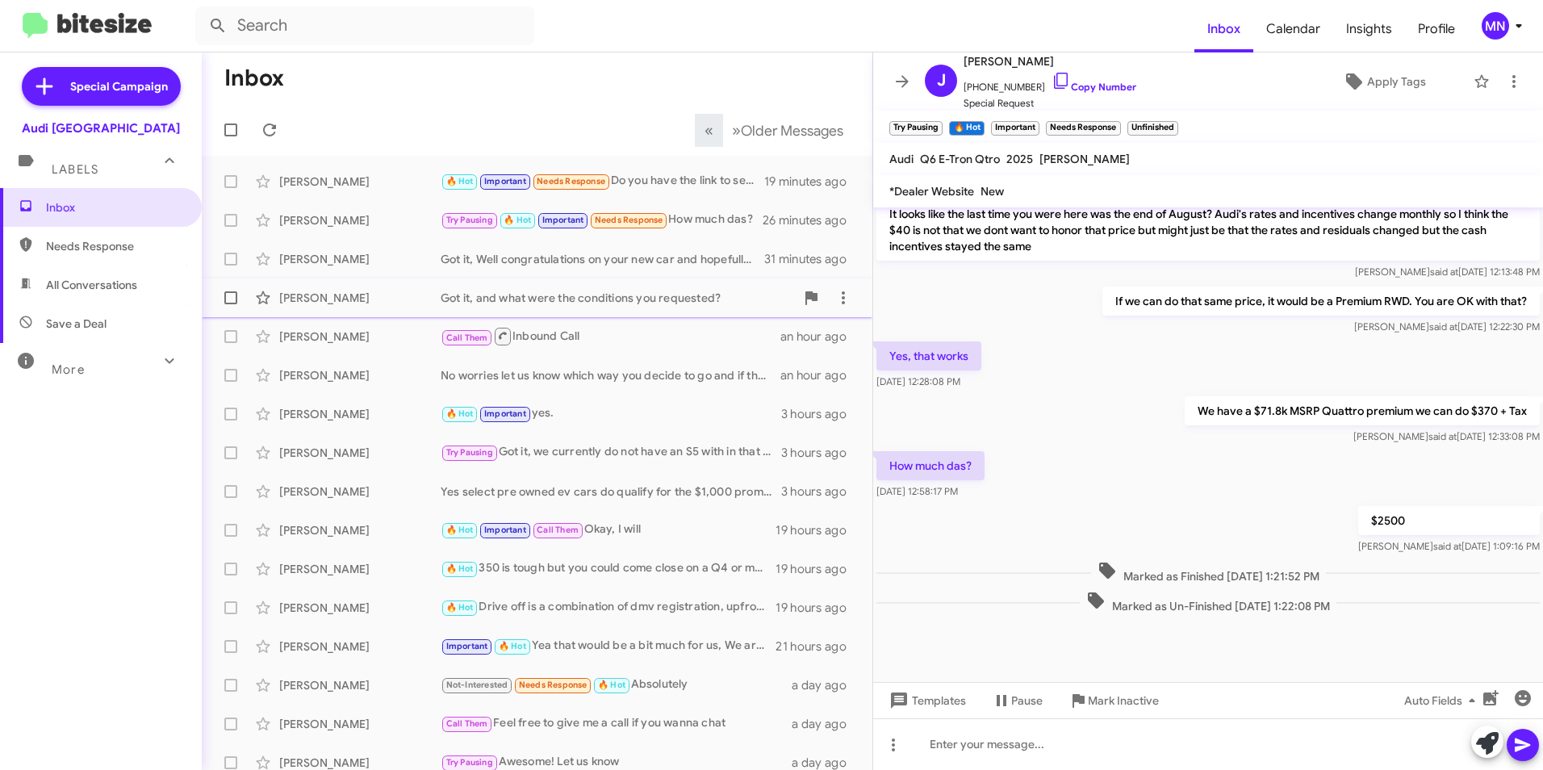
click at [522, 299] on div "Got it, and what were the conditions you requested?" at bounding box center [617, 298] width 354 height 16
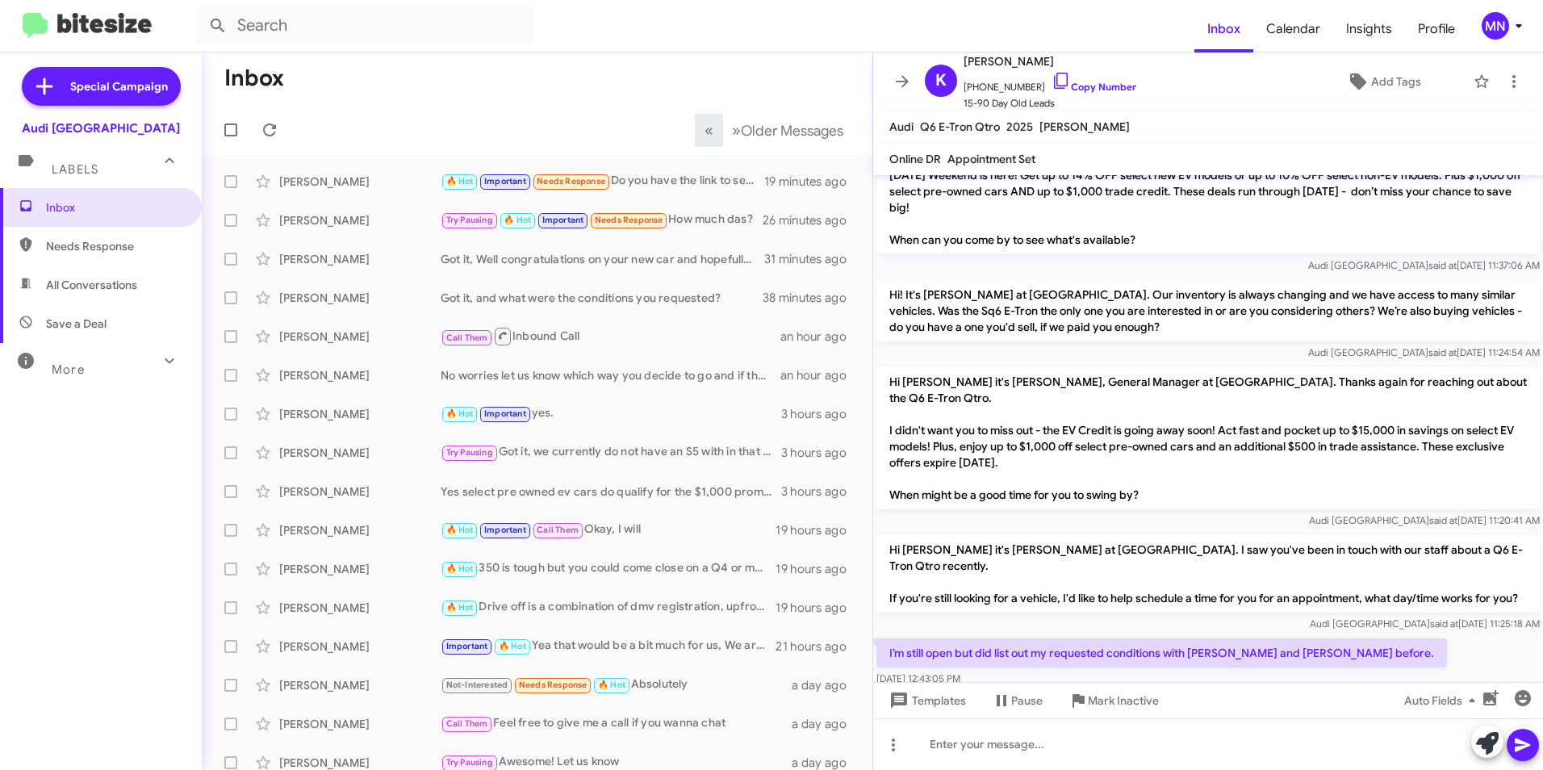
scroll to position [577, 0]
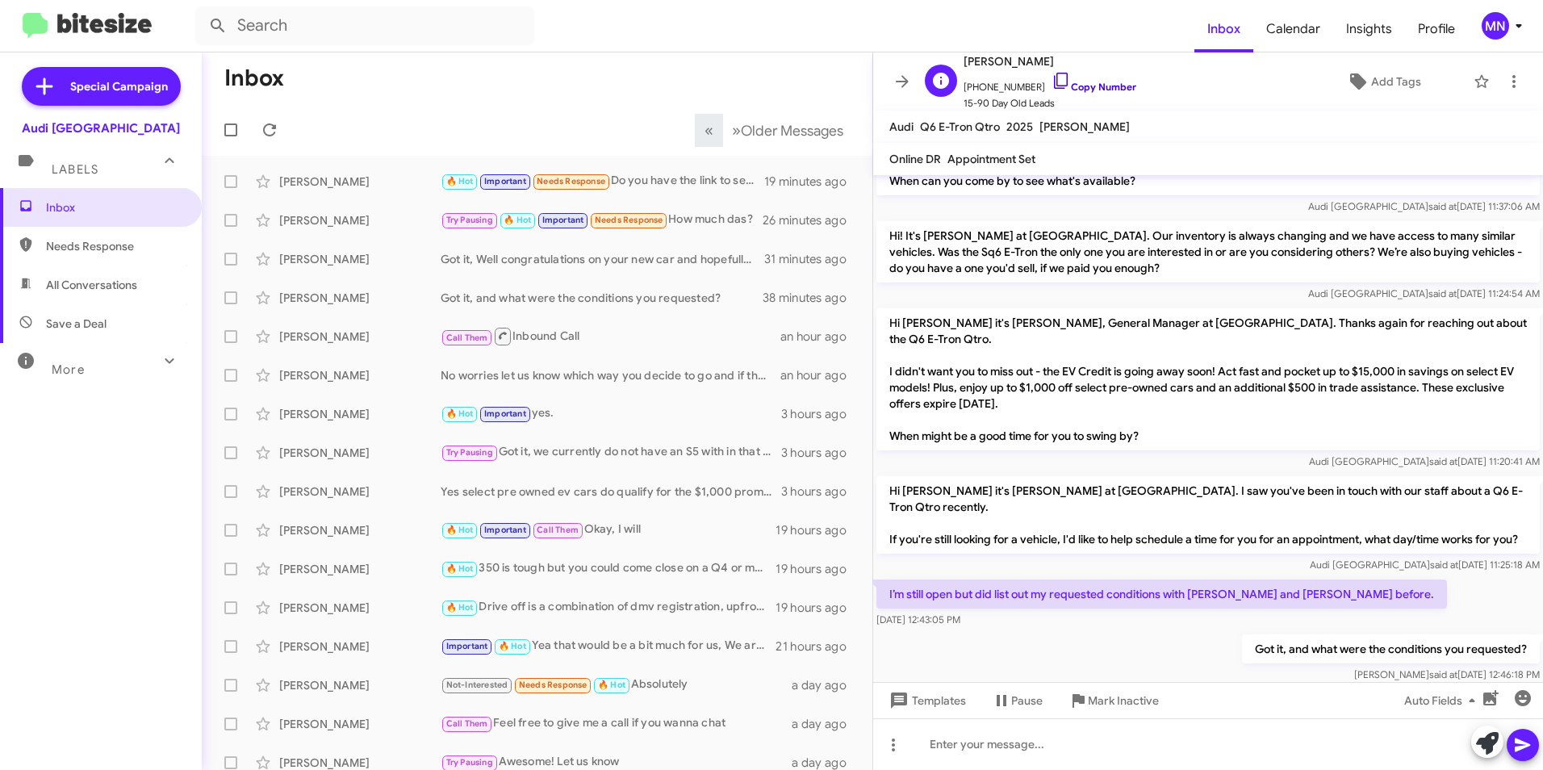
click at [1054, 86] on icon at bounding box center [1061, 81] width 14 height 16
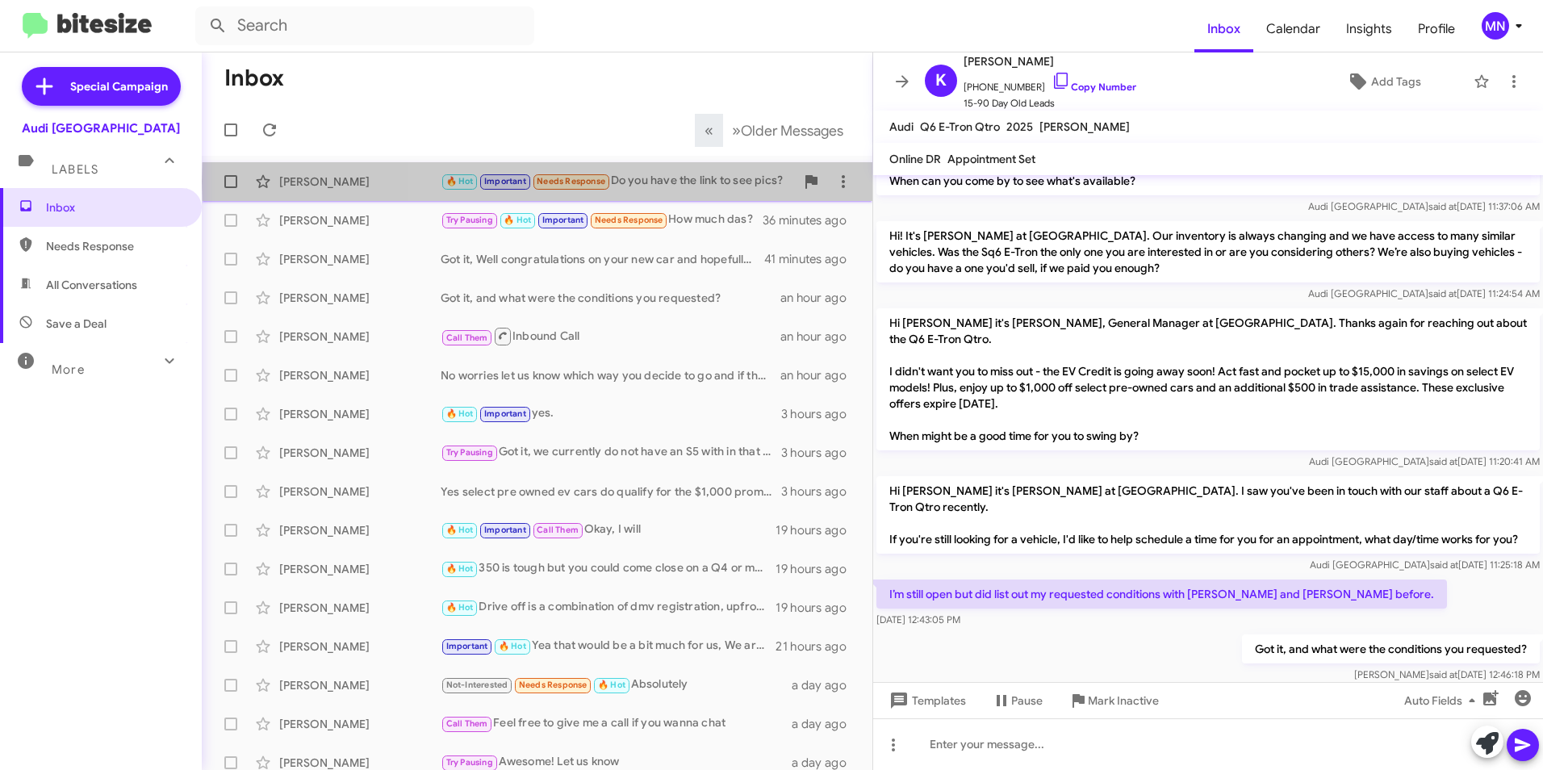
click at [691, 182] on div "🔥 Hot Important Needs Response Do you have the link to see pics?" at bounding box center [617, 181] width 354 height 19
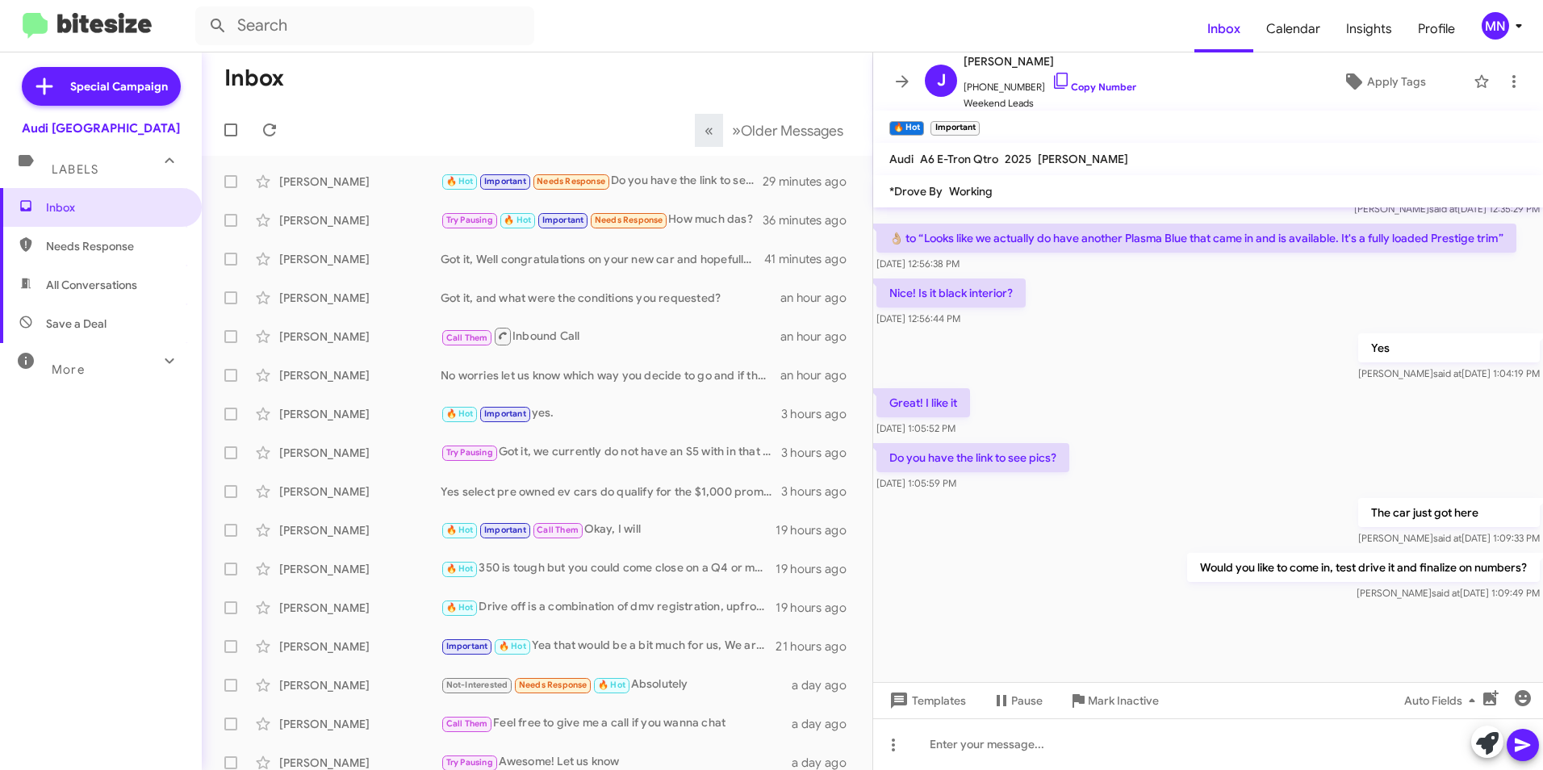
scroll to position [2359, 0]
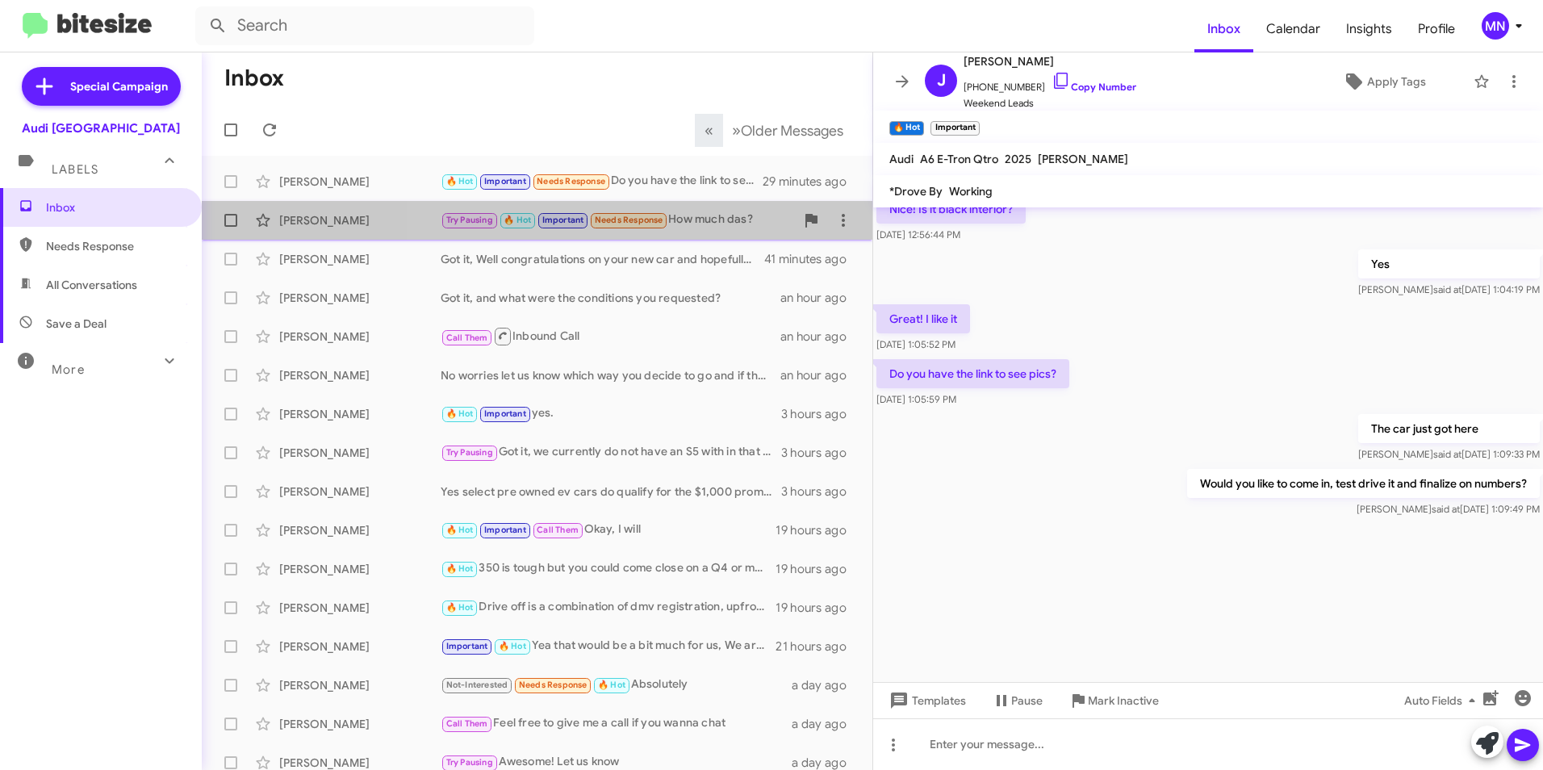
click at [733, 223] on div "Try Pausing 🔥 Hot Important Needs Response How much das?" at bounding box center [617, 220] width 354 height 19
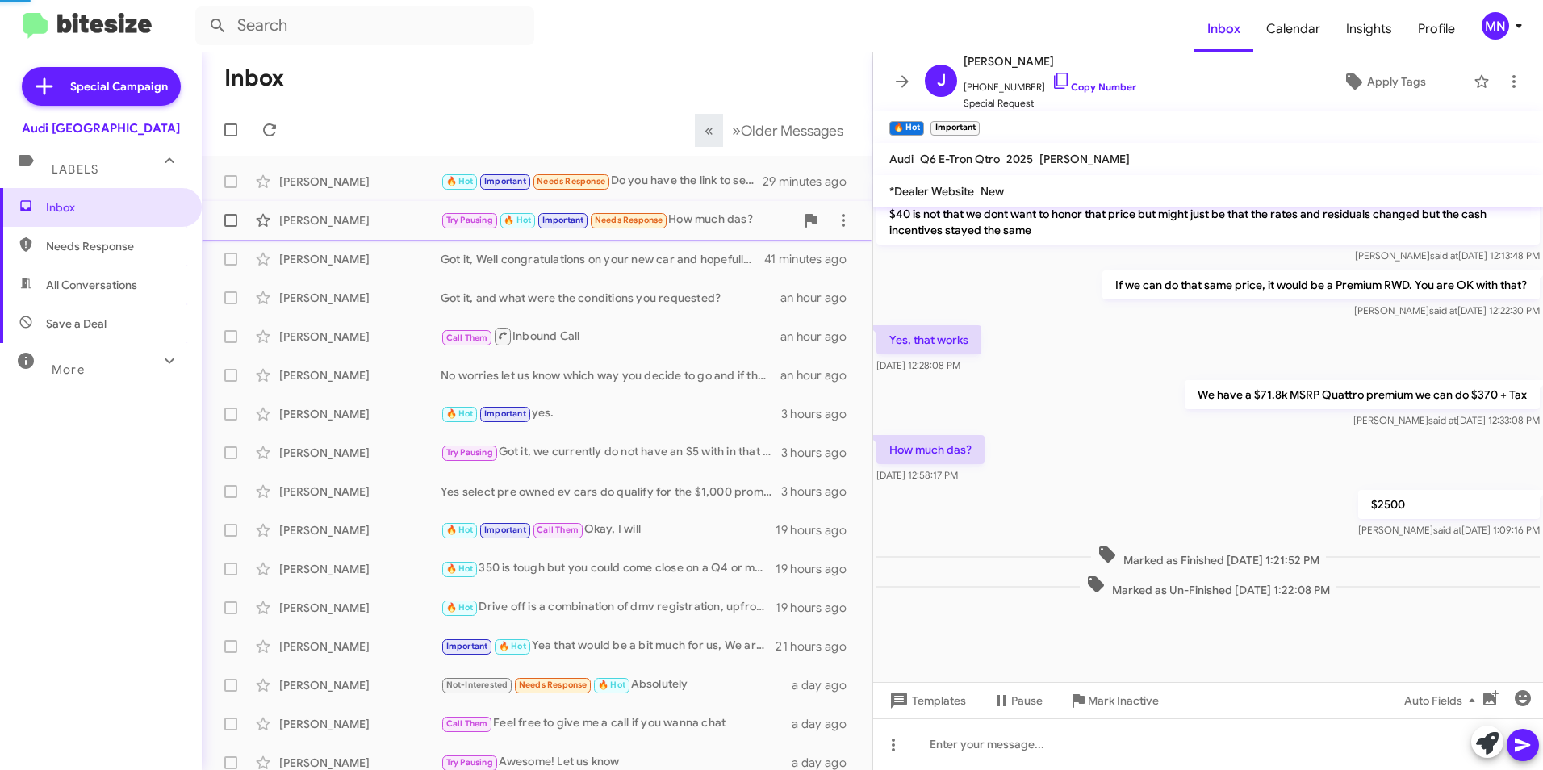
scroll to position [896, 0]
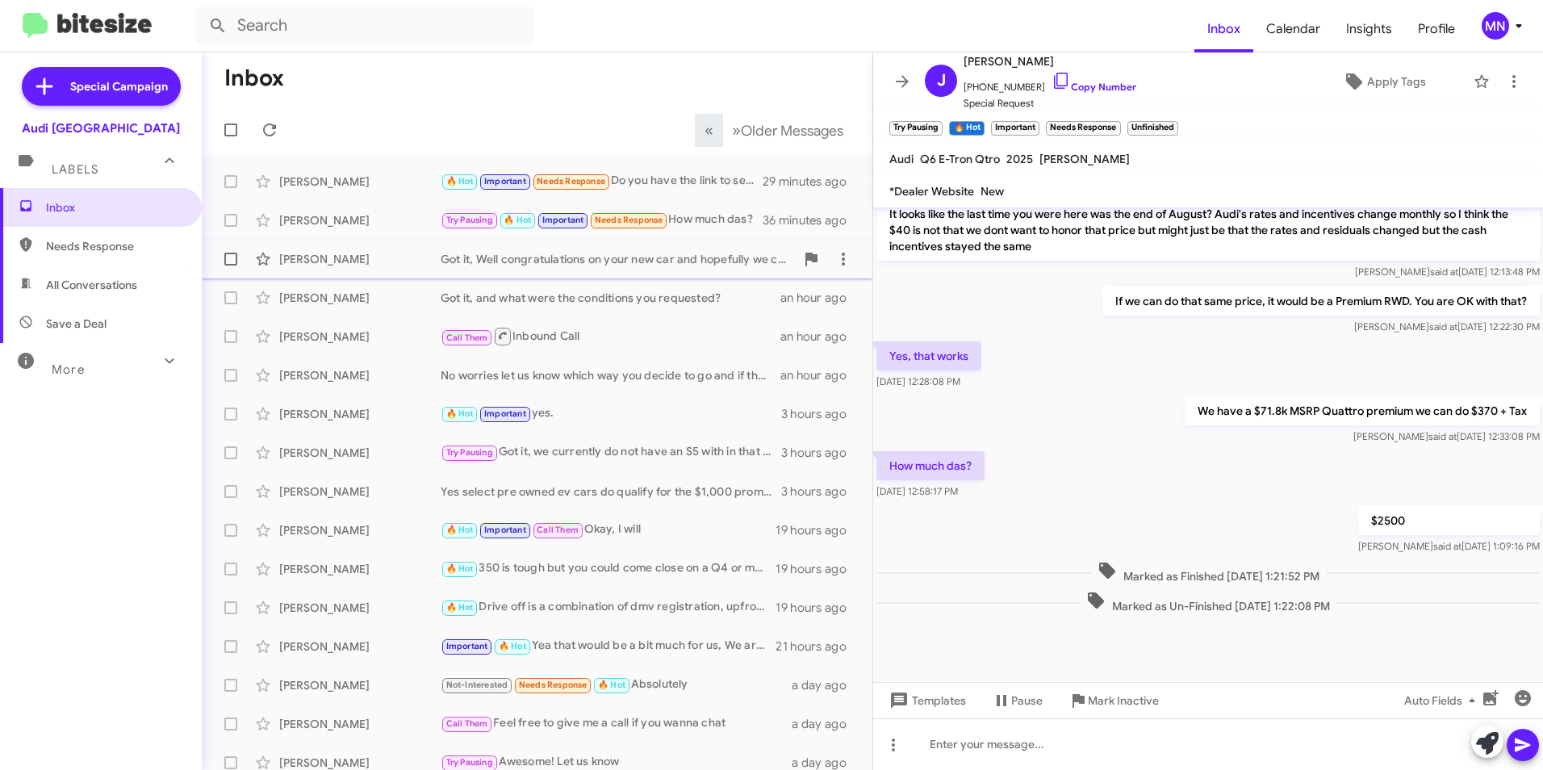
click at [623, 266] on div "Got it, Well congratulations on your new car and hopefully we can still see you…" at bounding box center [617, 259] width 354 height 16
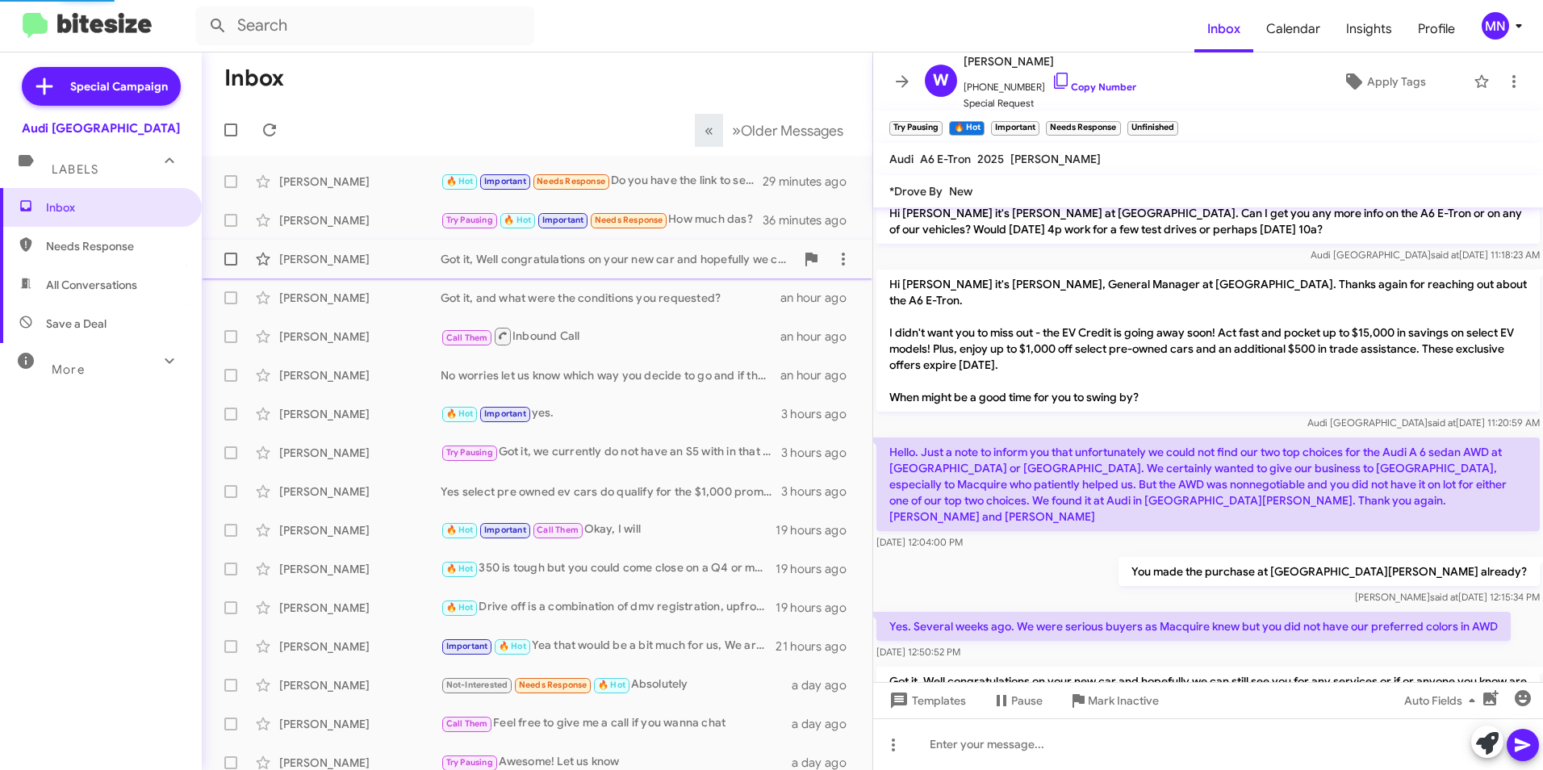
scroll to position [1338, 0]
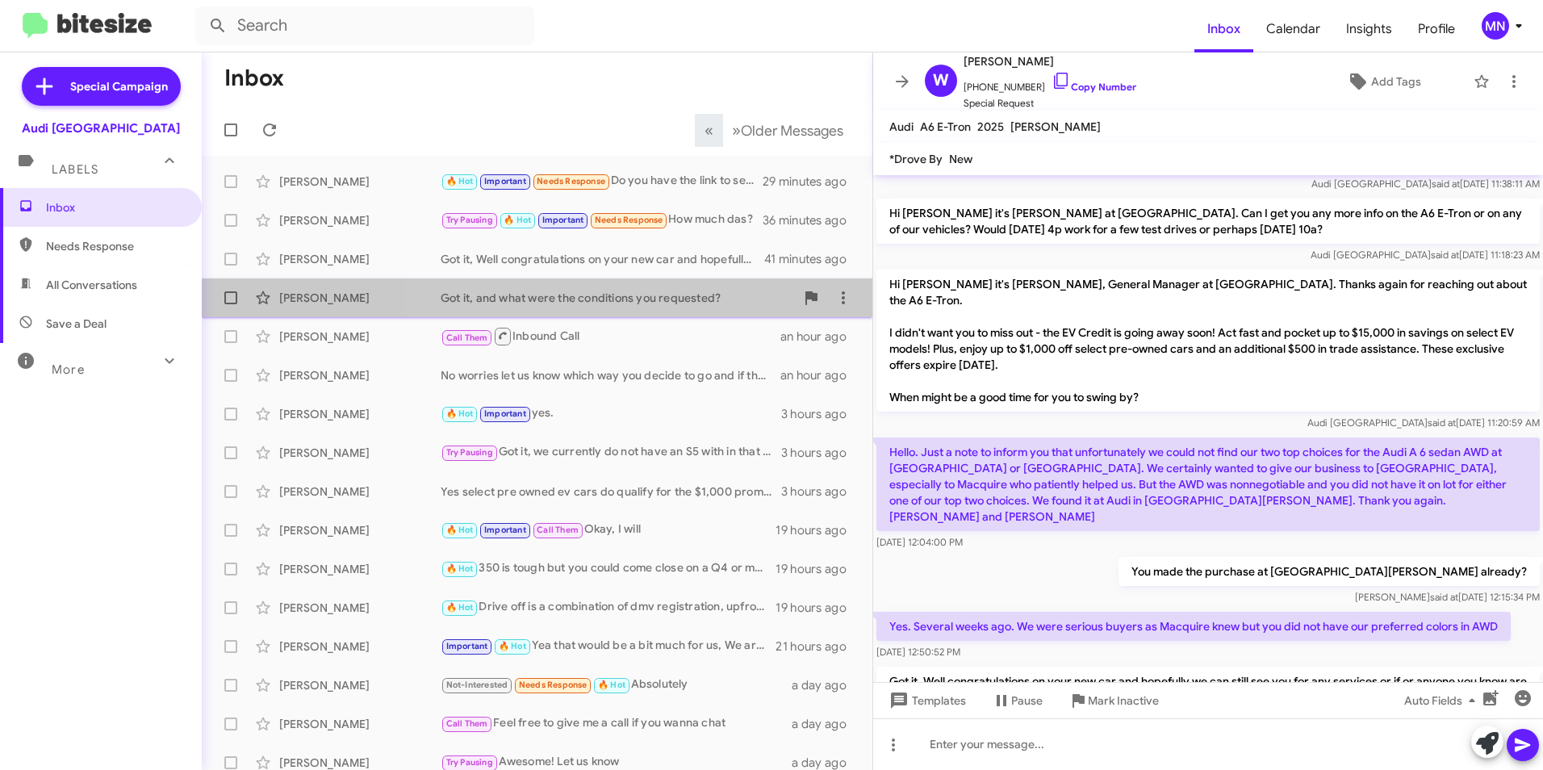
click at [637, 284] on div "[PERSON_NAME] Got it, and what were the conditions you requested? an hour ago" at bounding box center [537, 298] width 645 height 32
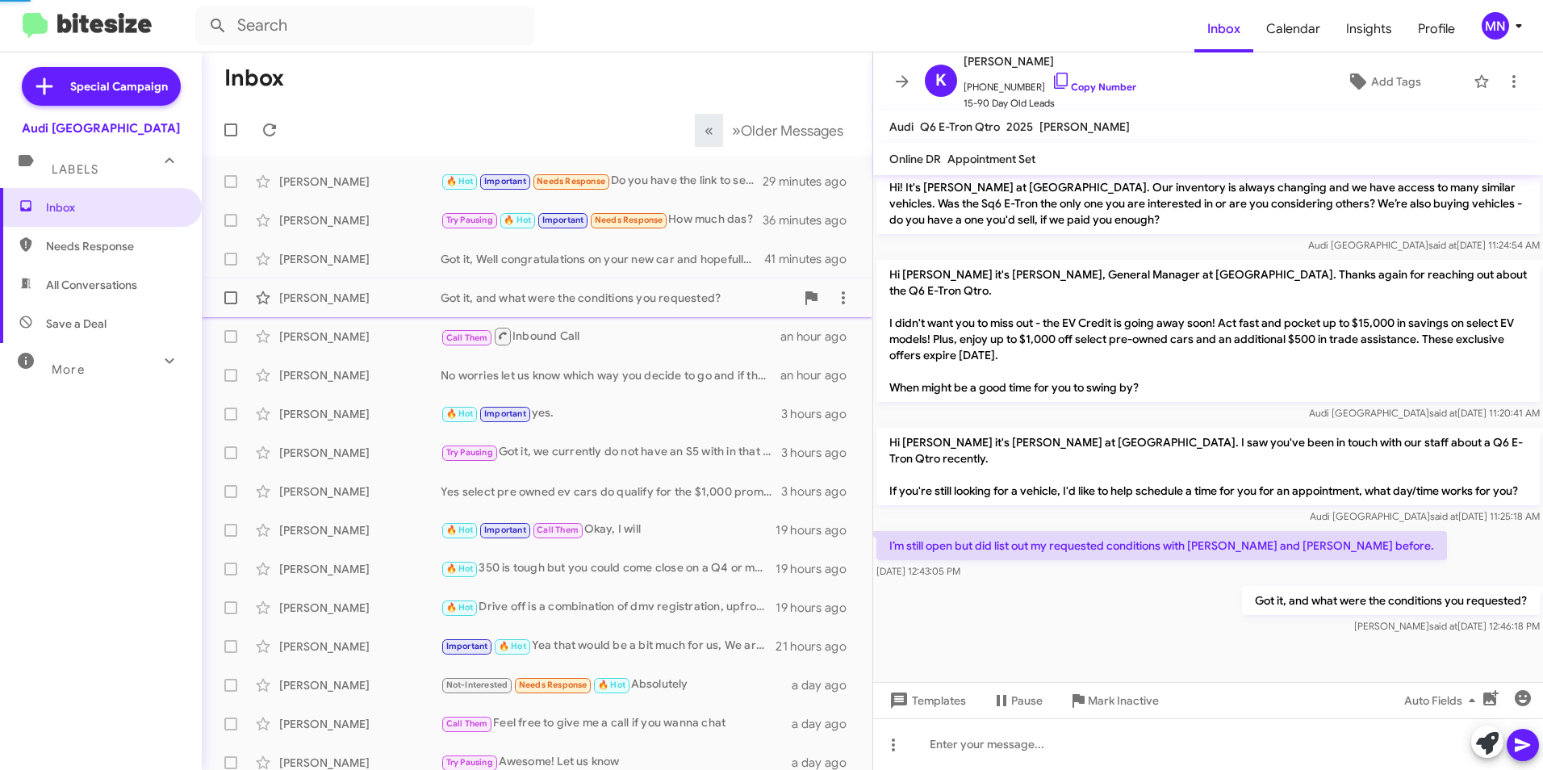
scroll to position [577, 0]
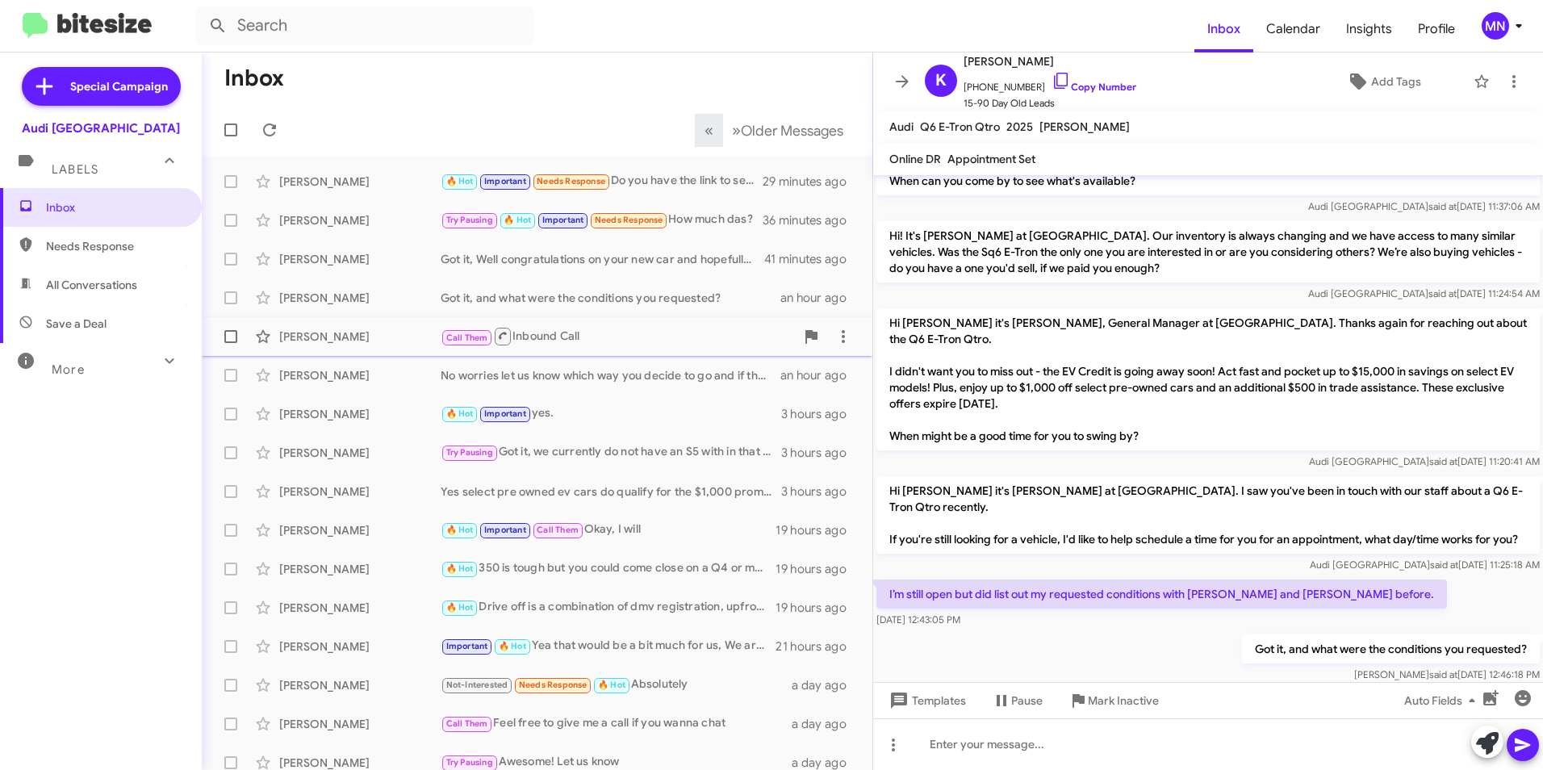
click at [680, 344] on div "Call Them Inbound Call" at bounding box center [617, 336] width 354 height 20
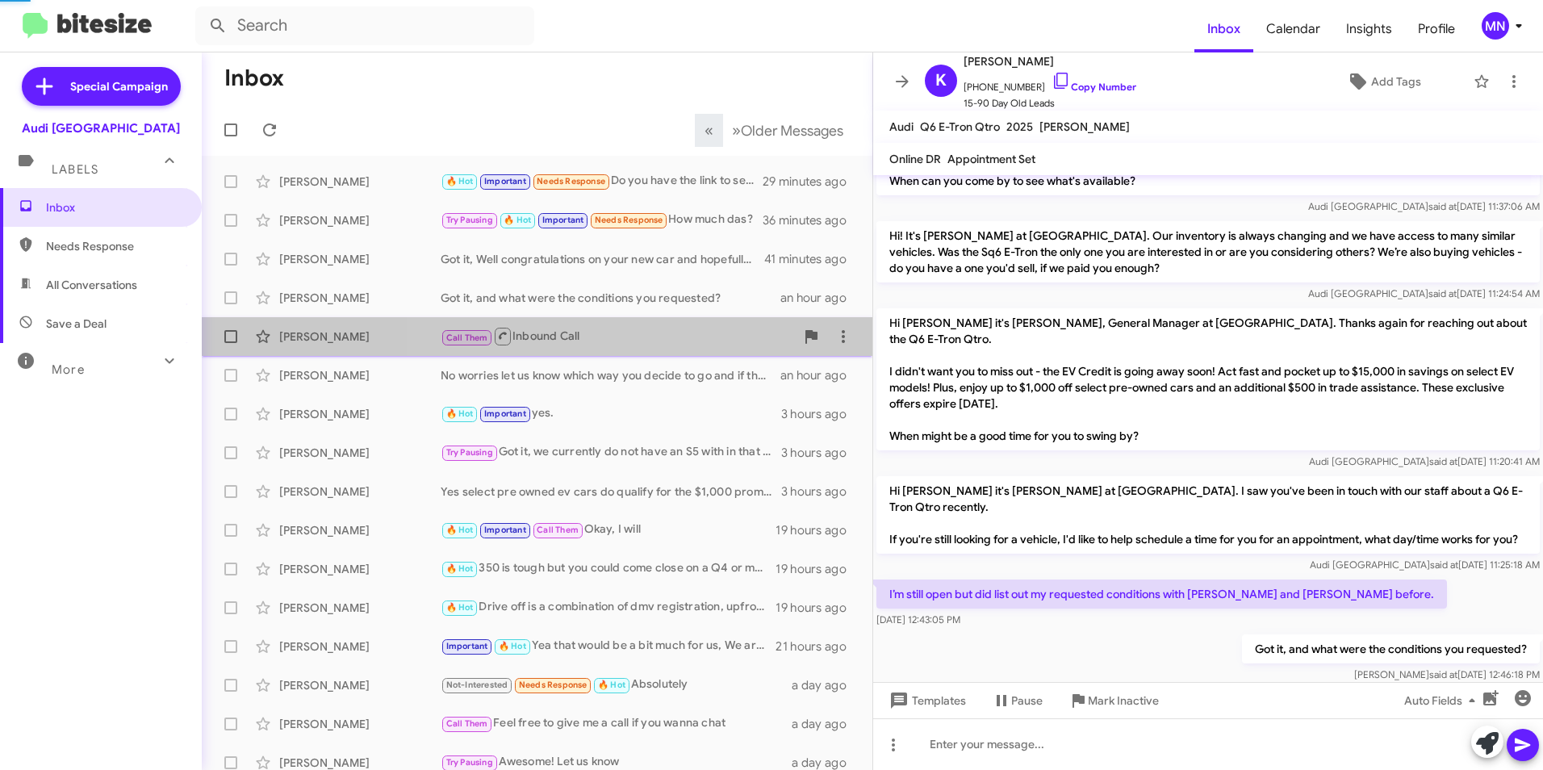
scroll to position [165, 0]
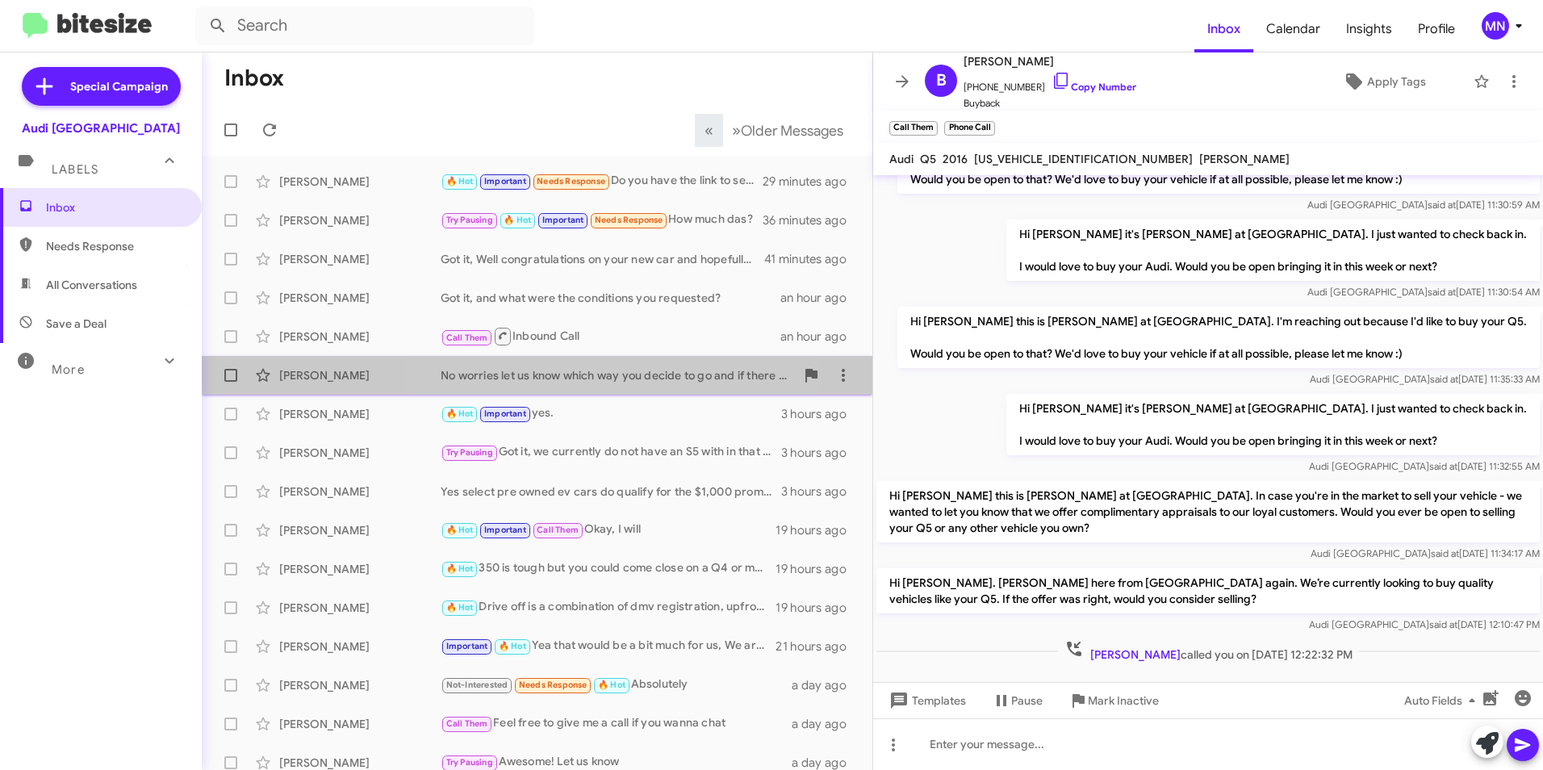
click at [566, 367] on div "No worries let us know which way you decide to go and if there is anything we c…" at bounding box center [617, 375] width 354 height 16
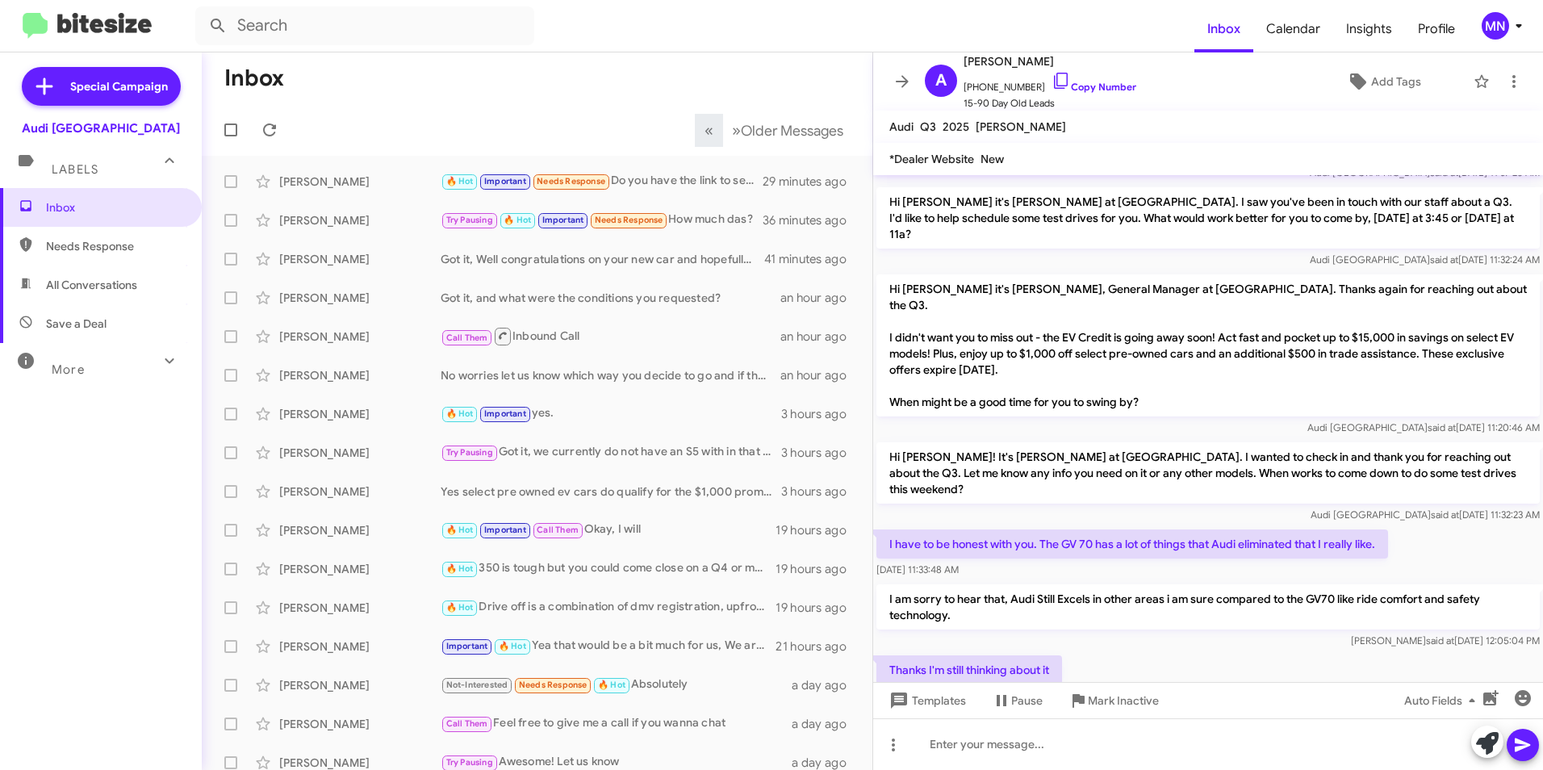
scroll to position [786, 0]
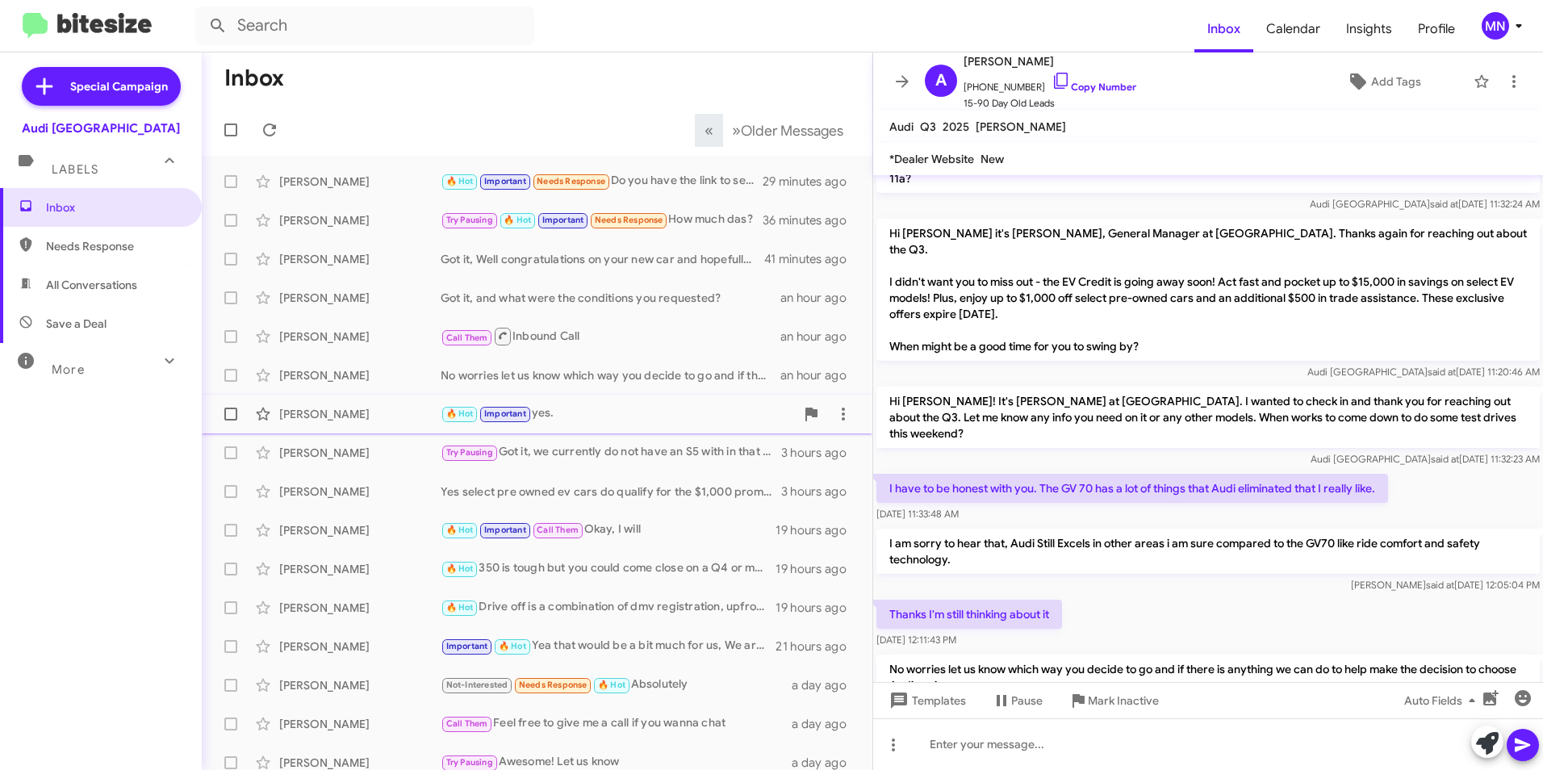
click at [578, 410] on div "🔥 Hot Important yes." at bounding box center [617, 413] width 354 height 19
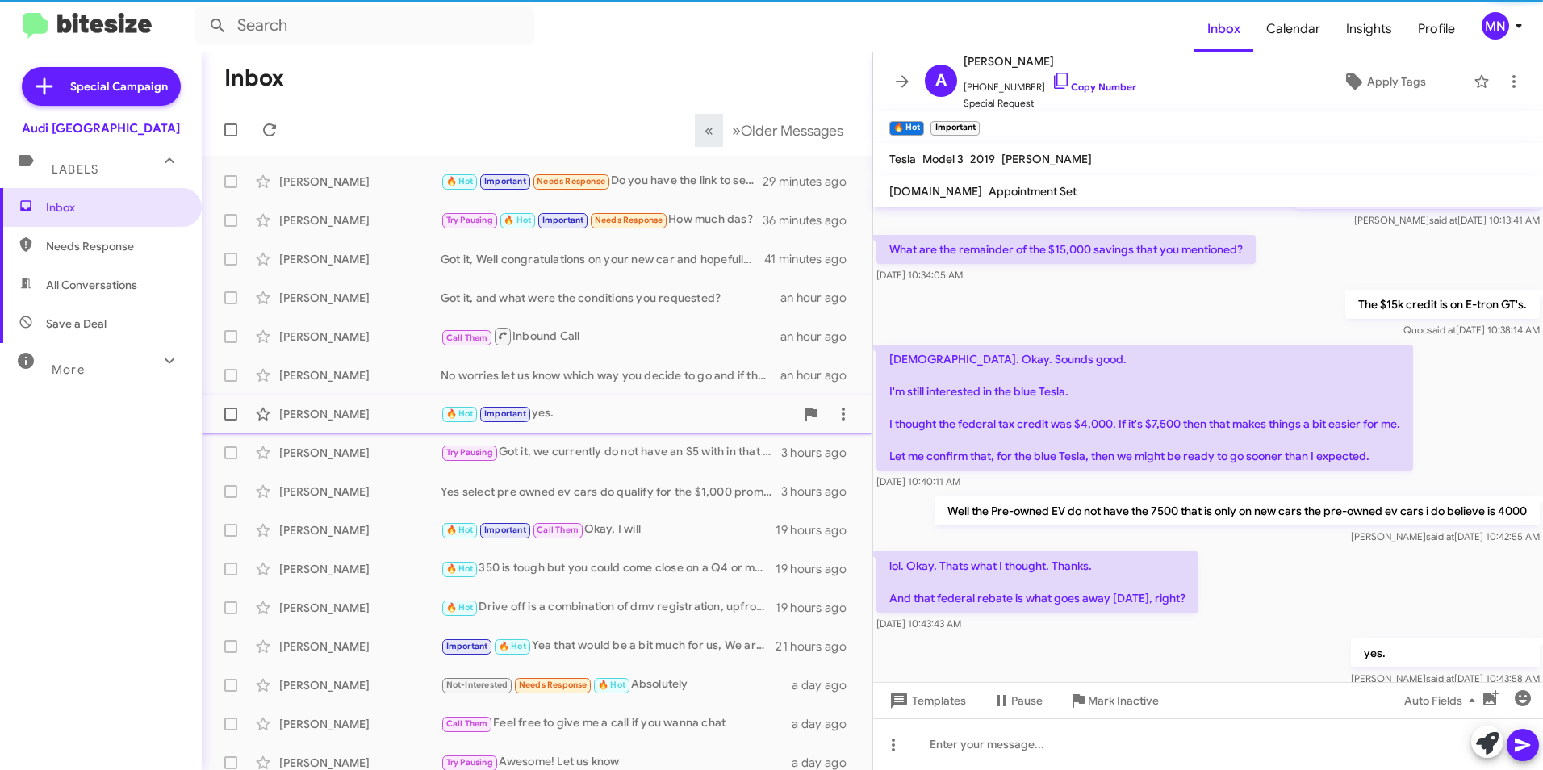
scroll to position [373, 0]
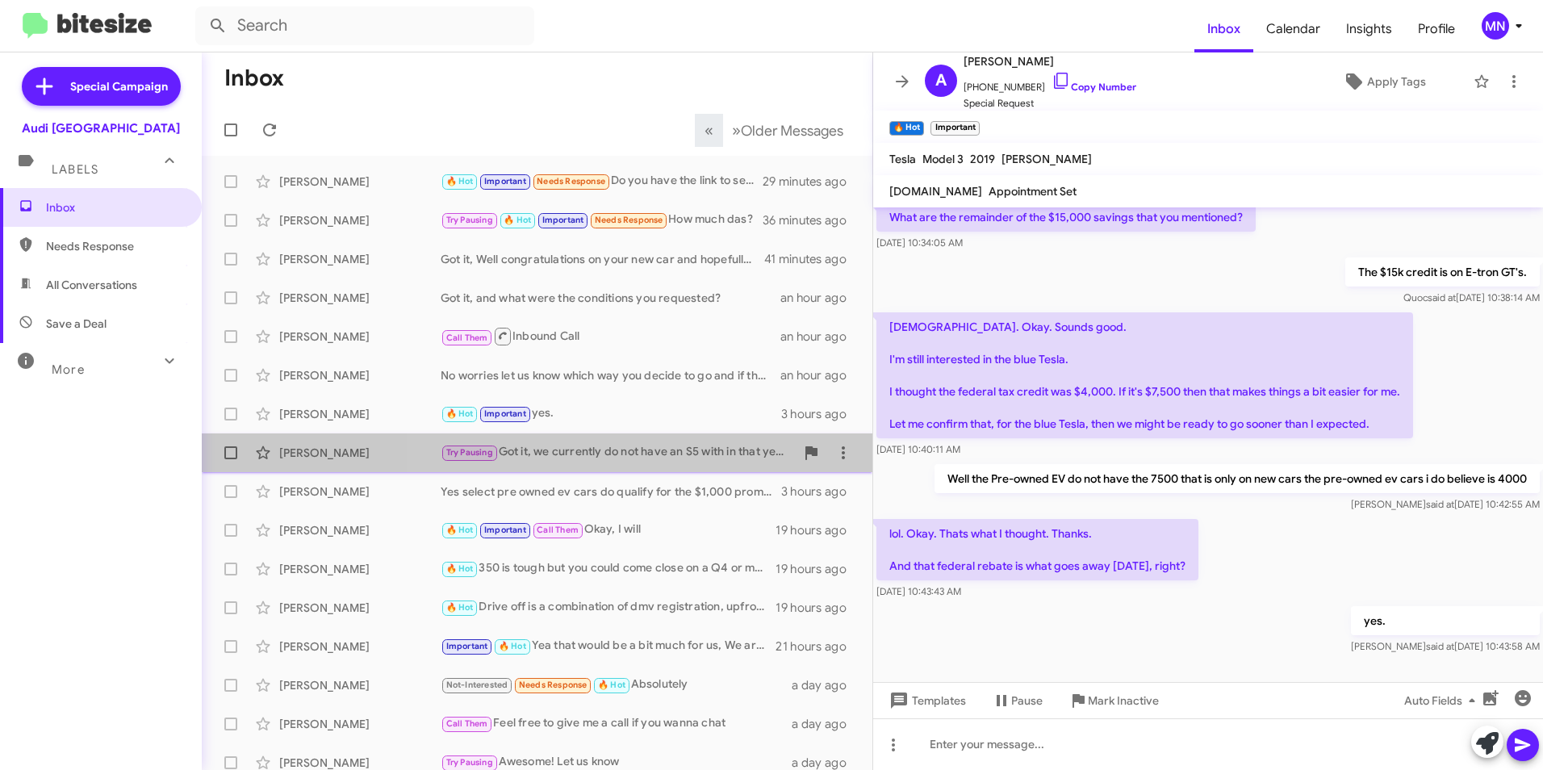
click at [650, 457] on div "Try Pausing Got it, we currently do not have an S5 with in that yea range but I…" at bounding box center [617, 452] width 354 height 19
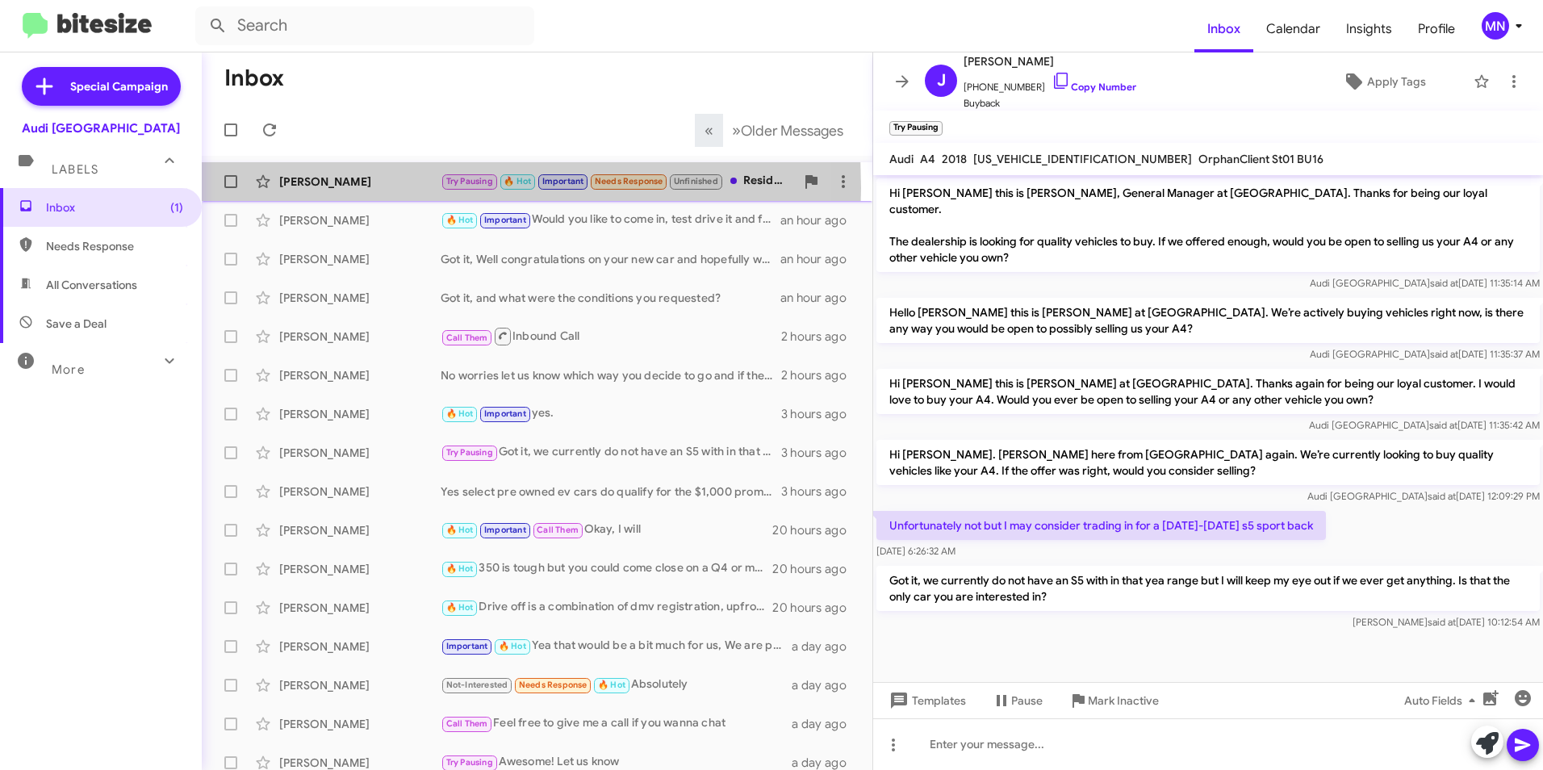
click at [333, 188] on div "[PERSON_NAME]" at bounding box center [359, 181] width 161 height 16
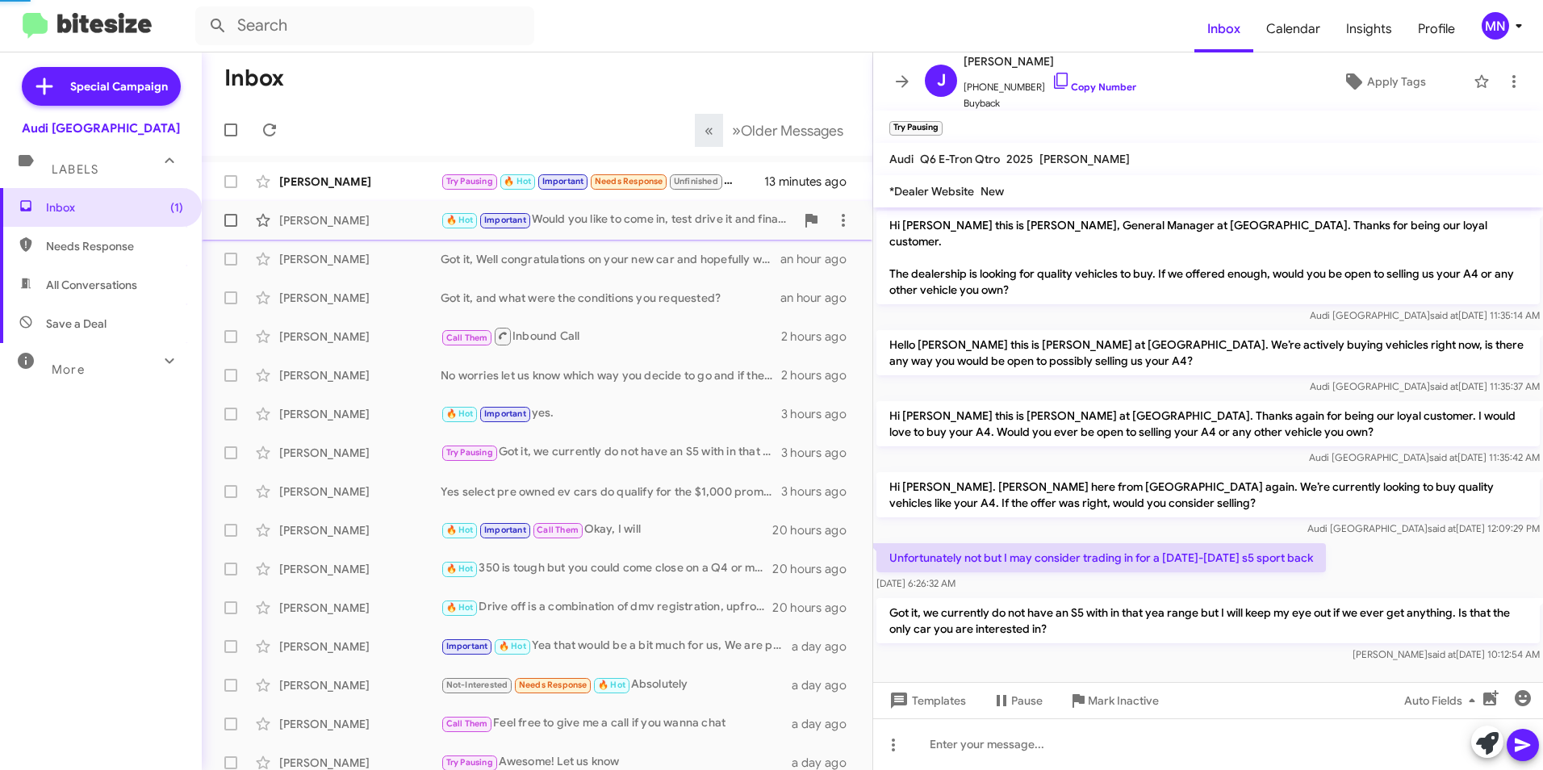
scroll to position [847, 0]
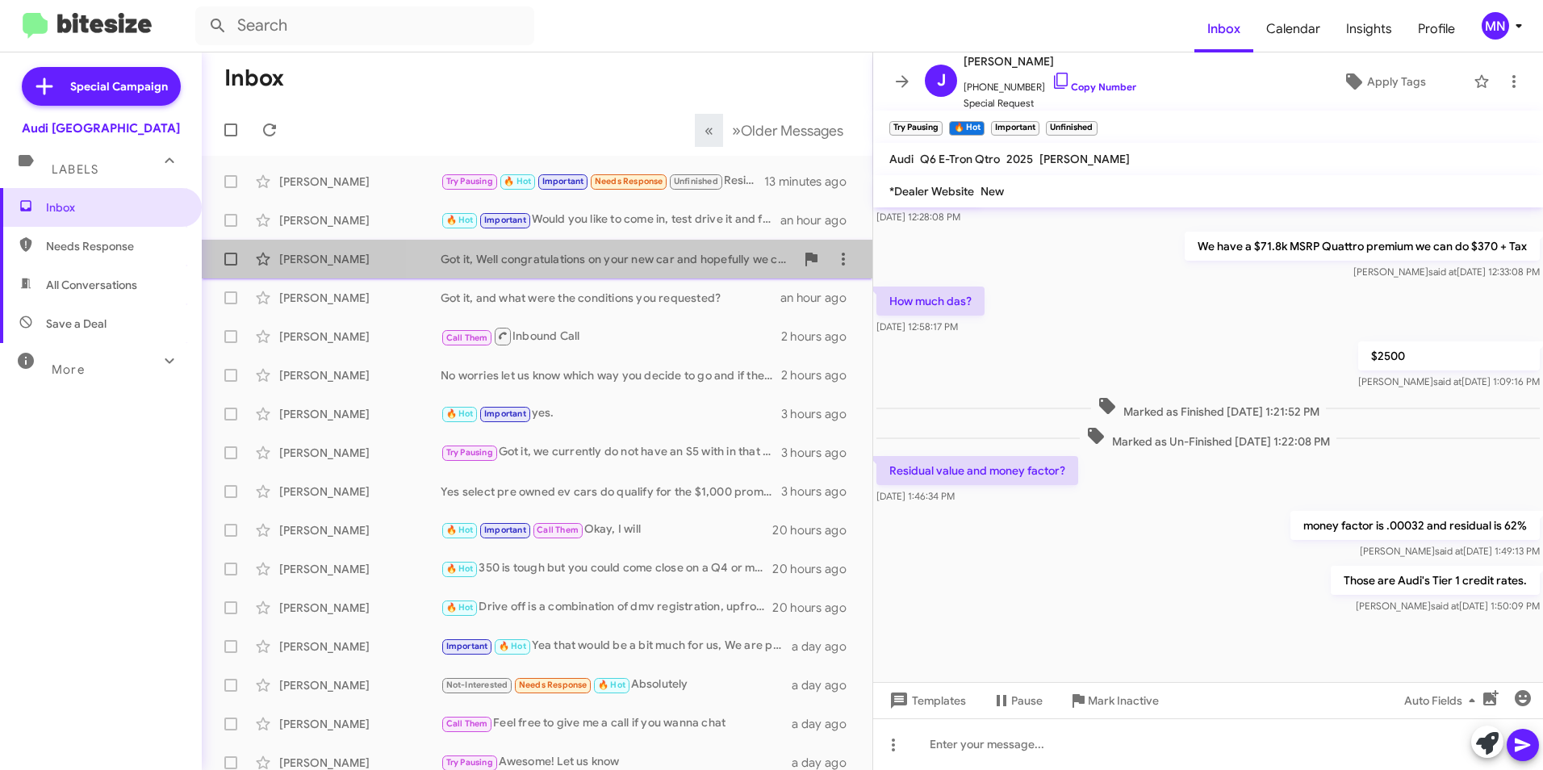
click at [674, 242] on span "[PERSON_NAME] Got it, Well congratulations on your new car and hopefully we can…" at bounding box center [537, 259] width 670 height 39
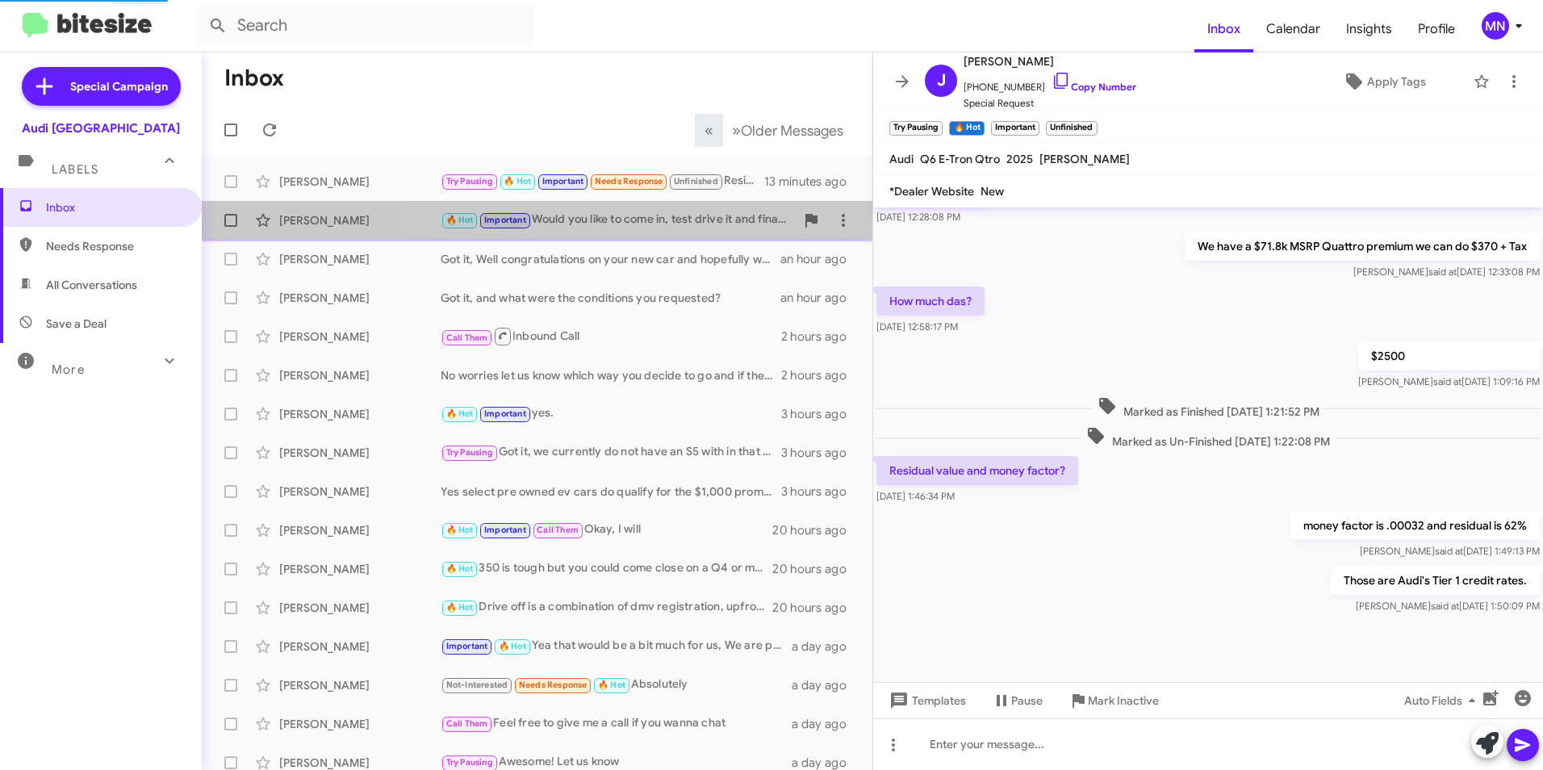
click at [699, 222] on div "🔥 Hot Important Would you like to come in, test drive it and finalize on number…" at bounding box center [617, 220] width 354 height 19
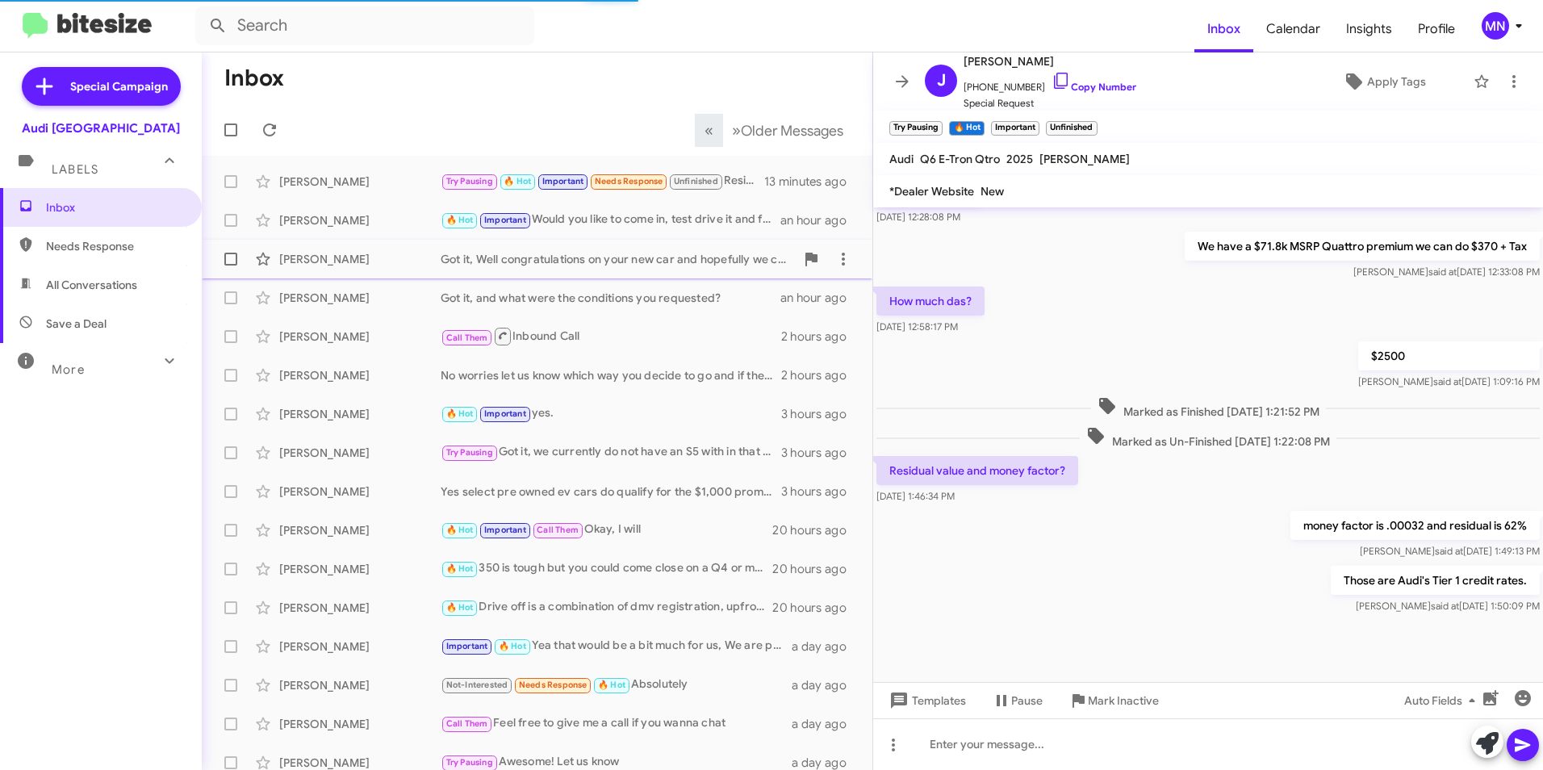
click at [669, 263] on div "Got it, Well congratulations on your new car and hopefully we can still see you…" at bounding box center [617, 259] width 354 height 16
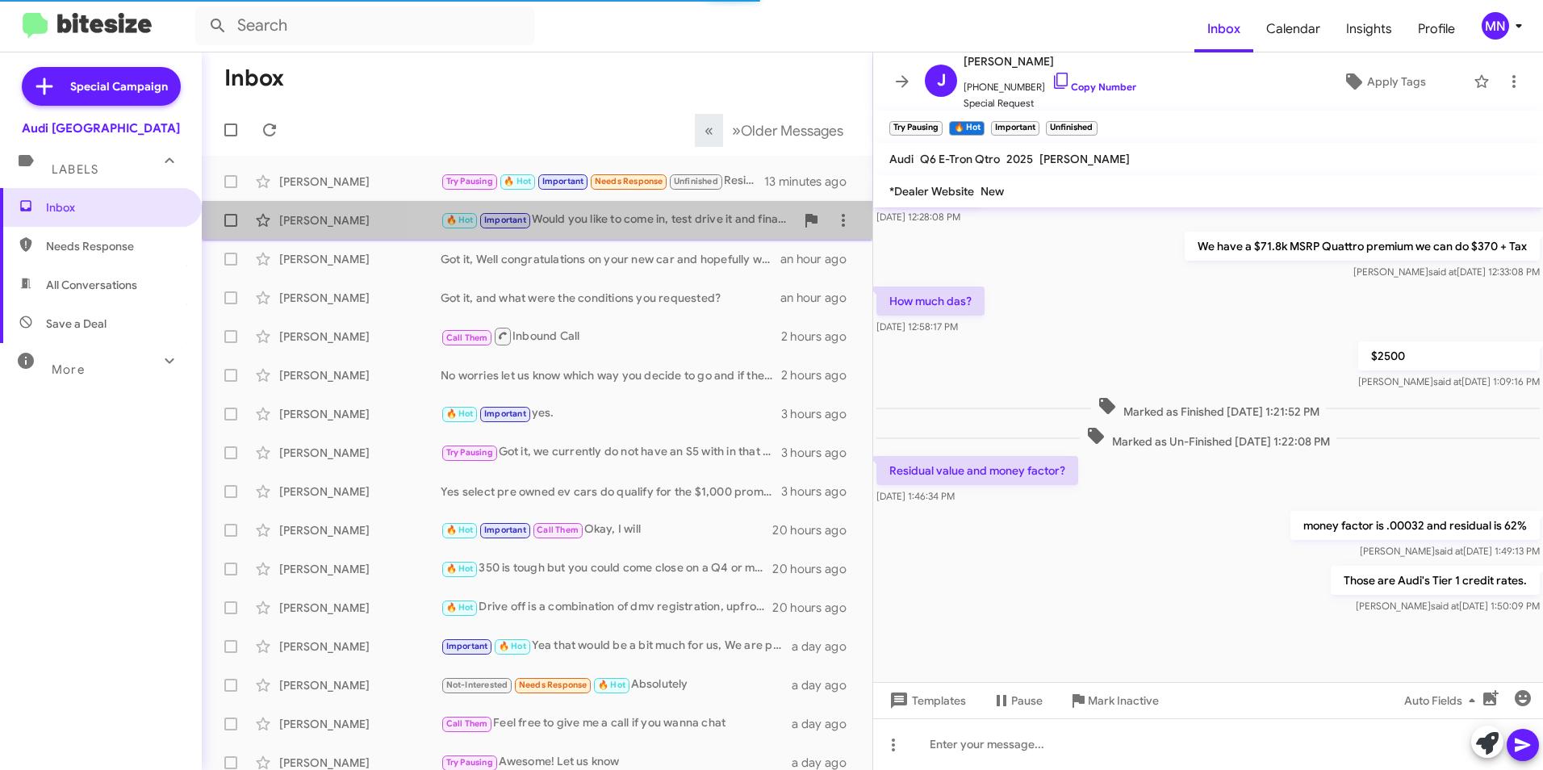
click at [686, 234] on div "[PERSON_NAME] 🔥 Hot Important Would you like to come in, test drive it and fina…" at bounding box center [537, 220] width 645 height 32
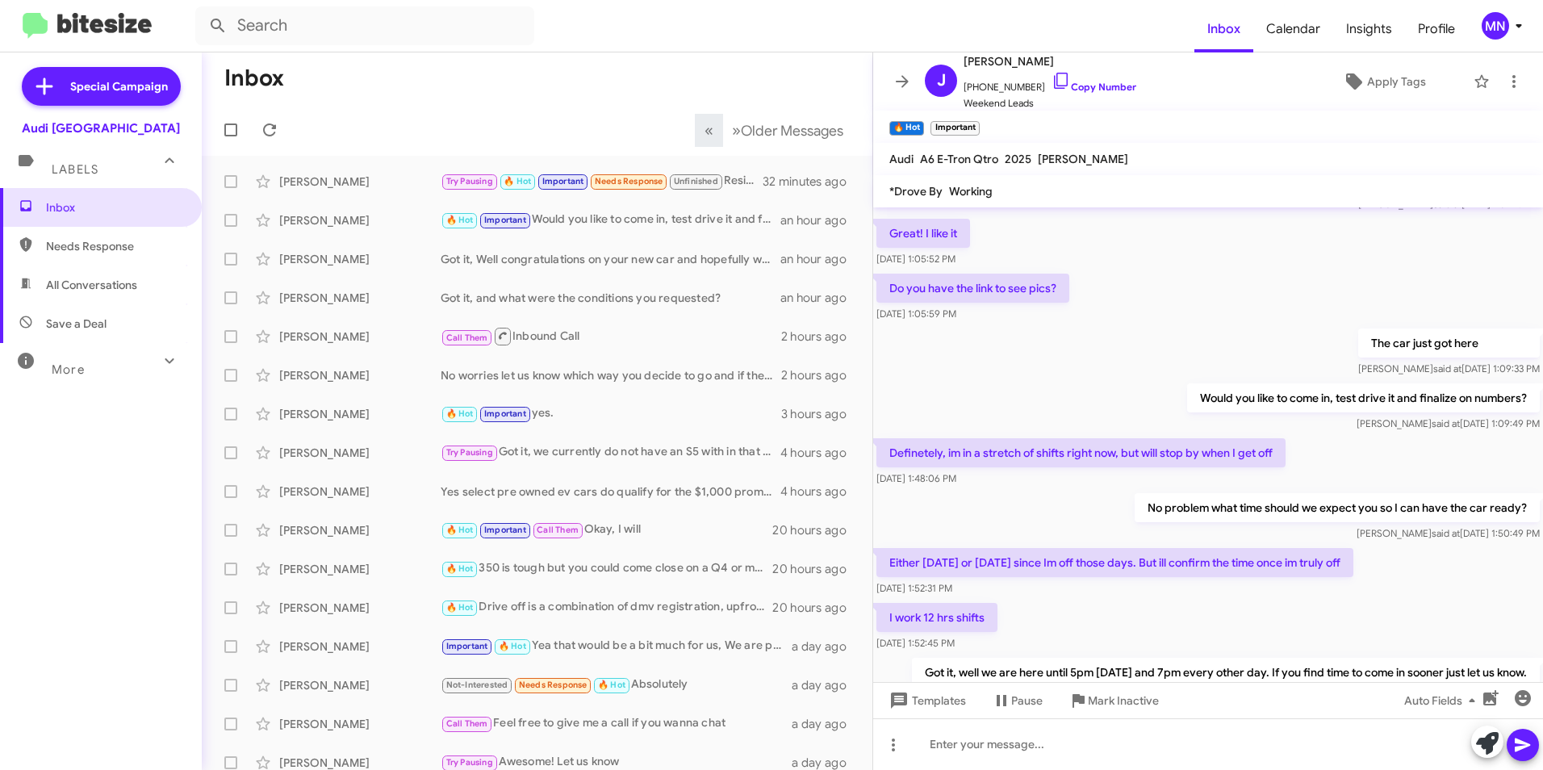
scroll to position [971, 0]
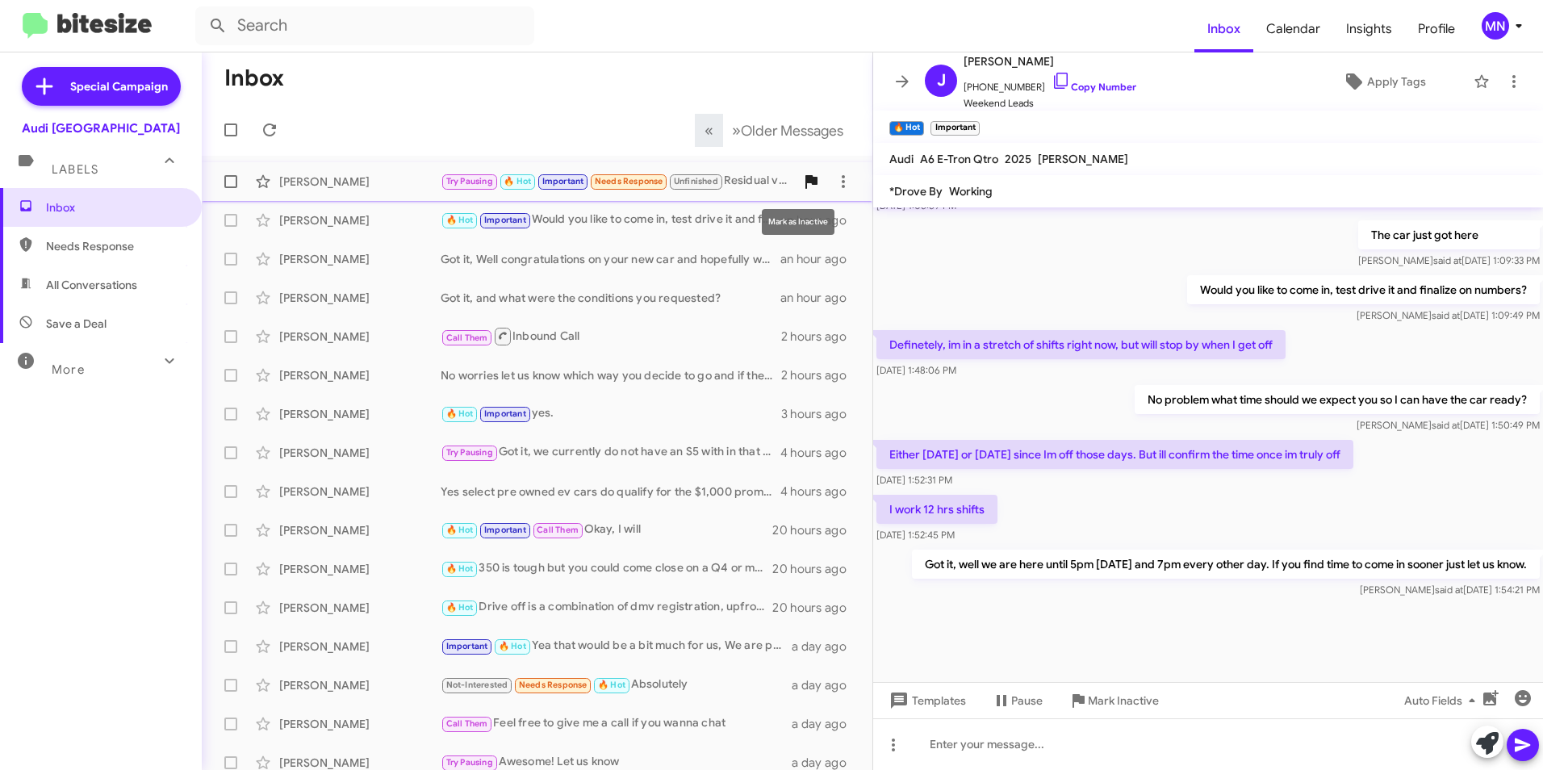
click at [795, 184] on span at bounding box center [811, 181] width 32 height 19
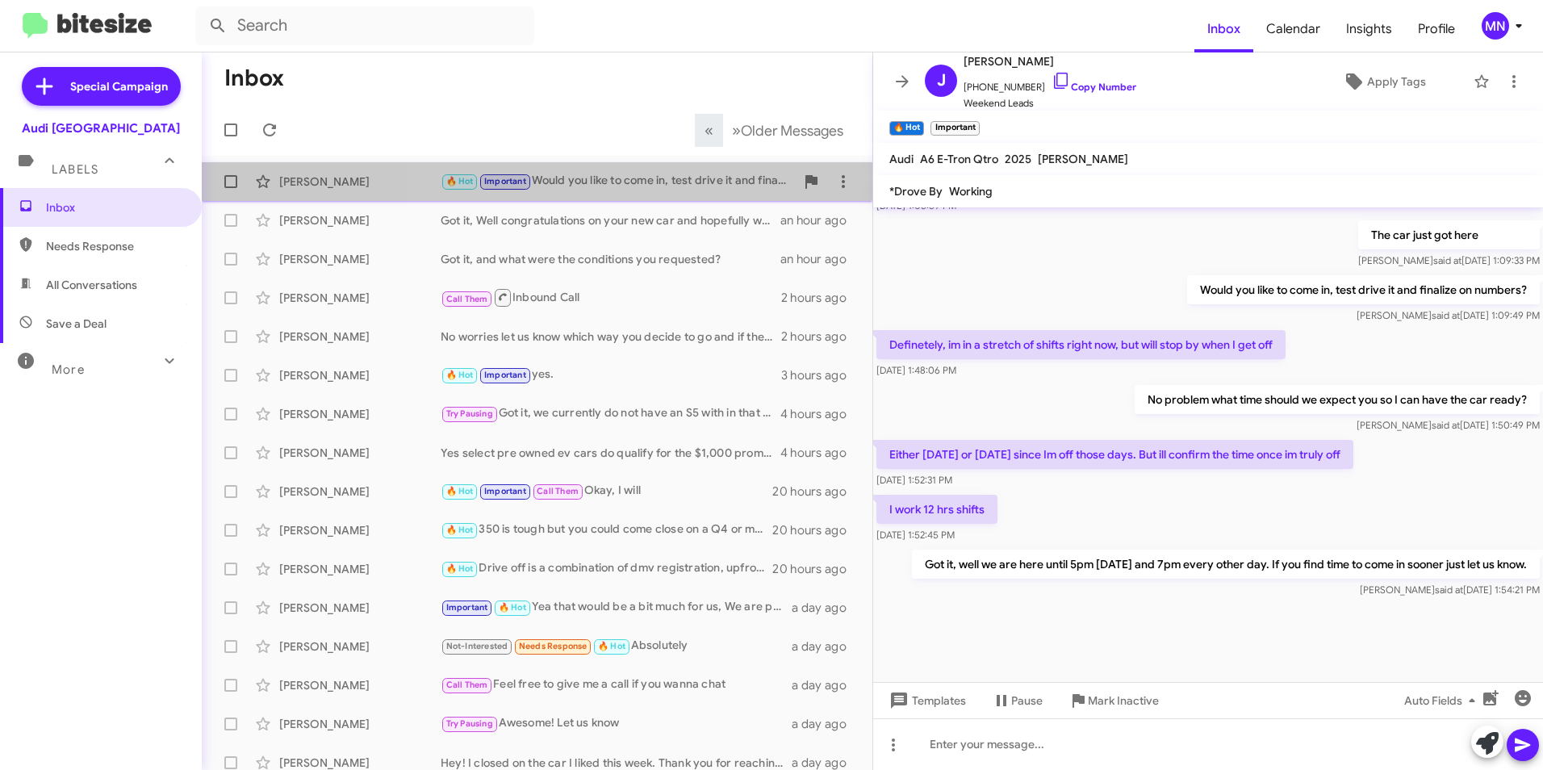
click at [726, 187] on div "🔥 Hot Important Would you like to come in, test drive it and finalize on number…" at bounding box center [617, 181] width 354 height 19
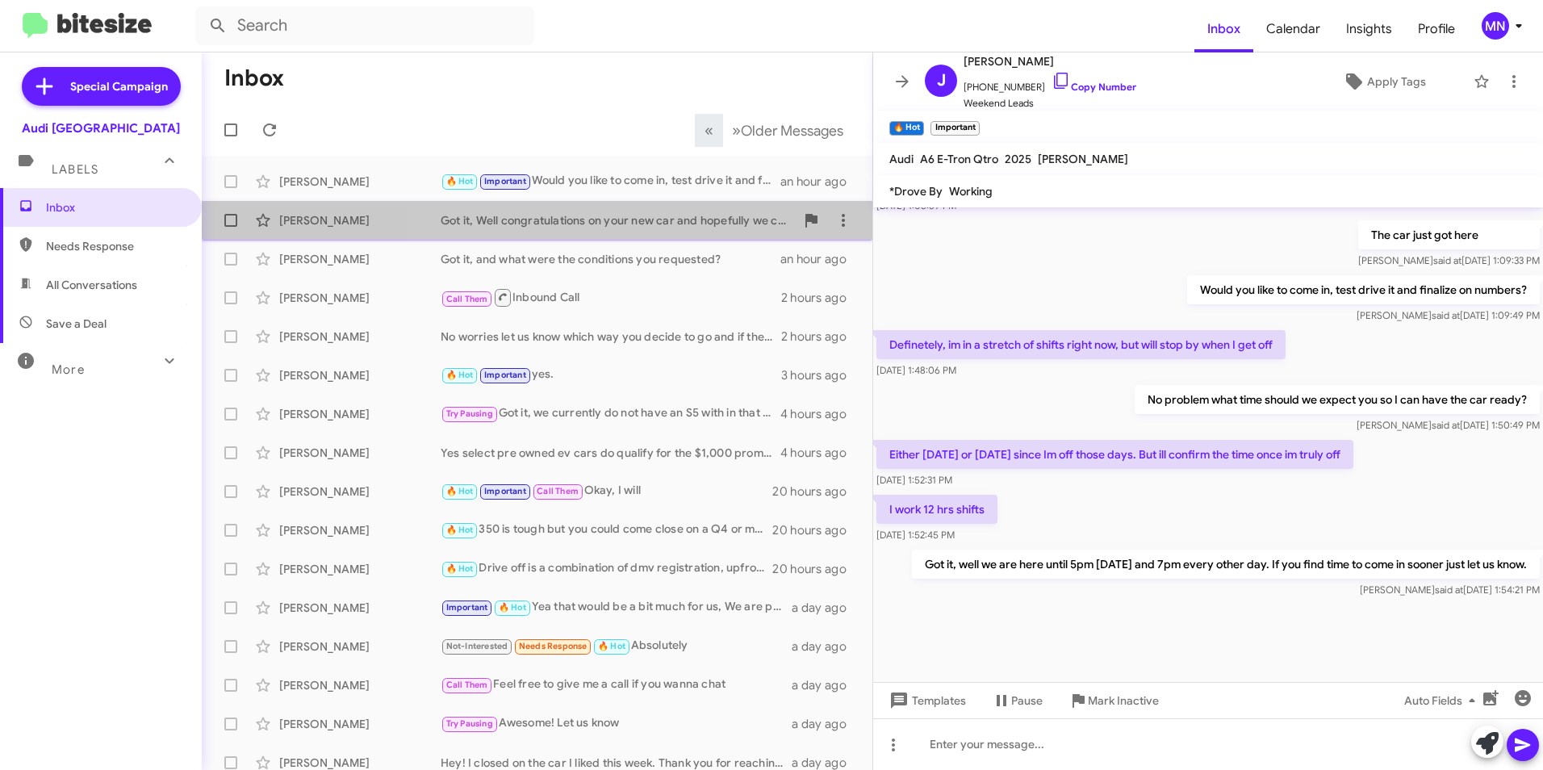
click at [695, 228] on div "Got it, Well congratulations on your new car and hopefully we can still see you…" at bounding box center [617, 220] width 354 height 16
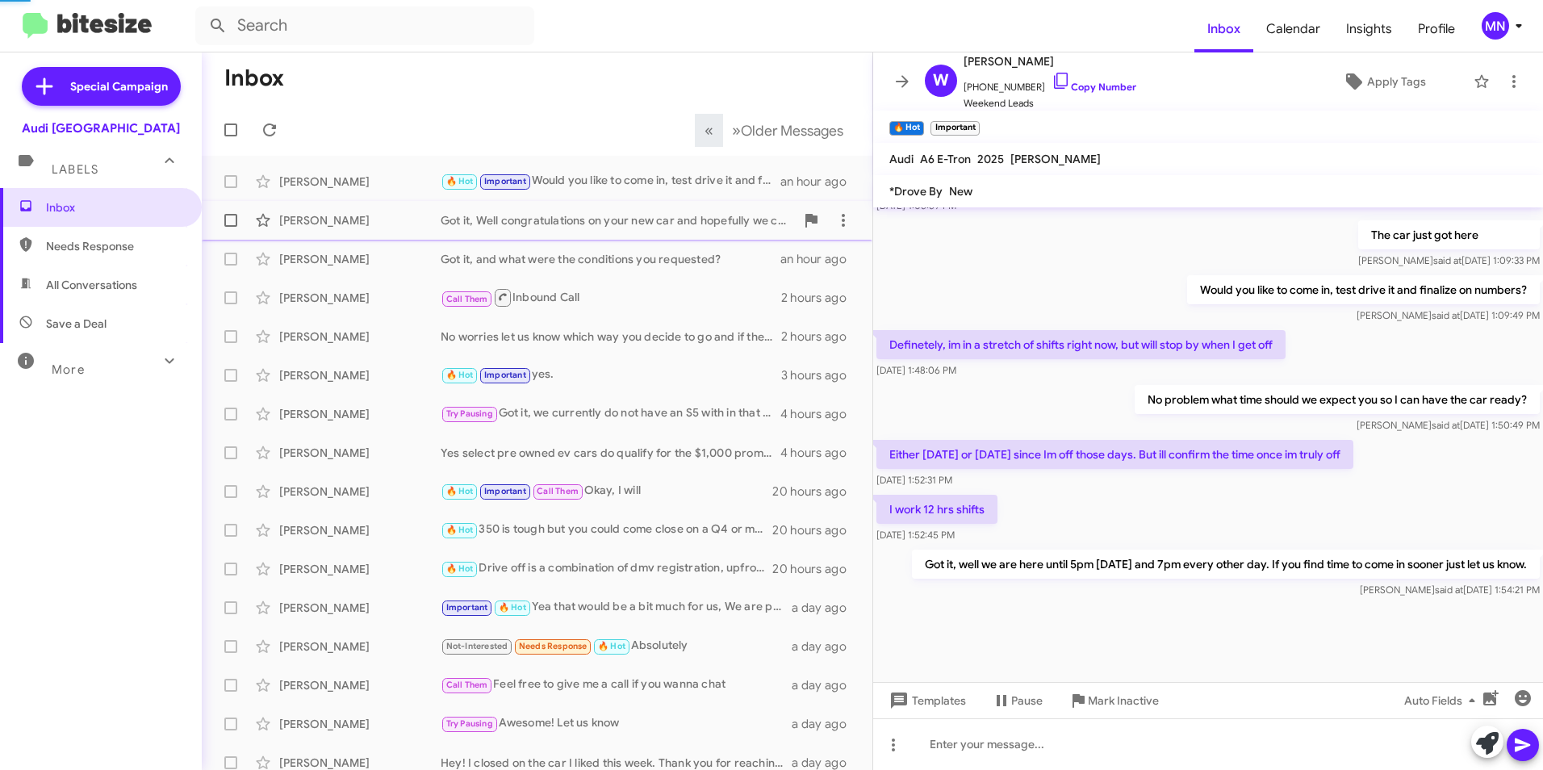
scroll to position [1338, 0]
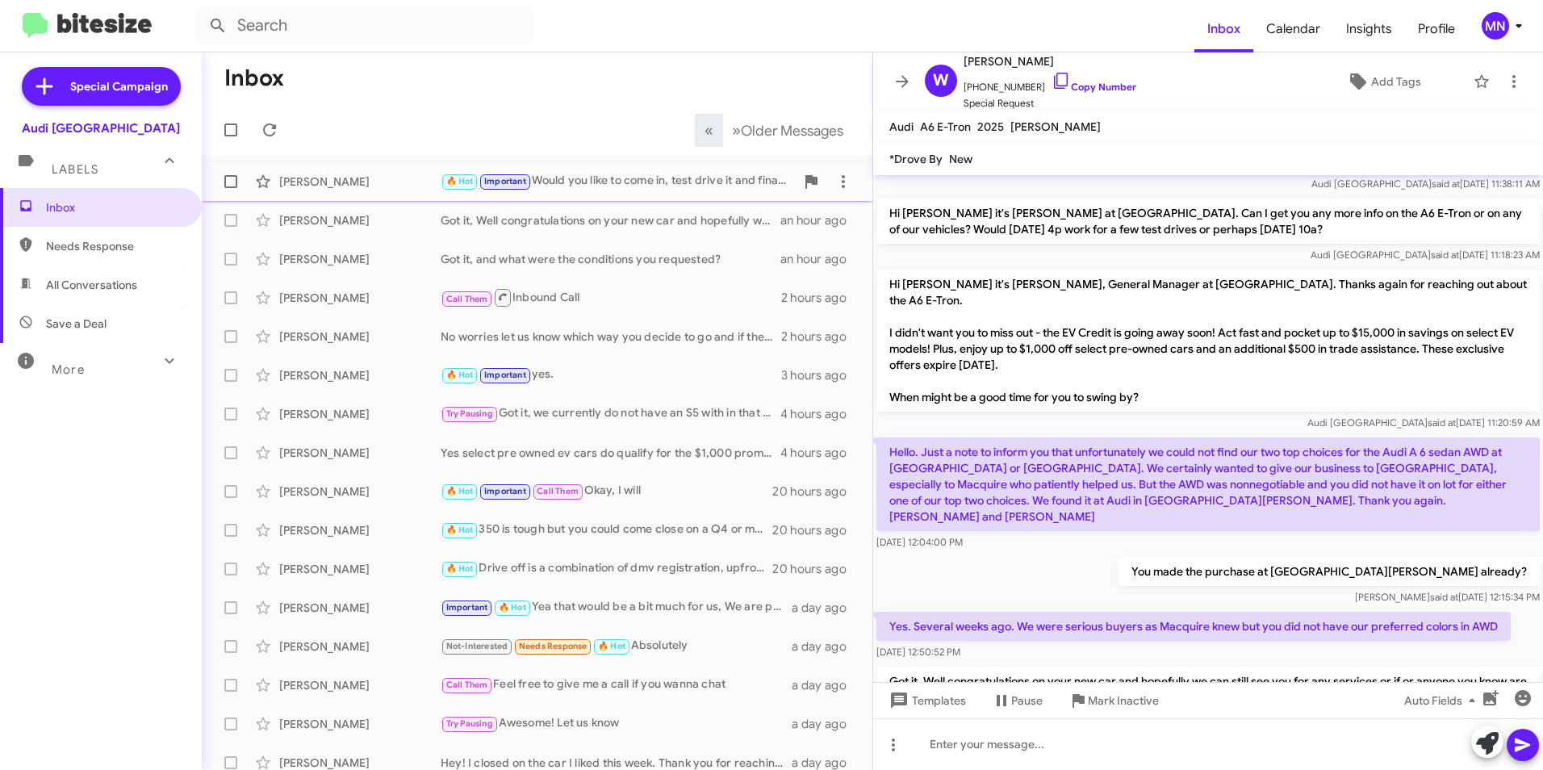
click at [695, 190] on div "🔥 Hot Important Would you like to come in, test drive it and finalize on number…" at bounding box center [617, 181] width 354 height 19
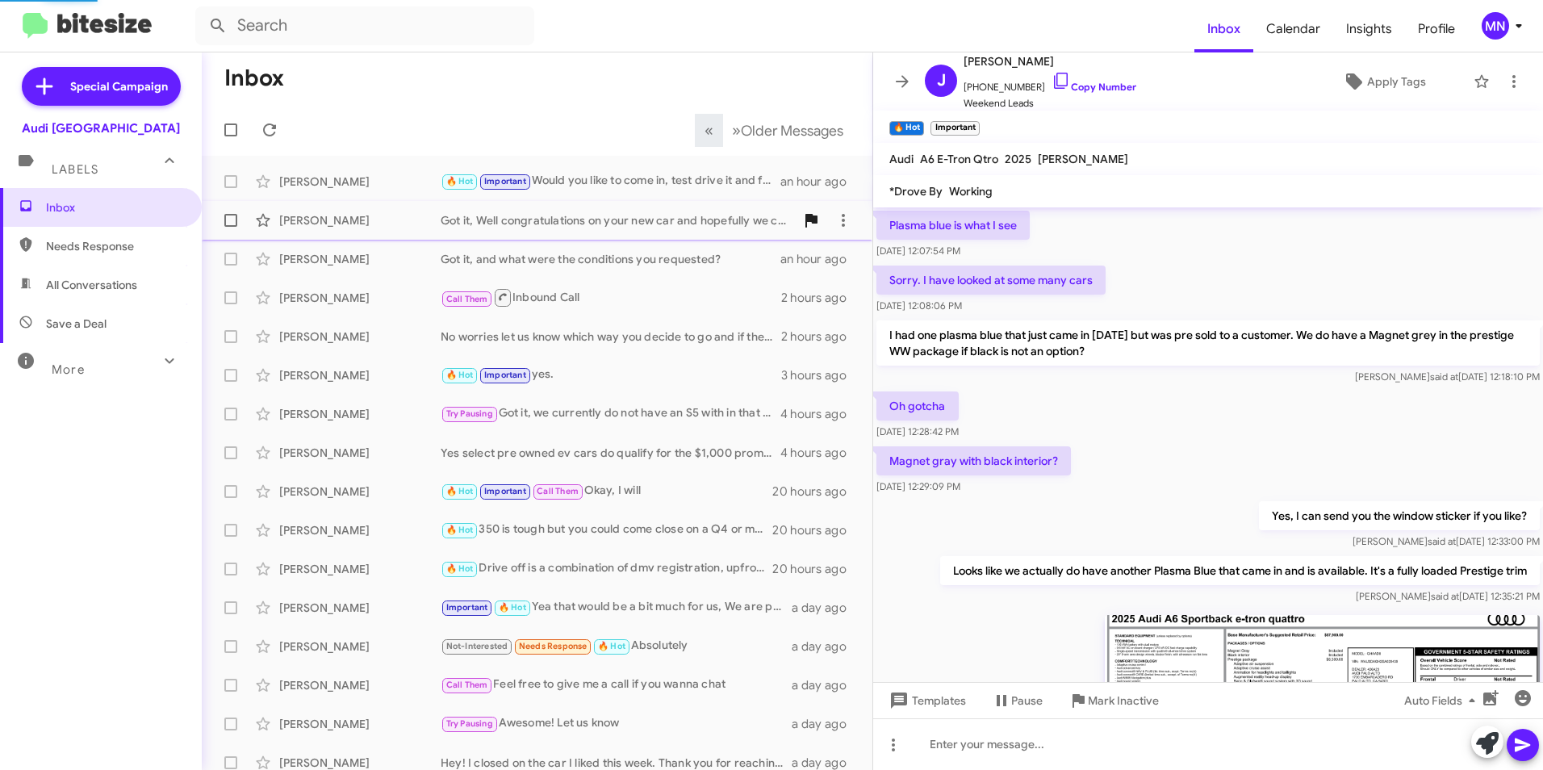
scroll to position [81, 0]
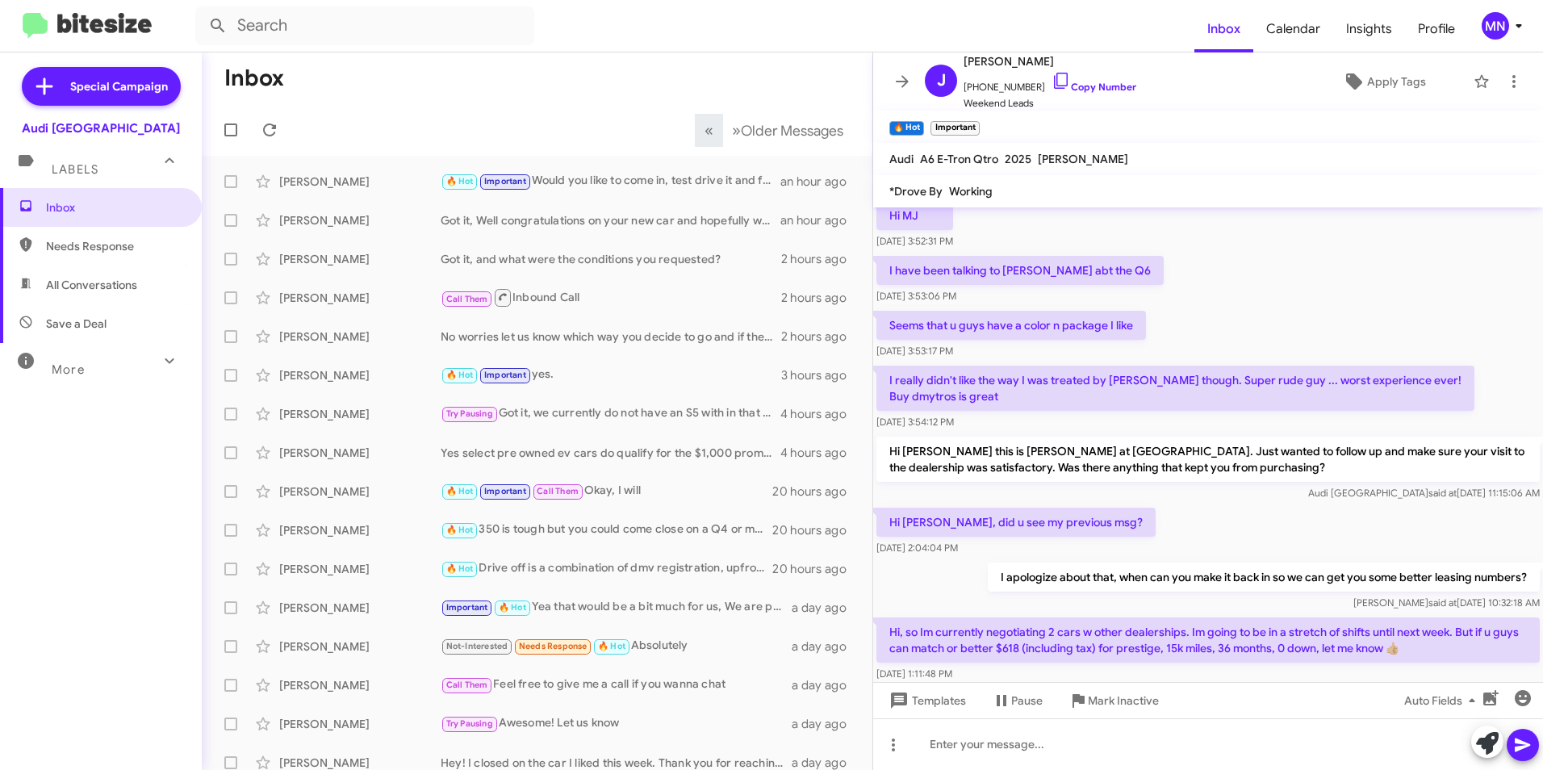
click at [108, 315] on span "Save a Deal" at bounding box center [101, 323] width 202 height 39
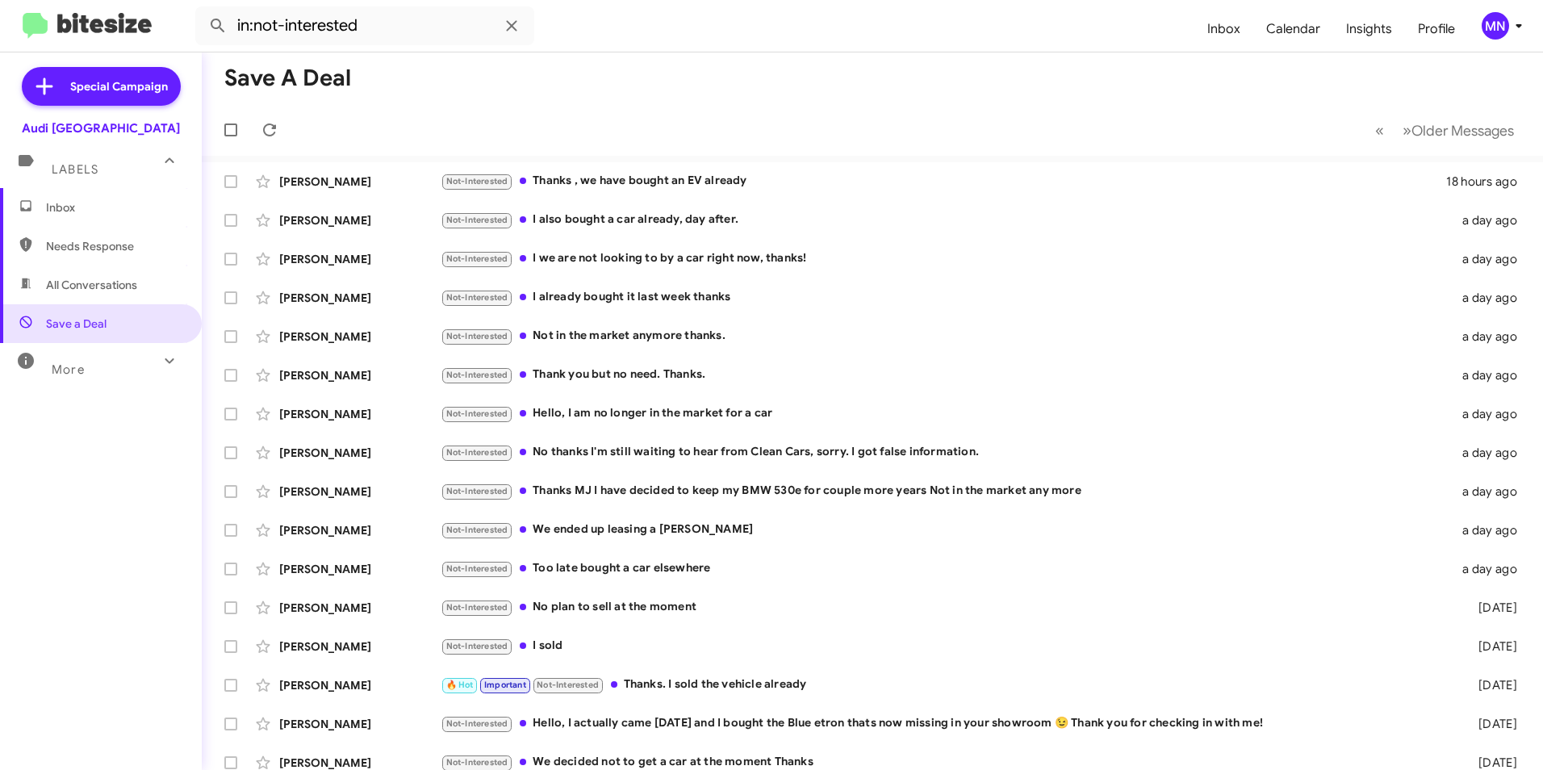
click at [107, 287] on span "All Conversations" at bounding box center [91, 285] width 91 height 16
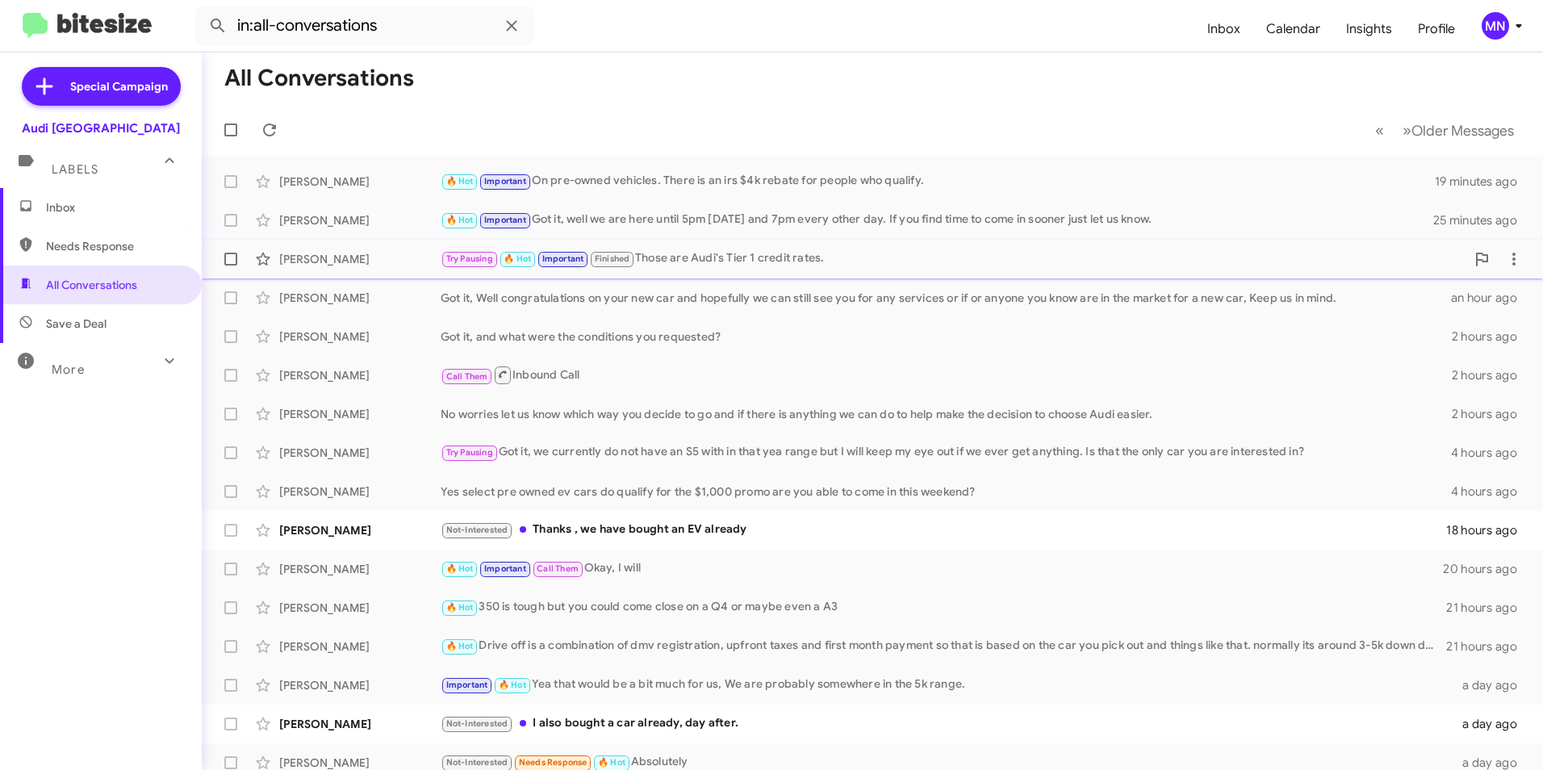
click at [727, 264] on div "Try Pausing 🔥 Hot Important Finished Those are Audi's Tier 1 credit rates." at bounding box center [952, 258] width 1025 height 19
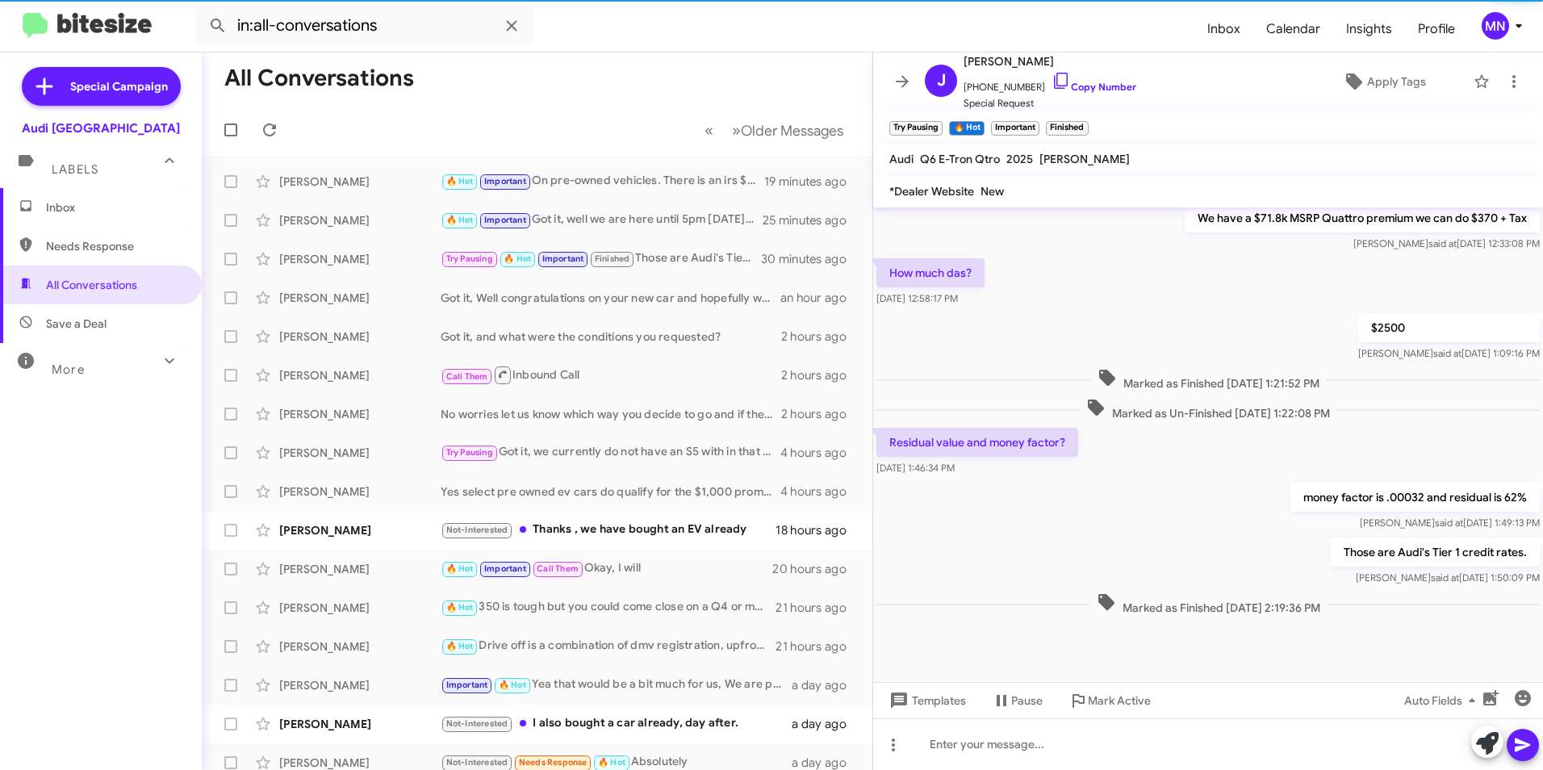
scroll to position [822, 0]
click at [1355, 86] on span "Apply Tags" at bounding box center [1383, 81] width 138 height 29
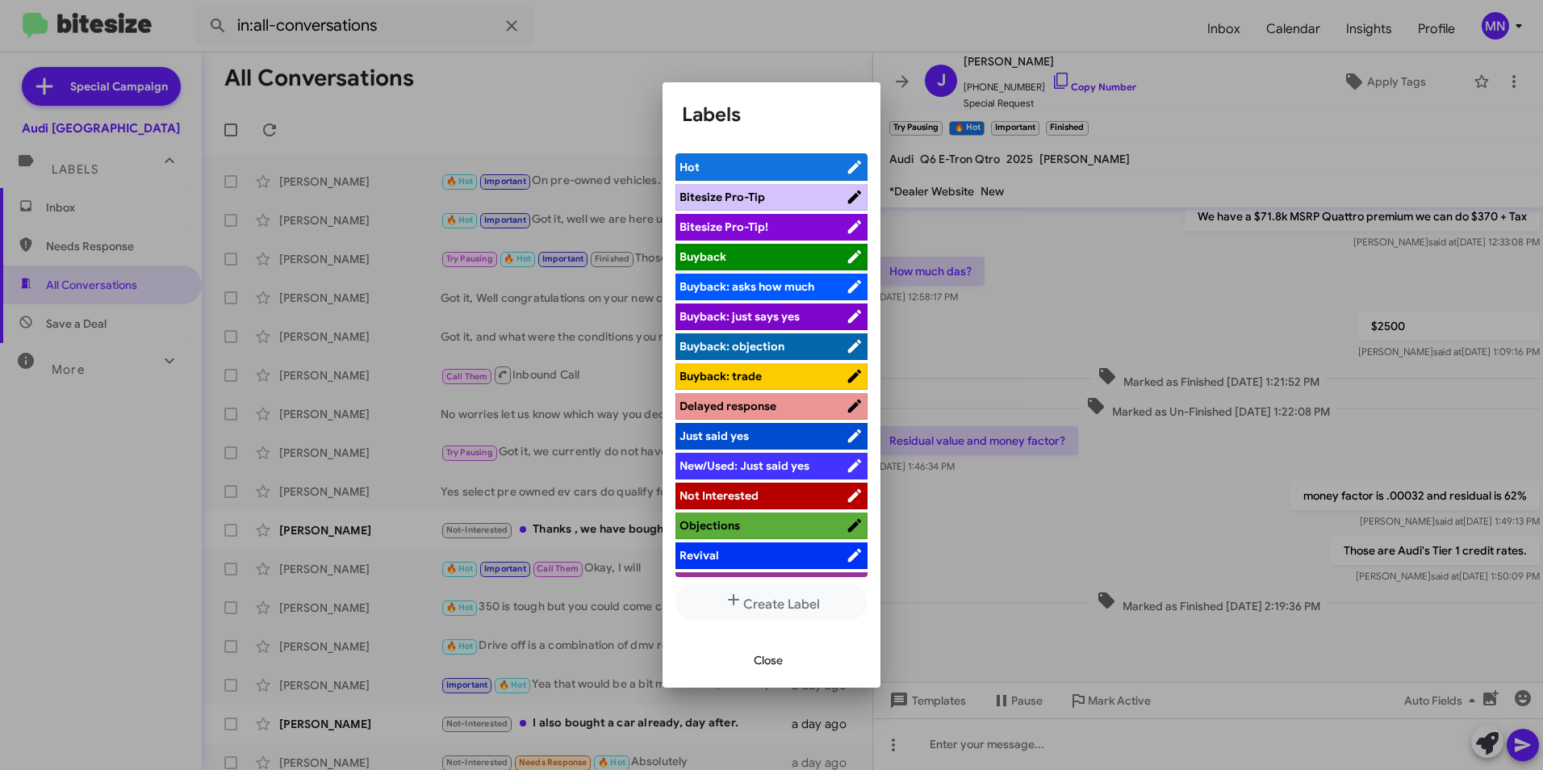
click at [1133, 395] on div at bounding box center [771, 385] width 1543 height 770
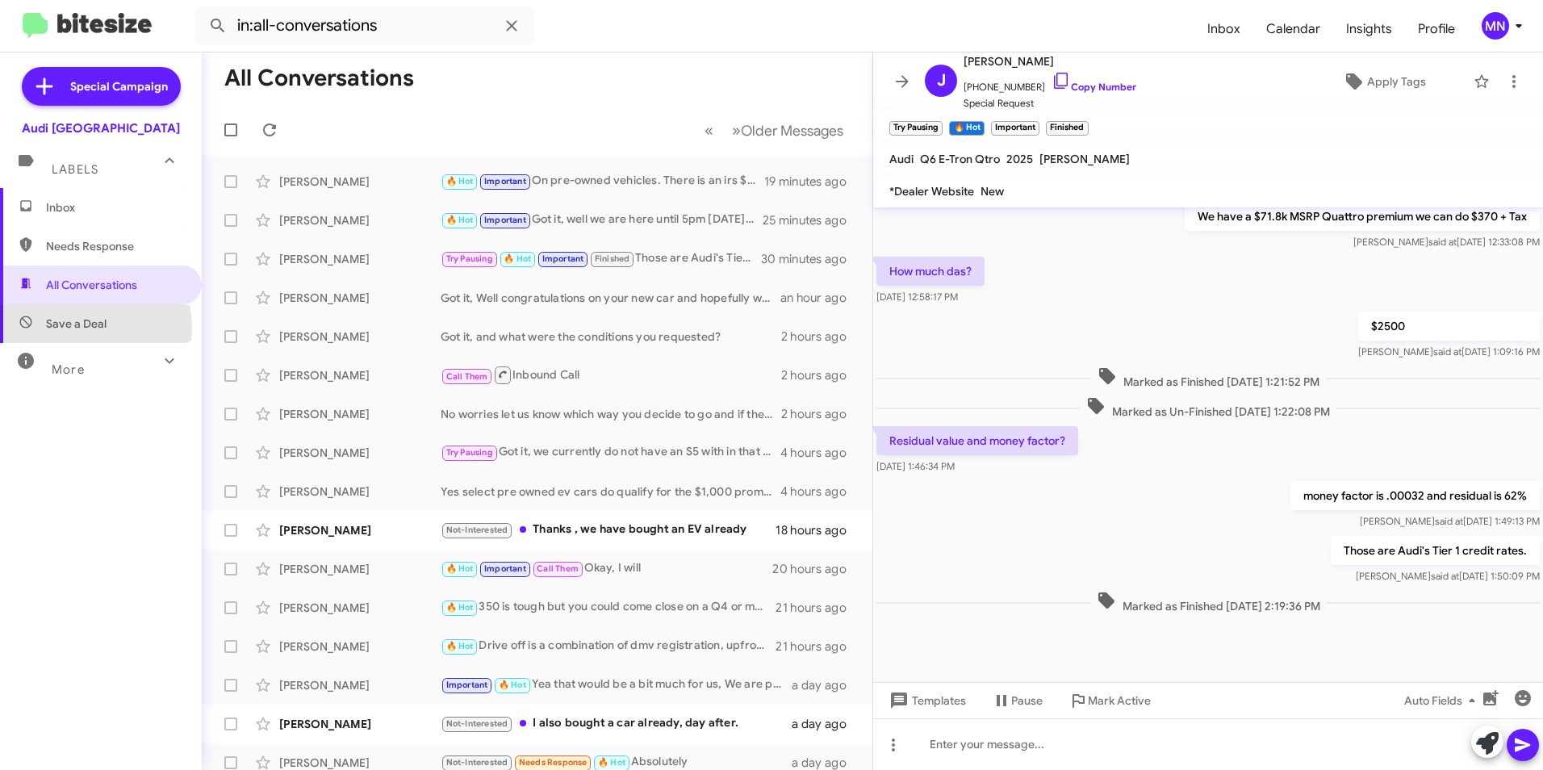
click at [89, 327] on span "Save a Deal" at bounding box center [76, 323] width 61 height 16
type input "in:not-interested"
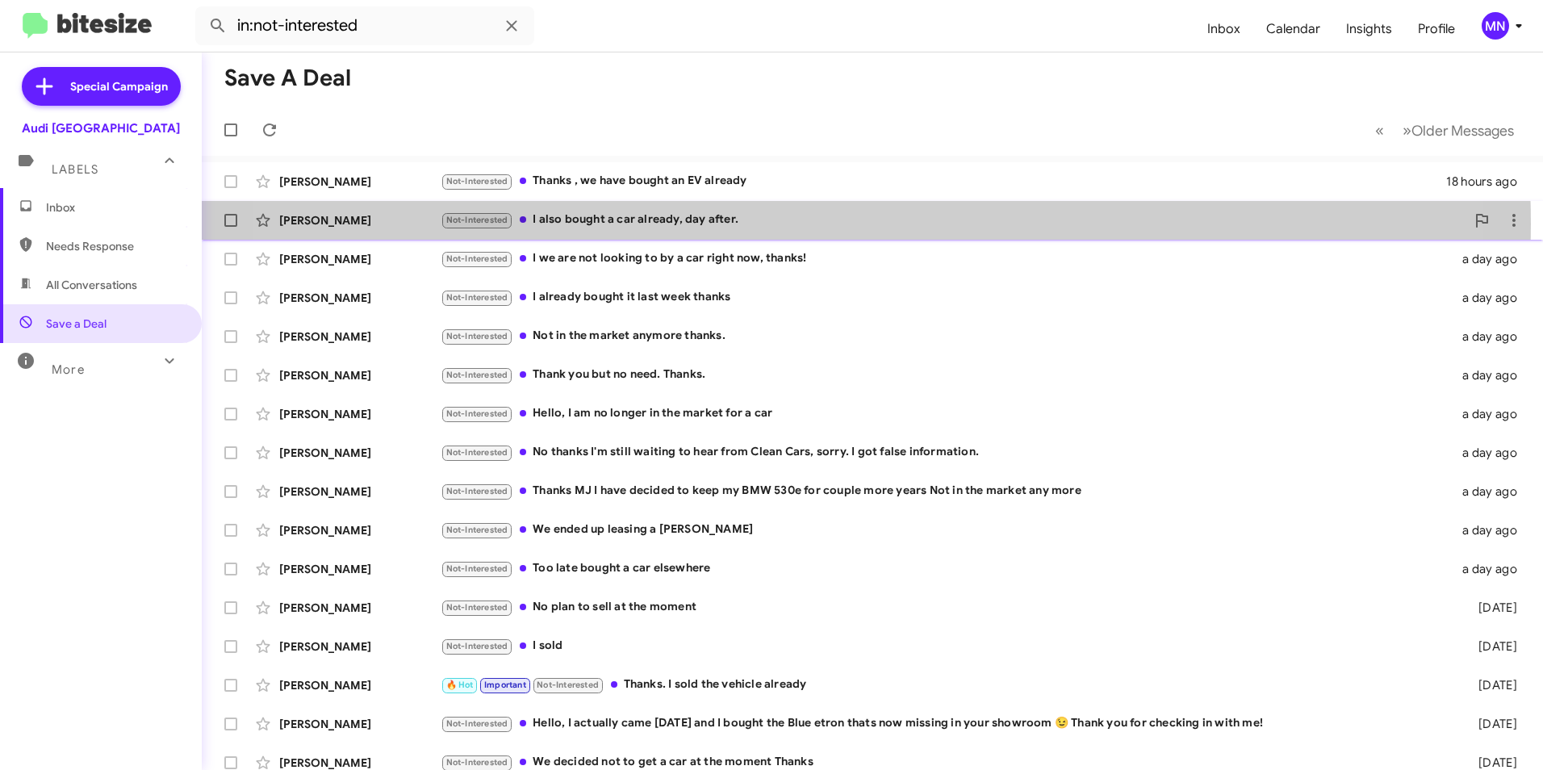
click at [789, 223] on div "Not-Interested I also bought a car already, day after." at bounding box center [952, 220] width 1025 height 19
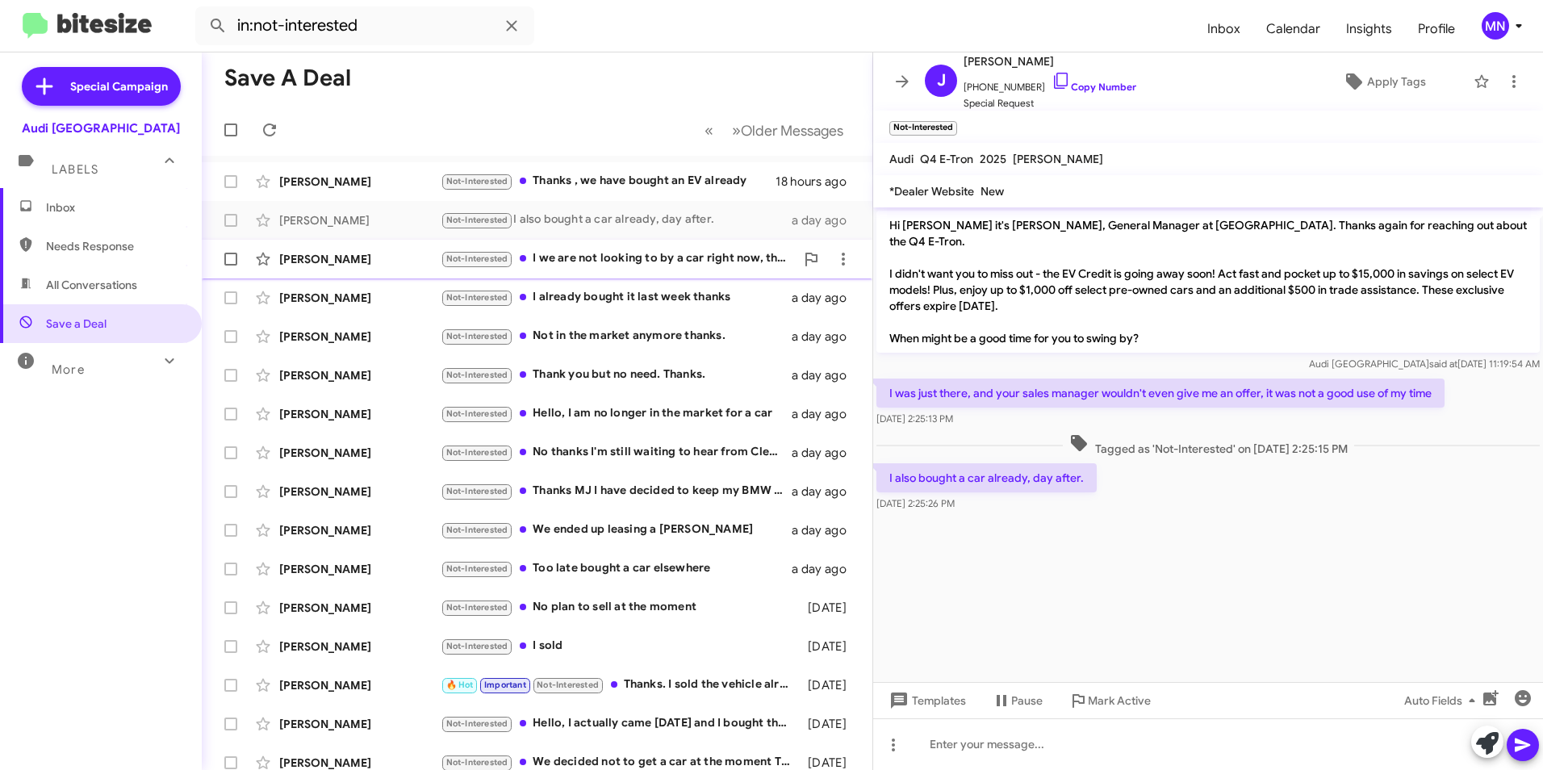
click at [656, 265] on div "Not-Interested I we are not looking to by a car right now, thanks!" at bounding box center [617, 258] width 354 height 19
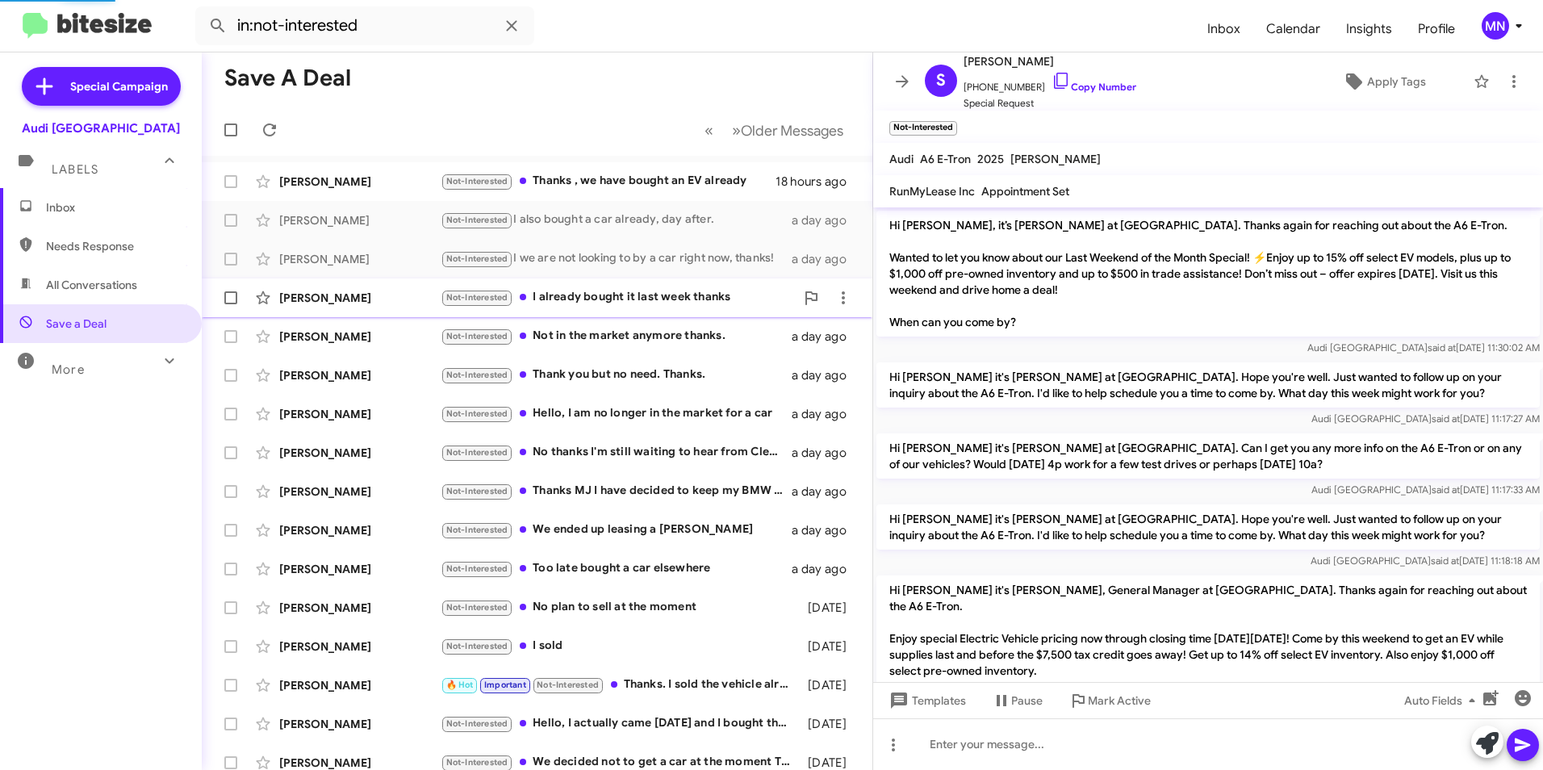
scroll to position [557, 0]
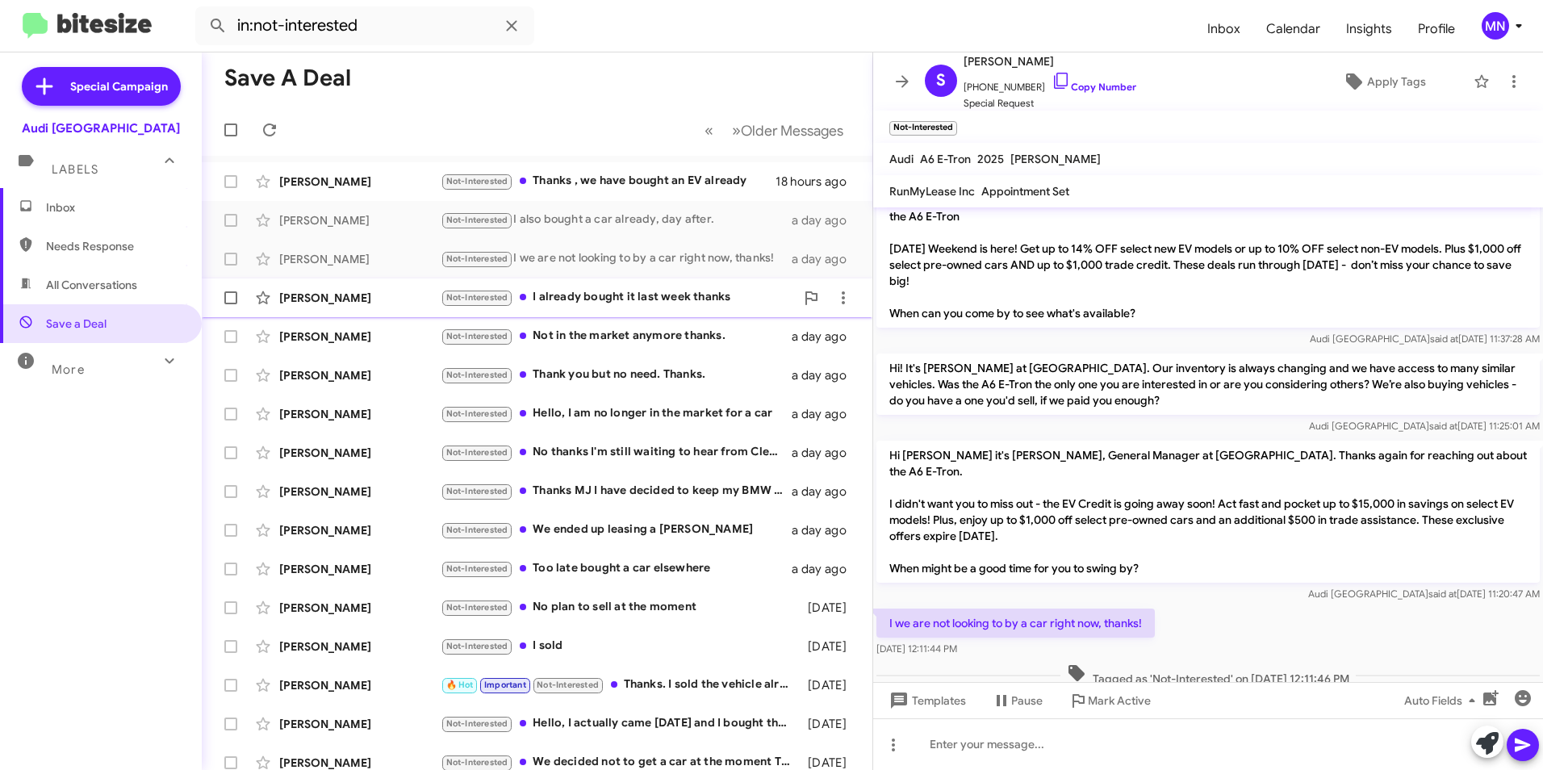
click at [620, 306] on div "Not-Interested I already bought it last week thanks" at bounding box center [617, 297] width 354 height 19
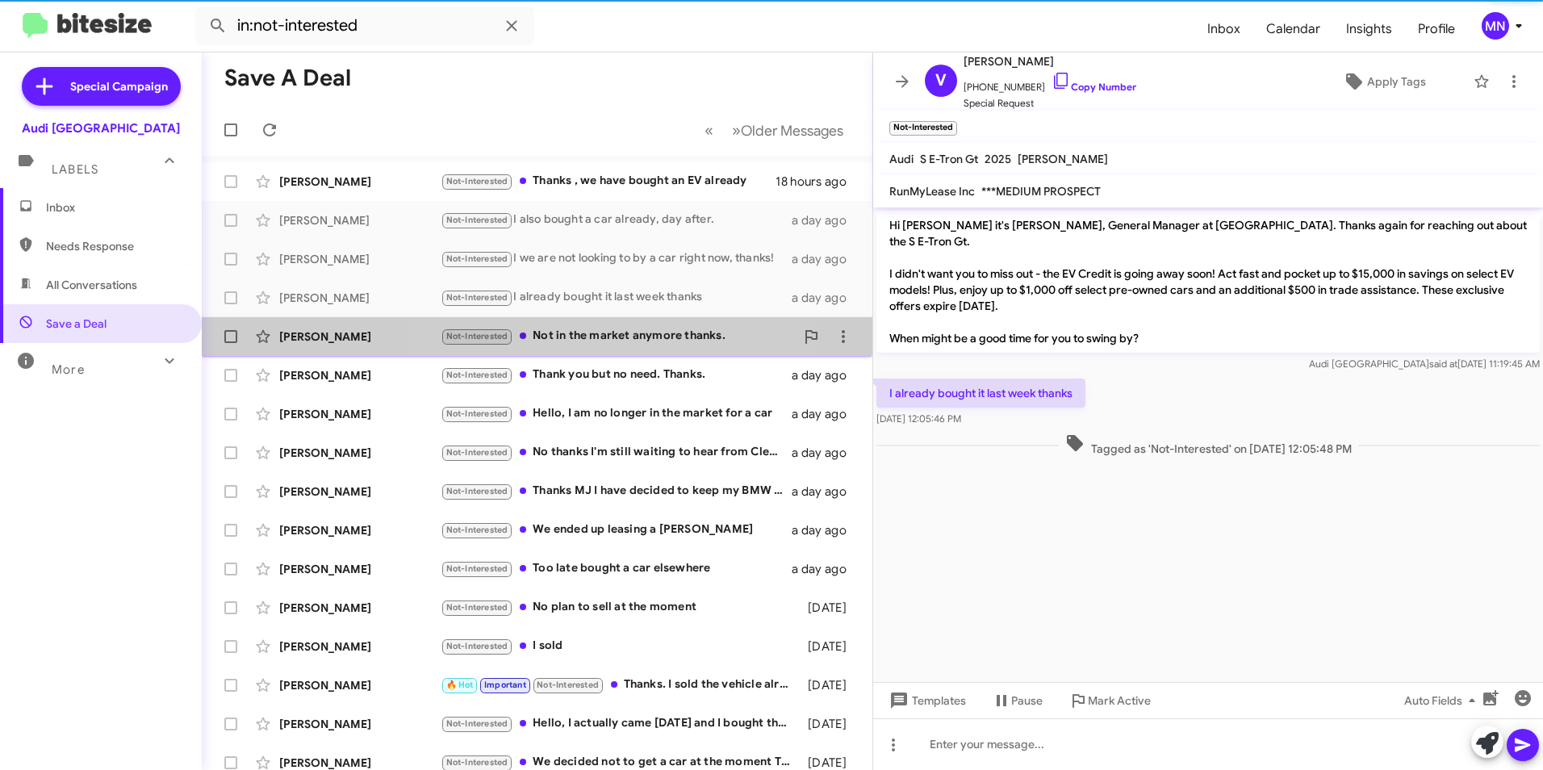
click at [625, 344] on div "Not-Interested Not in the market anymore thanks." at bounding box center [617, 336] width 354 height 19
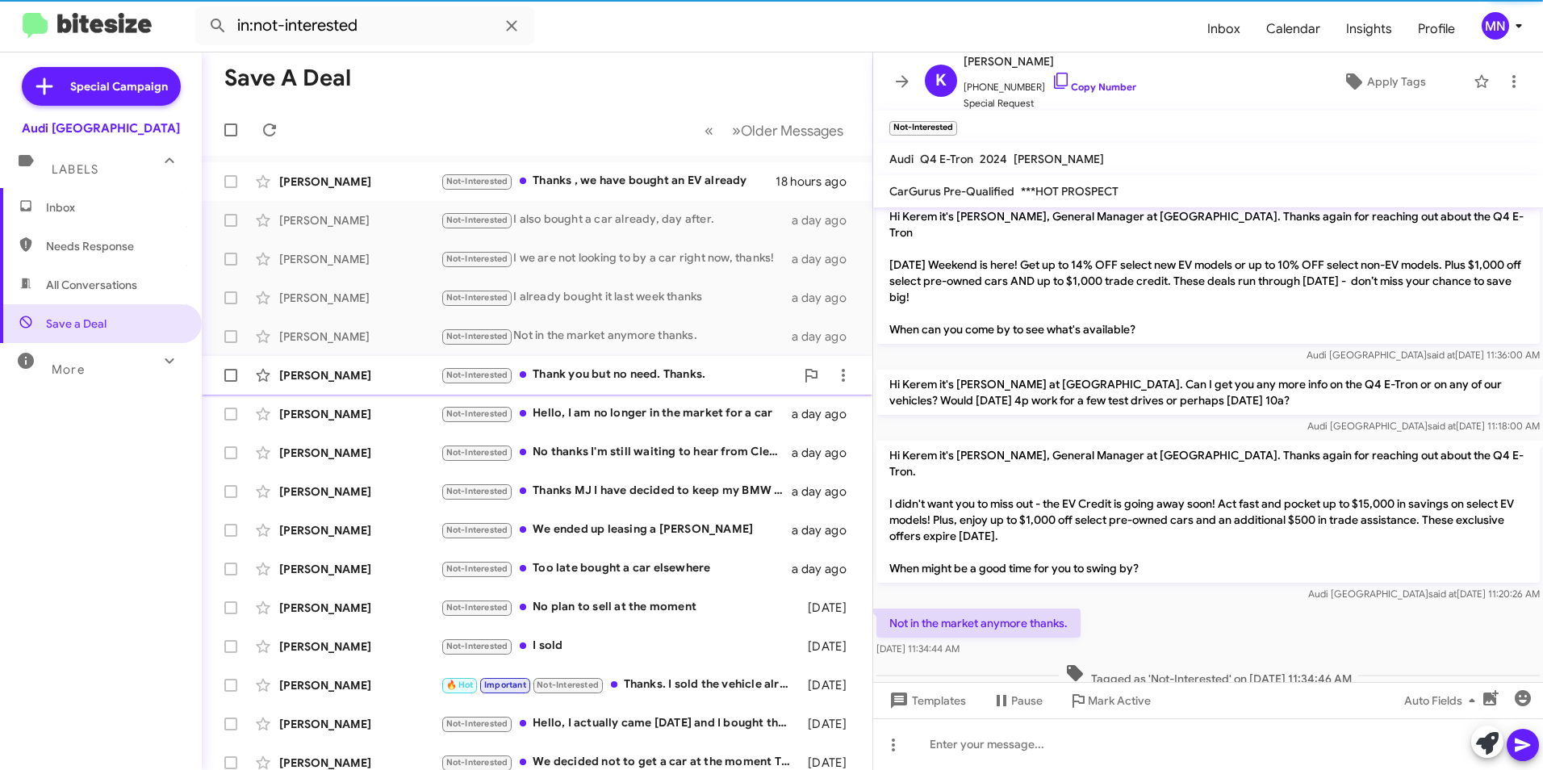
click at [631, 385] on div "[PERSON_NAME] Not-Interested Thank you but no need. Thanks. a day ago" at bounding box center [537, 375] width 645 height 32
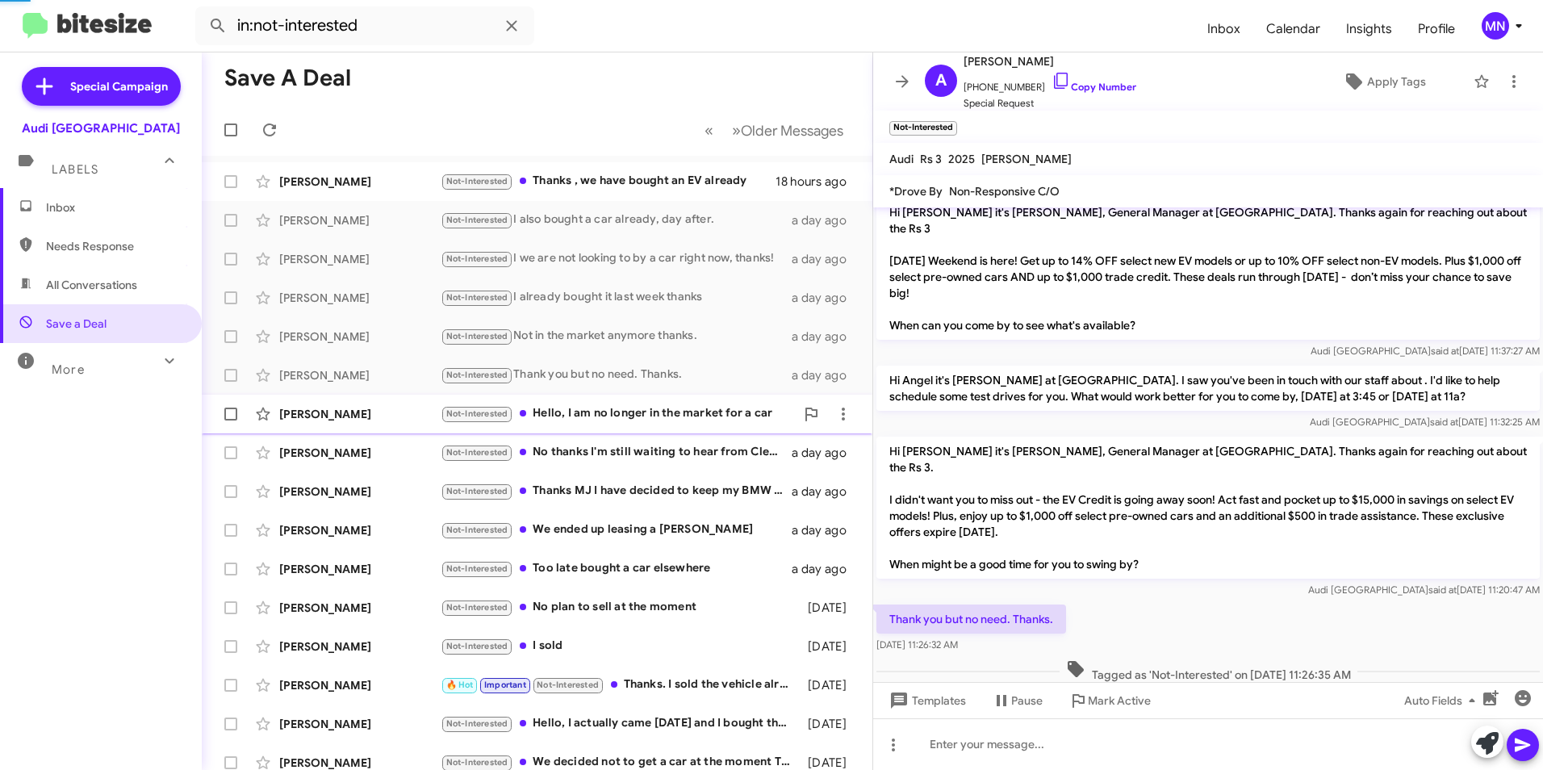
click at [635, 418] on div "Not-Interested Hello, I am no longer in the market for a car" at bounding box center [617, 413] width 354 height 19
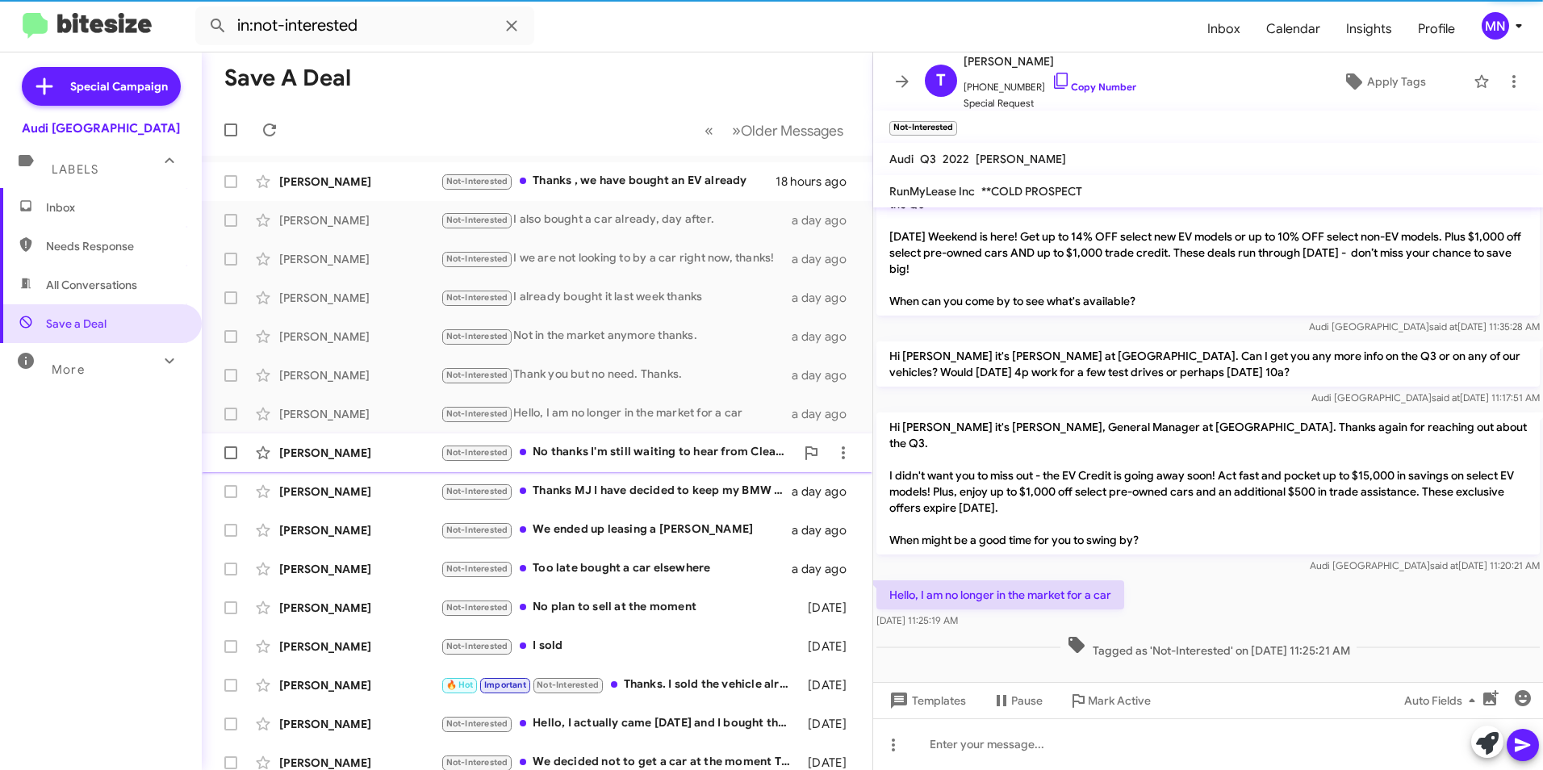
scroll to position [5, 0]
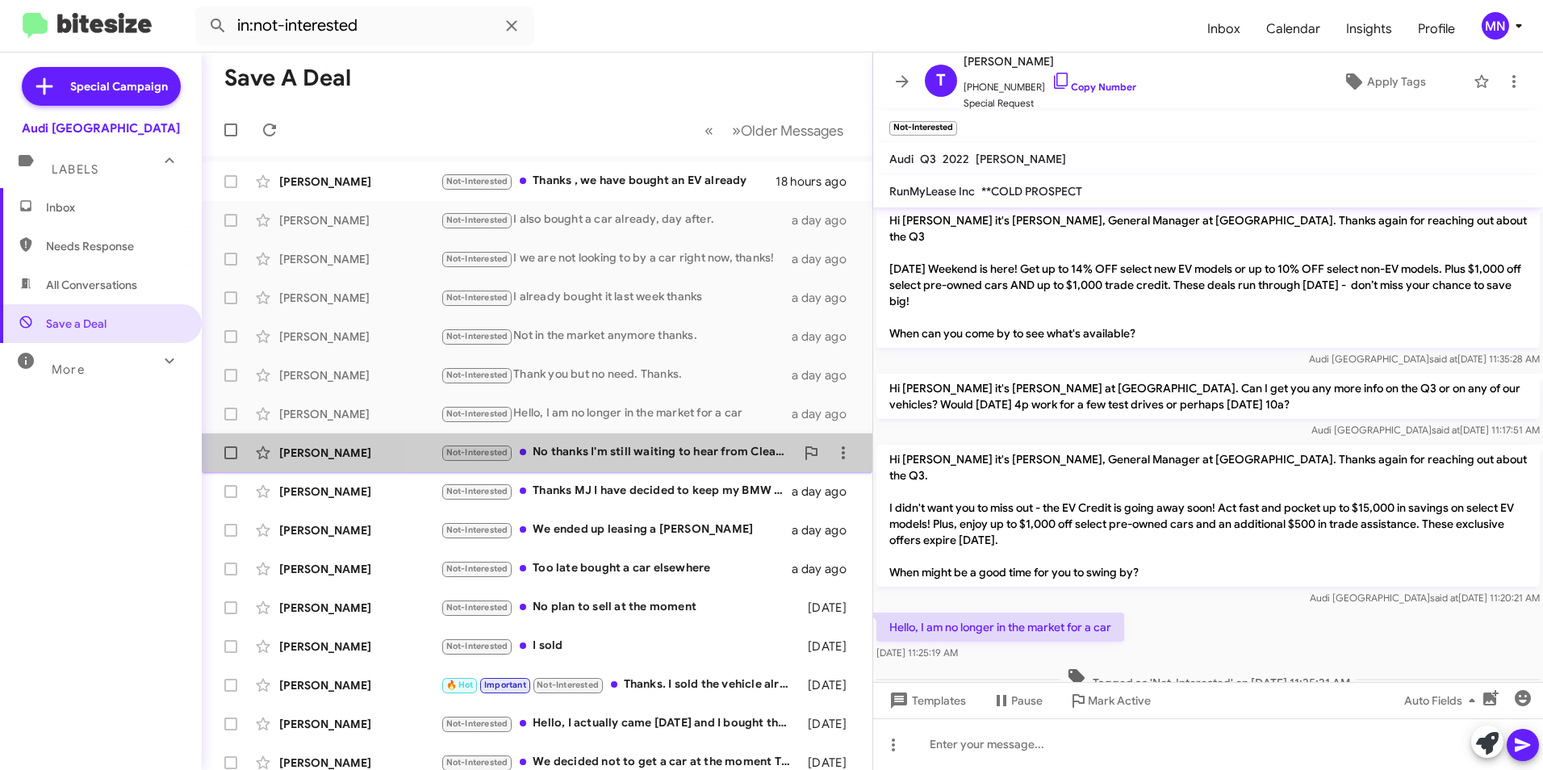
click at [649, 471] on span "[PERSON_NAME] Not-Interested No thanks I'm still waiting to hear from Clean Car…" at bounding box center [537, 452] width 670 height 39
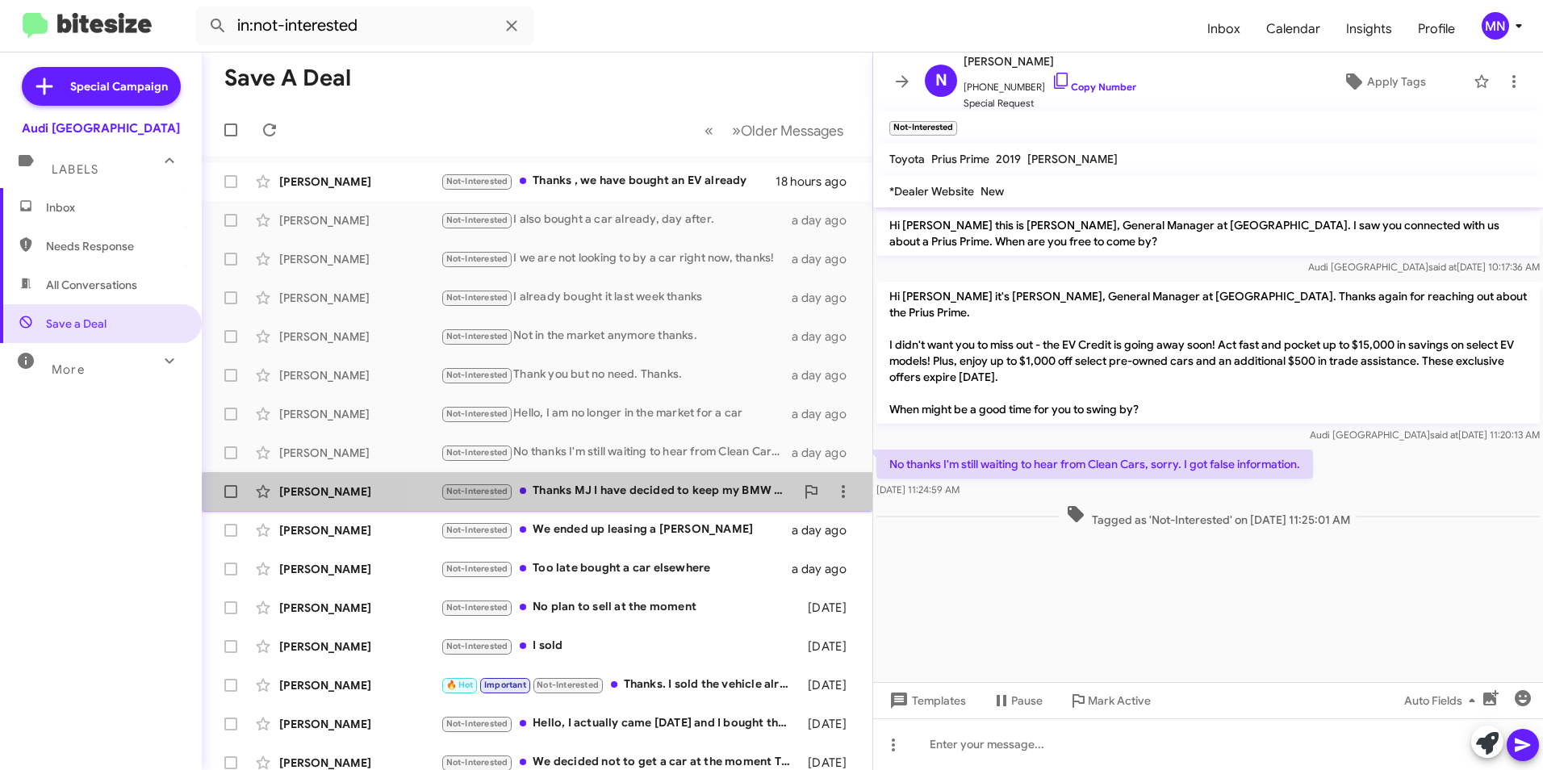
click at [653, 503] on div "[PERSON_NAME] Not-Interested Thanks MJ I have decided to keep my BMW 530e for c…" at bounding box center [537, 491] width 645 height 32
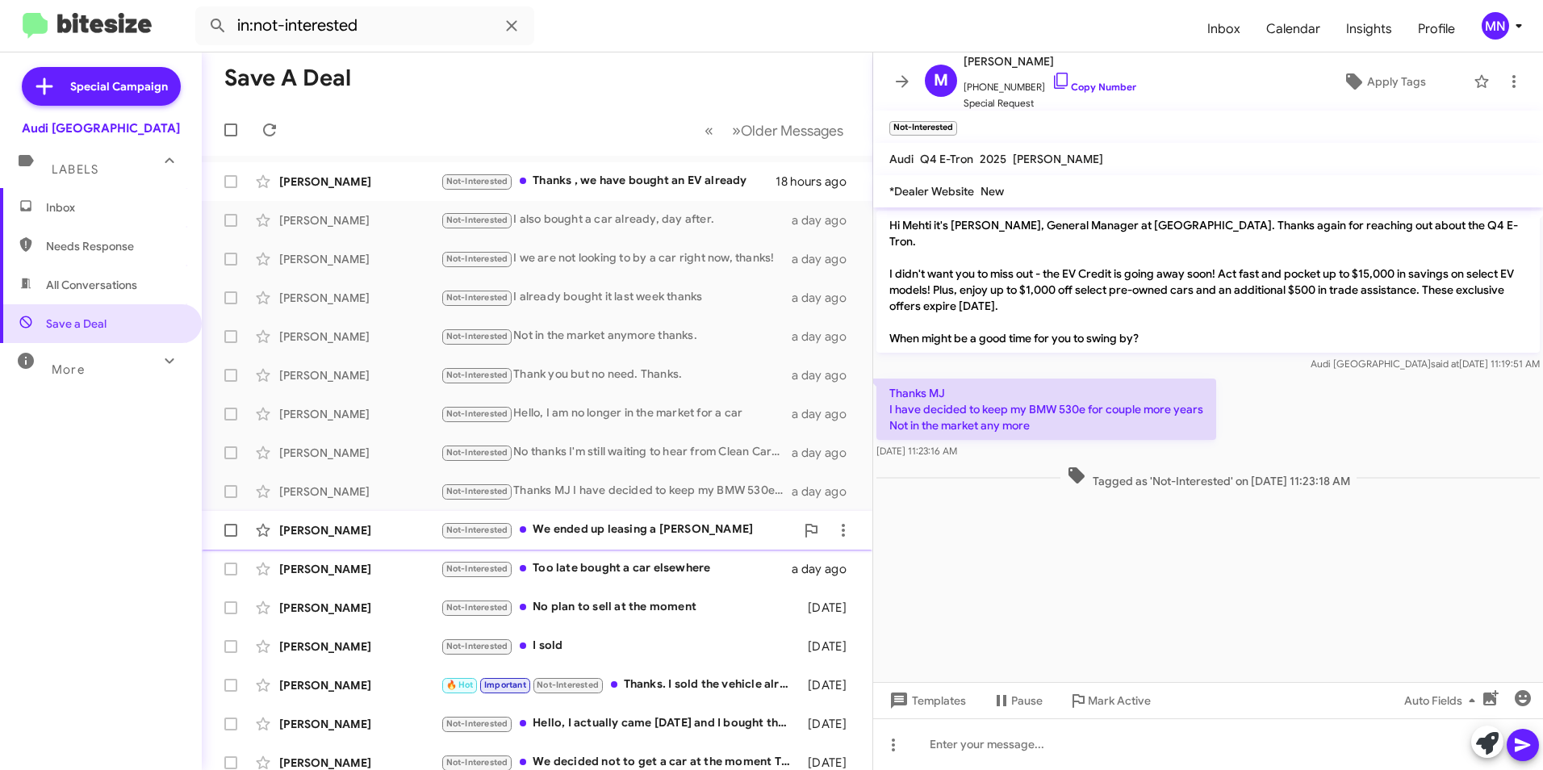
click at [649, 545] on div "[PERSON_NAME] Not-Interested We ended up leasing a Lucid a day ago" at bounding box center [537, 530] width 645 height 32
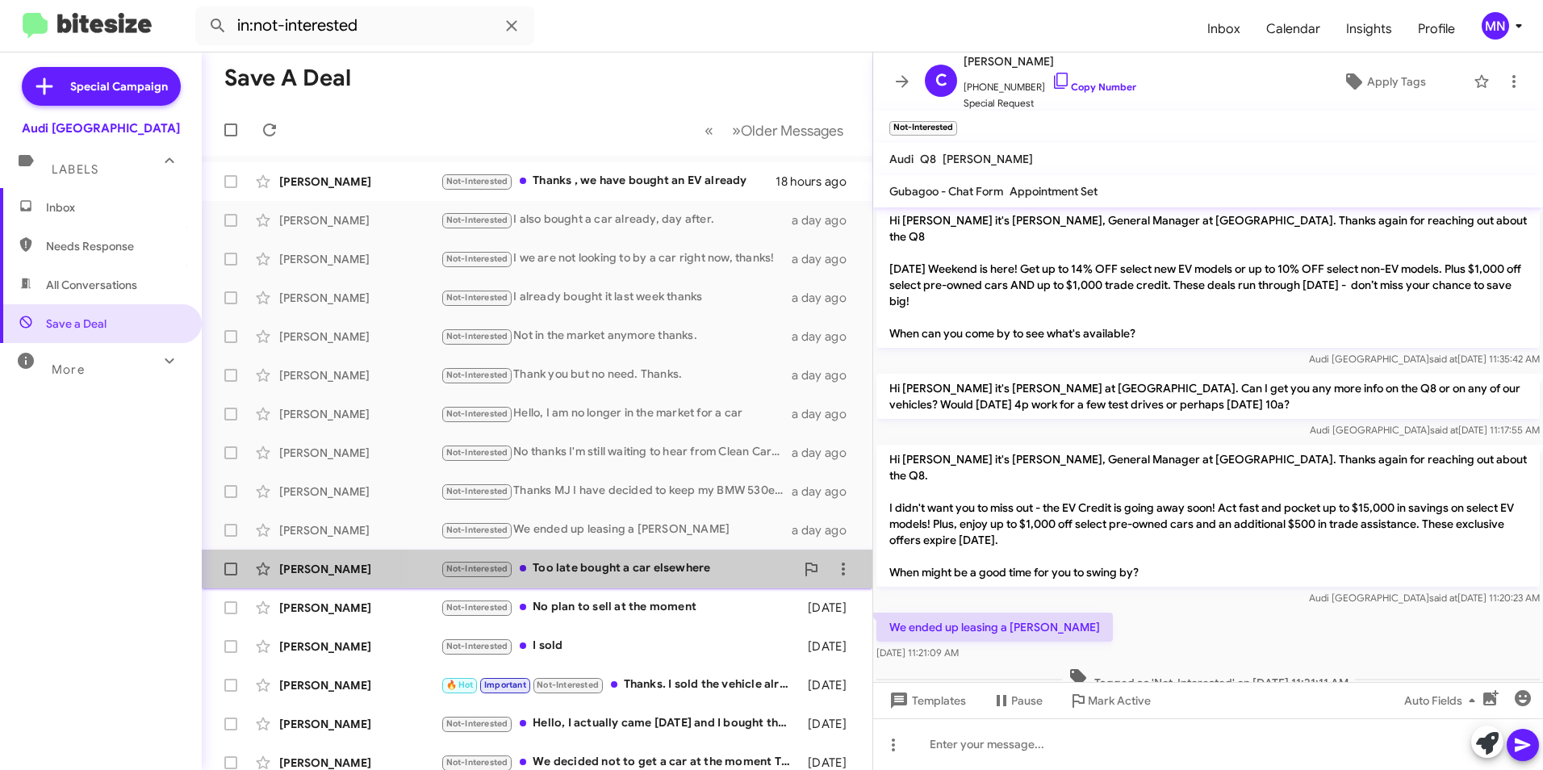
click at [649, 574] on div "Not-Interested Too late bought a car elsewhere" at bounding box center [617, 568] width 354 height 19
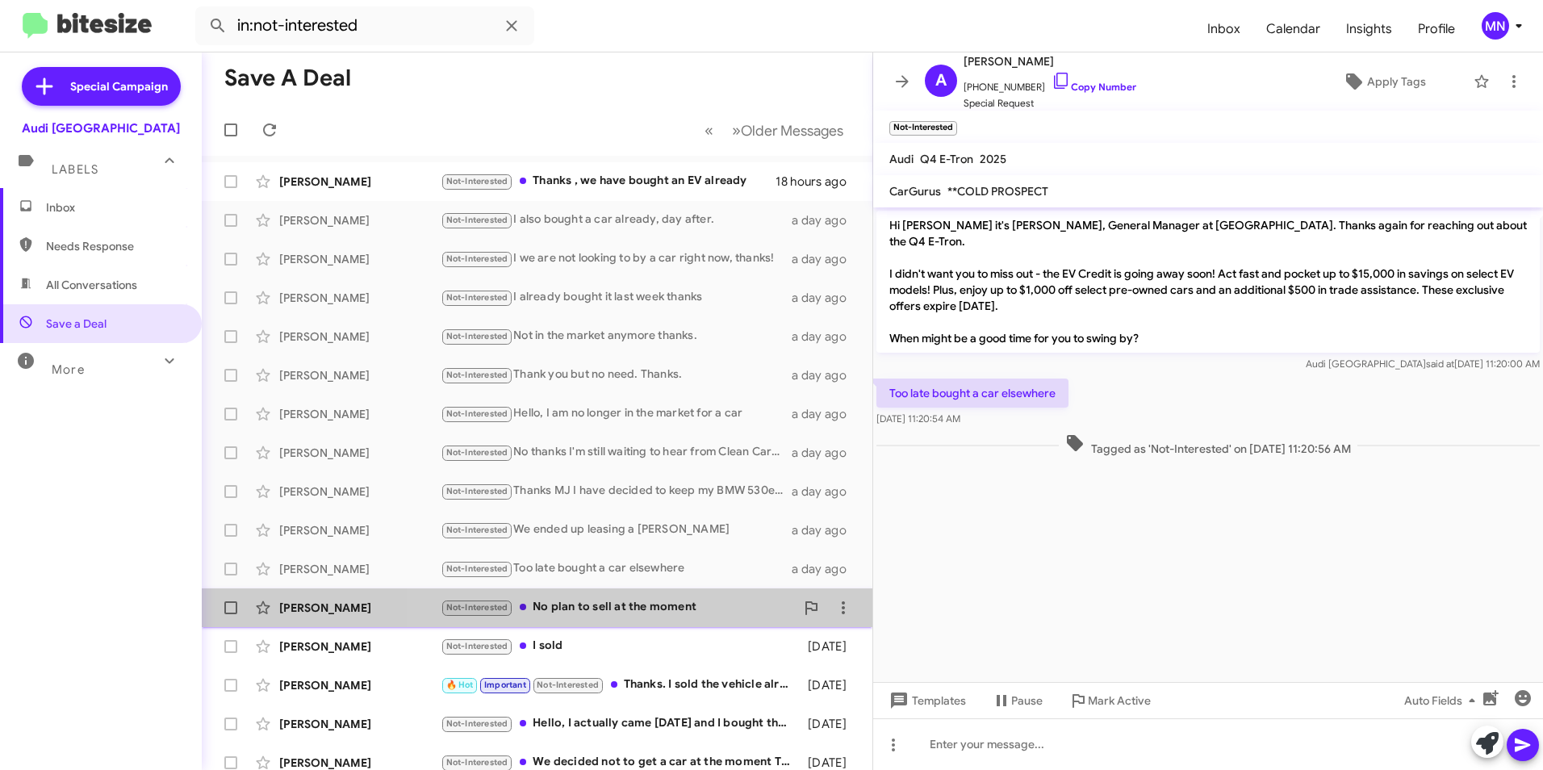
click at [657, 612] on div "Not-Interested No plan to sell at the moment" at bounding box center [617, 607] width 354 height 19
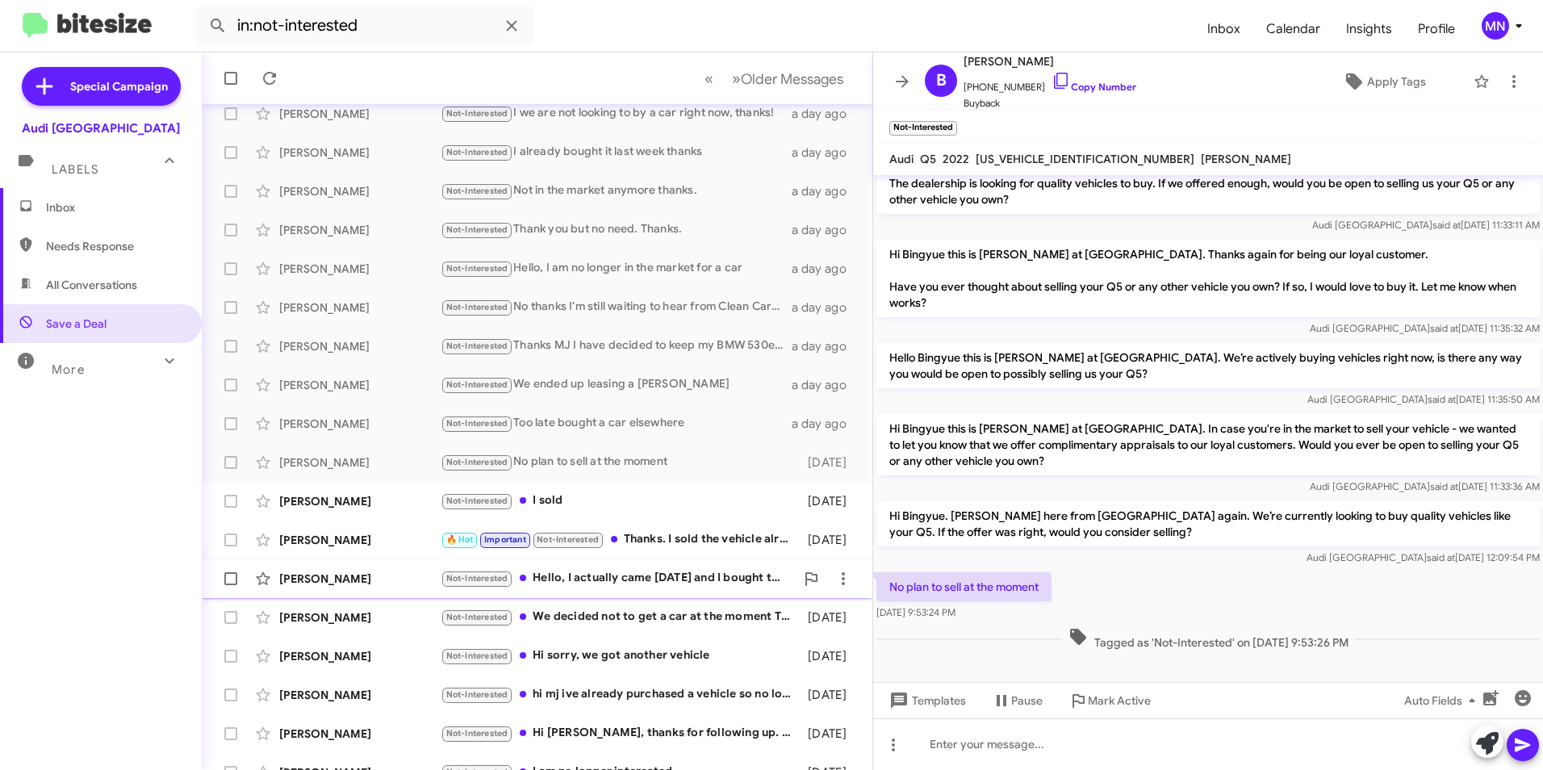
scroll to position [167, 0]
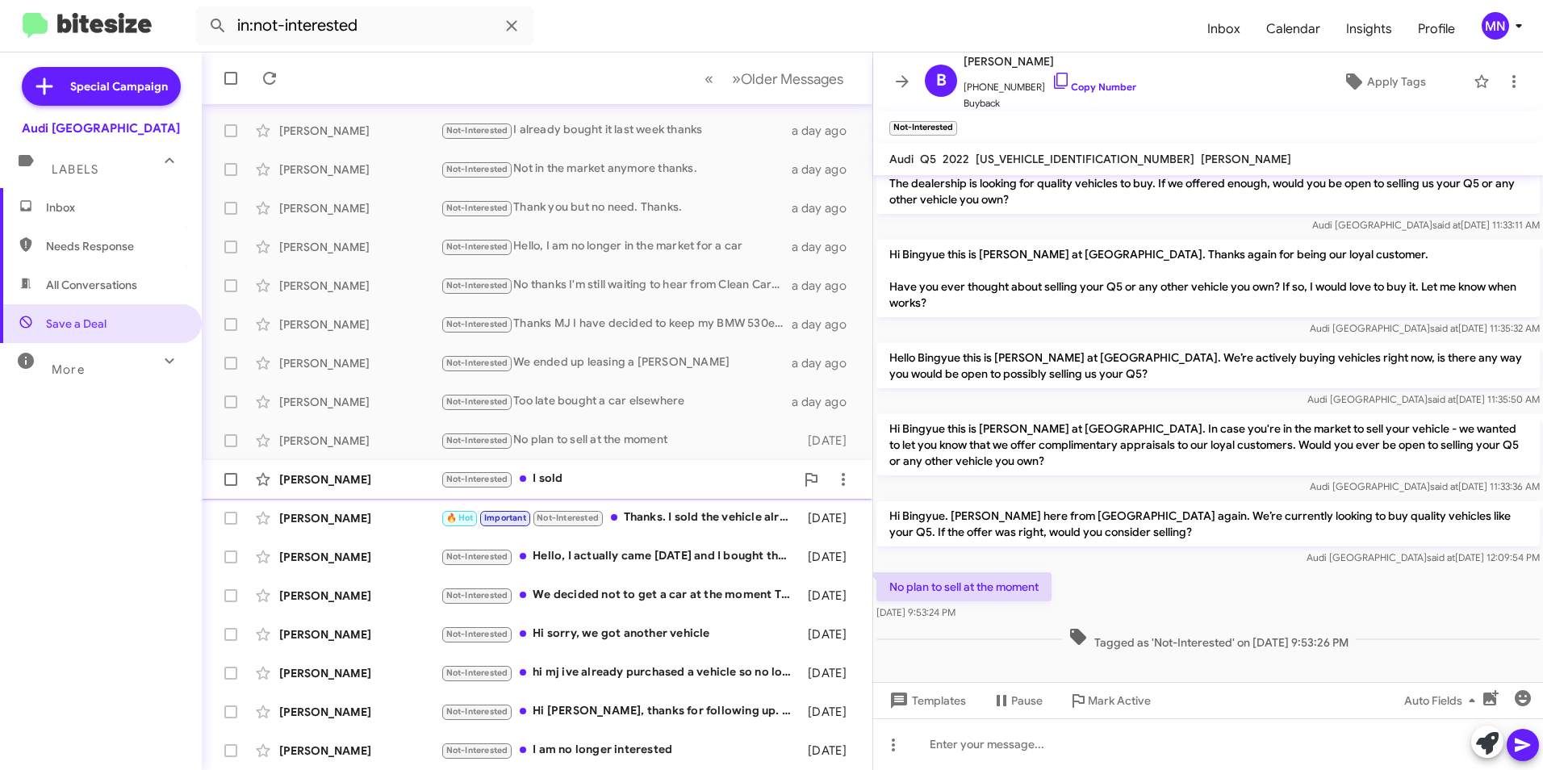
click at [655, 477] on div "Not-Interested I sold" at bounding box center [617, 479] width 354 height 19
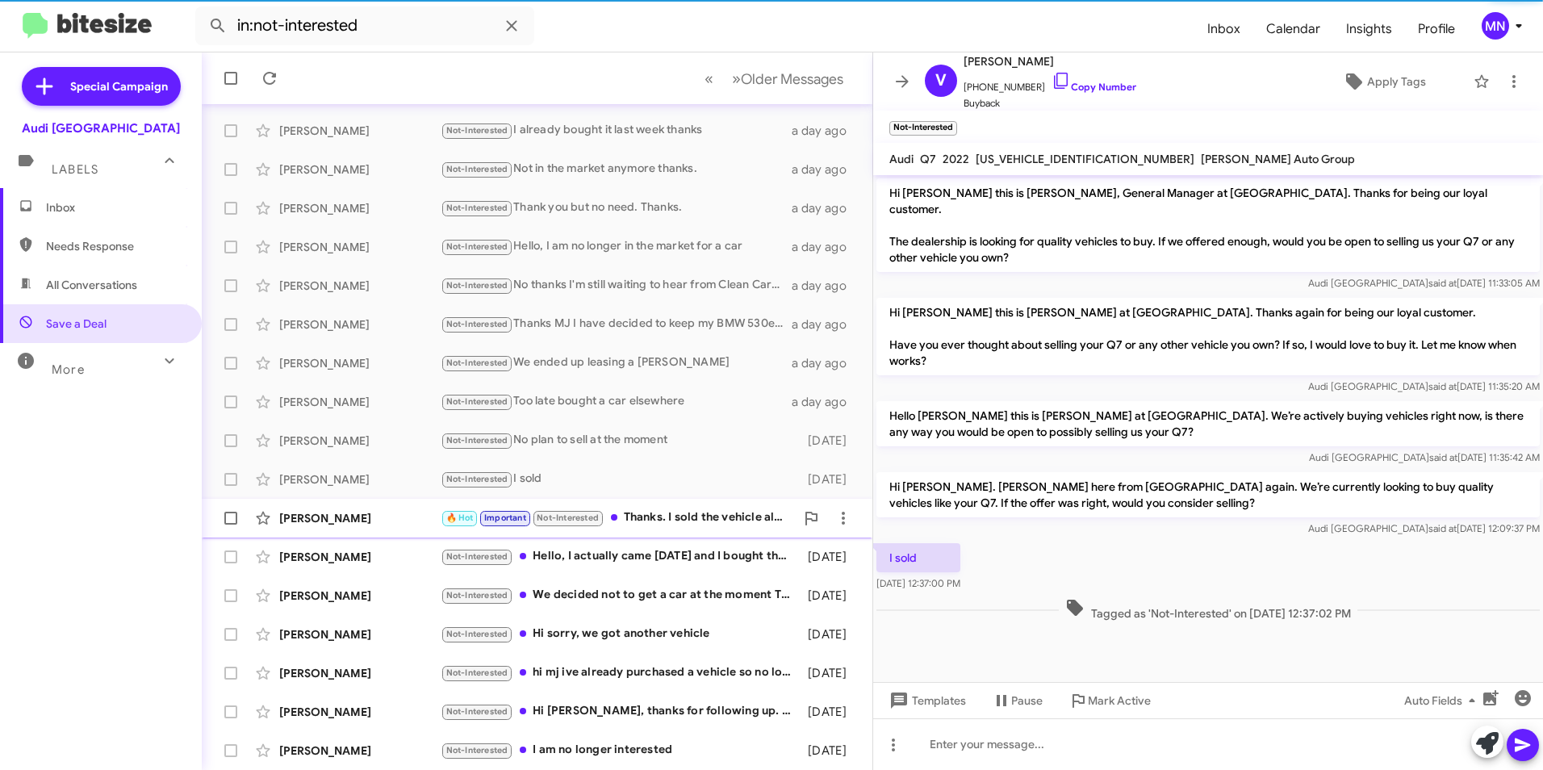
click at [685, 530] on div "[PERSON_NAME] 🔥 Hot Important Not-Interested Thanks. I sold the vehicle already…" at bounding box center [537, 518] width 645 height 32
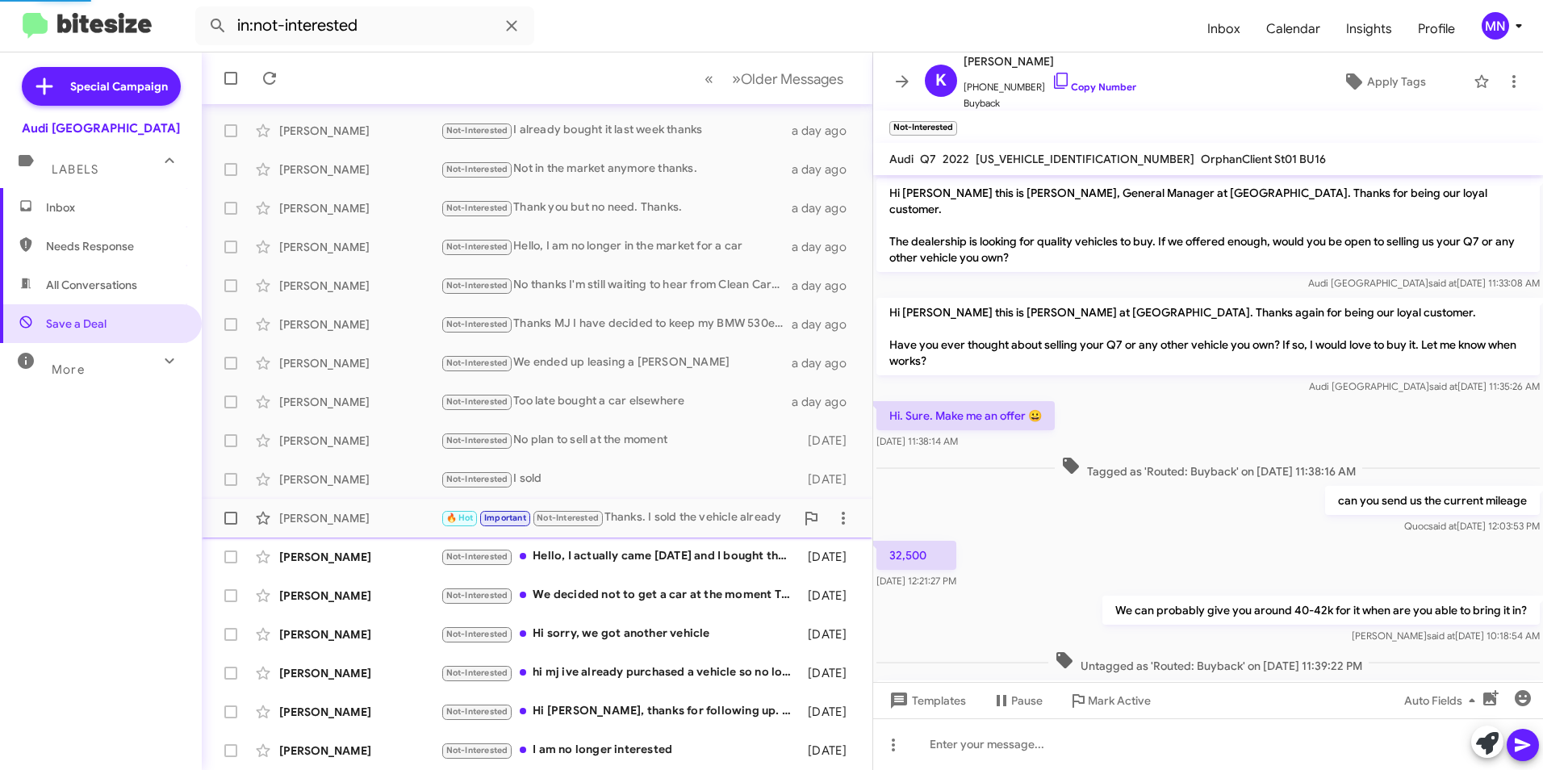
scroll to position [179, 0]
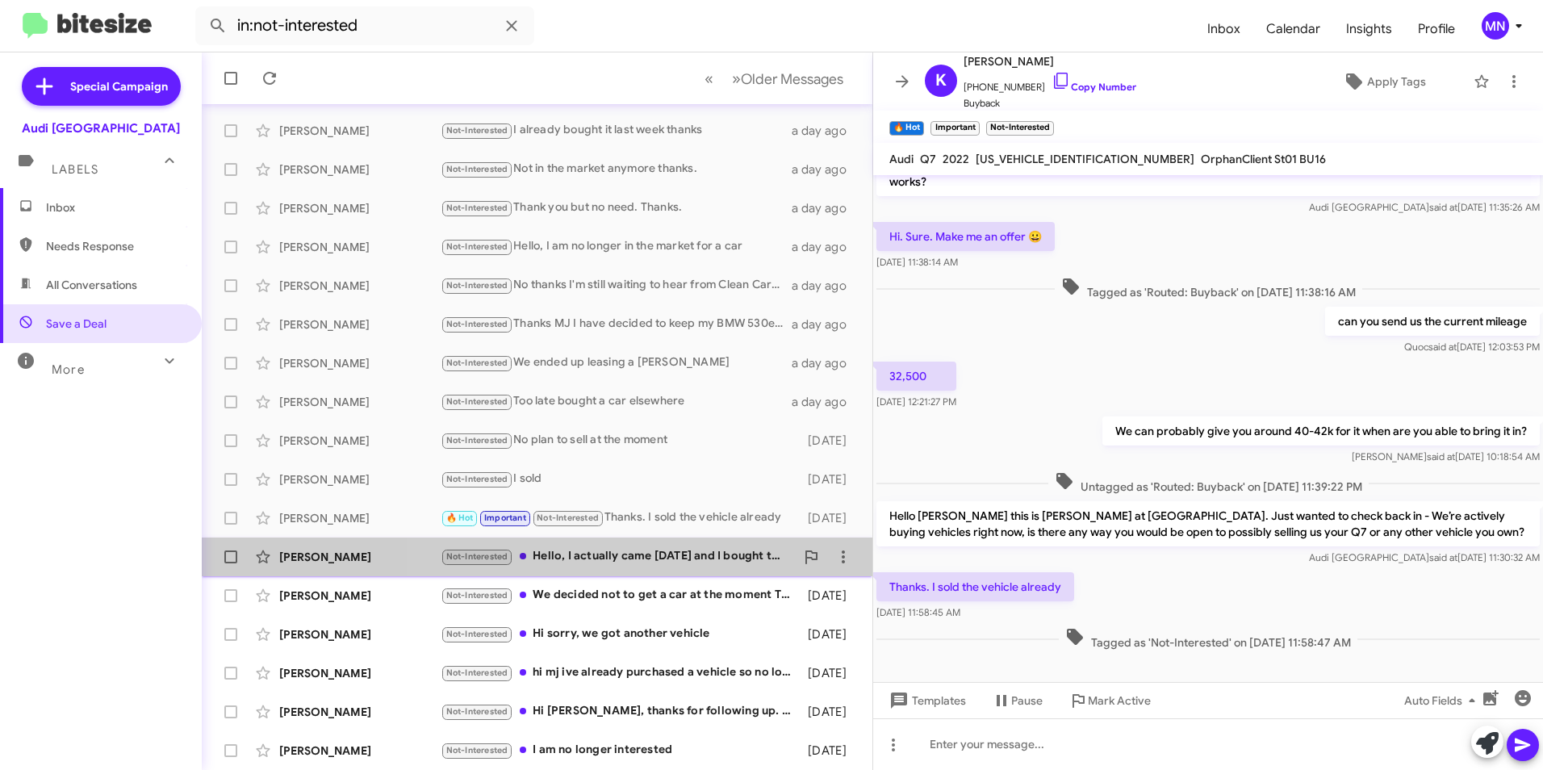
click at [698, 564] on div "Not-Interested Hello, I actually came [DATE] and I bought the Blue etron thats …" at bounding box center [617, 556] width 354 height 19
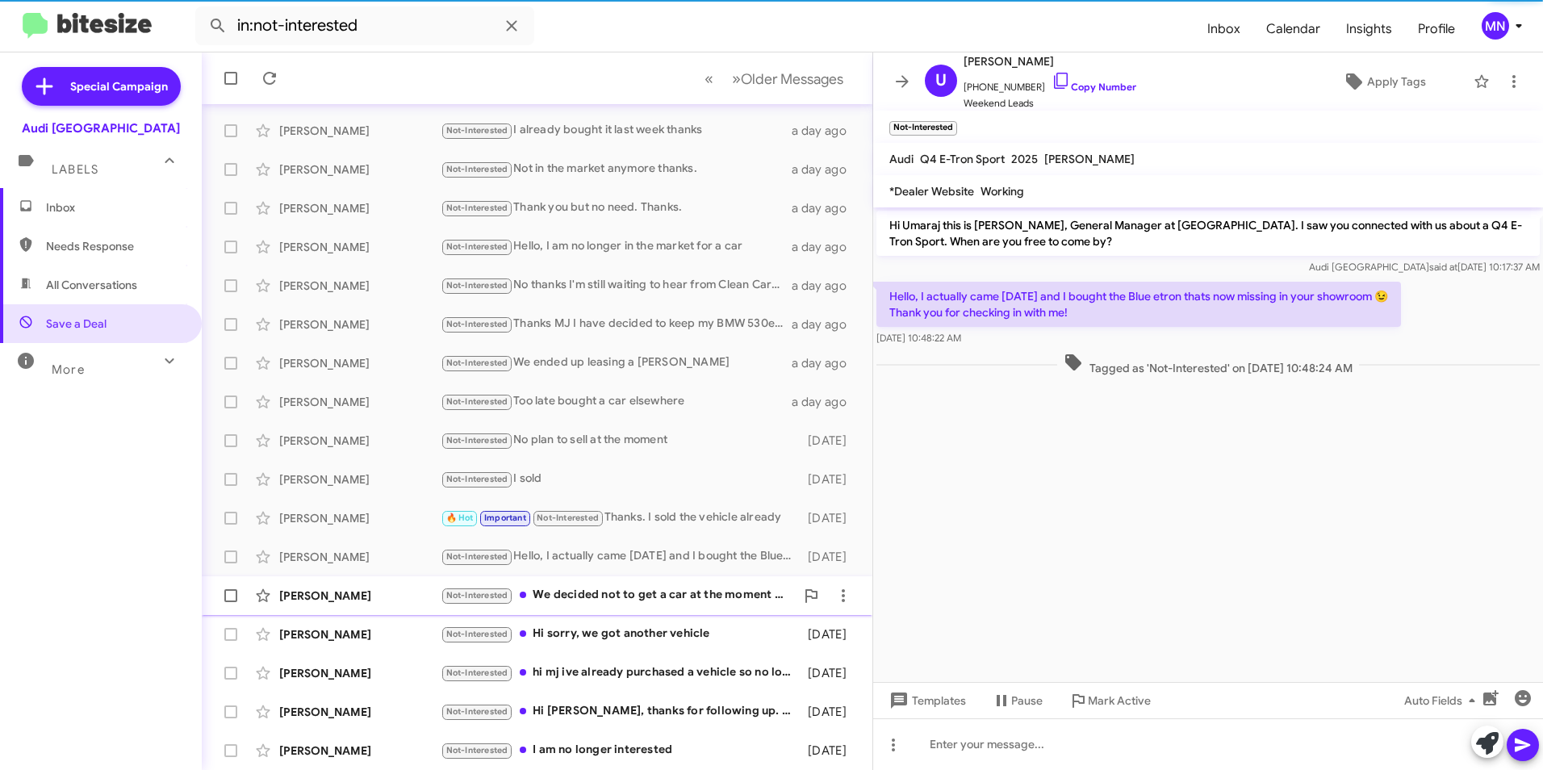
click at [694, 587] on div "Not-Interested We decided not to get a car at the moment Thanks" at bounding box center [617, 595] width 354 height 19
